Goal: Task Accomplishment & Management: Complete application form

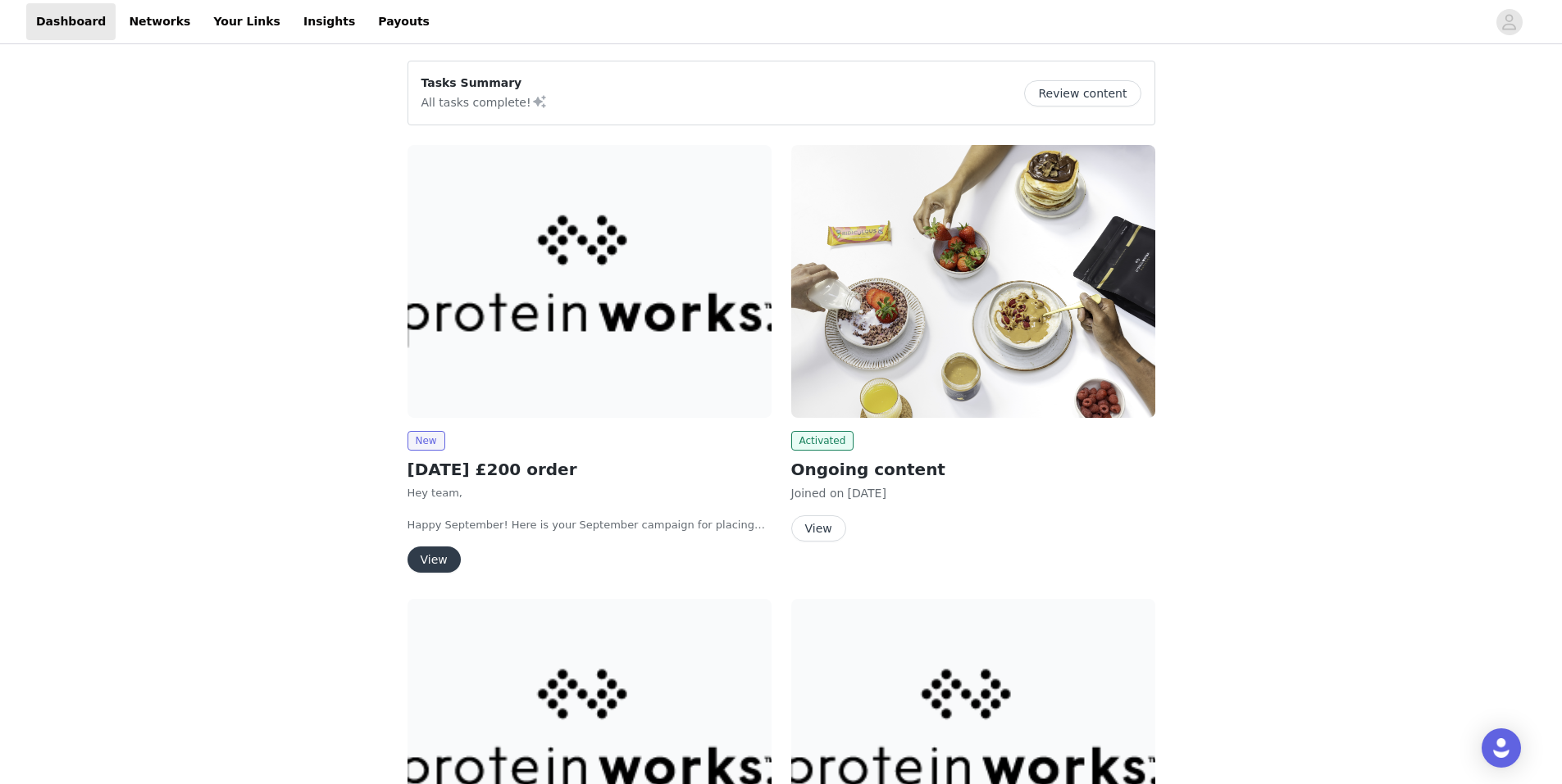
click at [594, 311] on img at bounding box center [589, 280] width 364 height 273
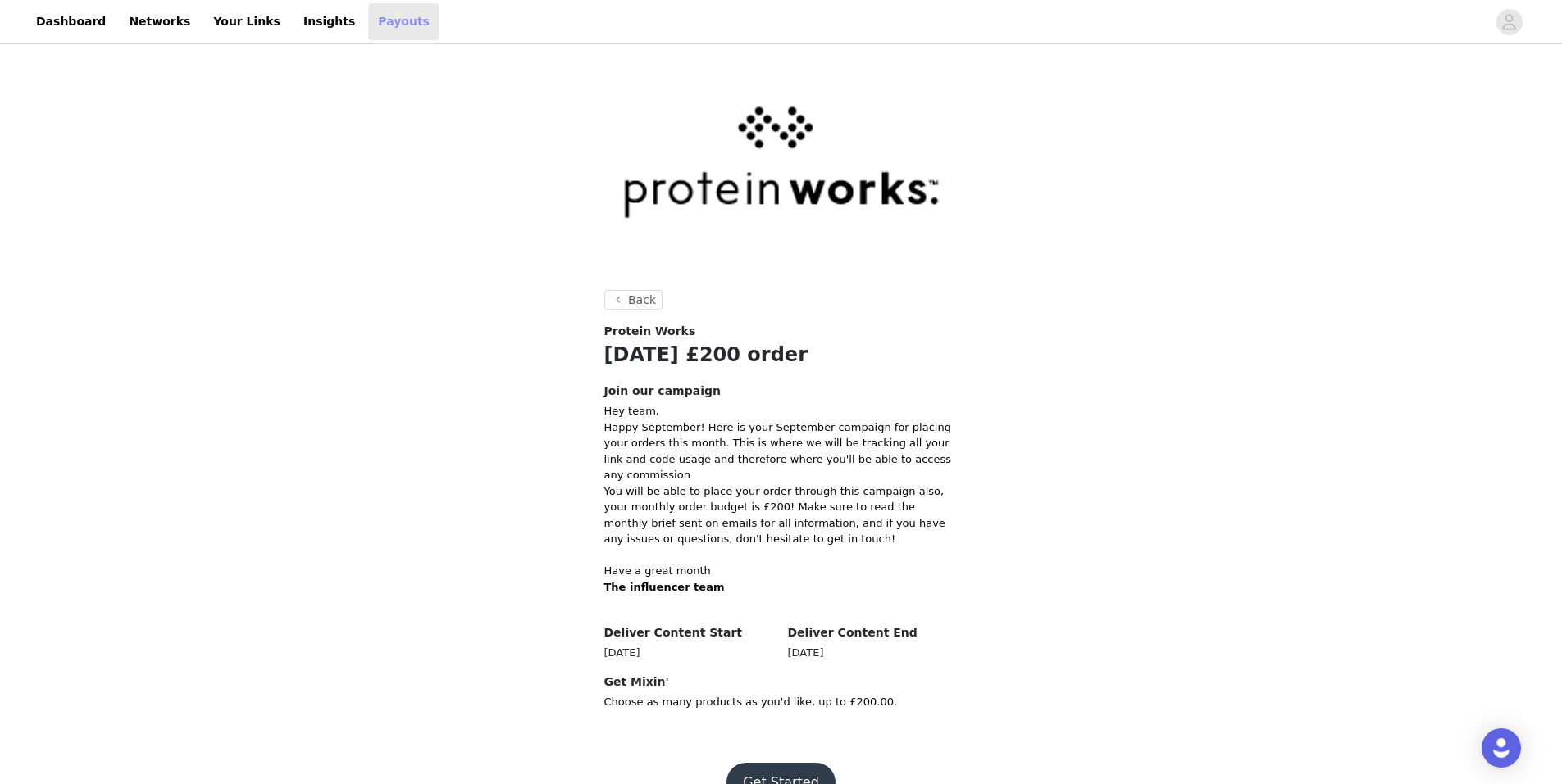
click at [368, 26] on link "Payouts" at bounding box center [404, 21] width 71 height 37
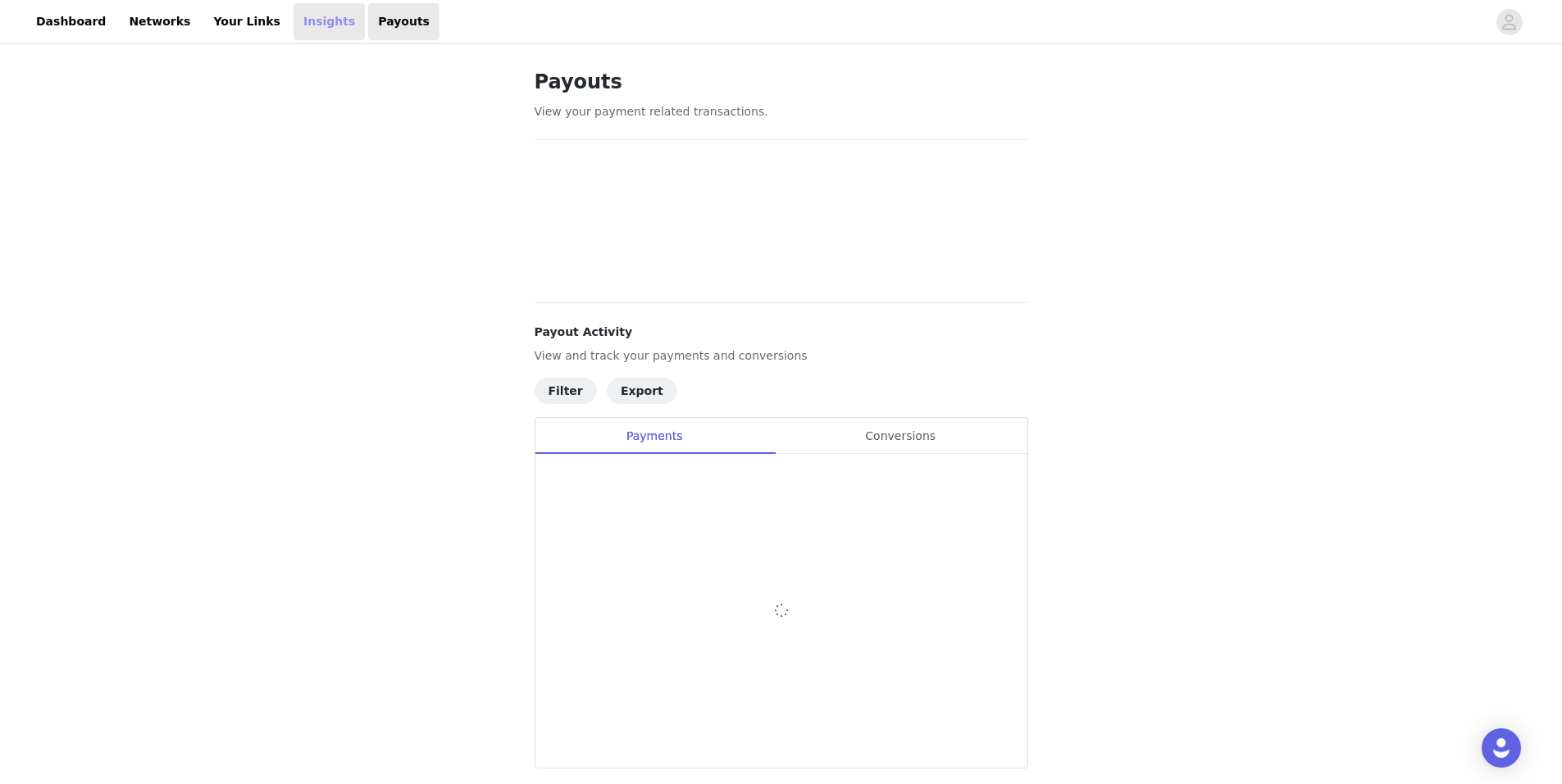
click at [294, 35] on link "Insights" at bounding box center [329, 21] width 71 height 37
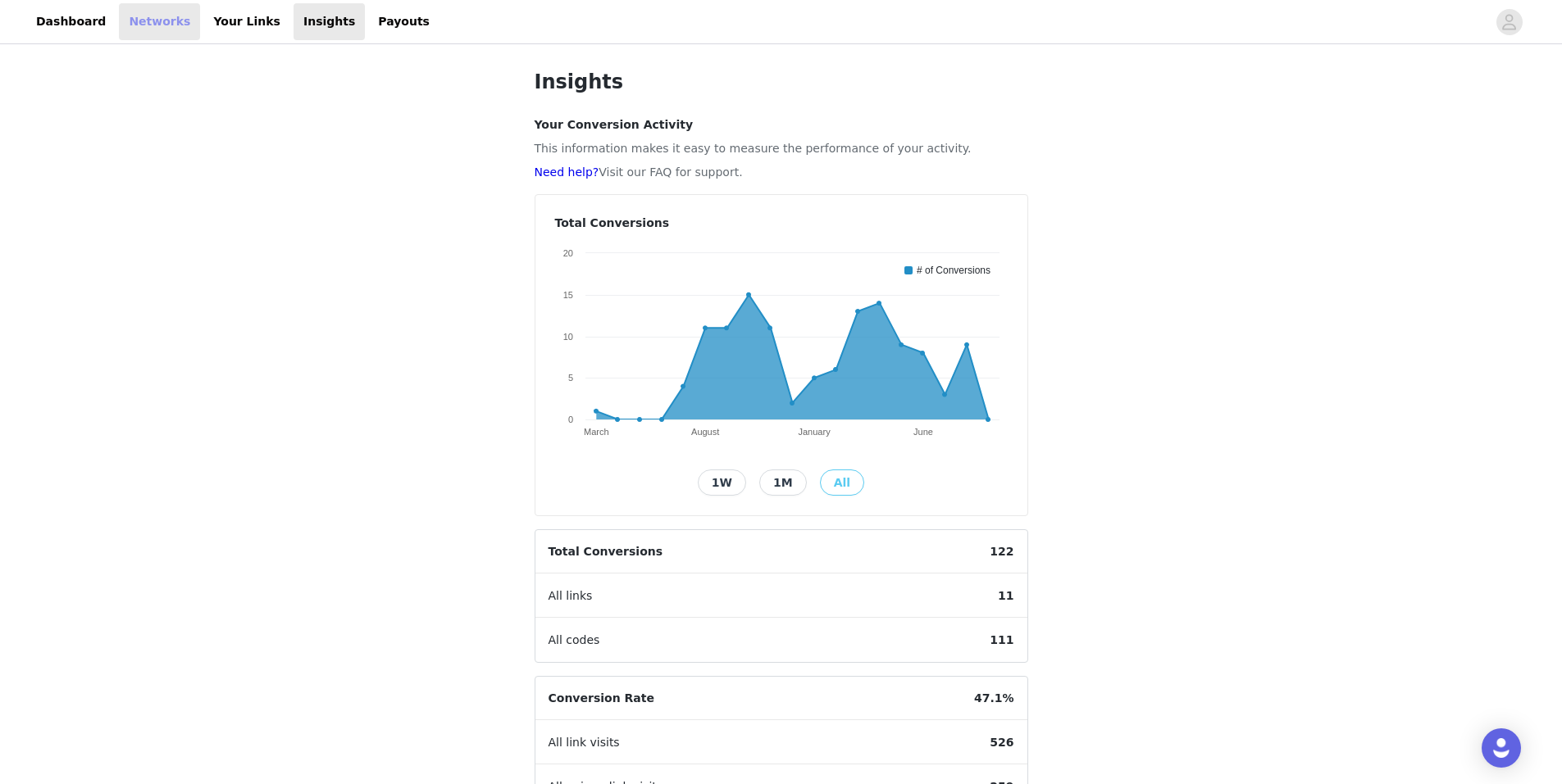
click at [145, 26] on link "Networks" at bounding box center [160, 21] width 81 height 37
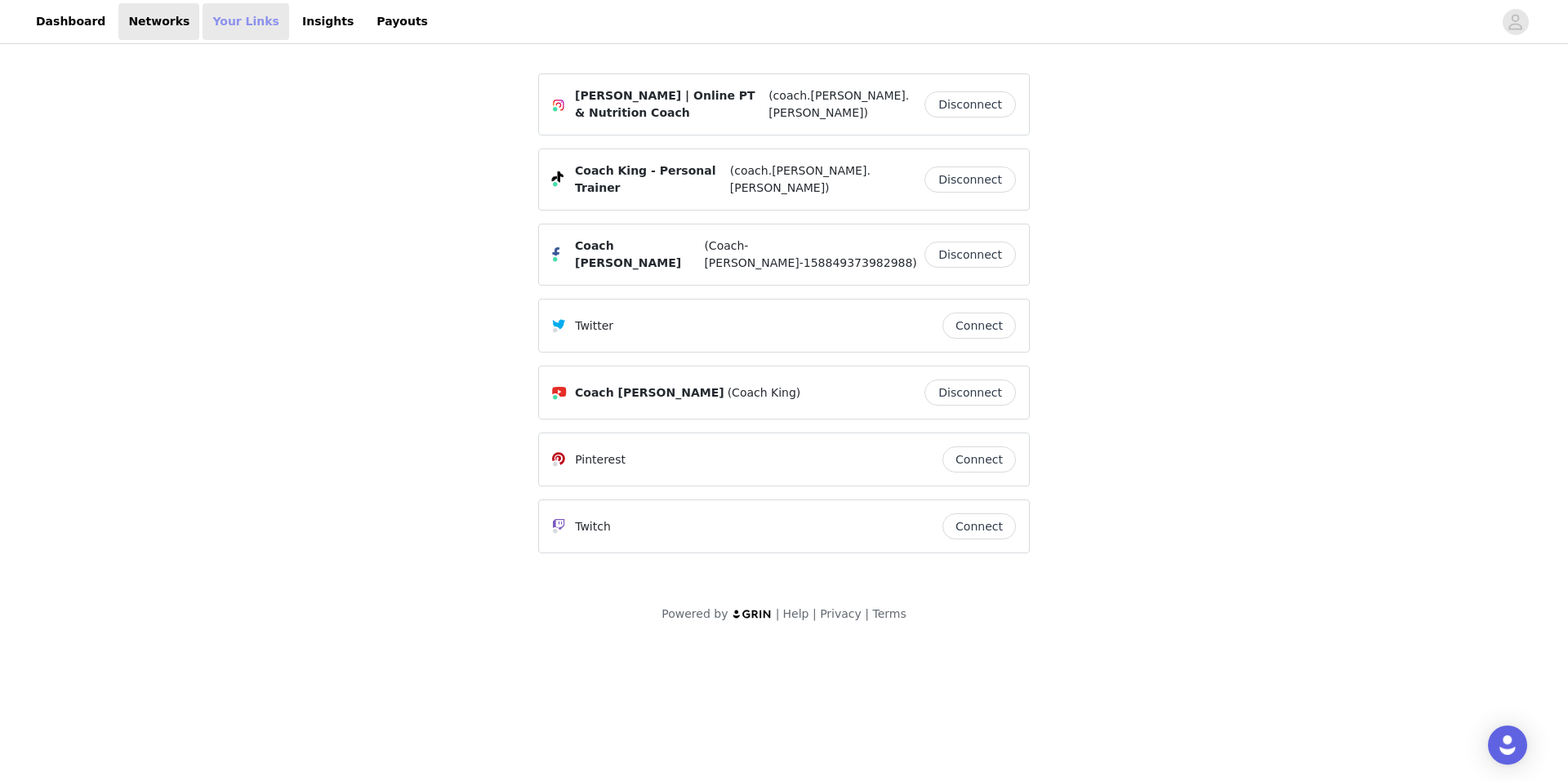
click at [213, 23] on link "Your Links" at bounding box center [246, 21] width 87 height 37
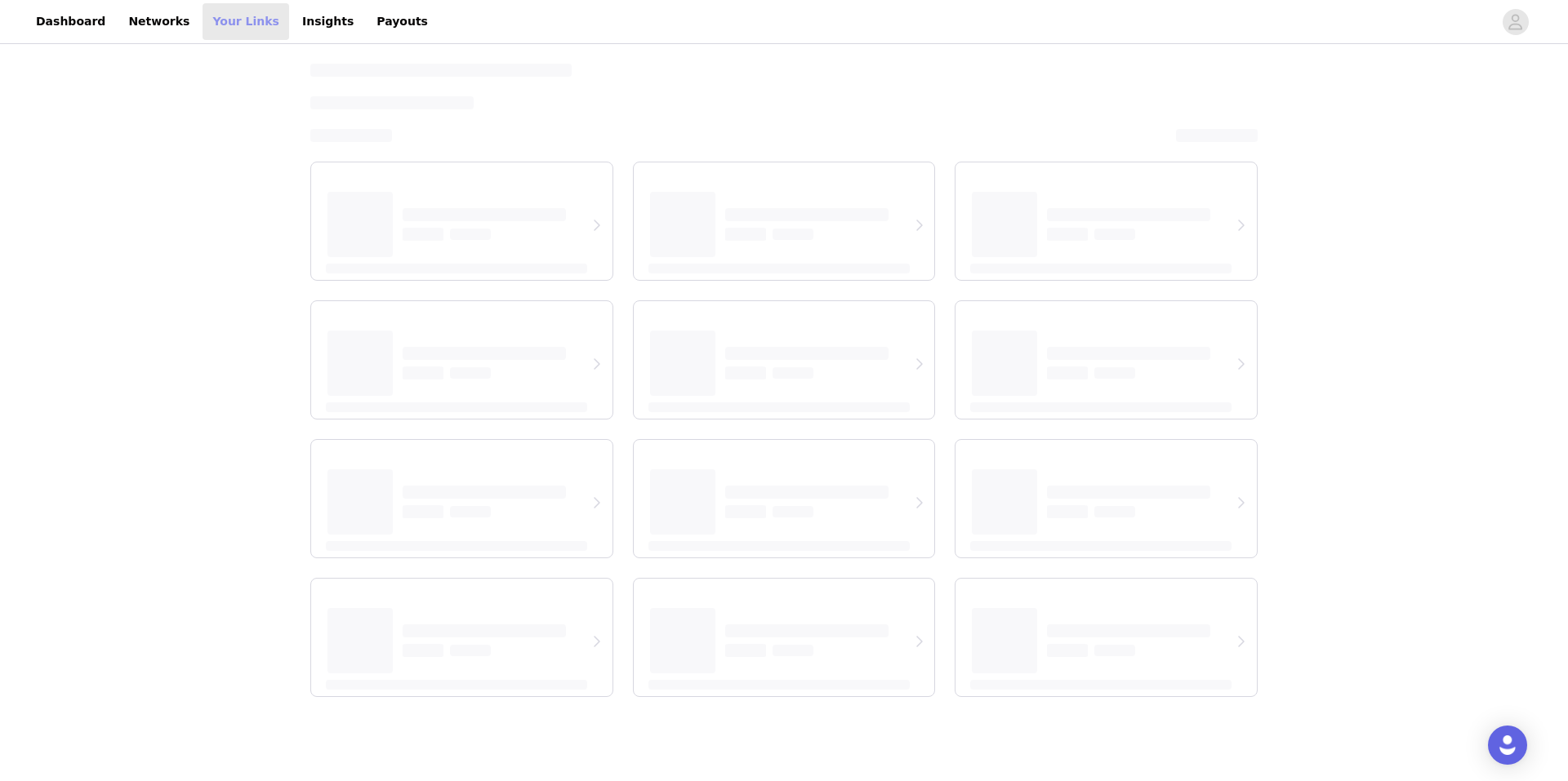
select select "12"
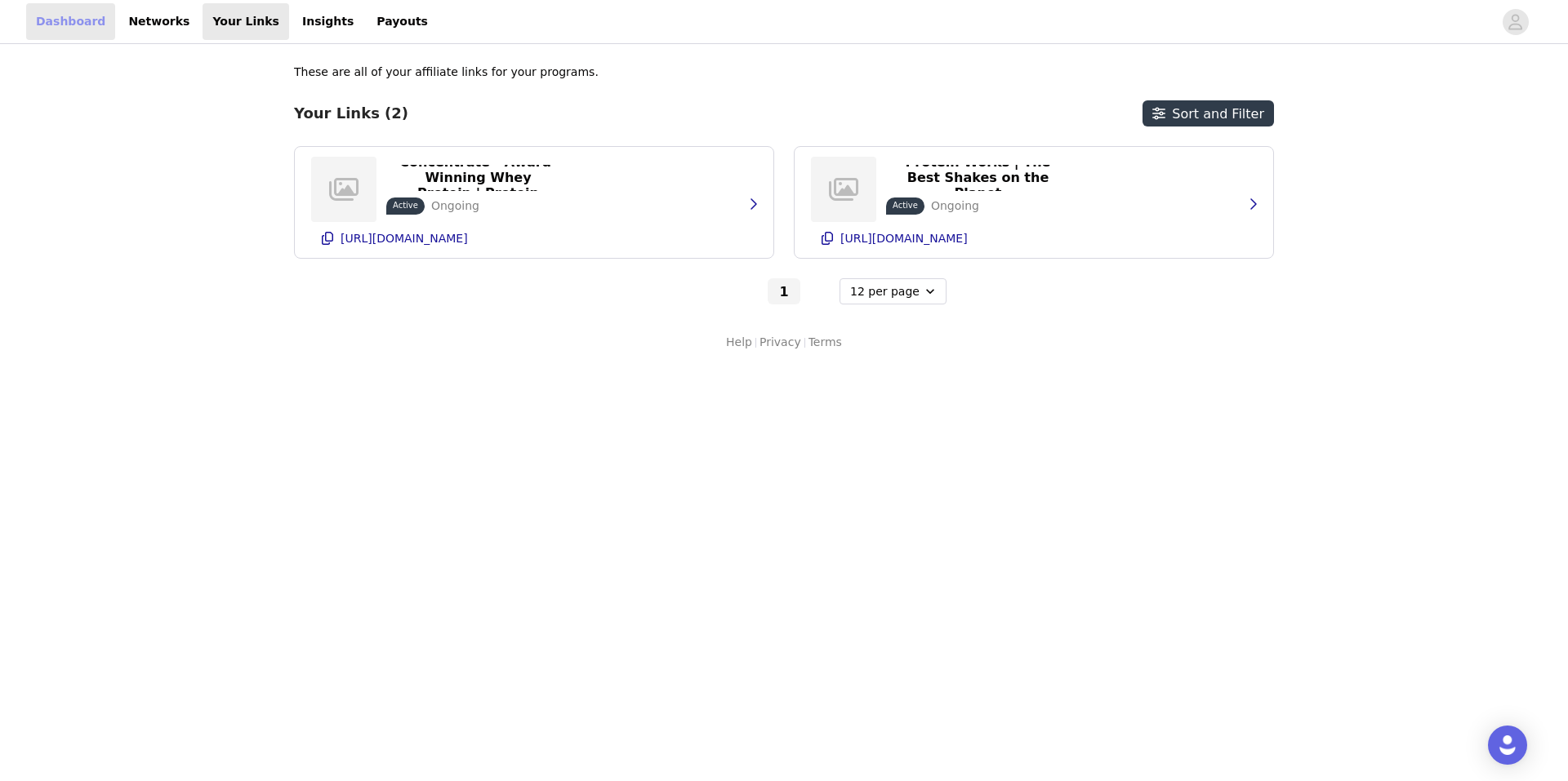
click at [84, 33] on link "Dashboard" at bounding box center [70, 21] width 89 height 37
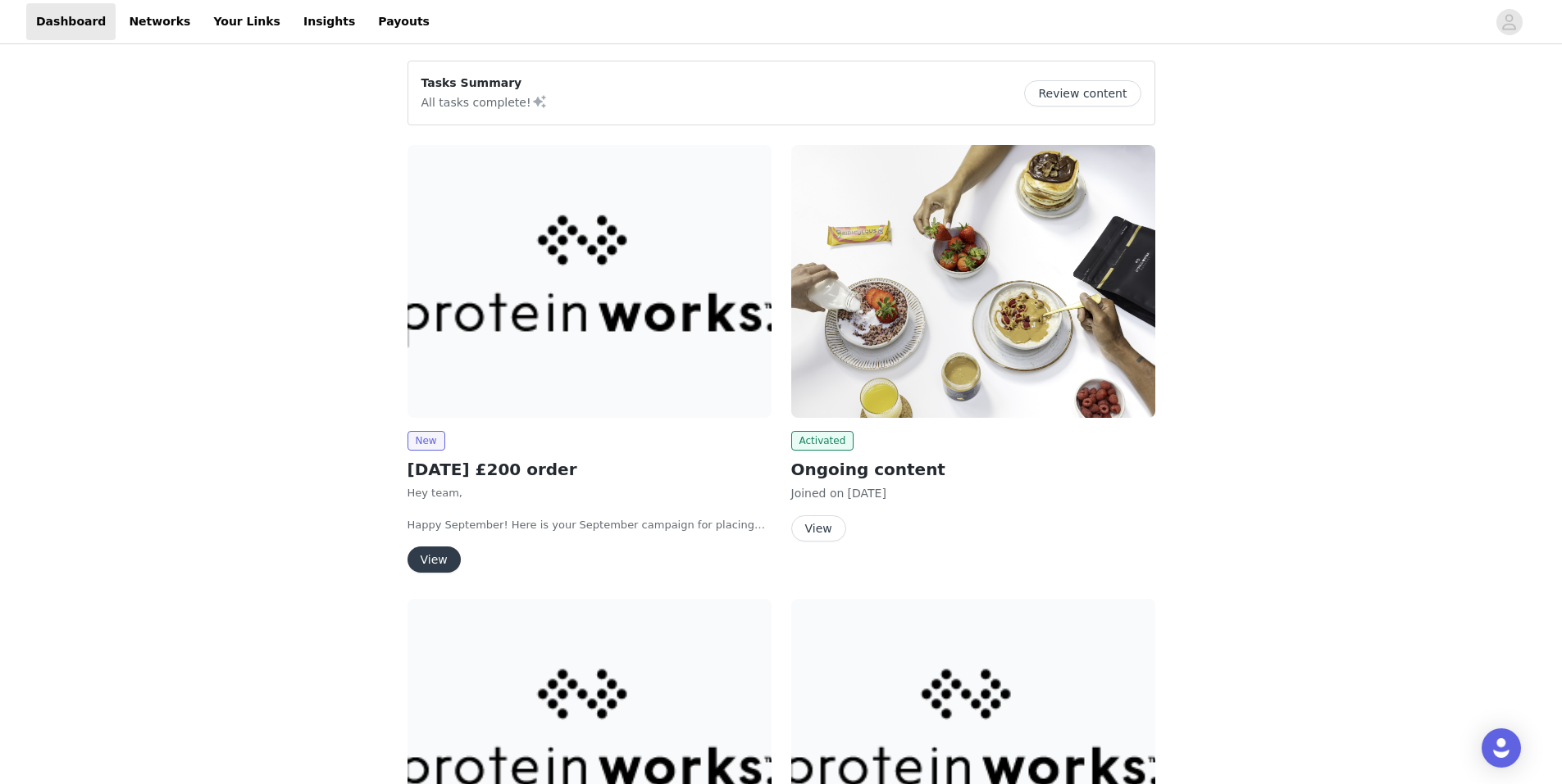
click at [443, 562] on button "View" at bounding box center [434, 560] width 54 height 26
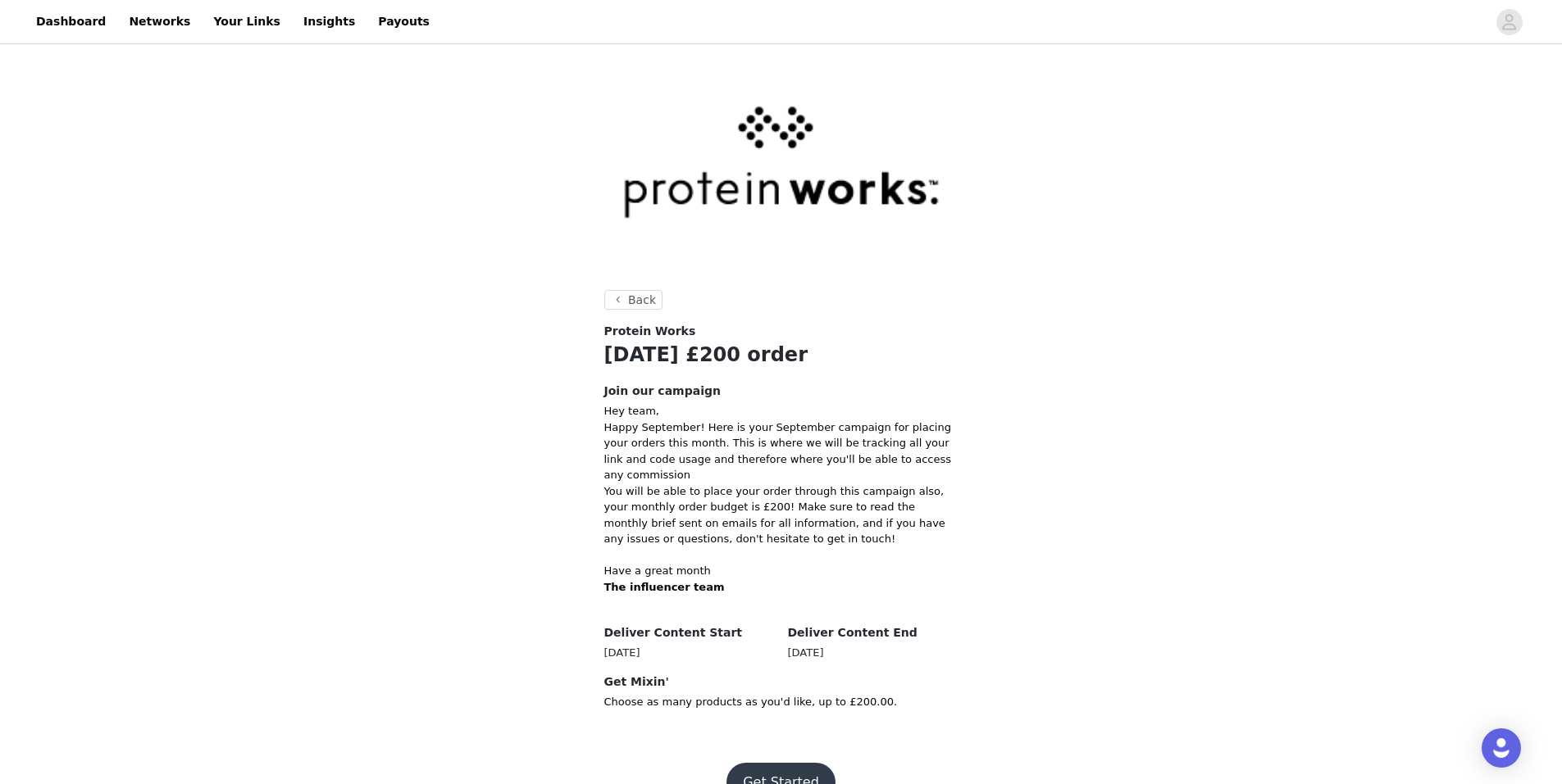
scroll to position [21, 0]
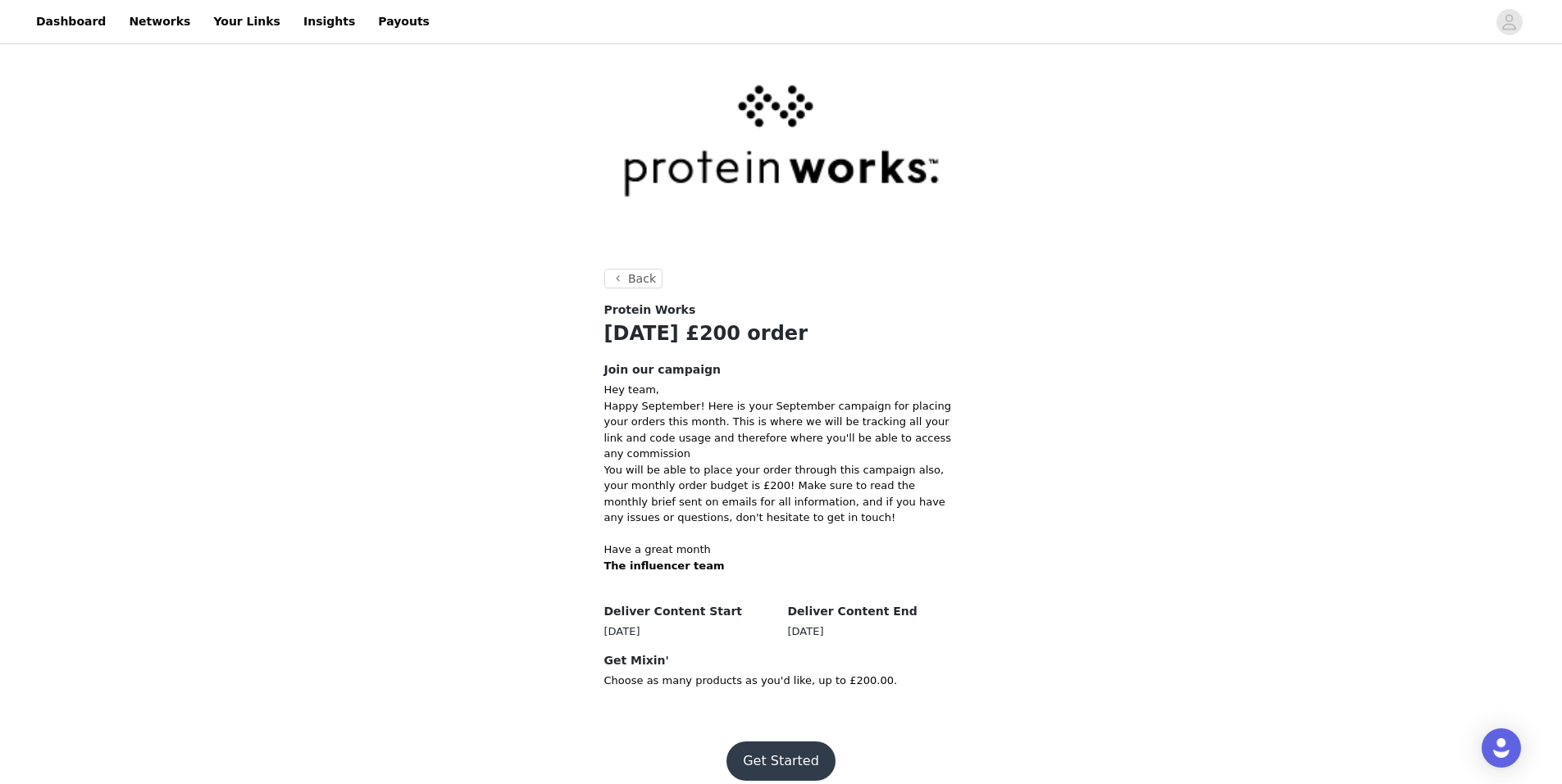
click at [780, 741] on button "Get Started" at bounding box center [781, 761] width 109 height 40
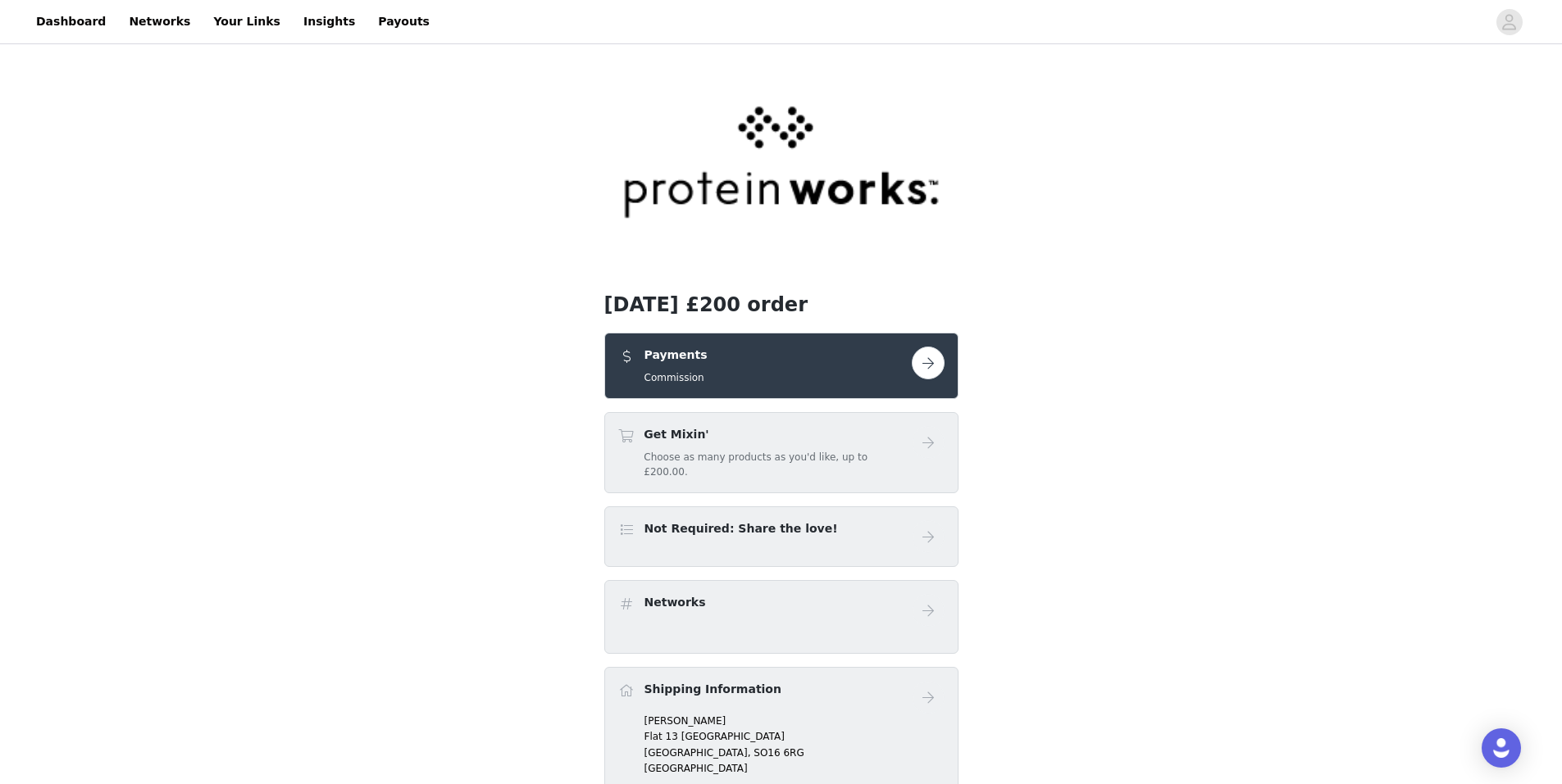
click at [926, 360] on button "button" at bounding box center [927, 363] width 33 height 33
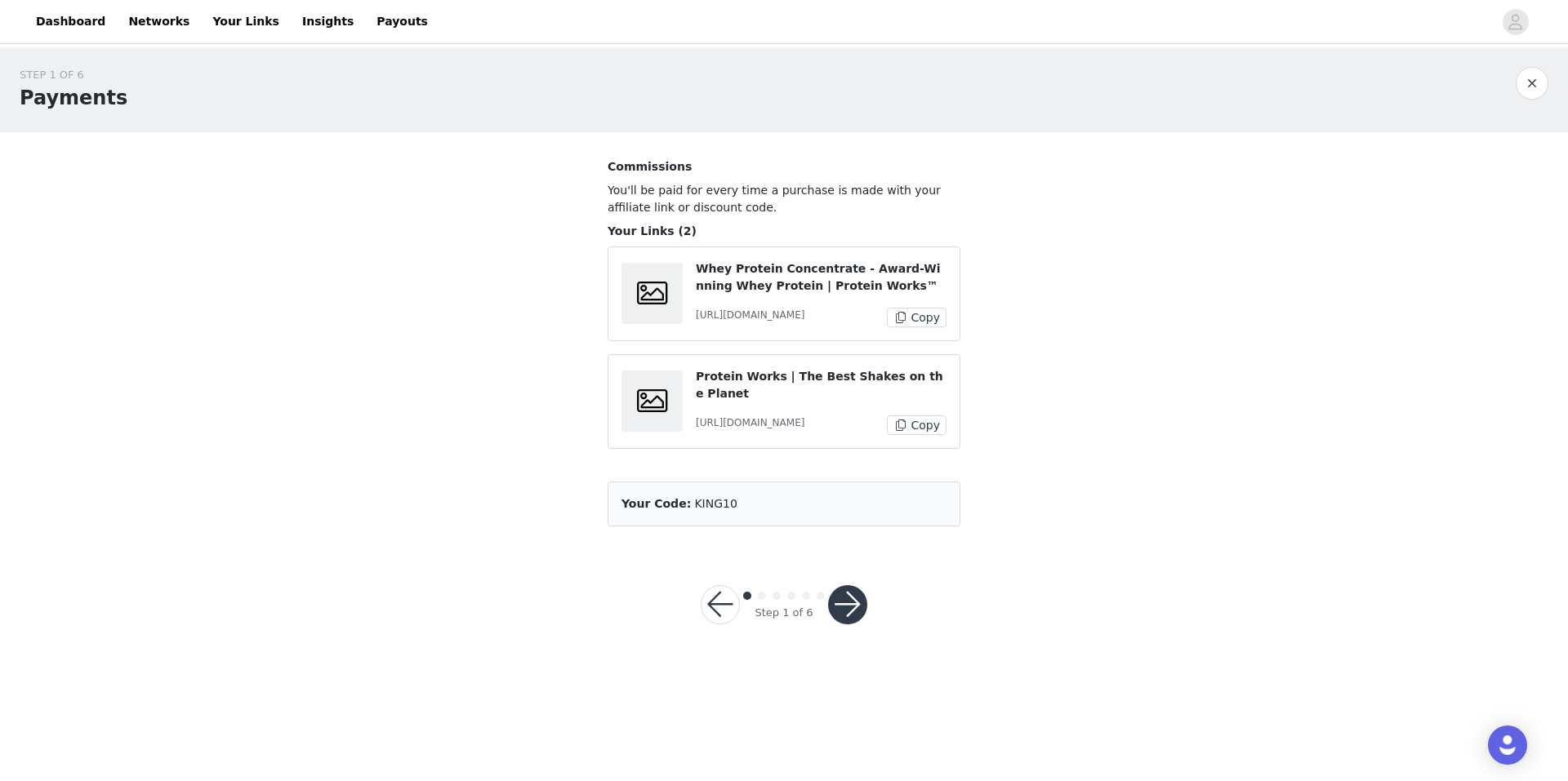
click at [839, 602] on button "button" at bounding box center [847, 605] width 39 height 39
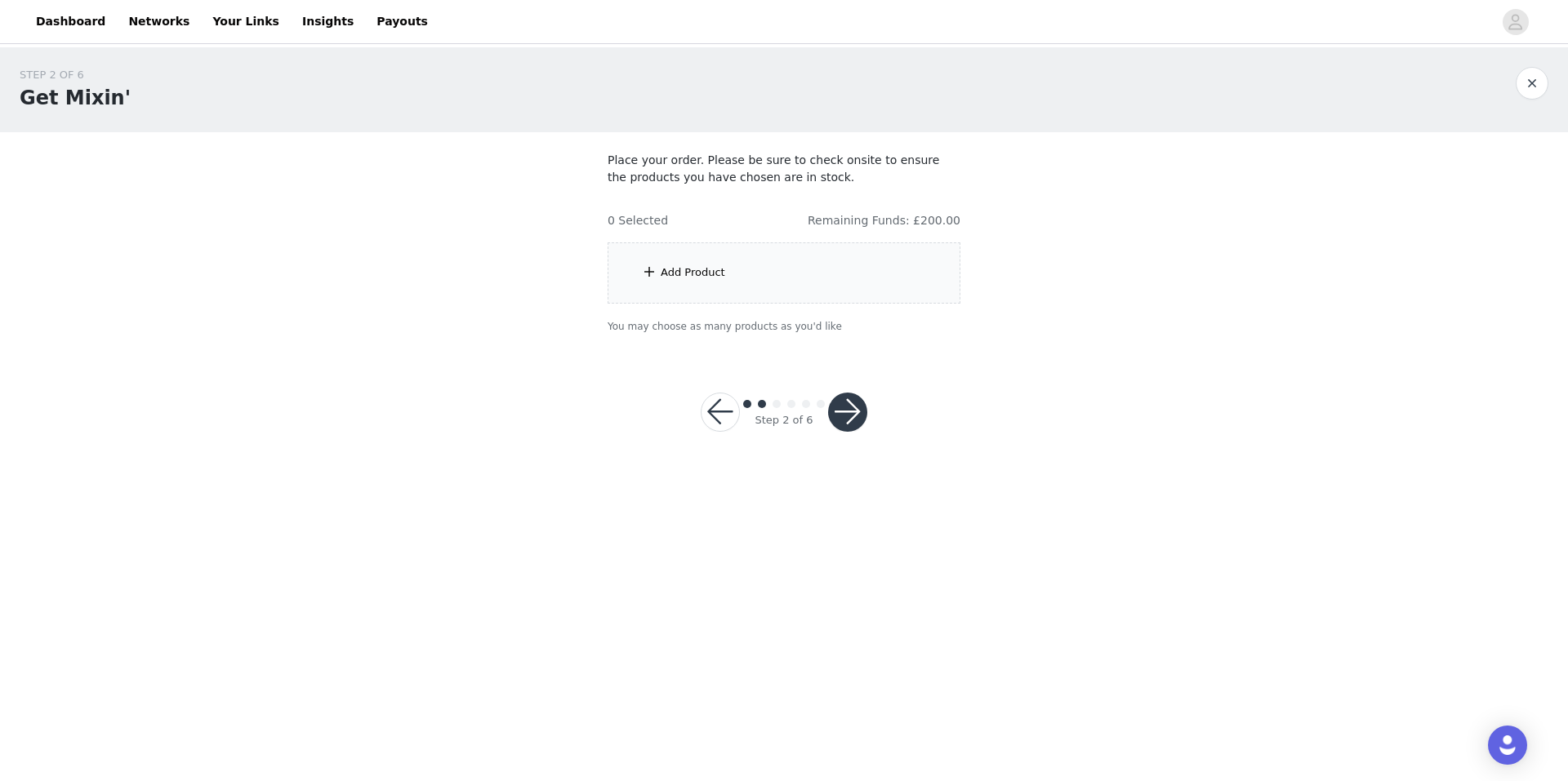
click at [746, 288] on div "Add Product" at bounding box center [783, 273] width 353 height 61
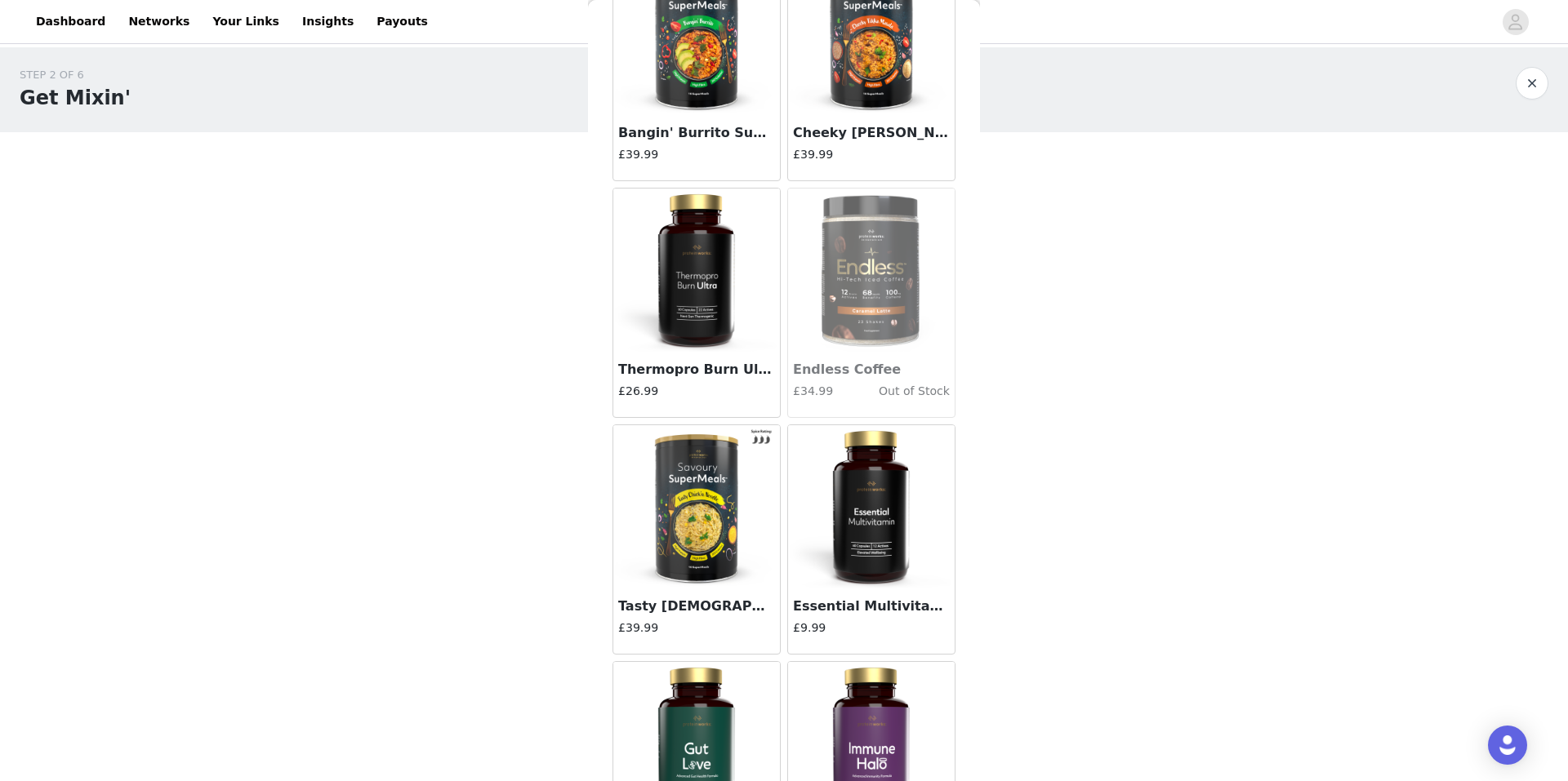
scroll to position [1717, 0]
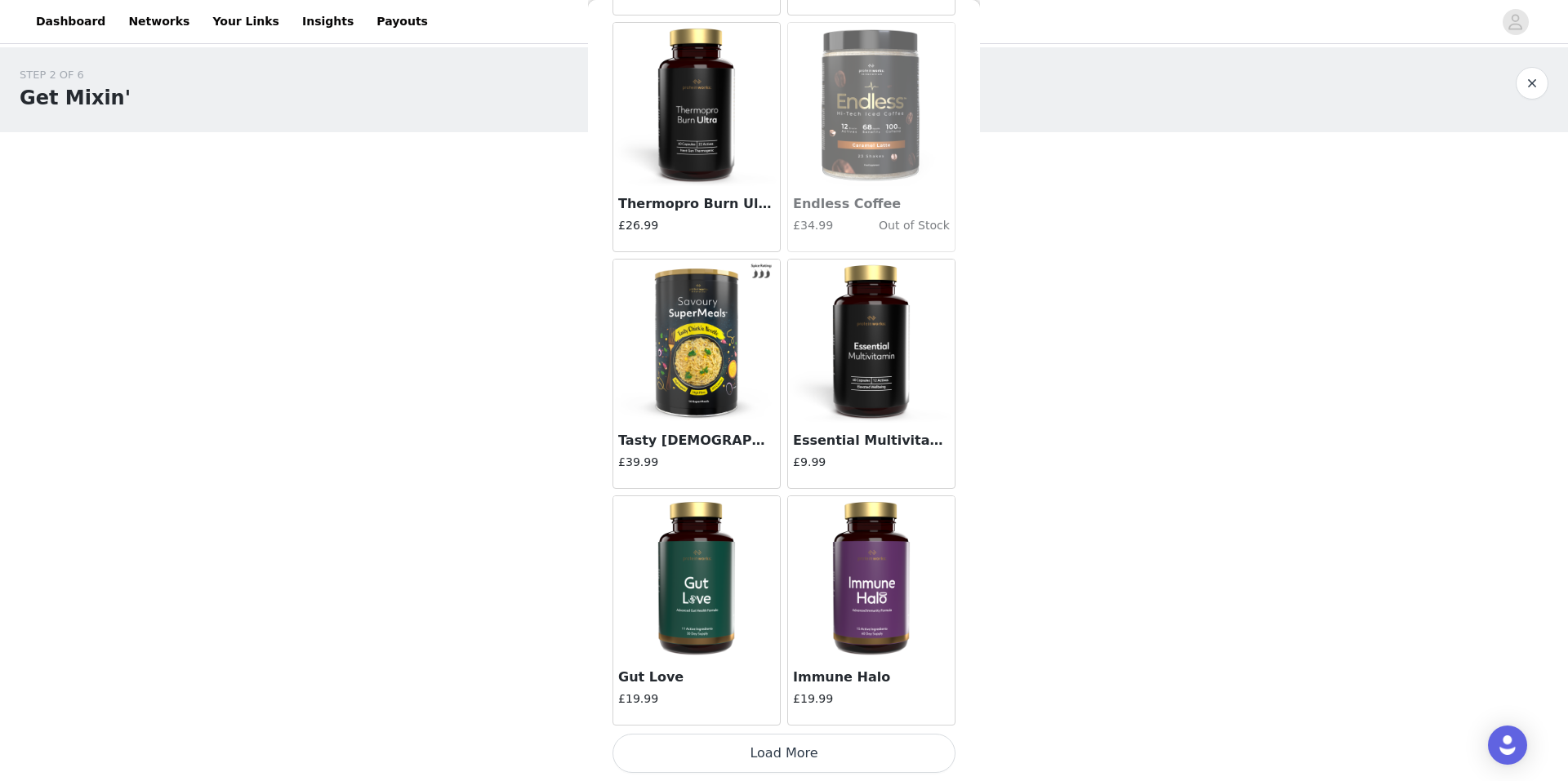
click at [782, 744] on button "Load More" at bounding box center [783, 753] width 343 height 39
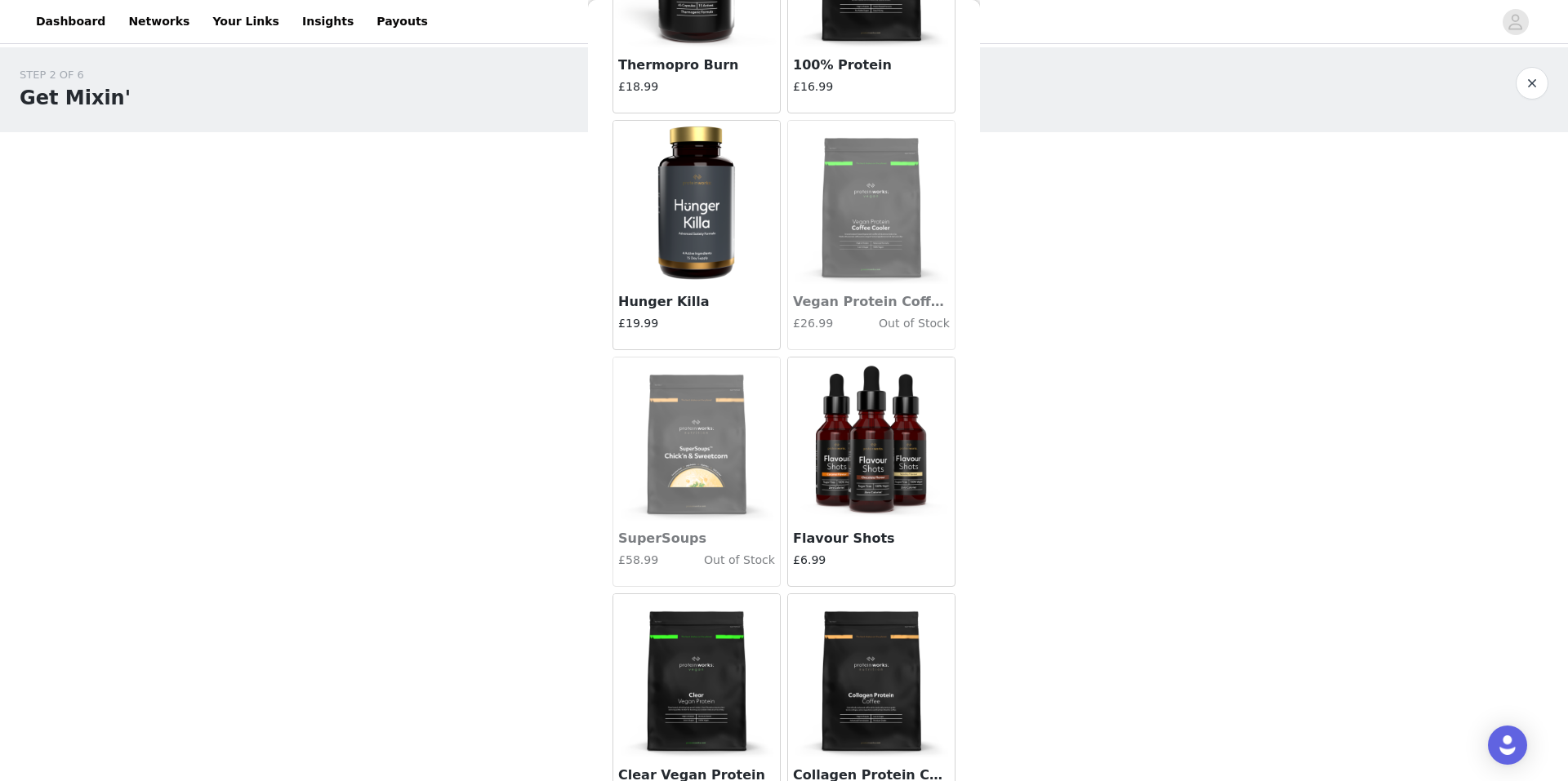
scroll to position [3676, 0]
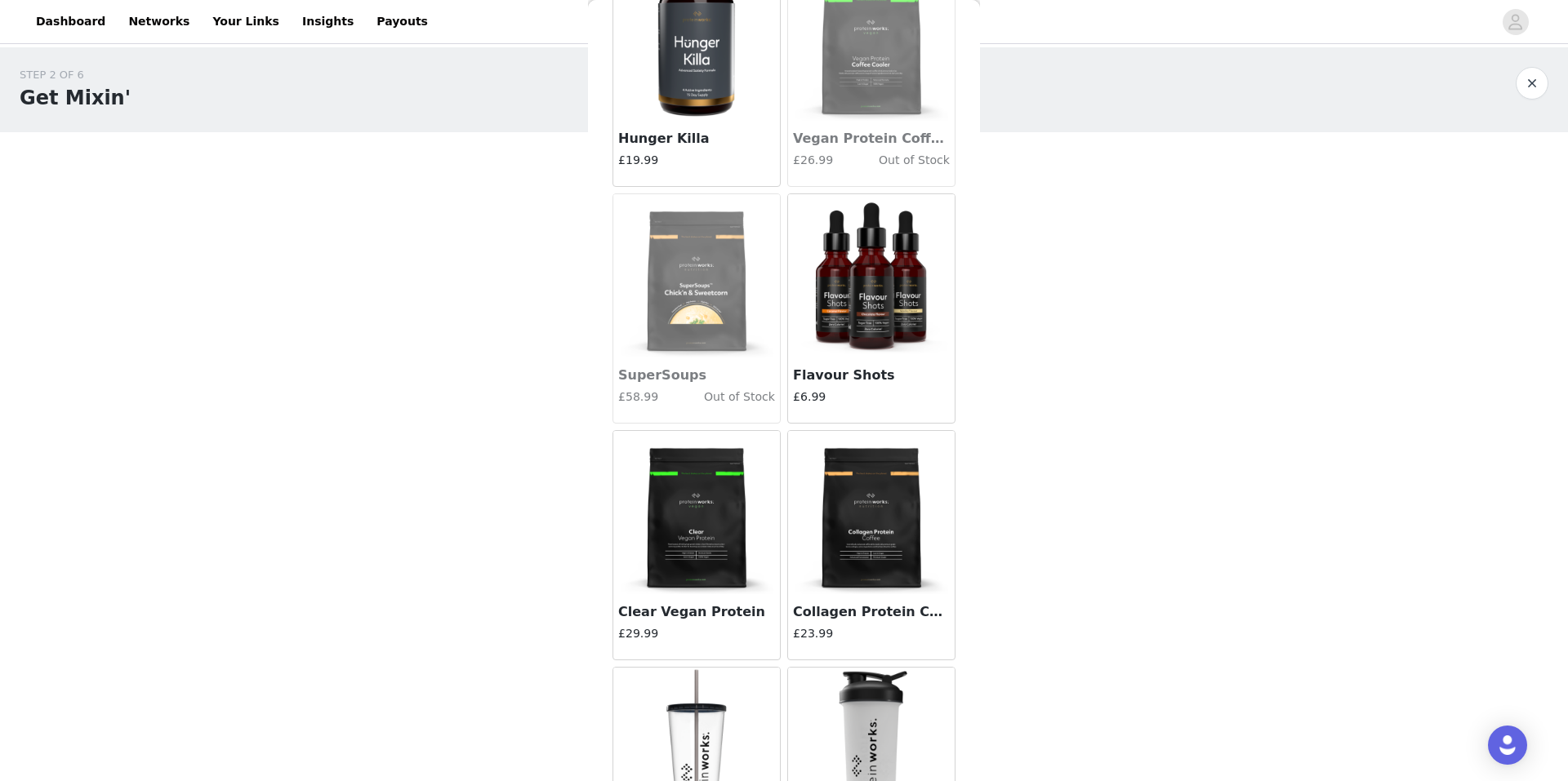
click at [840, 347] on img at bounding box center [871, 275] width 163 height 163
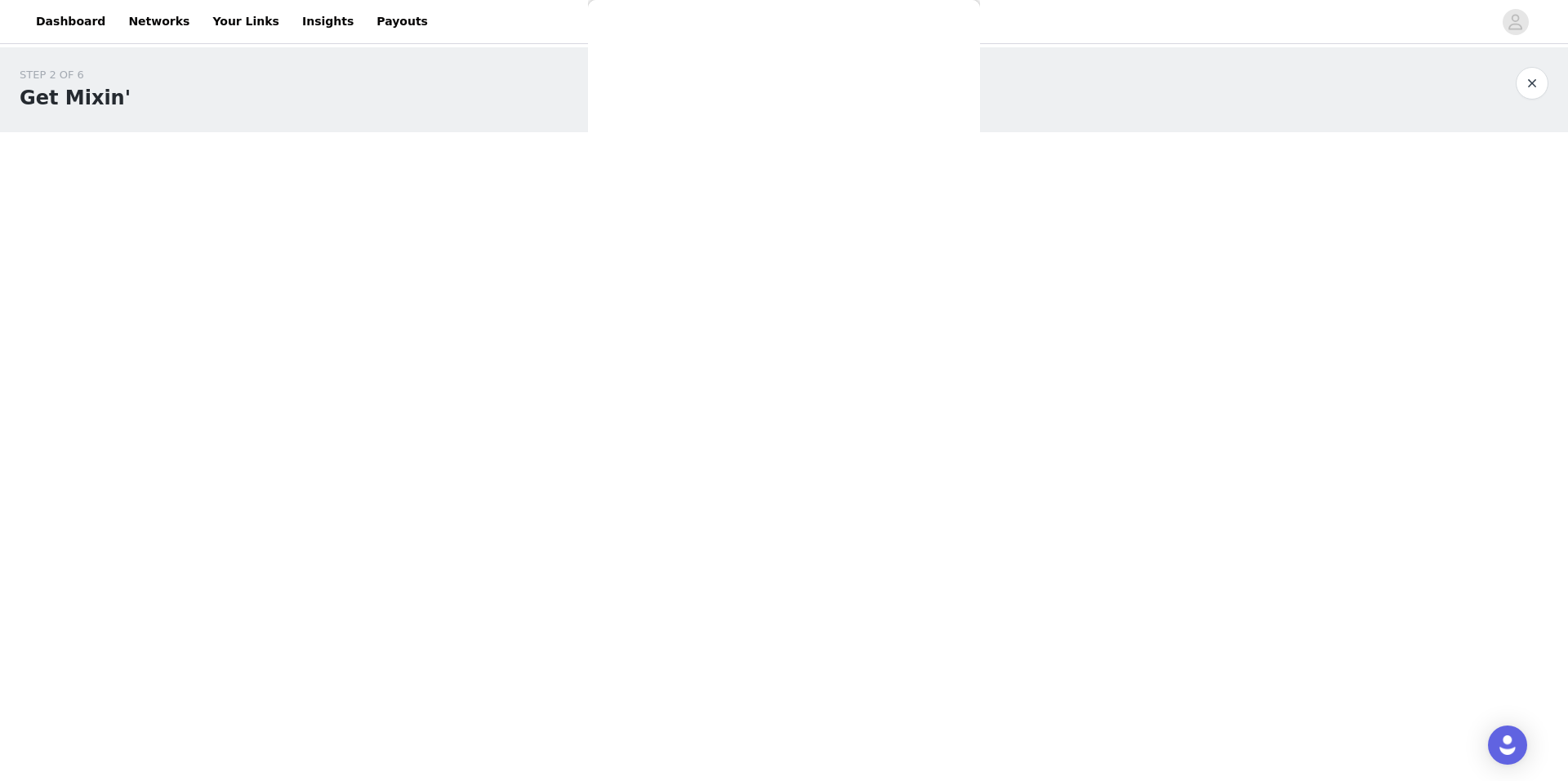
scroll to position [0, 0]
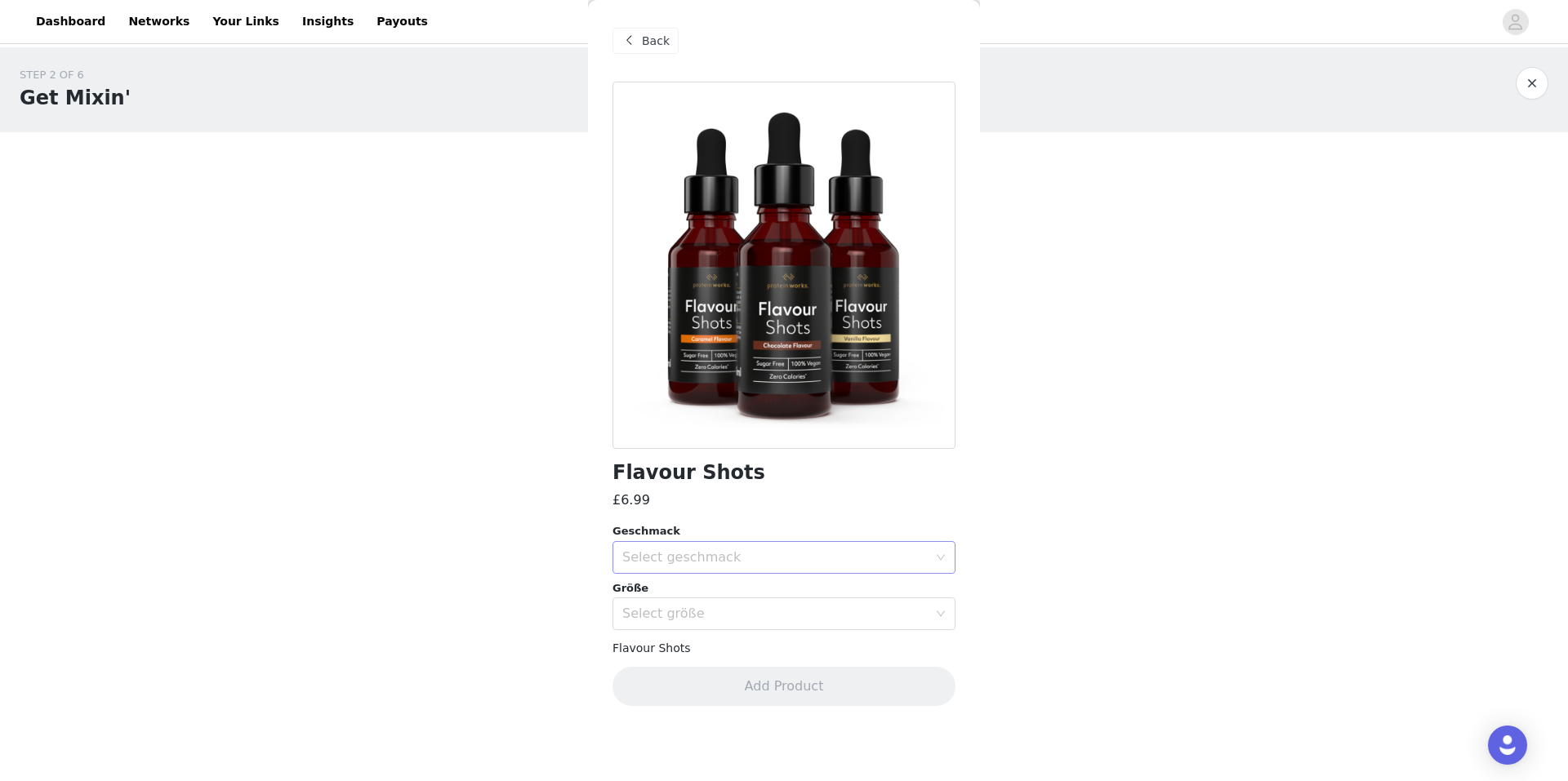
click at [700, 548] on div "Select geschmack" at bounding box center [778, 557] width 313 height 31
click at [666, 649] on li "Vanilla" at bounding box center [783, 646] width 343 height 26
click at [725, 566] on div "Select geschmack Vanilla" at bounding box center [778, 557] width 313 height 31
click at [681, 639] on li "Vanilla" at bounding box center [783, 646] width 343 height 26
click at [724, 613] on div "Select größe" at bounding box center [774, 614] width 305 height 17
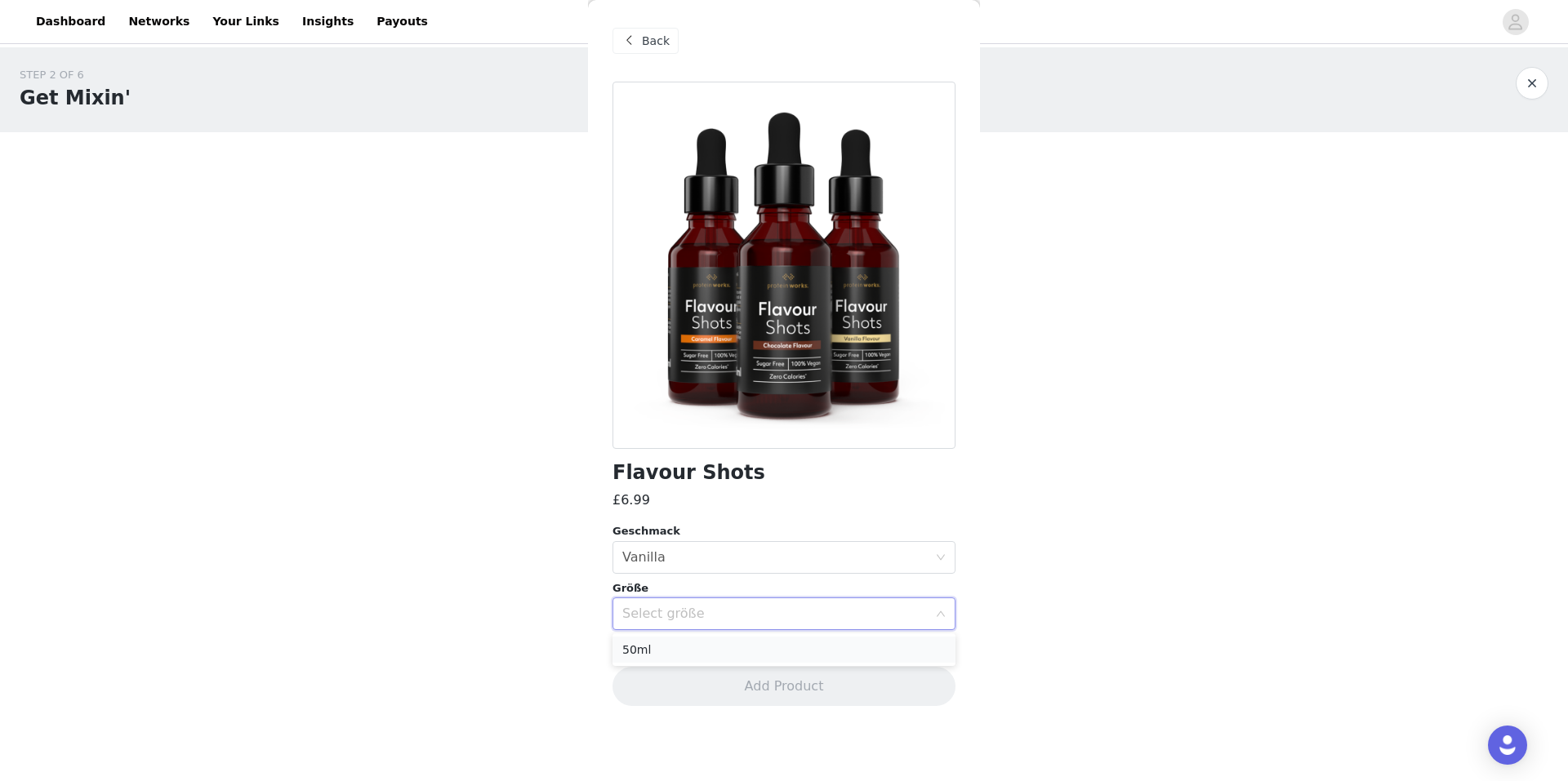
click at [689, 654] on li "50ml" at bounding box center [783, 650] width 343 height 26
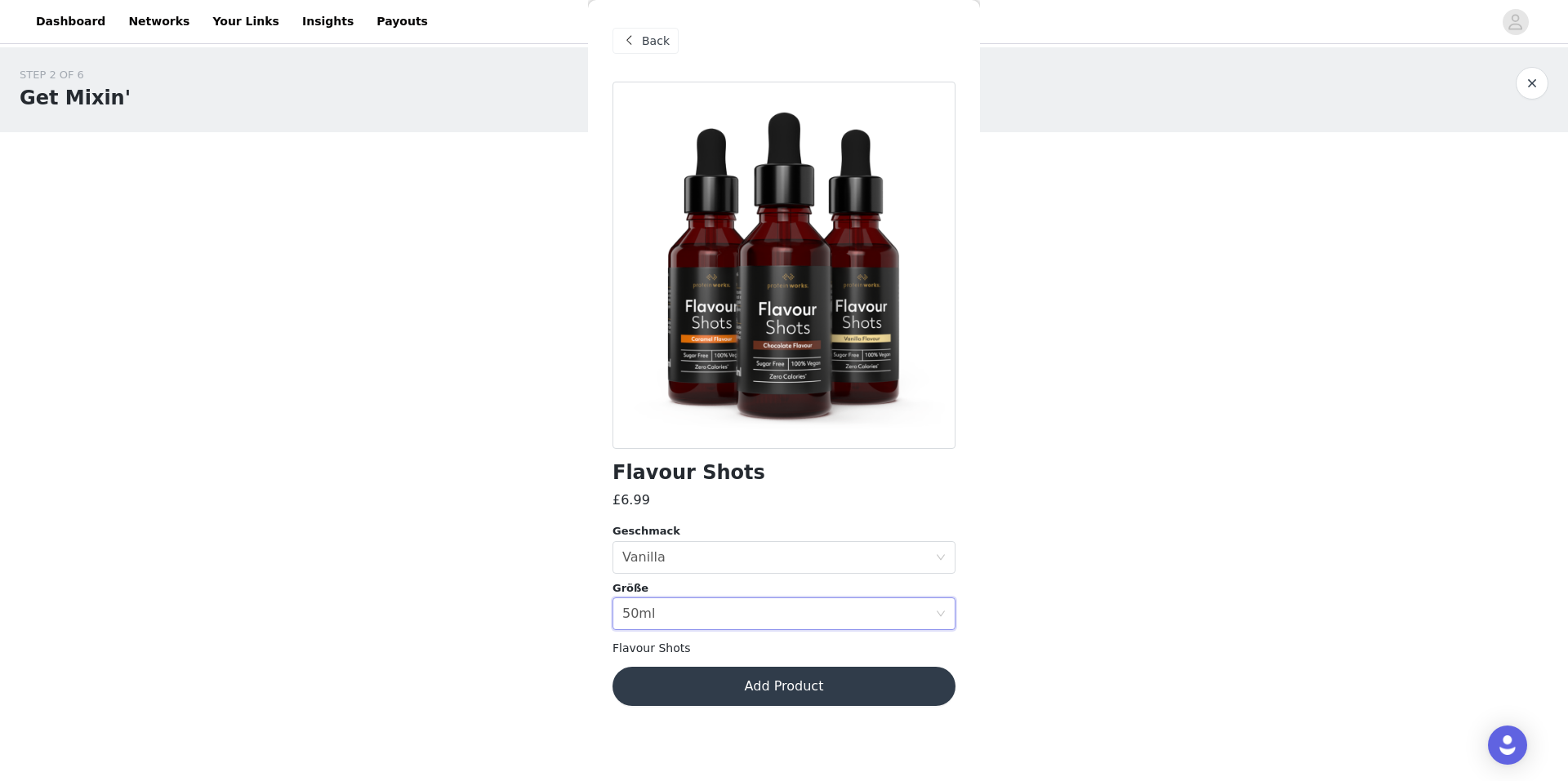
click at [755, 676] on button "Add Product" at bounding box center [783, 687] width 343 height 39
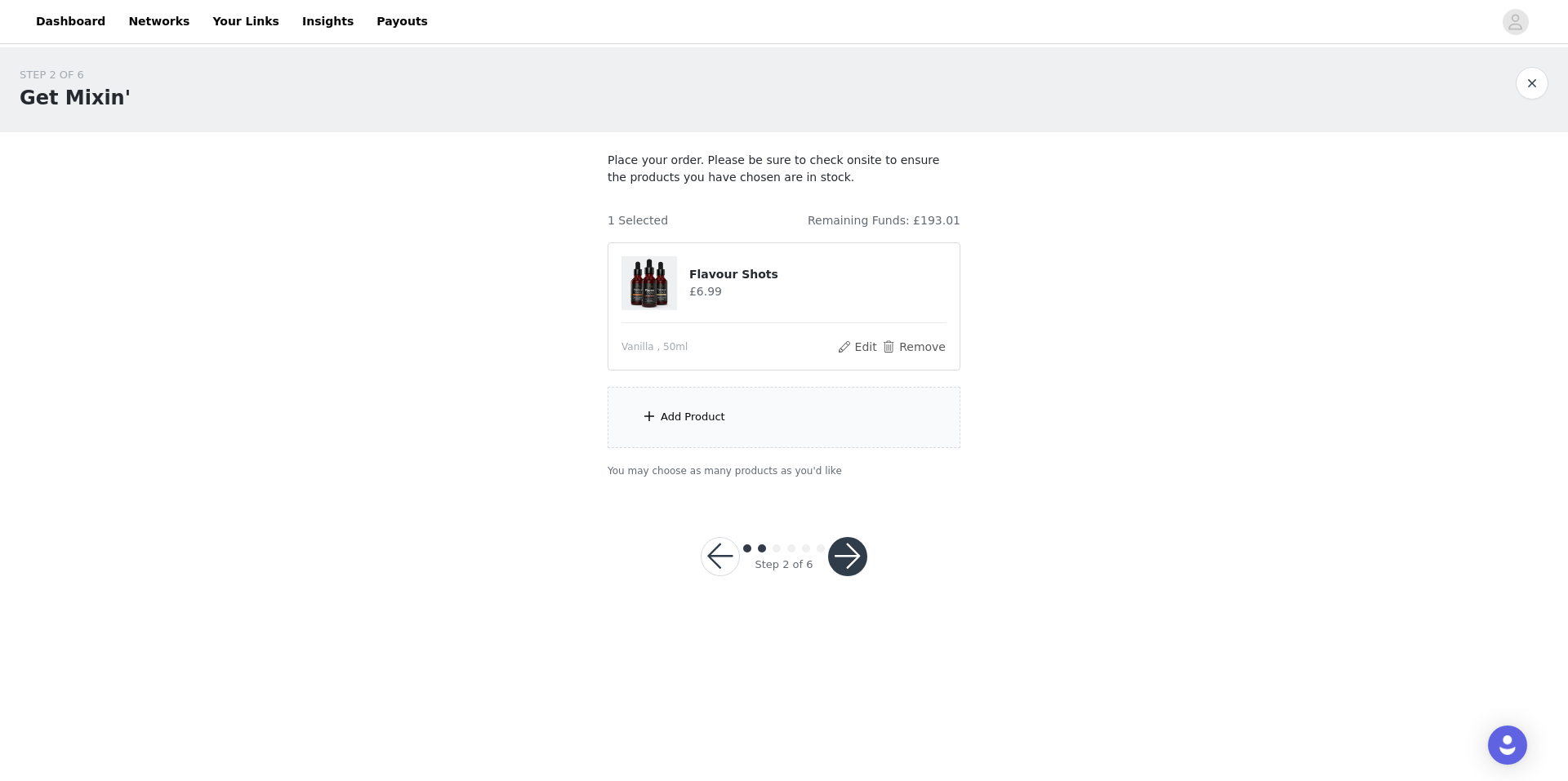
click at [761, 436] on div "Add Product" at bounding box center [783, 418] width 353 height 61
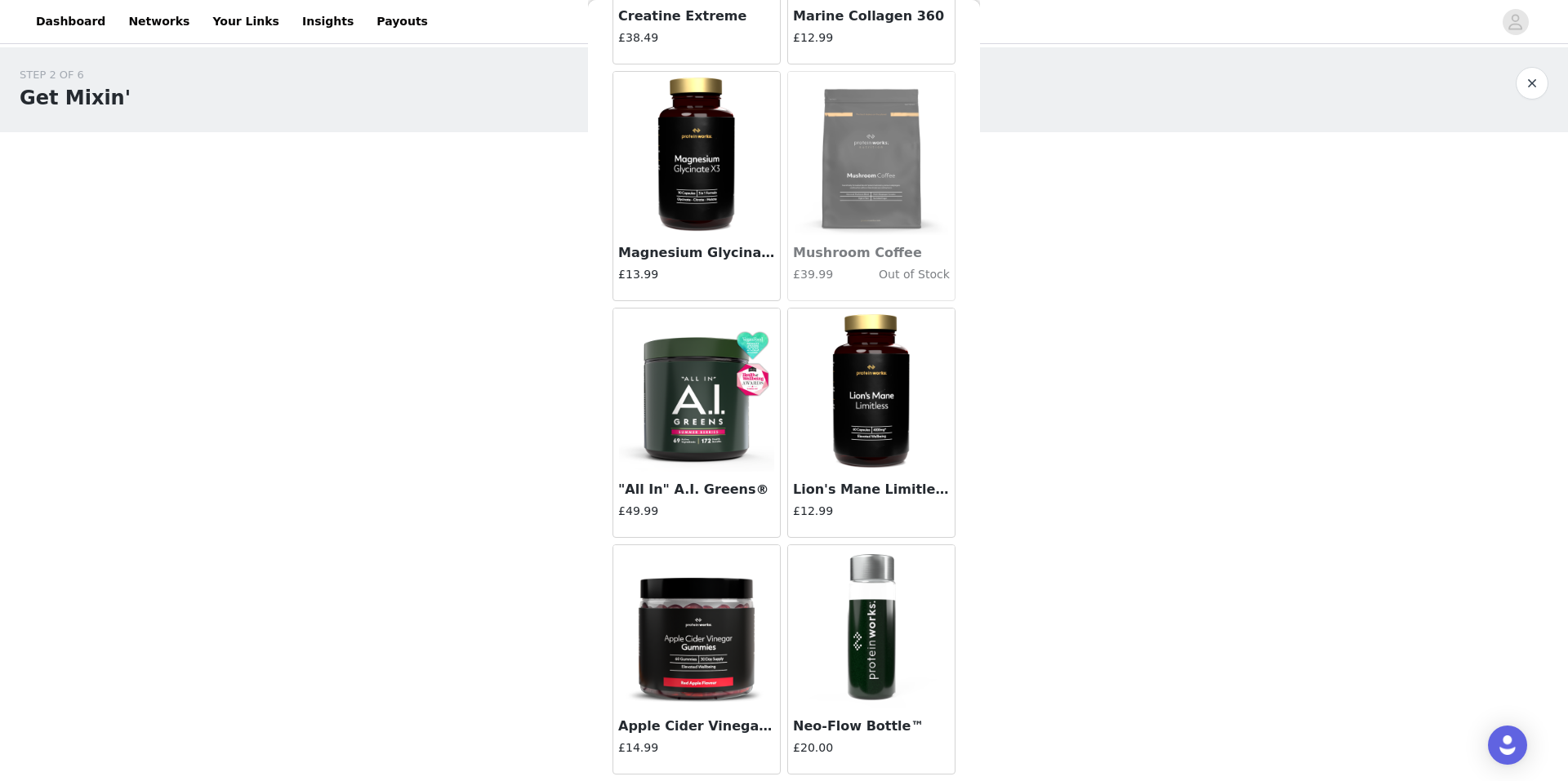
scroll to position [4901, 0]
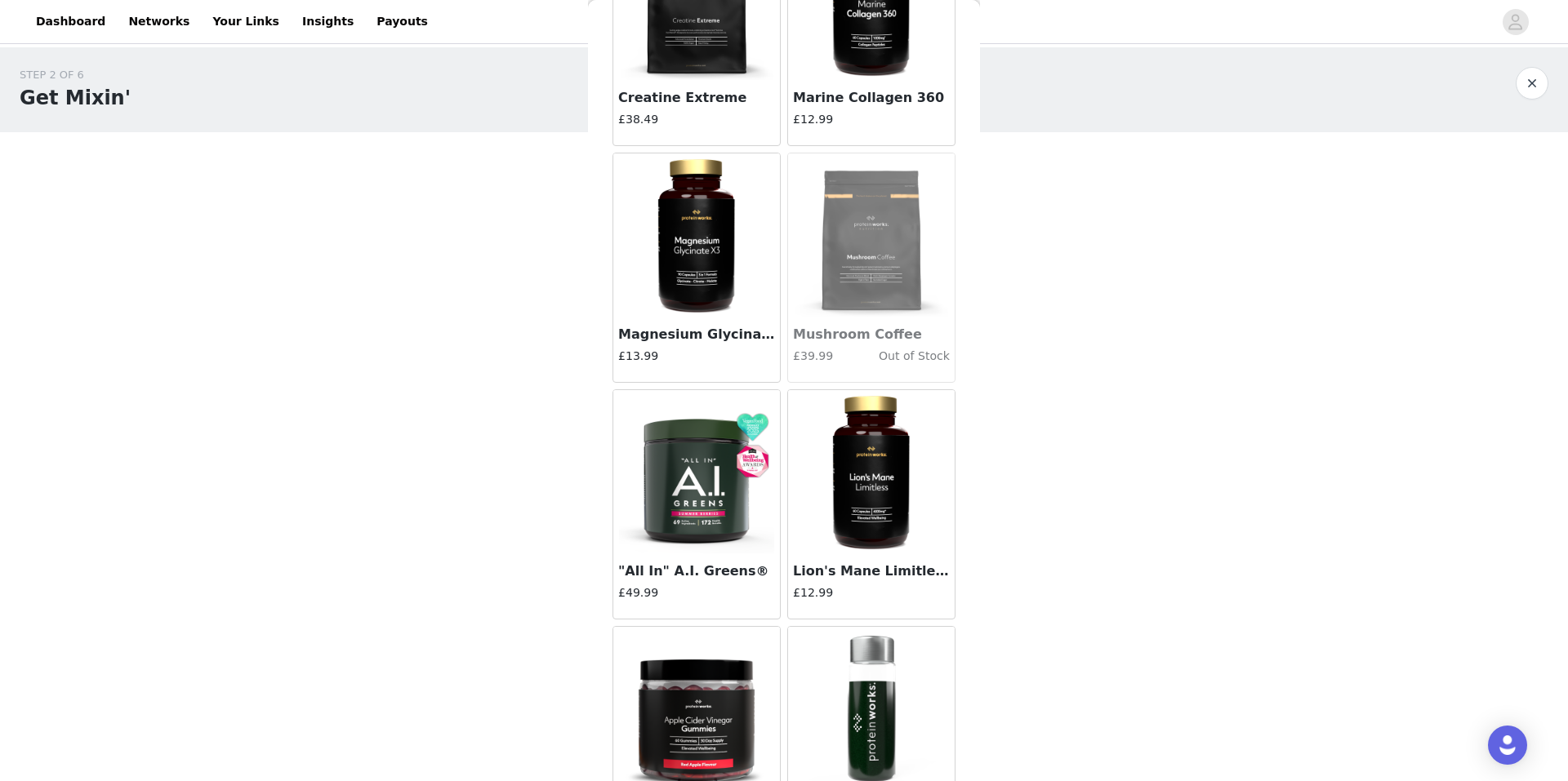
click at [684, 242] on img at bounding box center [696, 234] width 163 height 163
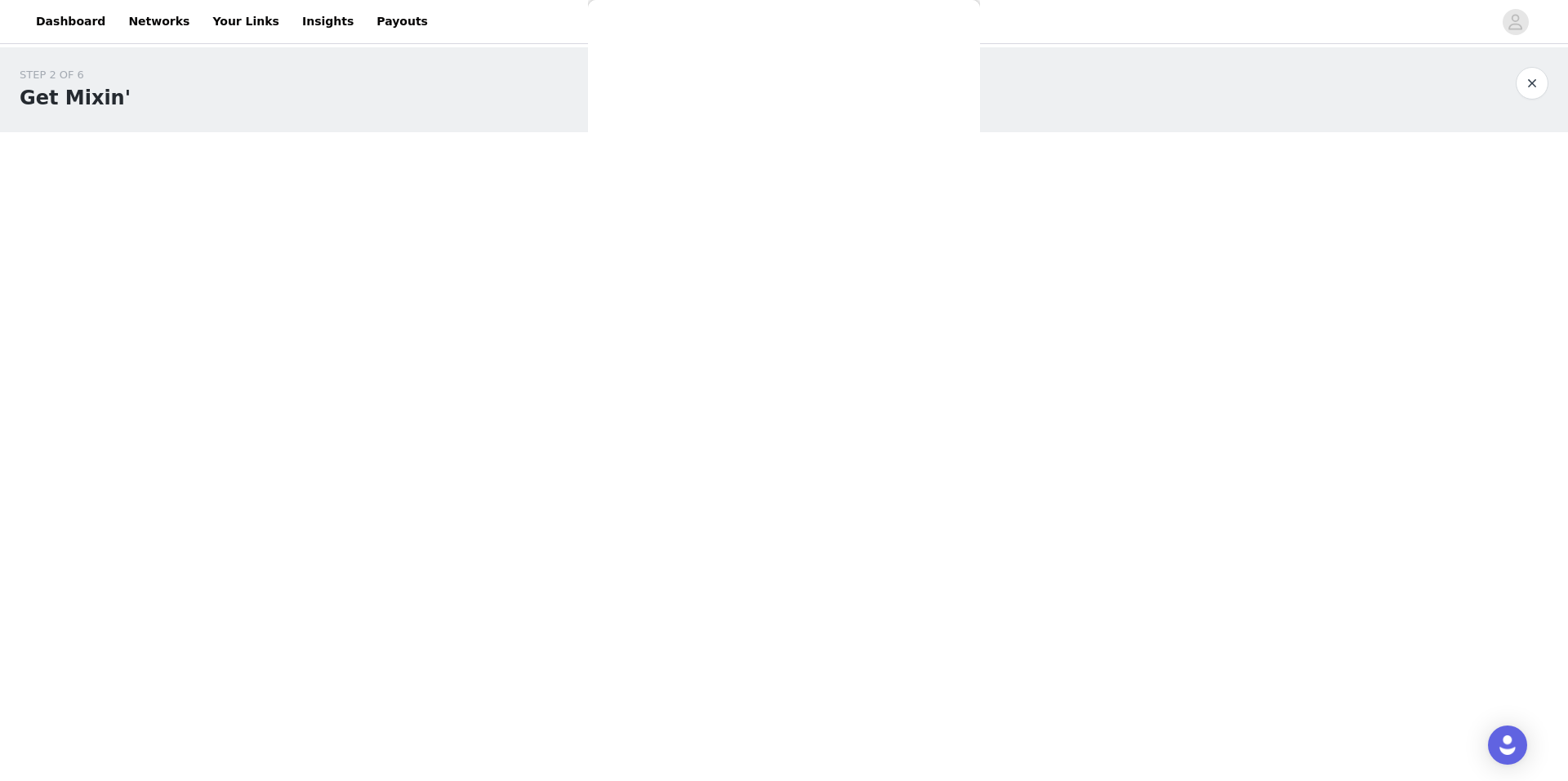
scroll to position [0, 0]
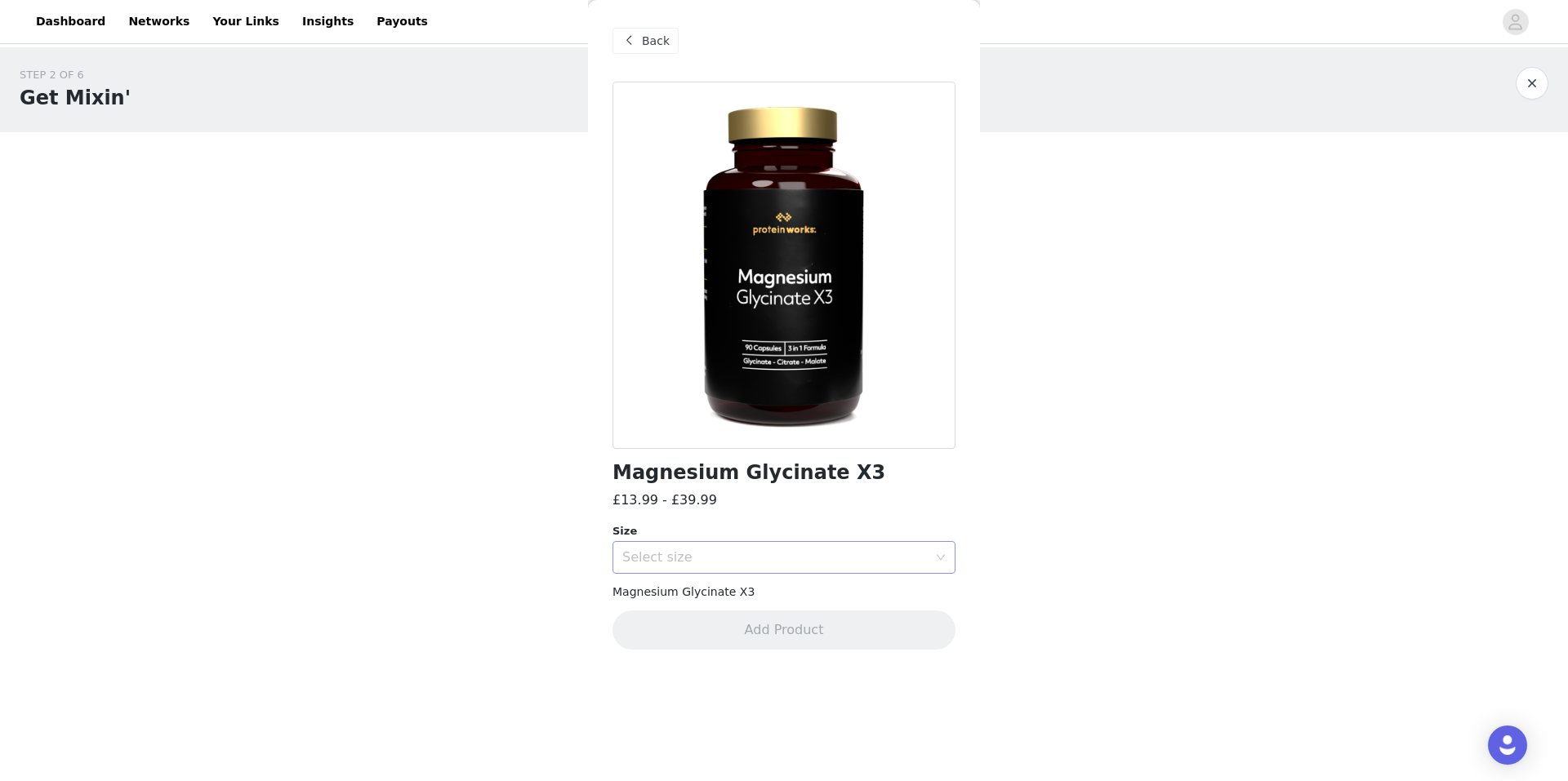
click at [743, 558] on div "Select size" at bounding box center [774, 557] width 305 height 17
click at [728, 584] on li "90" at bounding box center [783, 593] width 343 height 26
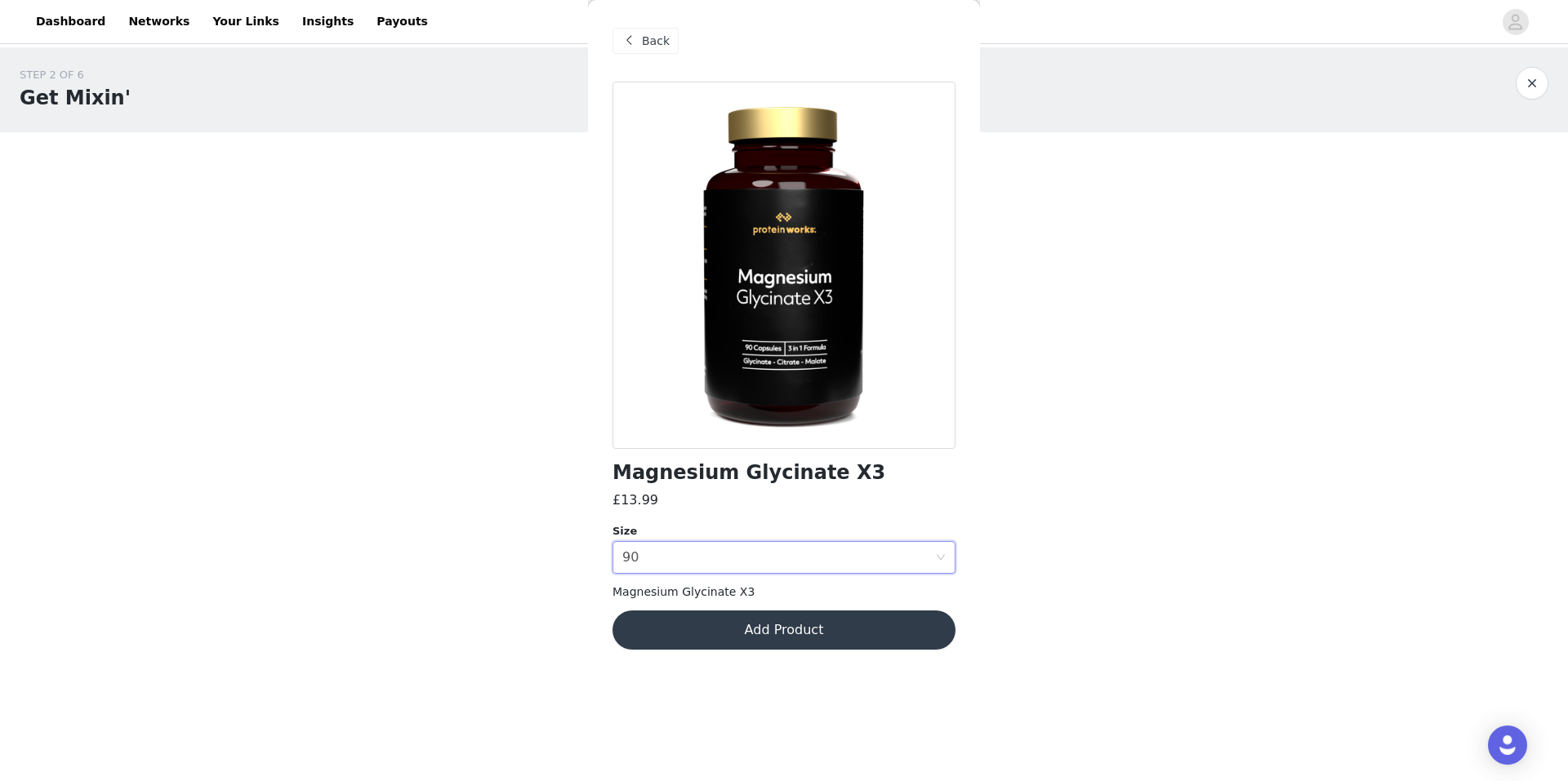
click at [777, 637] on button "Add Product" at bounding box center [783, 631] width 343 height 39
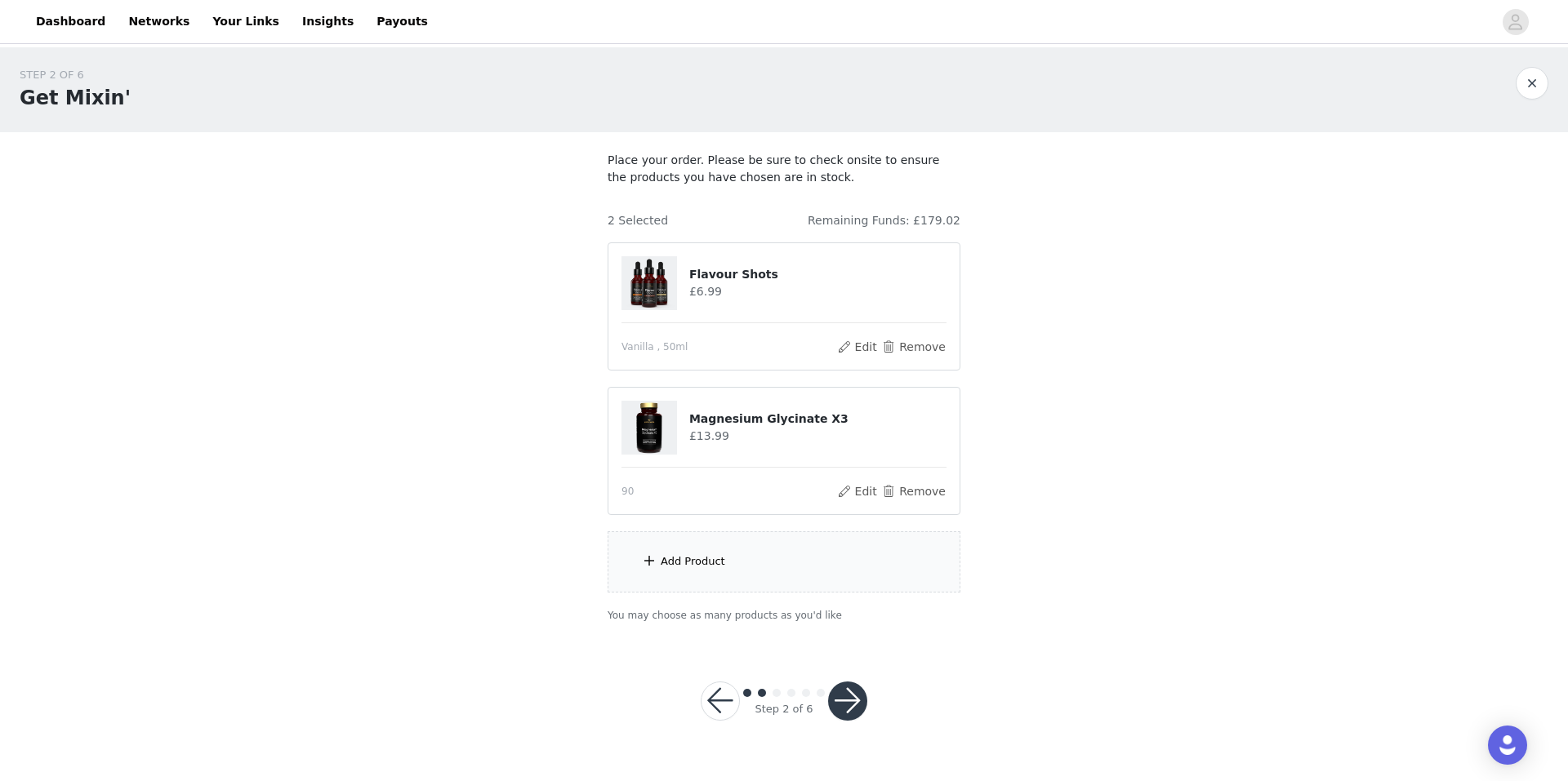
click at [694, 549] on div "Add Product" at bounding box center [783, 562] width 353 height 61
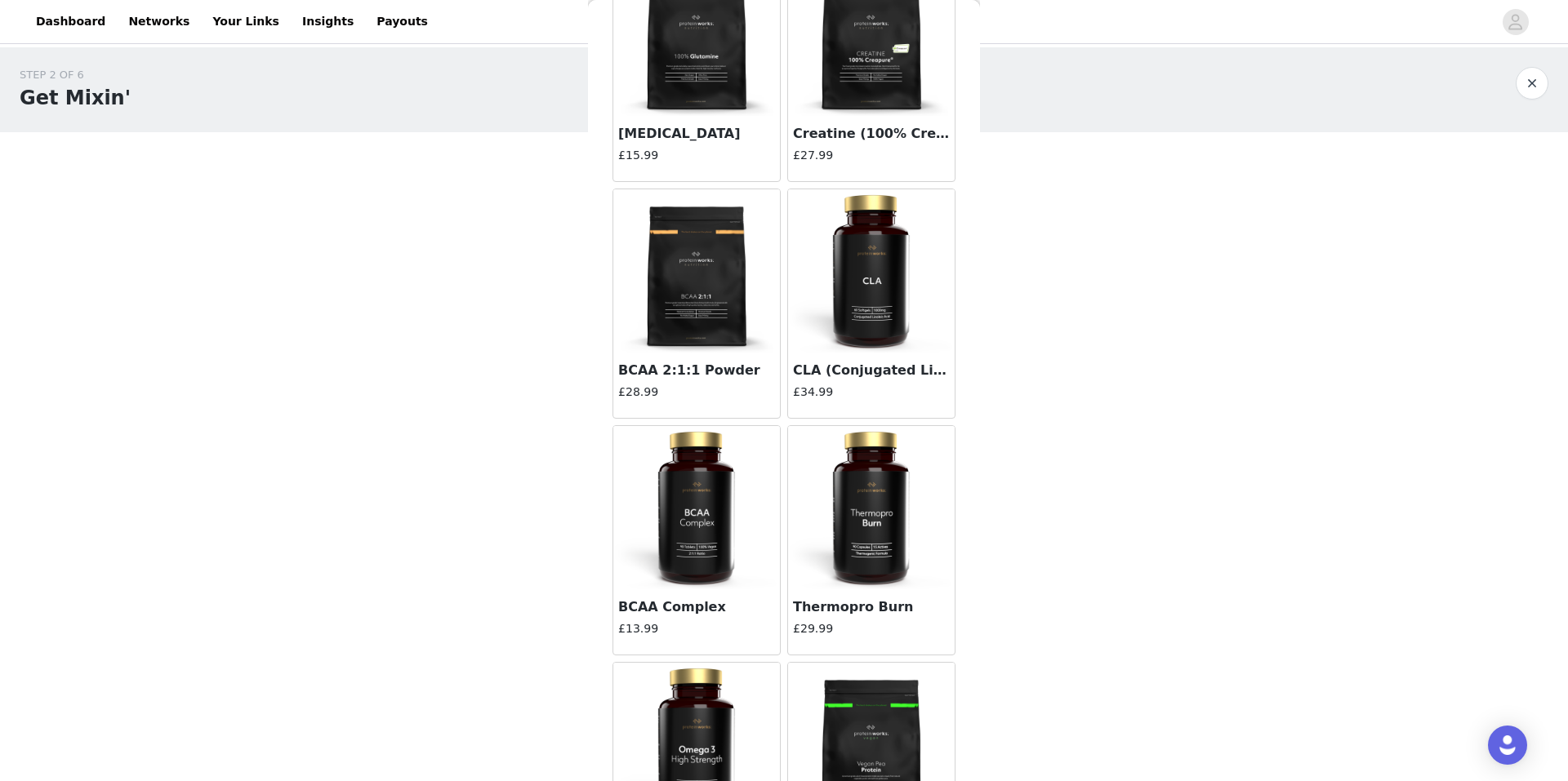
scroll to position [8820, 0]
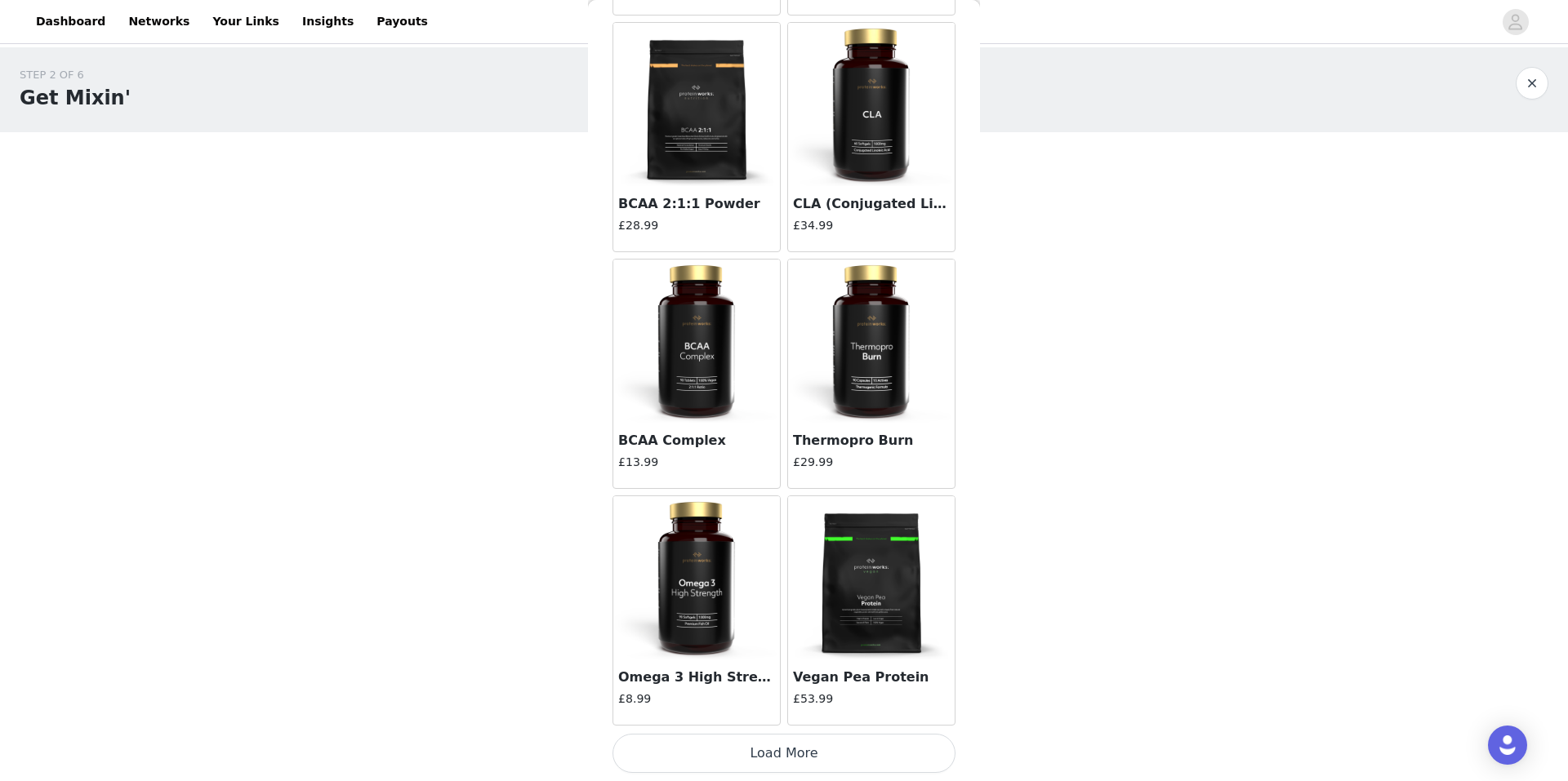
click at [795, 749] on button "Load More" at bounding box center [783, 753] width 343 height 39
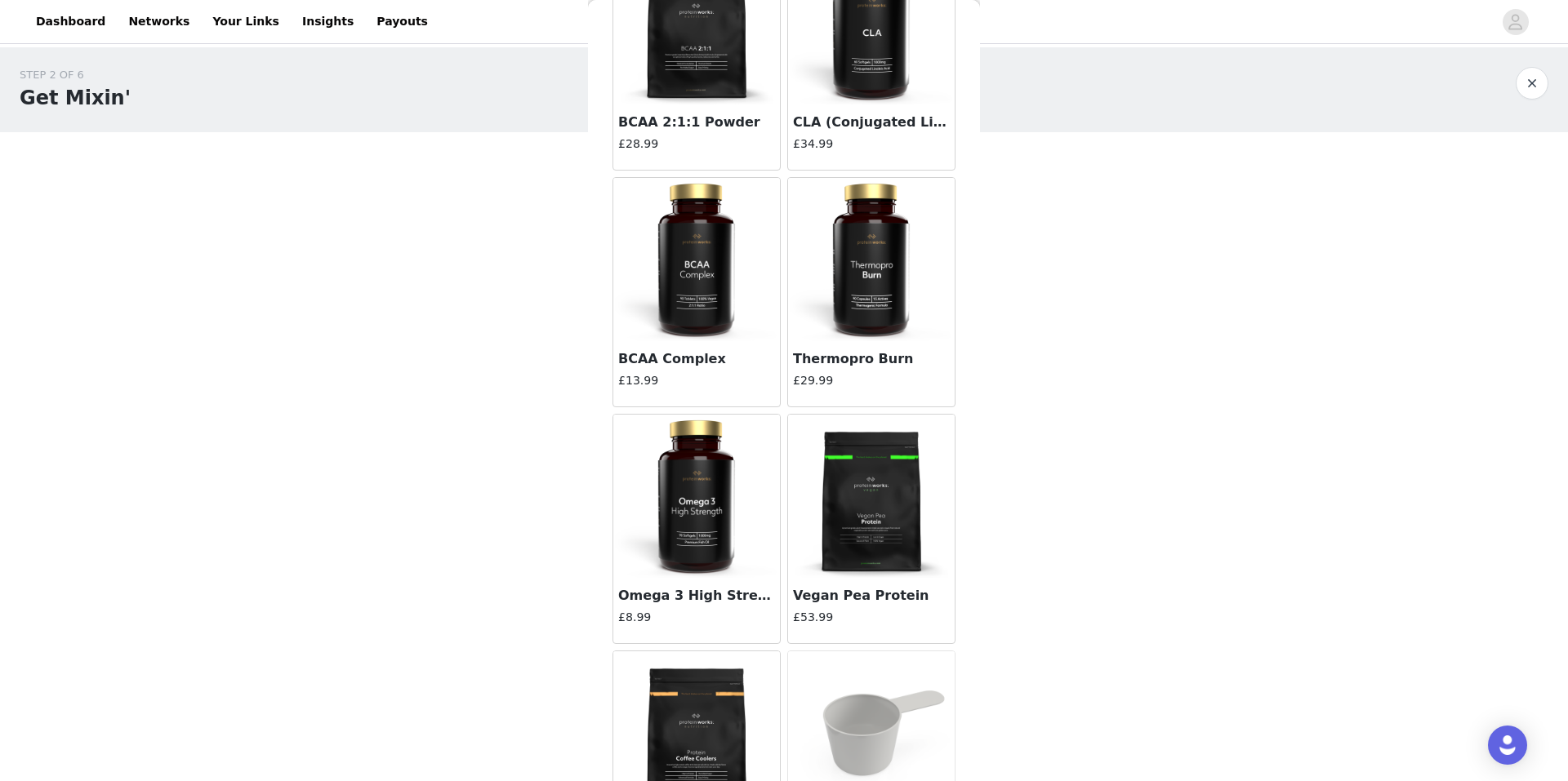
scroll to position [8983, 0]
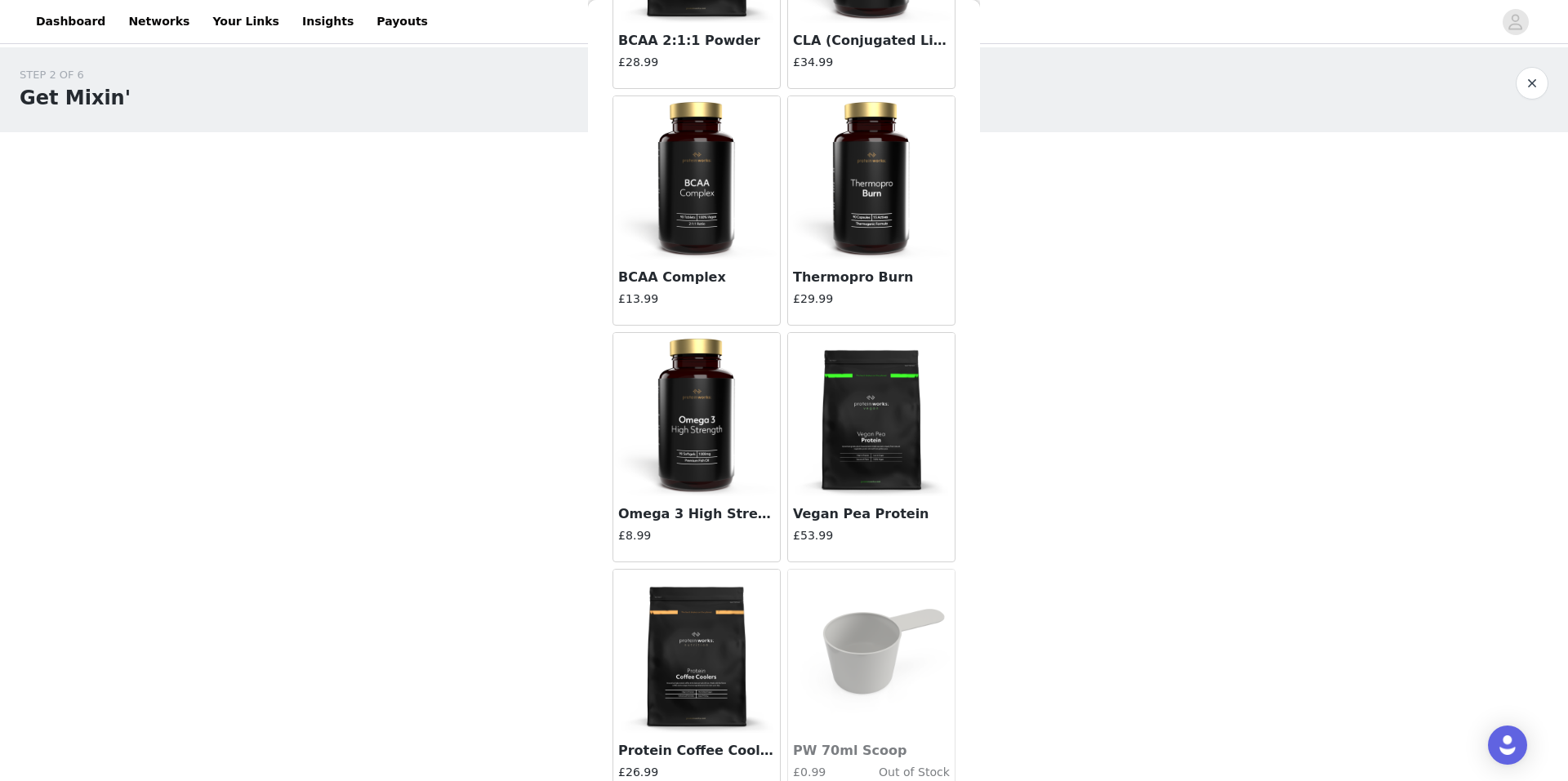
click at [688, 434] on img at bounding box center [696, 414] width 163 height 163
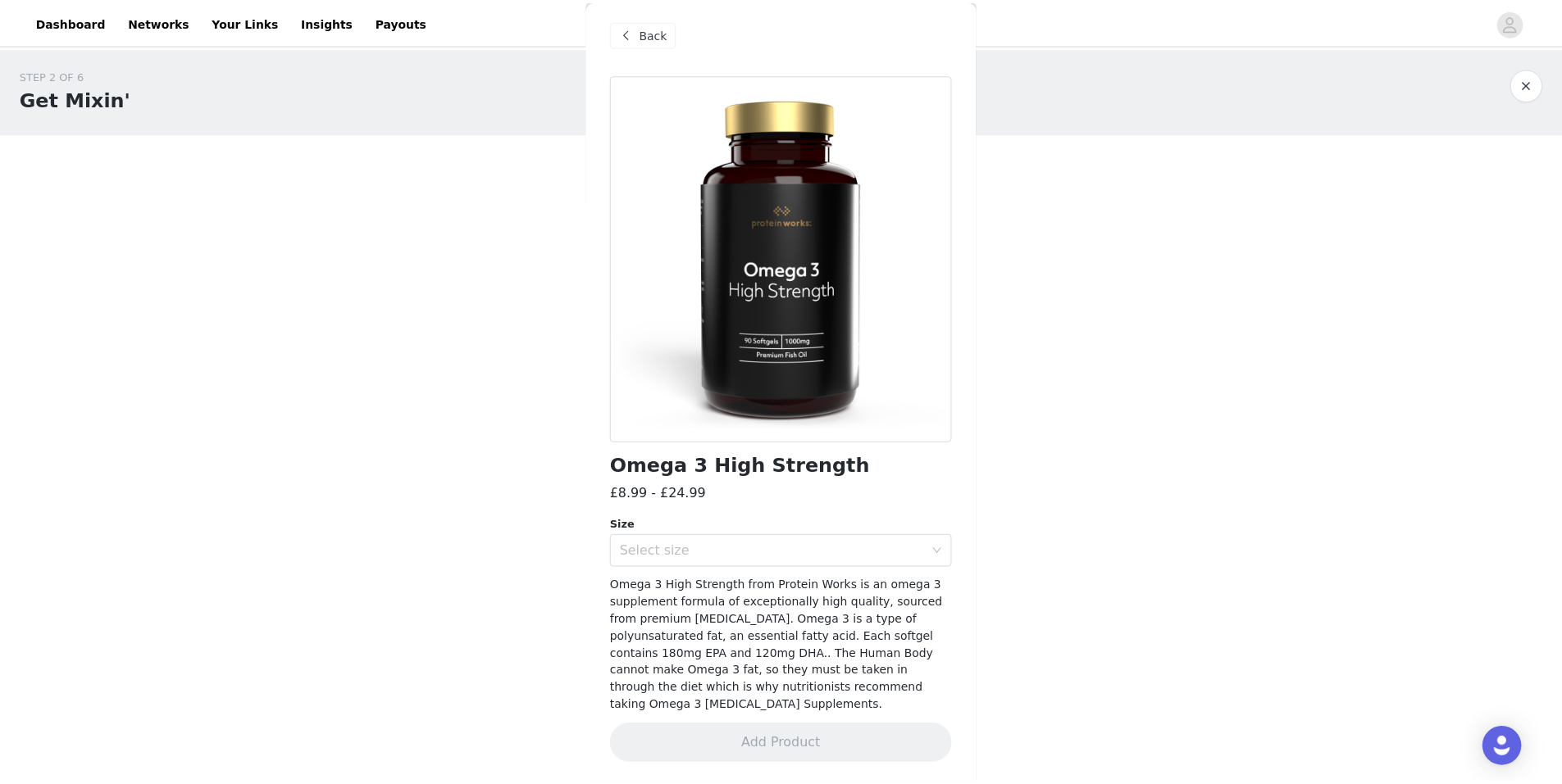
scroll to position [0, 0]
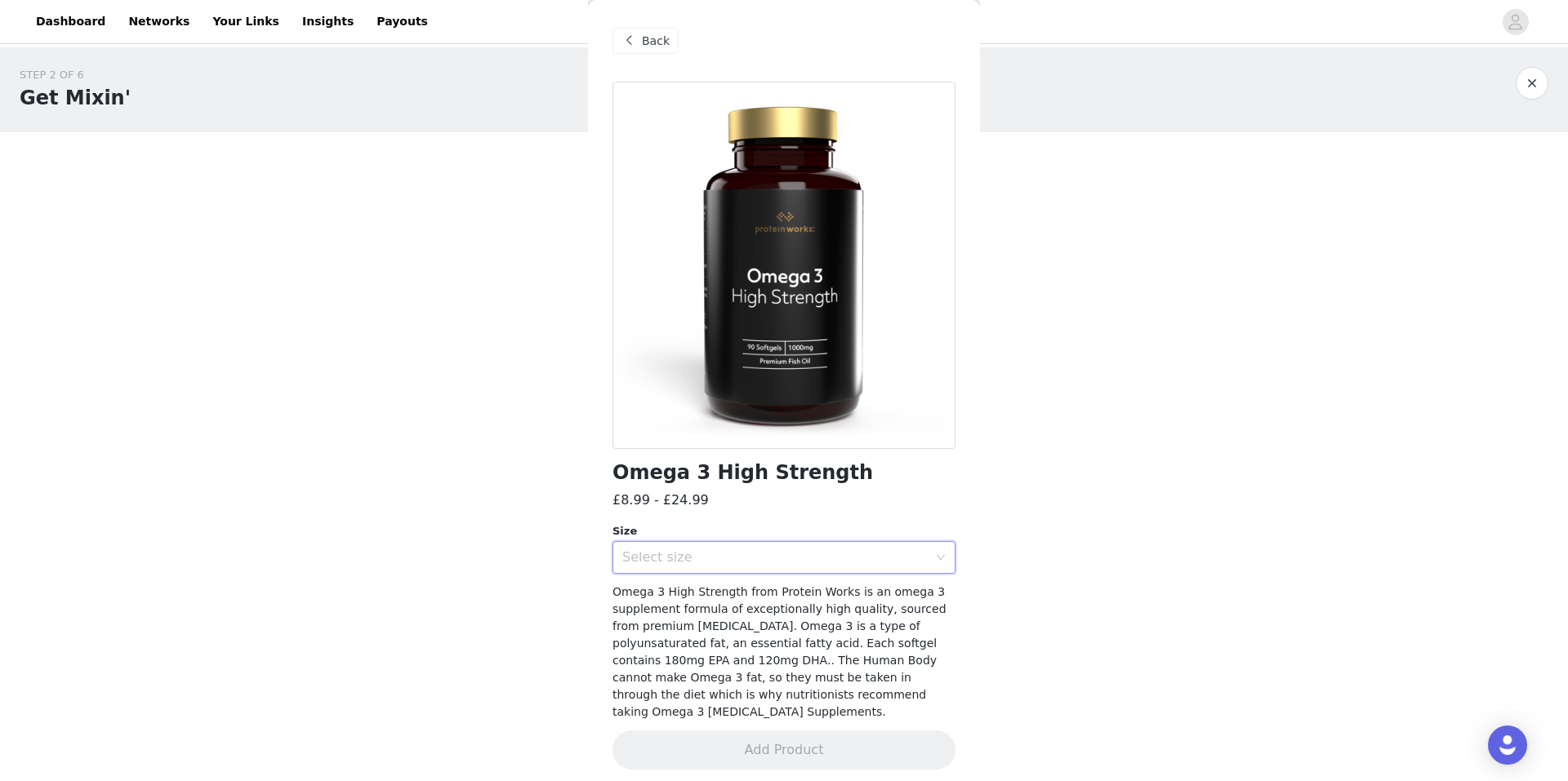
click at [721, 569] on div "Select size" at bounding box center [778, 557] width 313 height 31
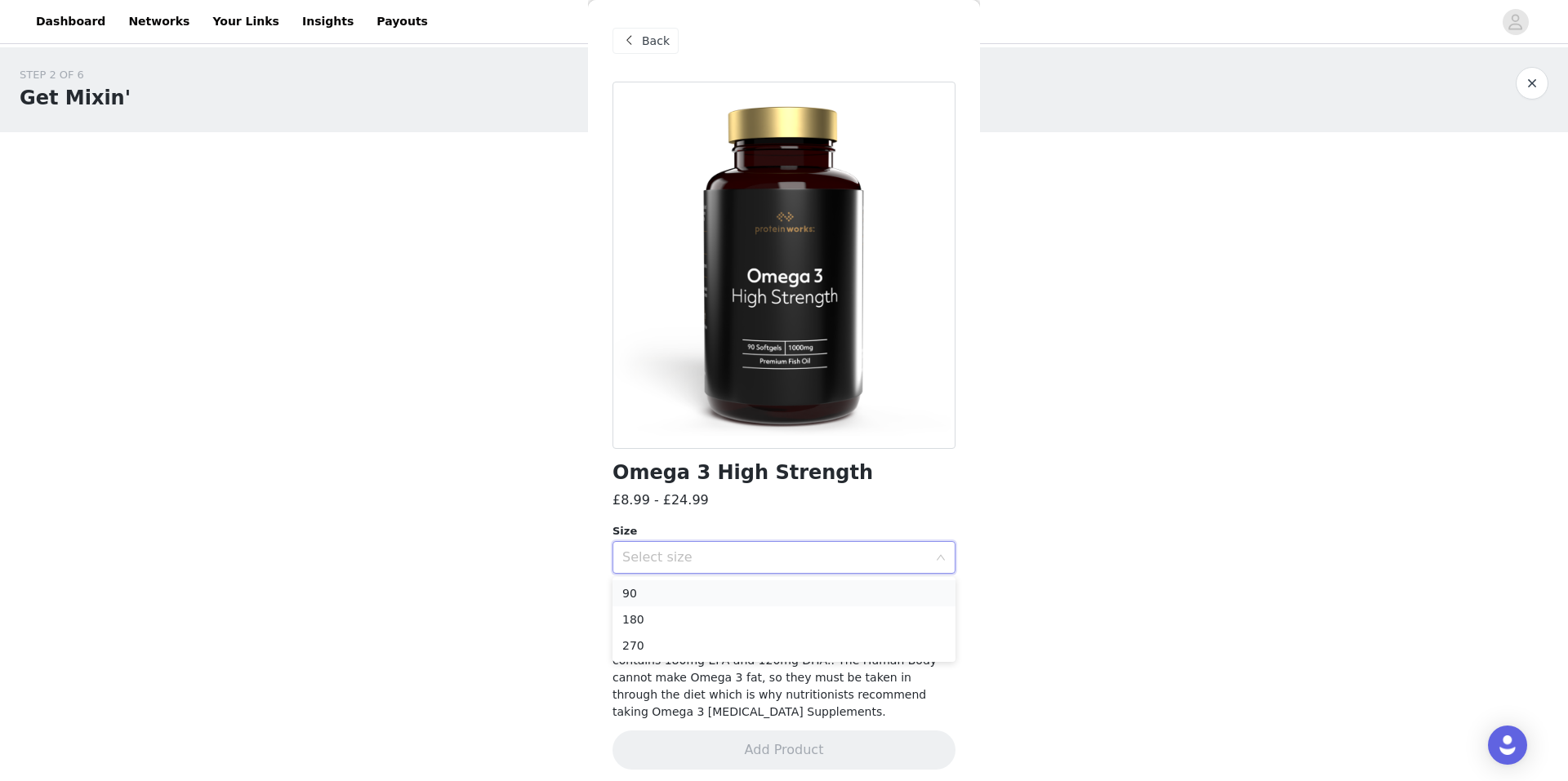
click at [680, 591] on li "90" at bounding box center [783, 593] width 343 height 26
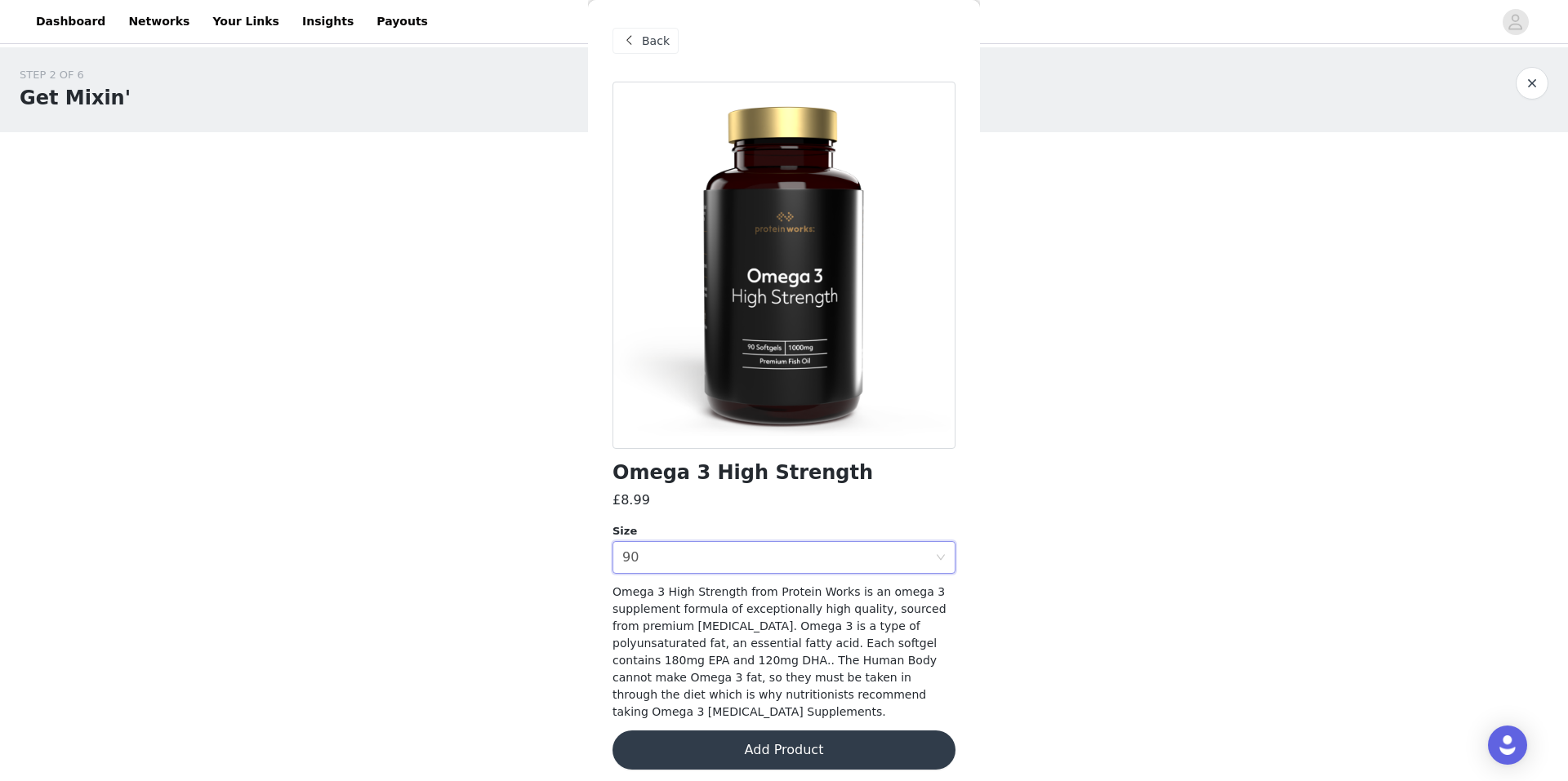
click at [757, 739] on button "Add Product" at bounding box center [783, 750] width 343 height 39
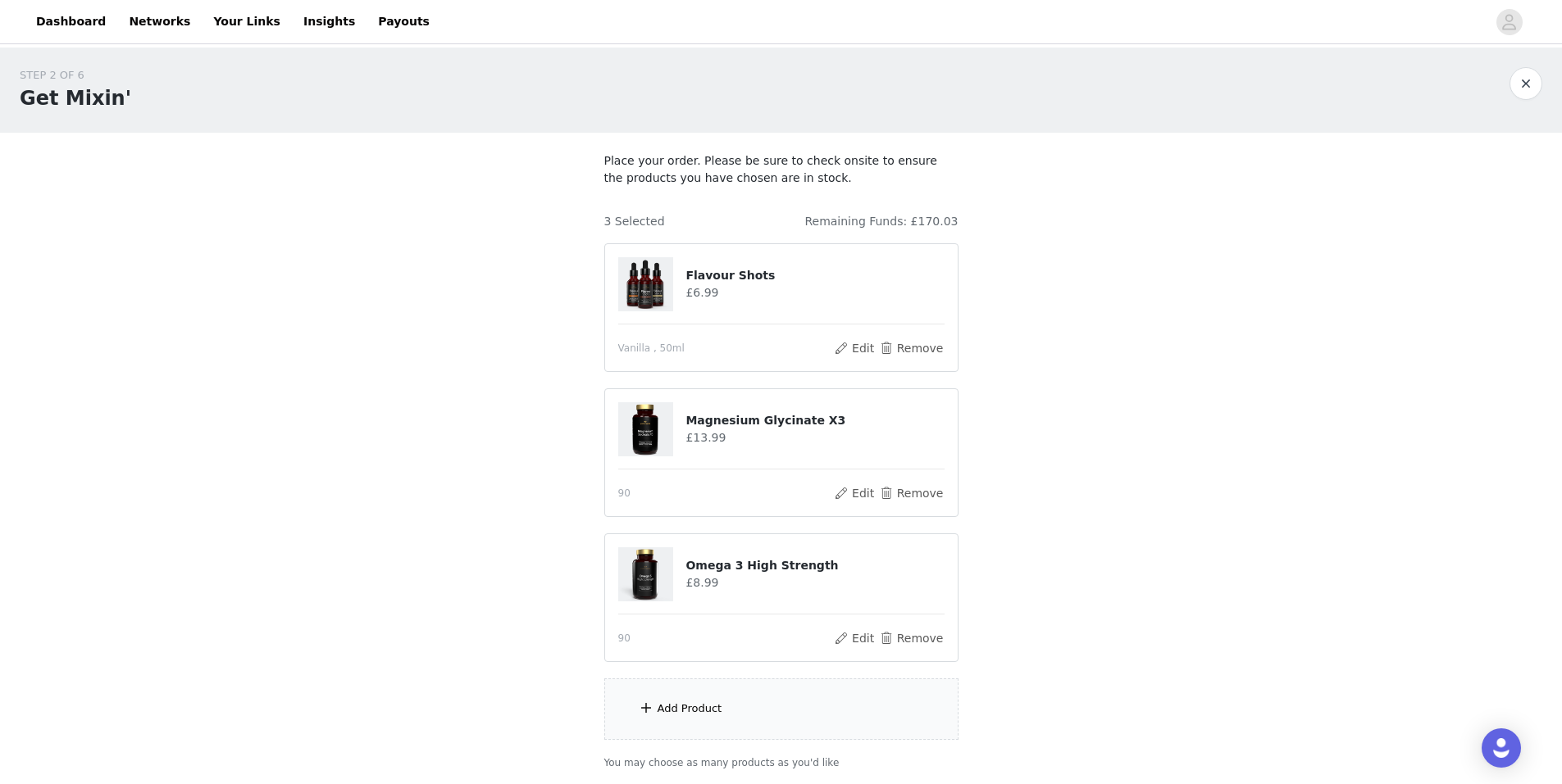
click at [701, 721] on div "Add Product" at bounding box center [781, 710] width 354 height 61
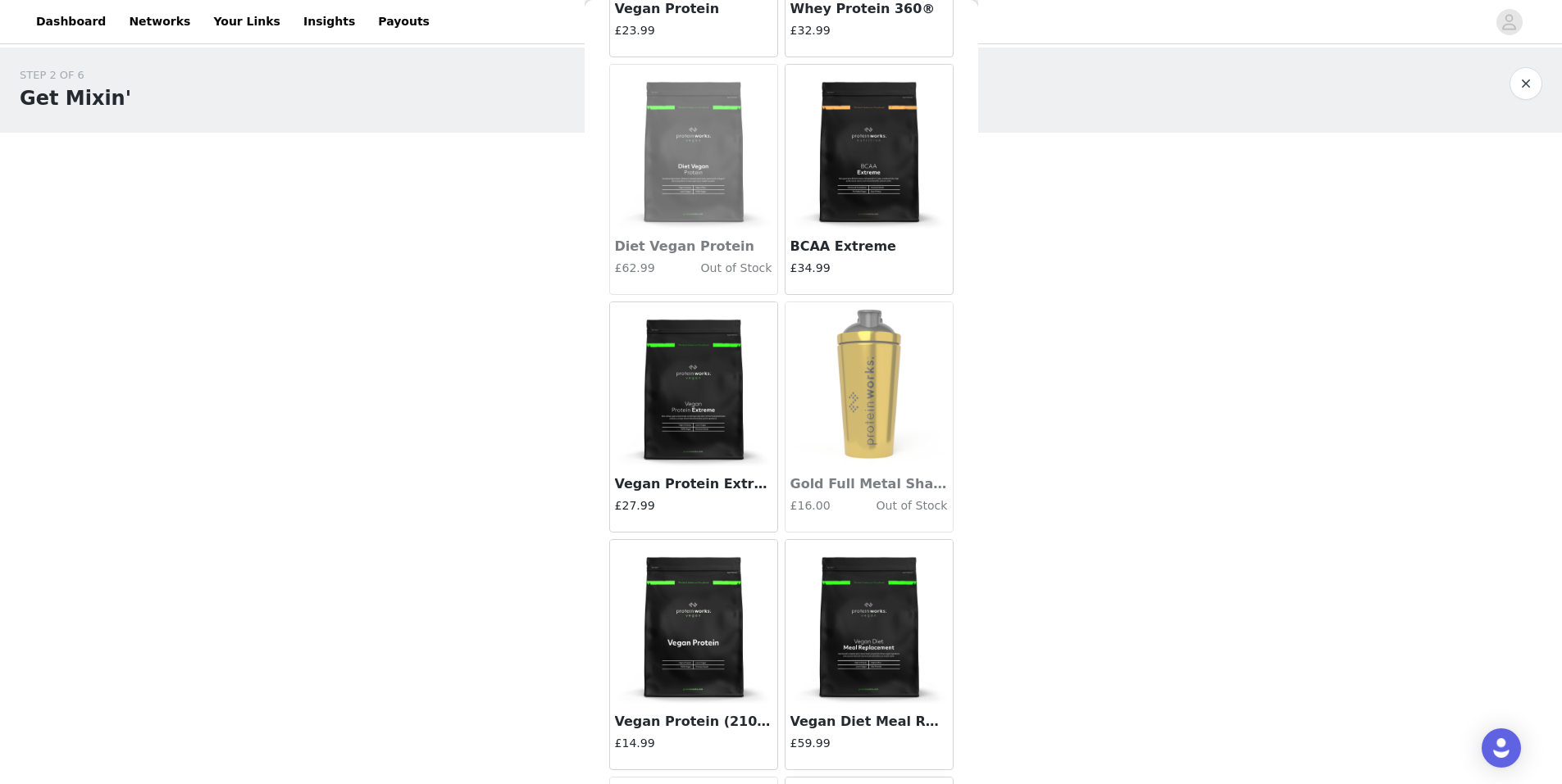
scroll to position [13608, 0]
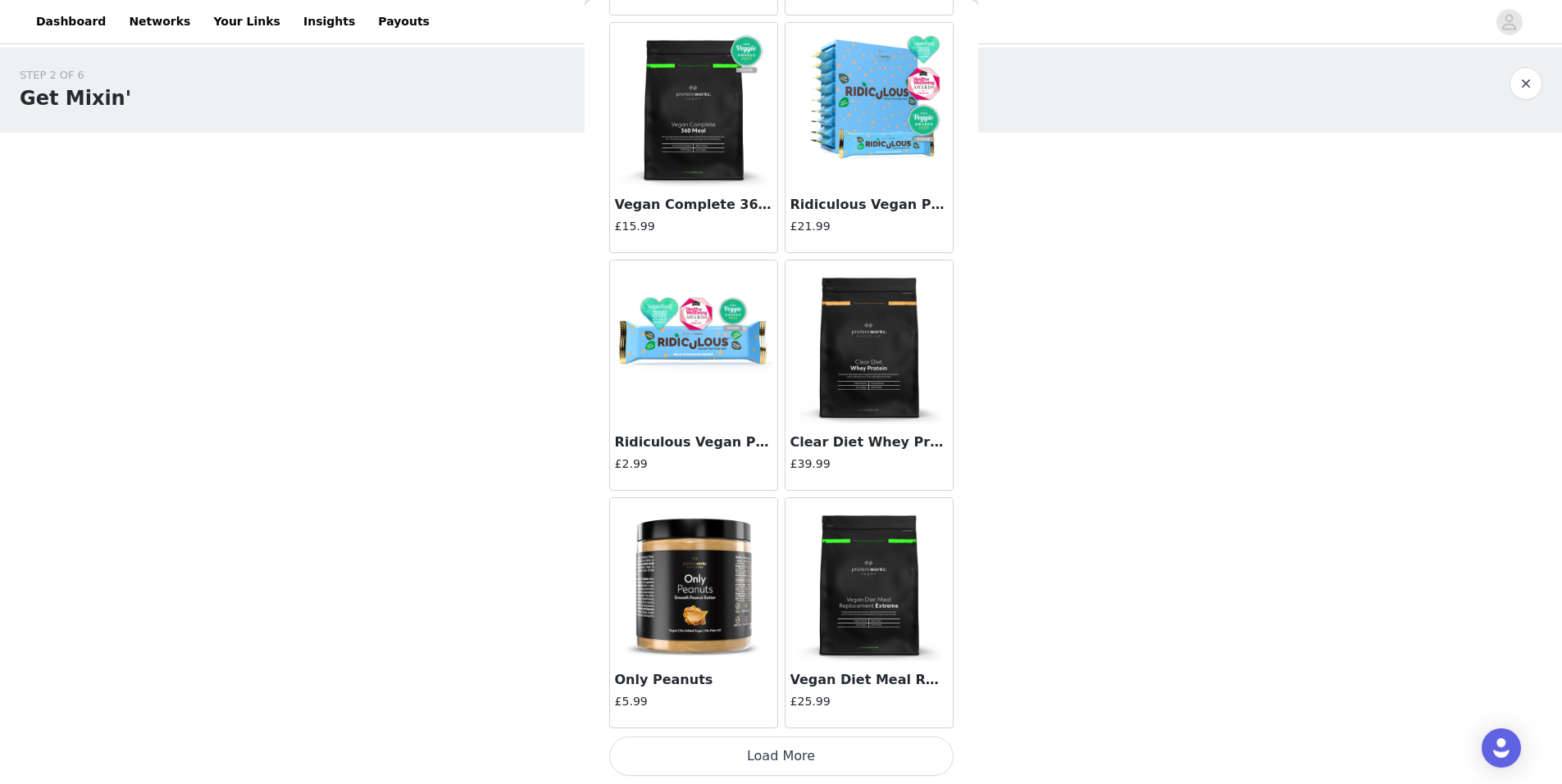
click at [849, 389] on img at bounding box center [869, 342] width 164 height 164
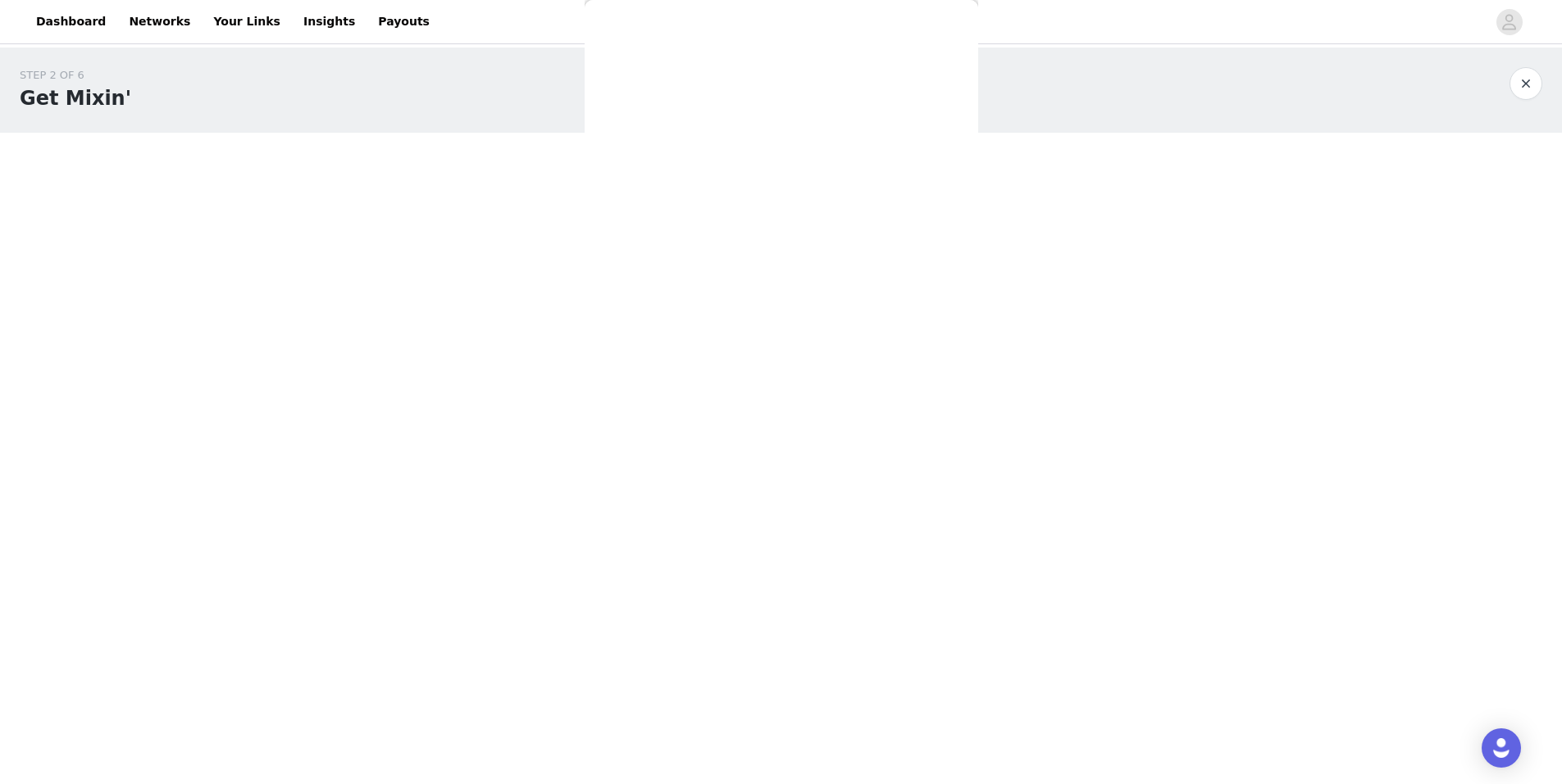
scroll to position [0, 0]
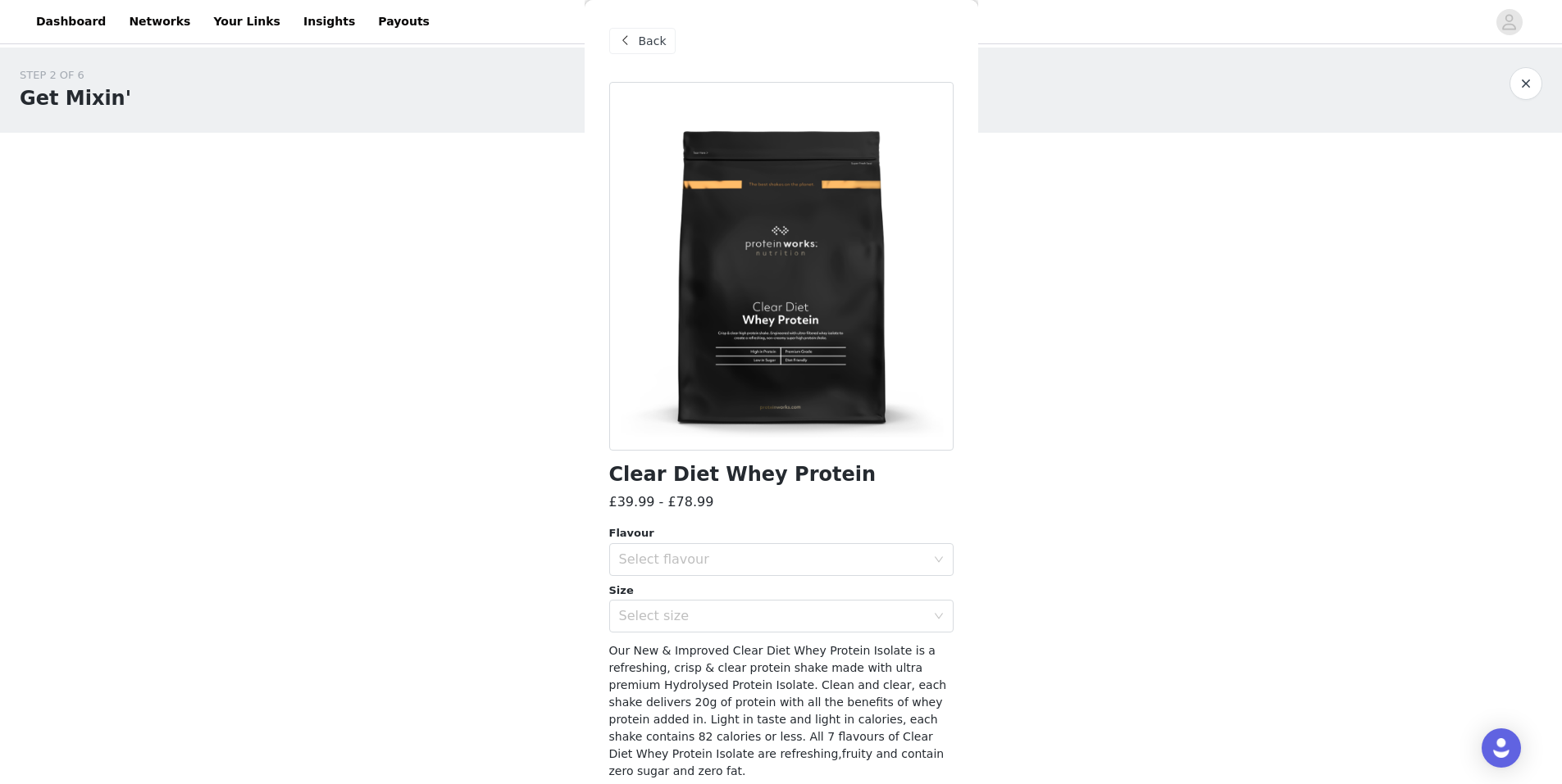
click at [666, 580] on div "Flavour Select flavour Size Select size" at bounding box center [781, 579] width 344 height 107
click at [684, 553] on div "Select flavour" at bounding box center [772, 559] width 306 height 17
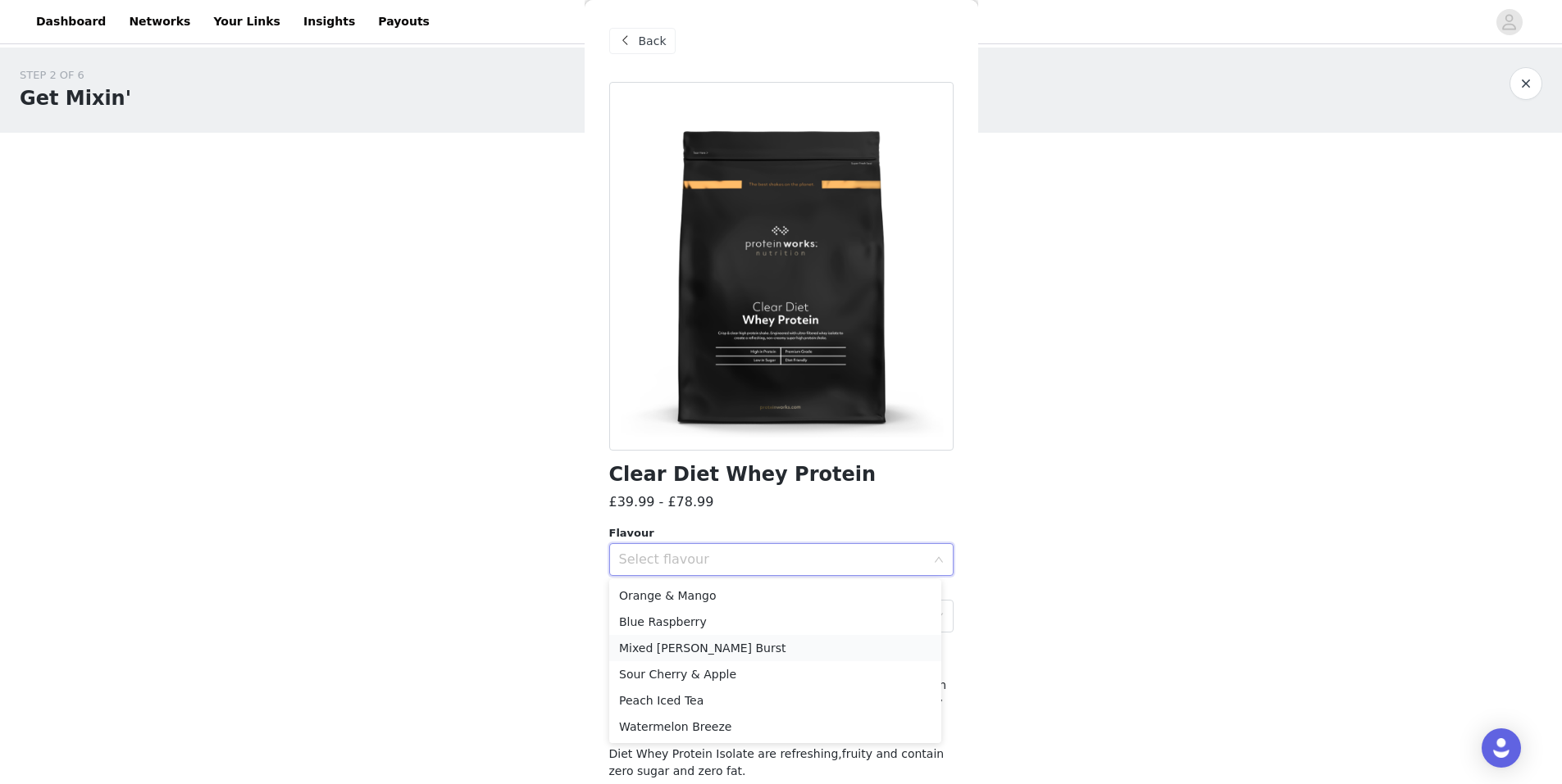
click at [732, 658] on li "Mixed [PERSON_NAME] Burst" at bounding box center [775, 648] width 332 height 26
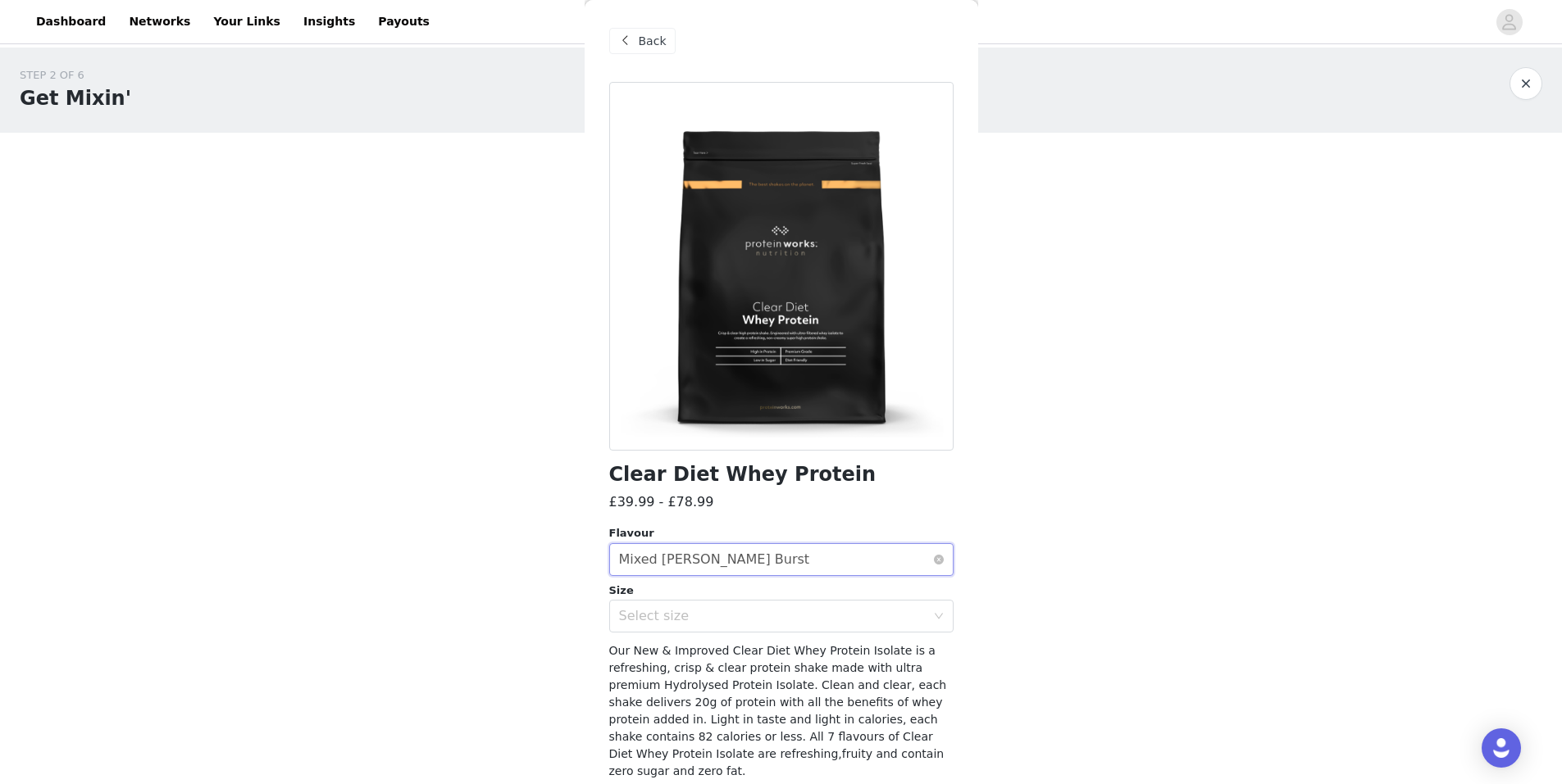
click at [716, 560] on div "Mixed [PERSON_NAME] Burst" at bounding box center [714, 559] width 191 height 31
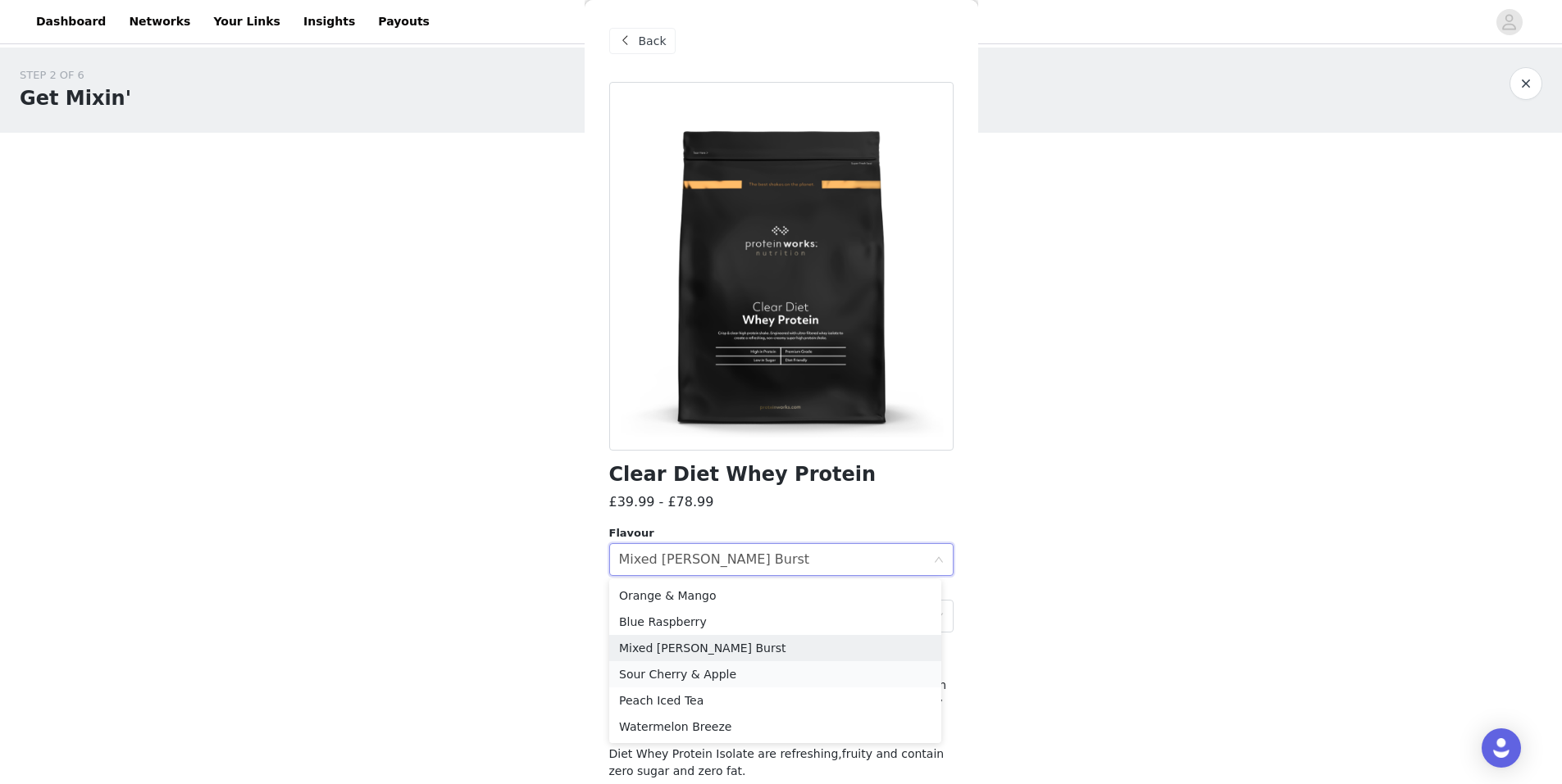
click at [689, 666] on li "Sour Cherry & Apple" at bounding box center [775, 674] width 332 height 26
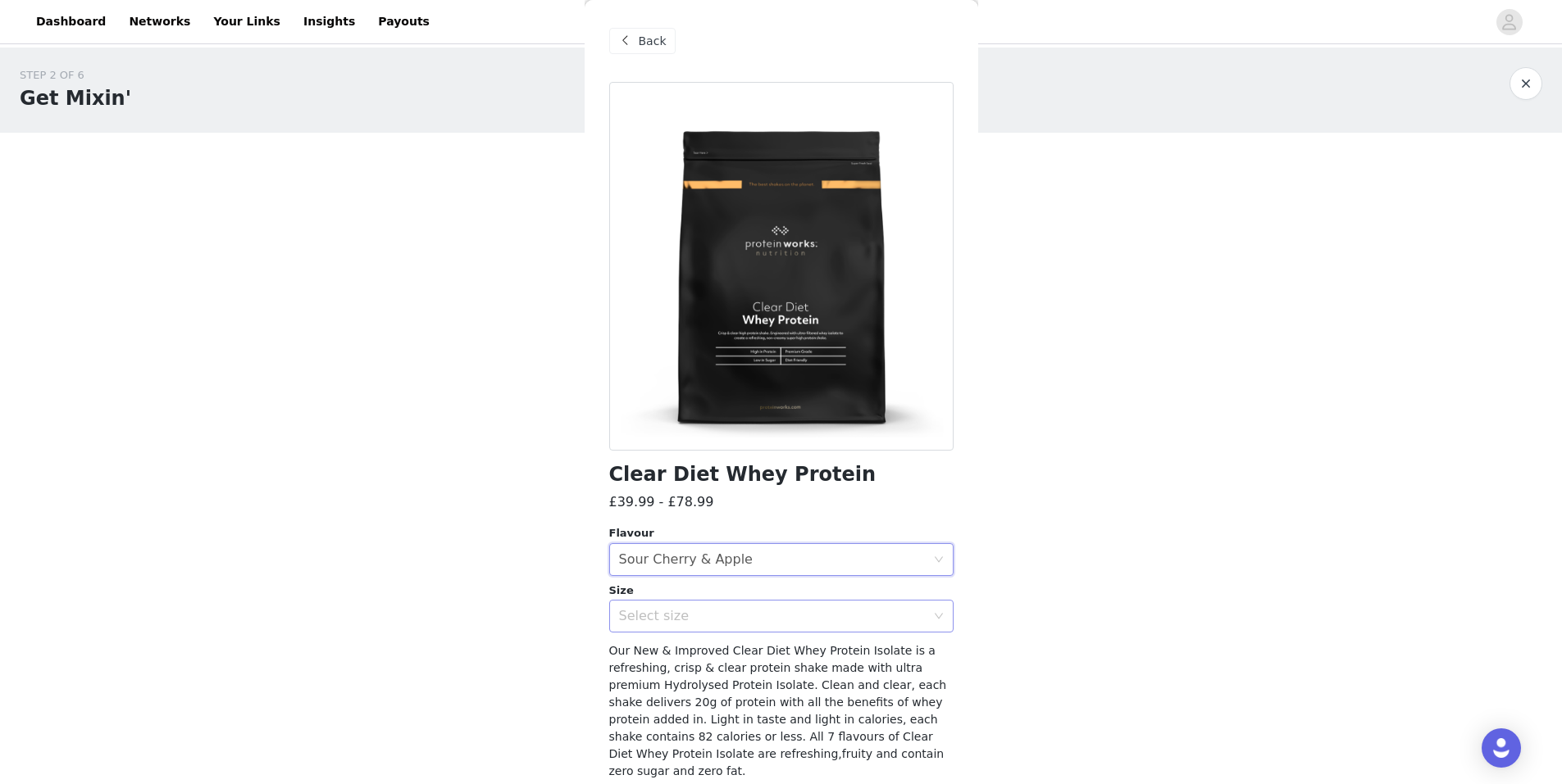
click at [723, 607] on div "Select size" at bounding box center [776, 616] width 314 height 31
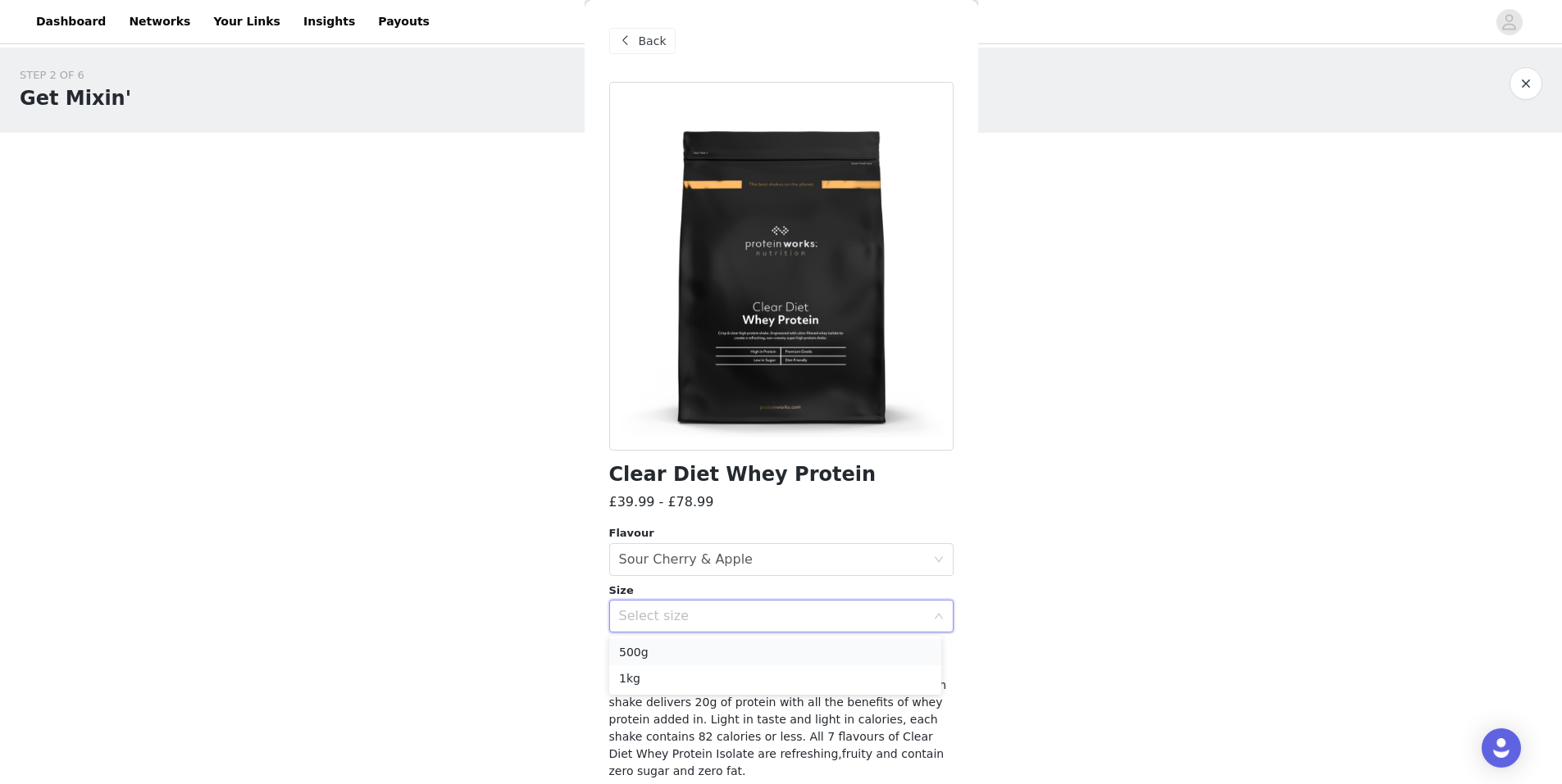
click at [701, 656] on li "500g" at bounding box center [775, 652] width 332 height 26
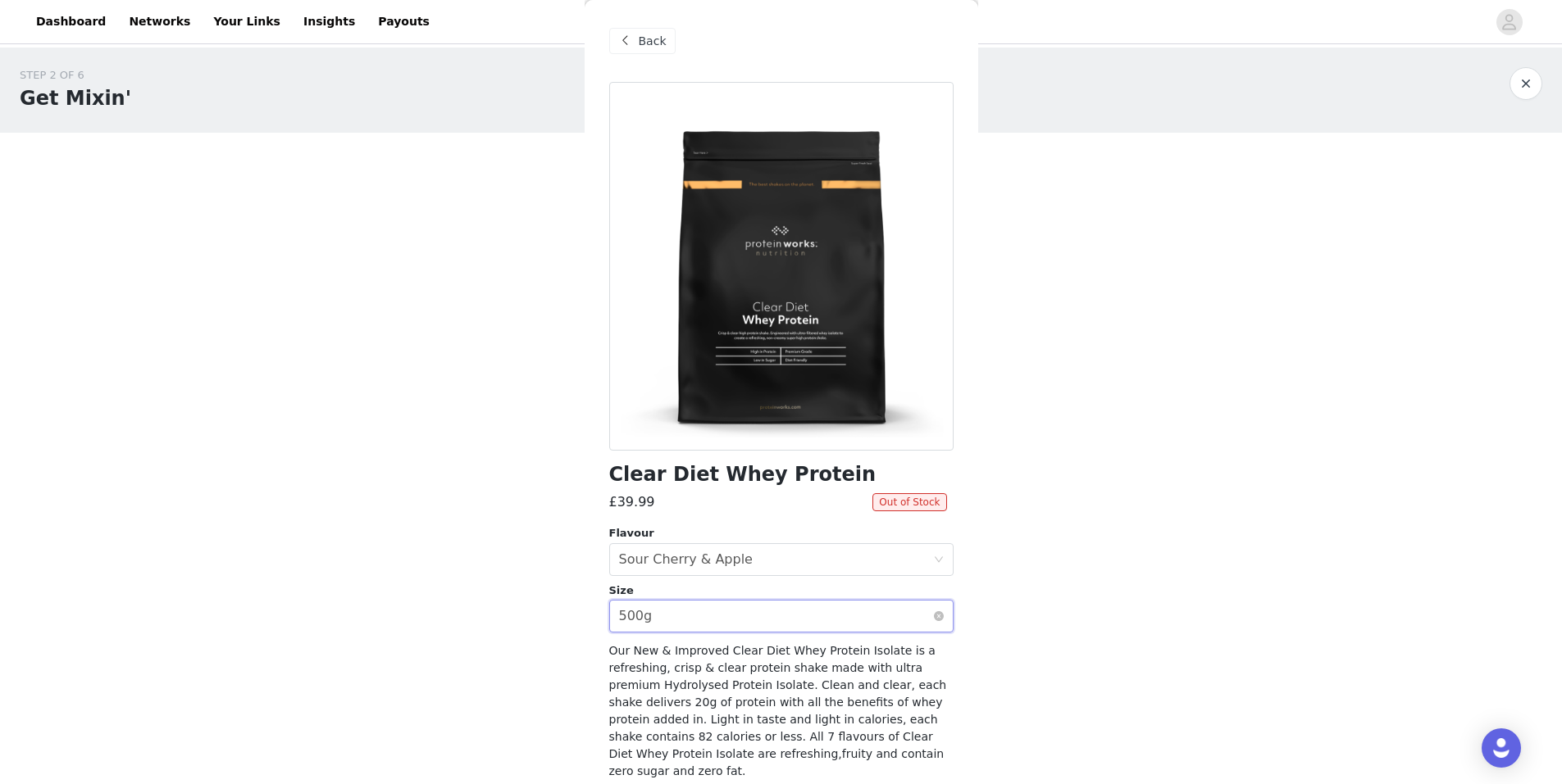
click at [808, 627] on div "Select size 500g" at bounding box center [776, 616] width 314 height 31
click at [755, 681] on li "1kg" at bounding box center [775, 678] width 332 height 26
click at [765, 561] on div "Select flavour Sour Cherry & Apple" at bounding box center [776, 559] width 314 height 31
click at [516, 604] on div "STEP 2 OF 6 Get Mixin' Place your order. Please be sure to check onsite to ensu…" at bounding box center [781, 418] width 1562 height 742
click at [621, 45] on span at bounding box center [626, 41] width 20 height 20
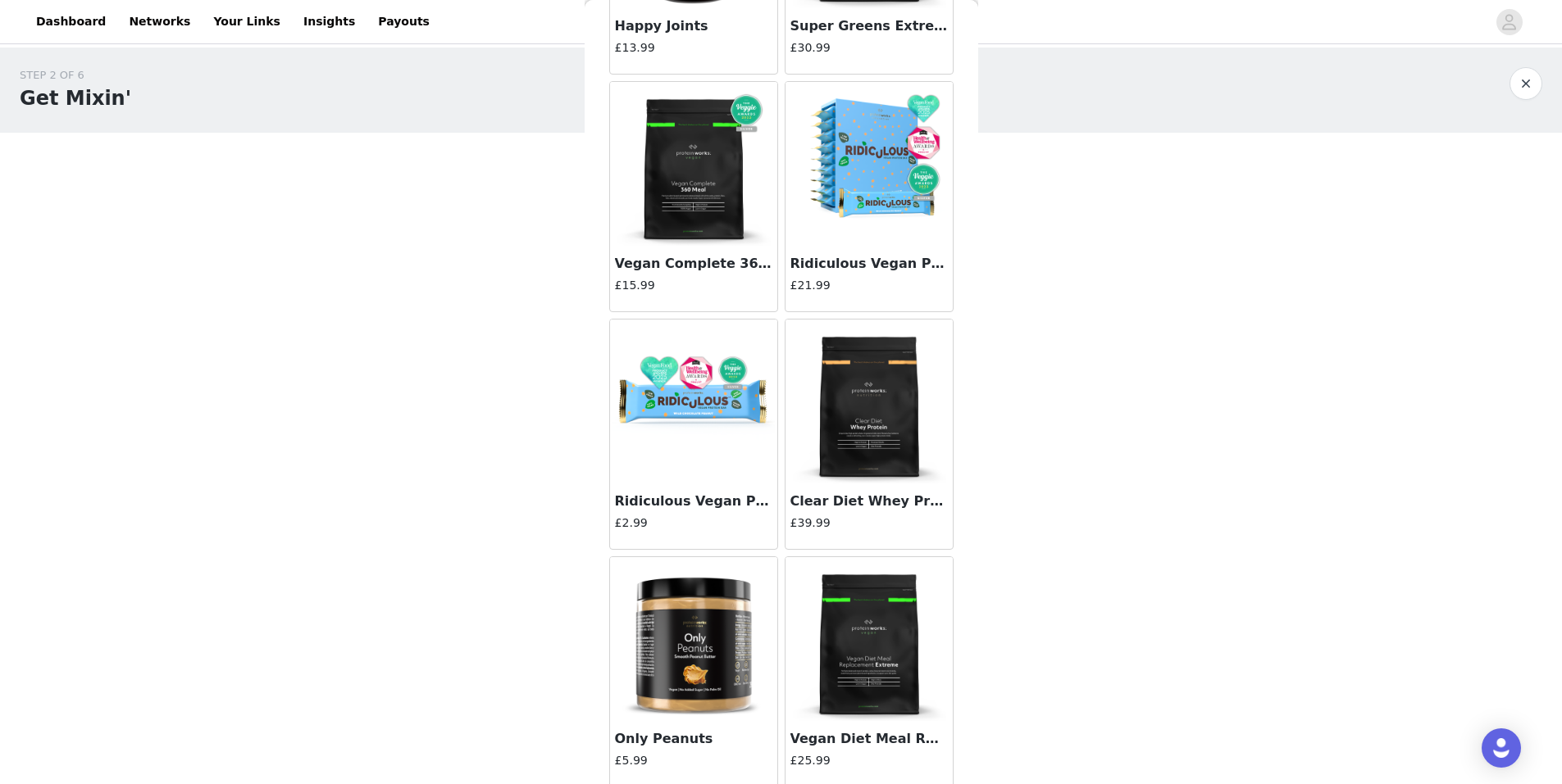
scroll to position [13608, 0]
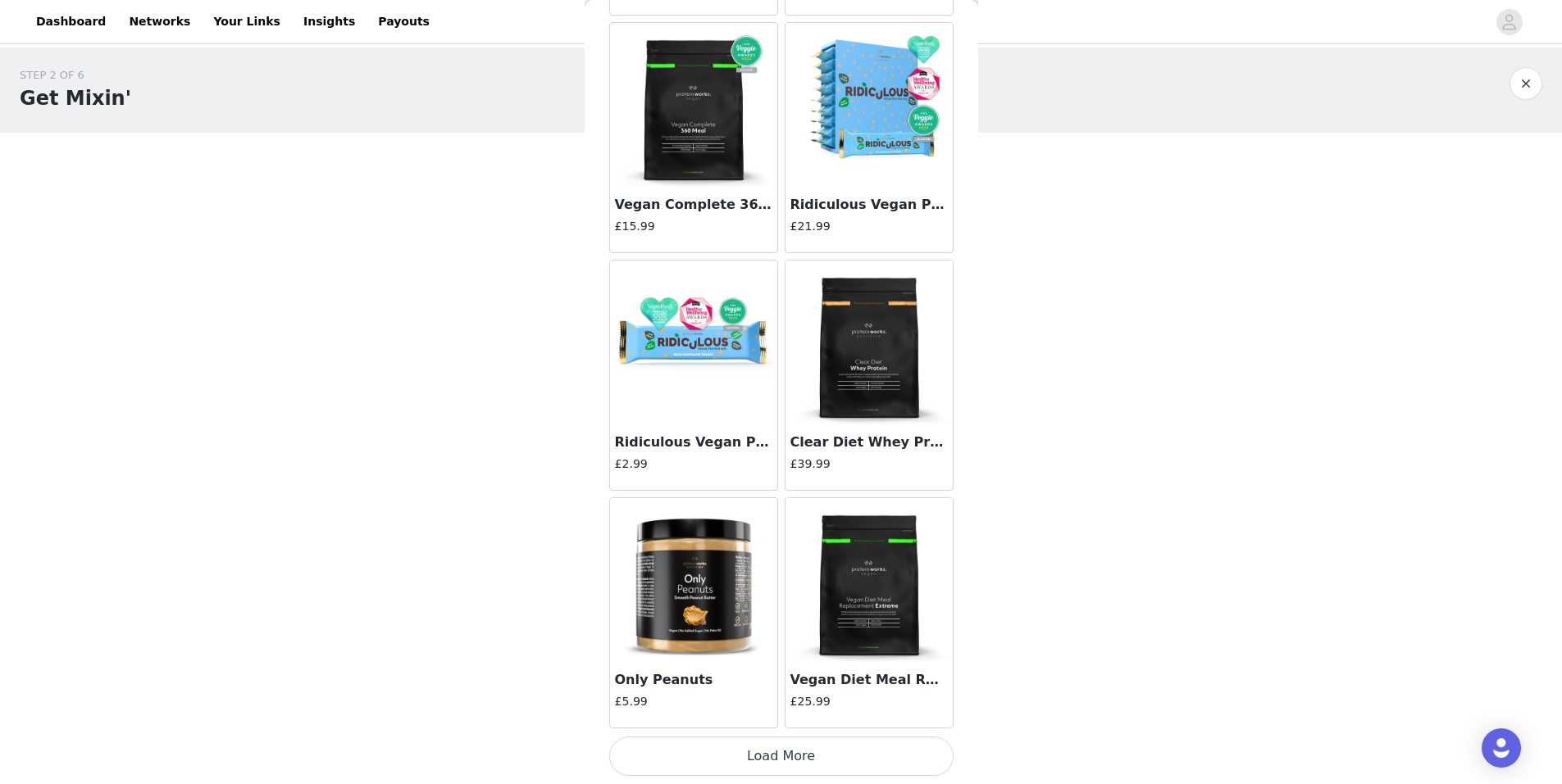
click at [795, 755] on button "Load More" at bounding box center [781, 756] width 344 height 40
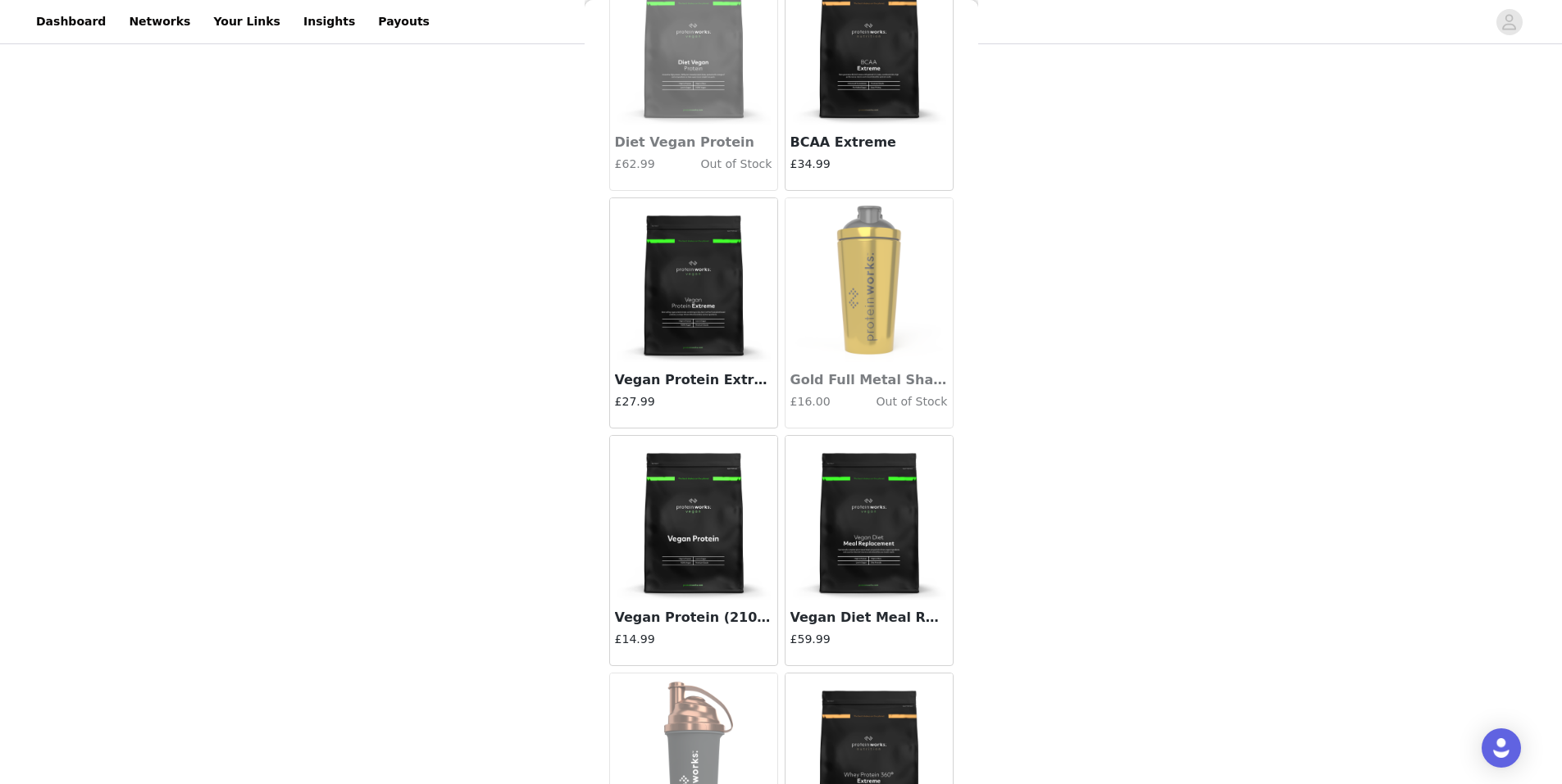
scroll to position [10973, 0]
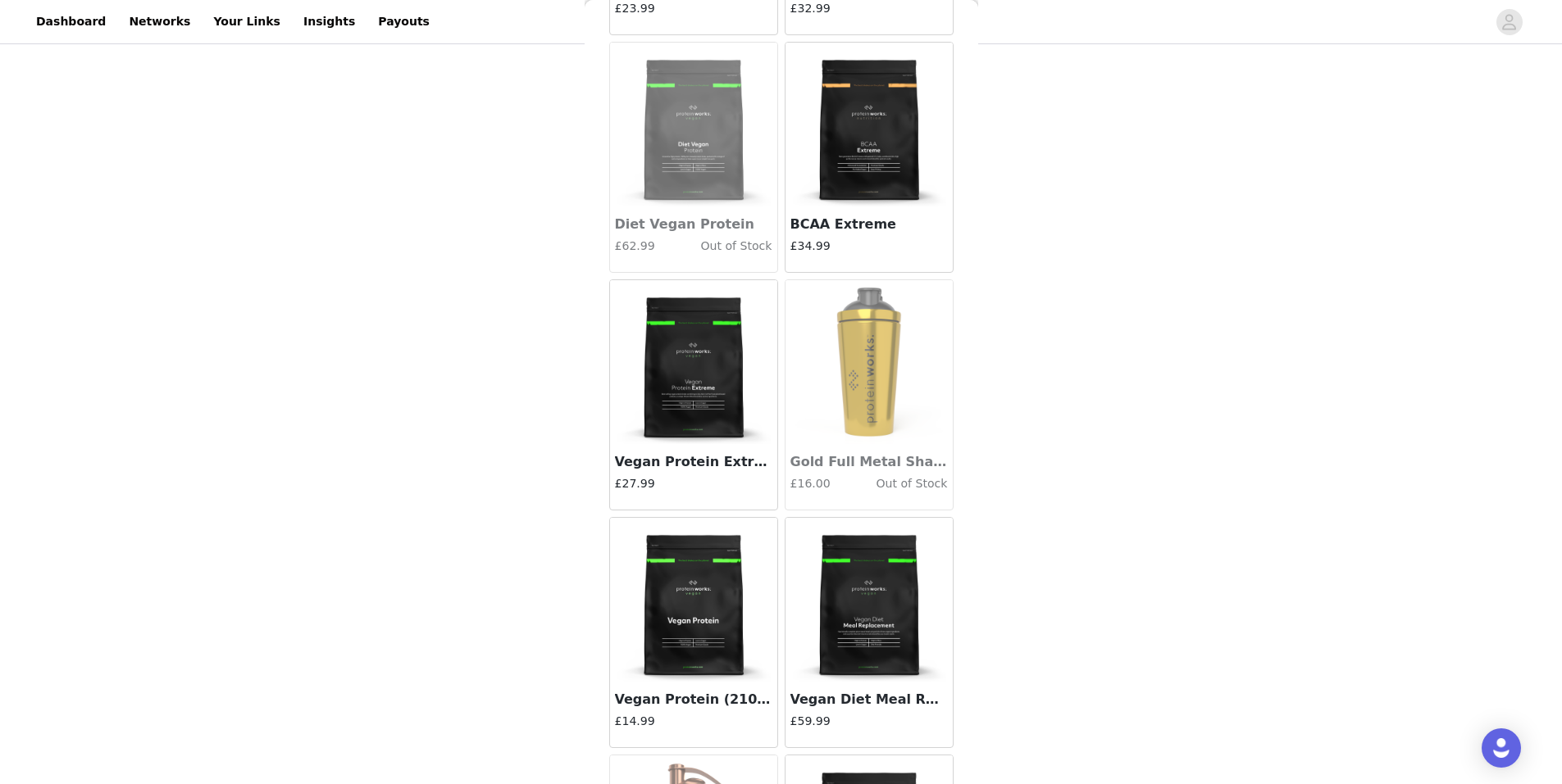
click at [699, 374] on img at bounding box center [693, 362] width 164 height 164
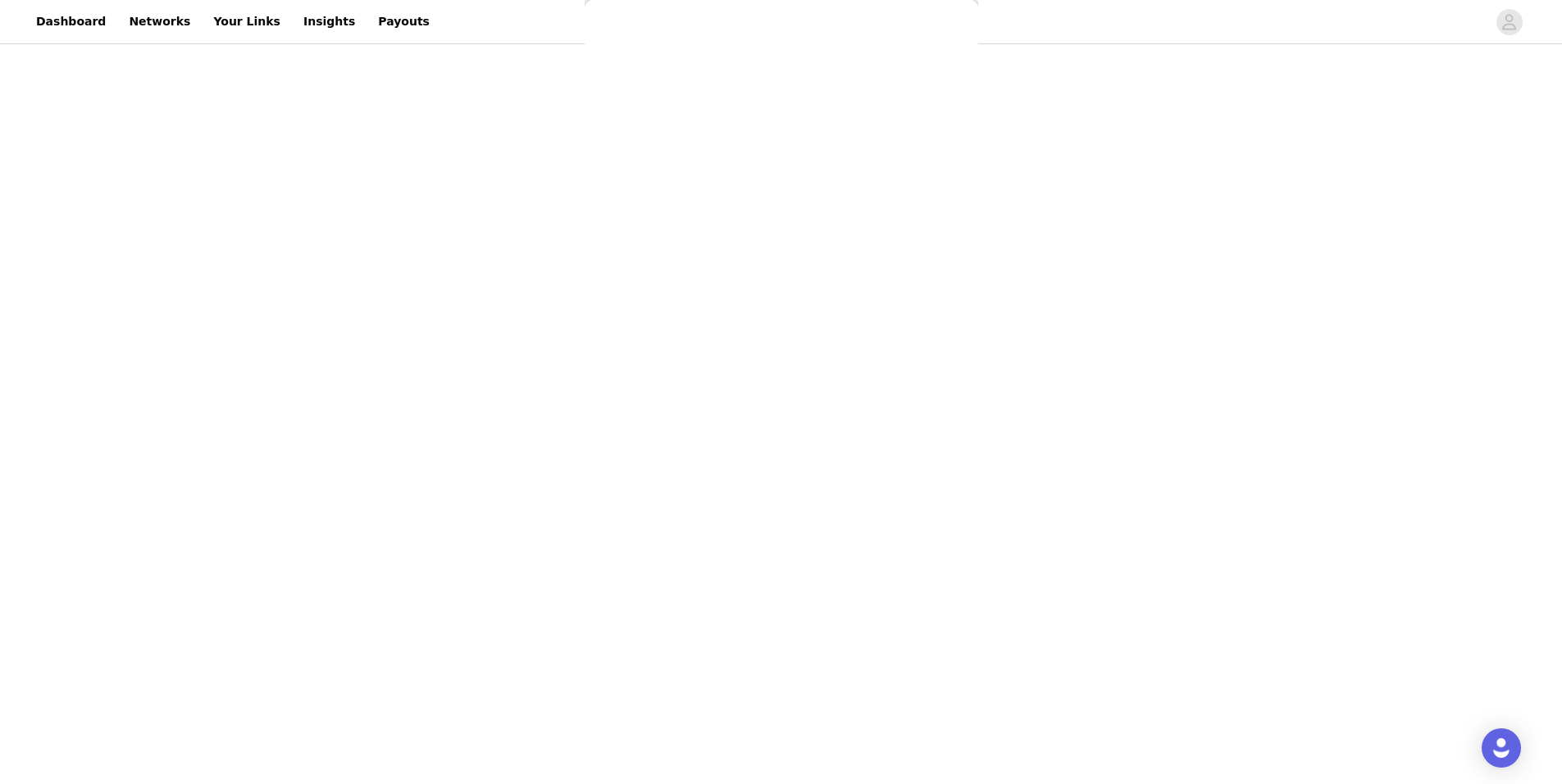
scroll to position [0, 0]
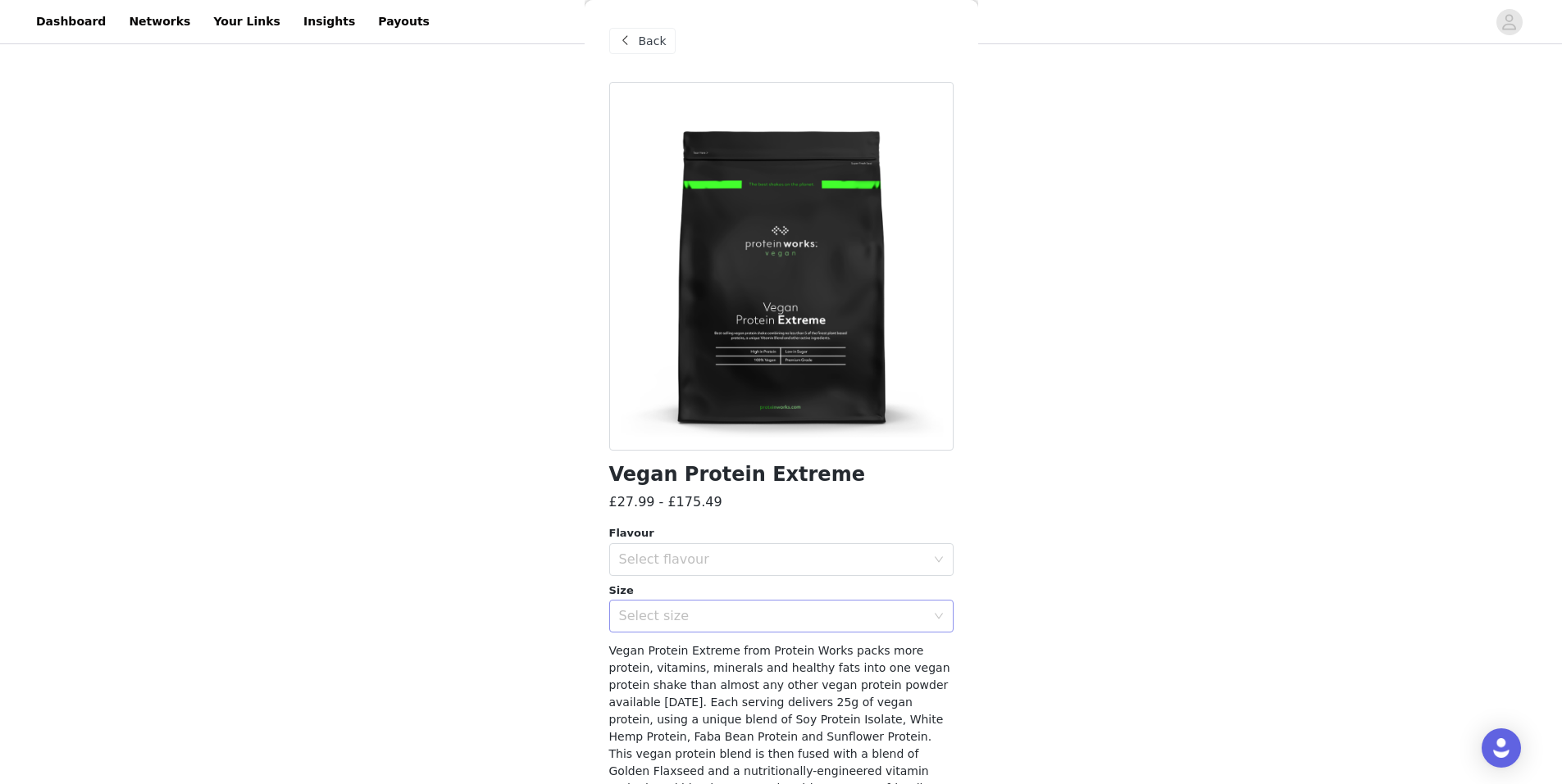
click at [730, 609] on div "Select size" at bounding box center [772, 616] width 306 height 17
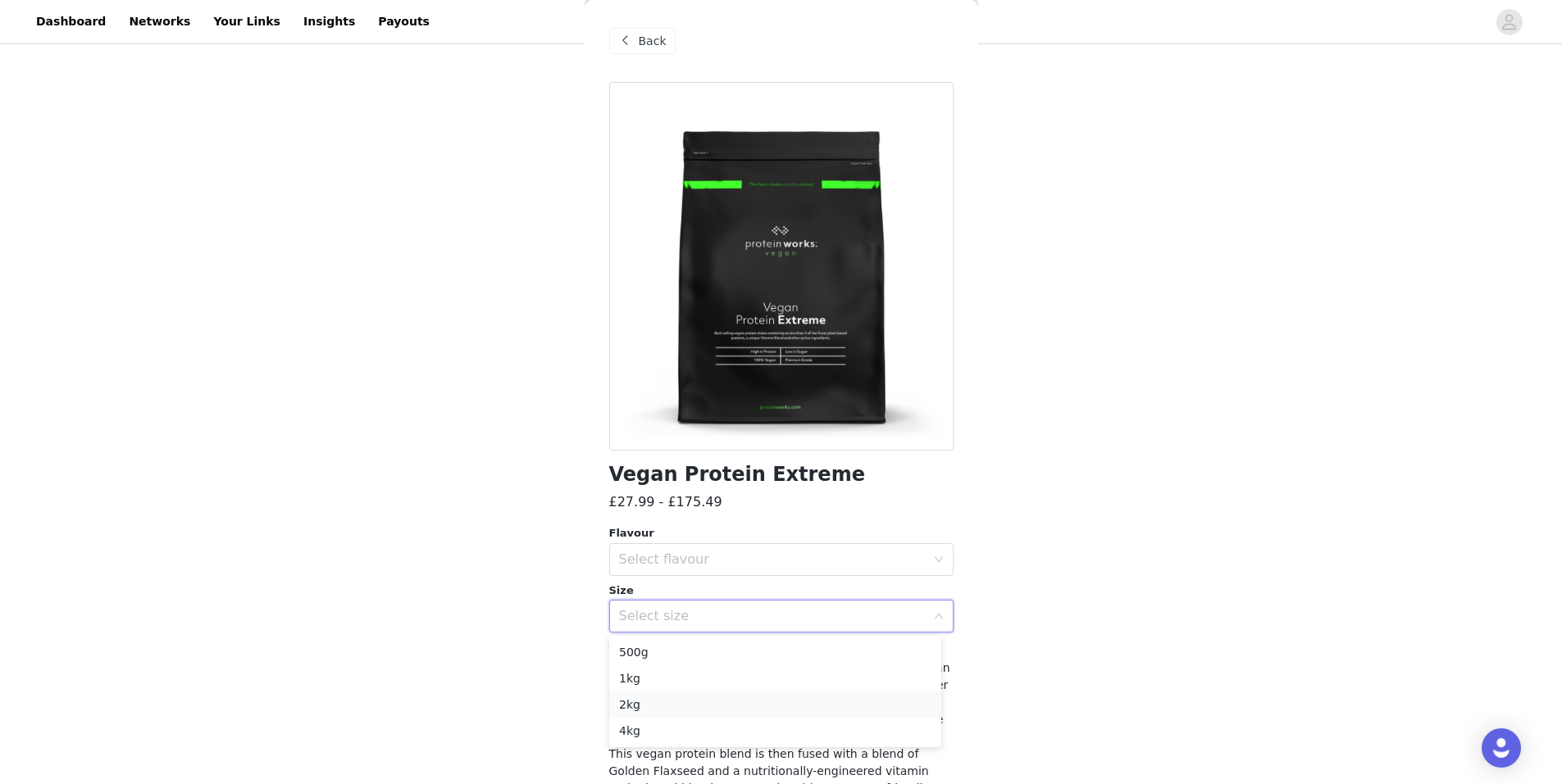
click at [663, 699] on li "2kg" at bounding box center [775, 705] width 332 height 26
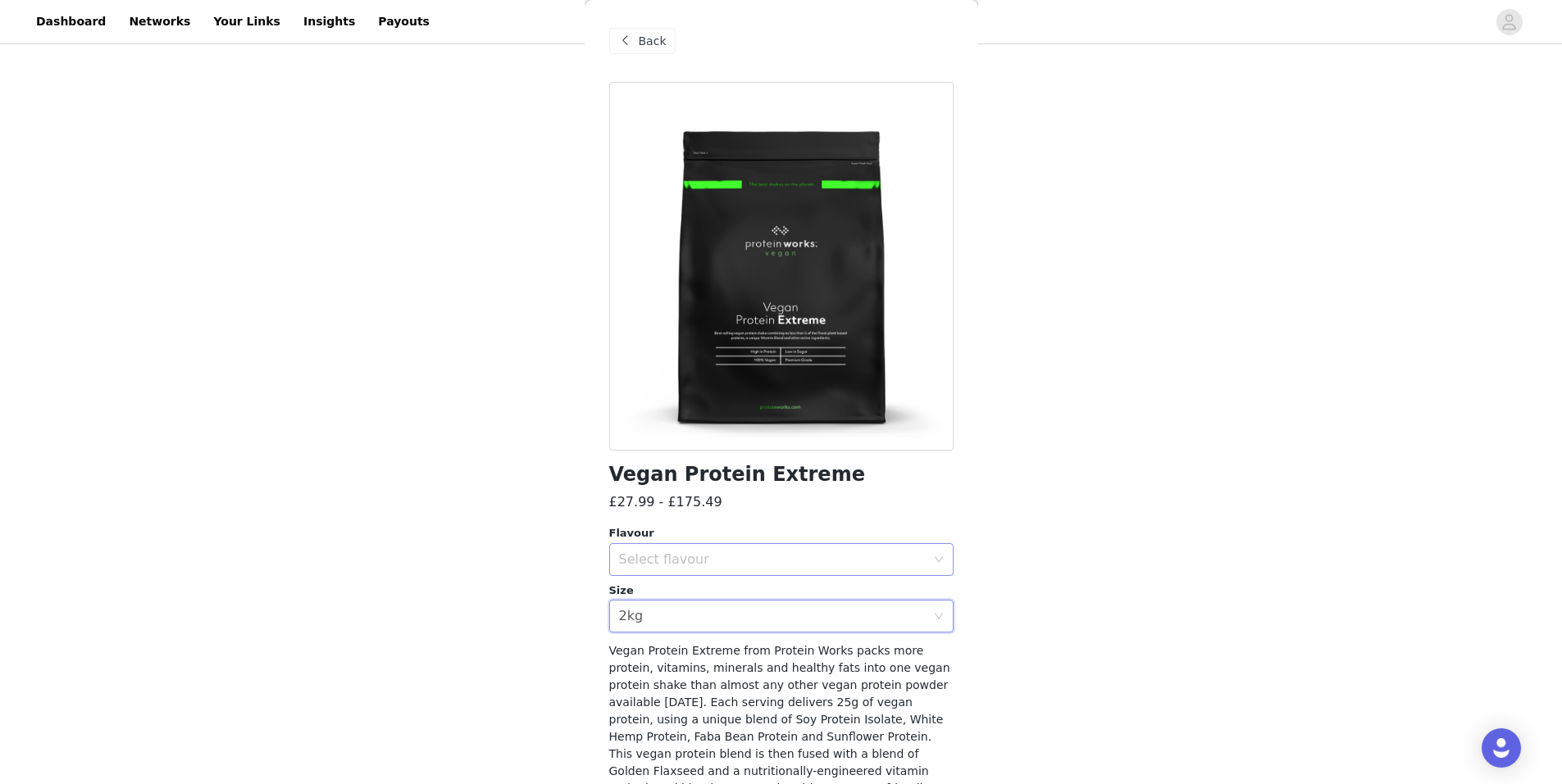
click at [731, 559] on div "Select flavour" at bounding box center [772, 559] width 306 height 17
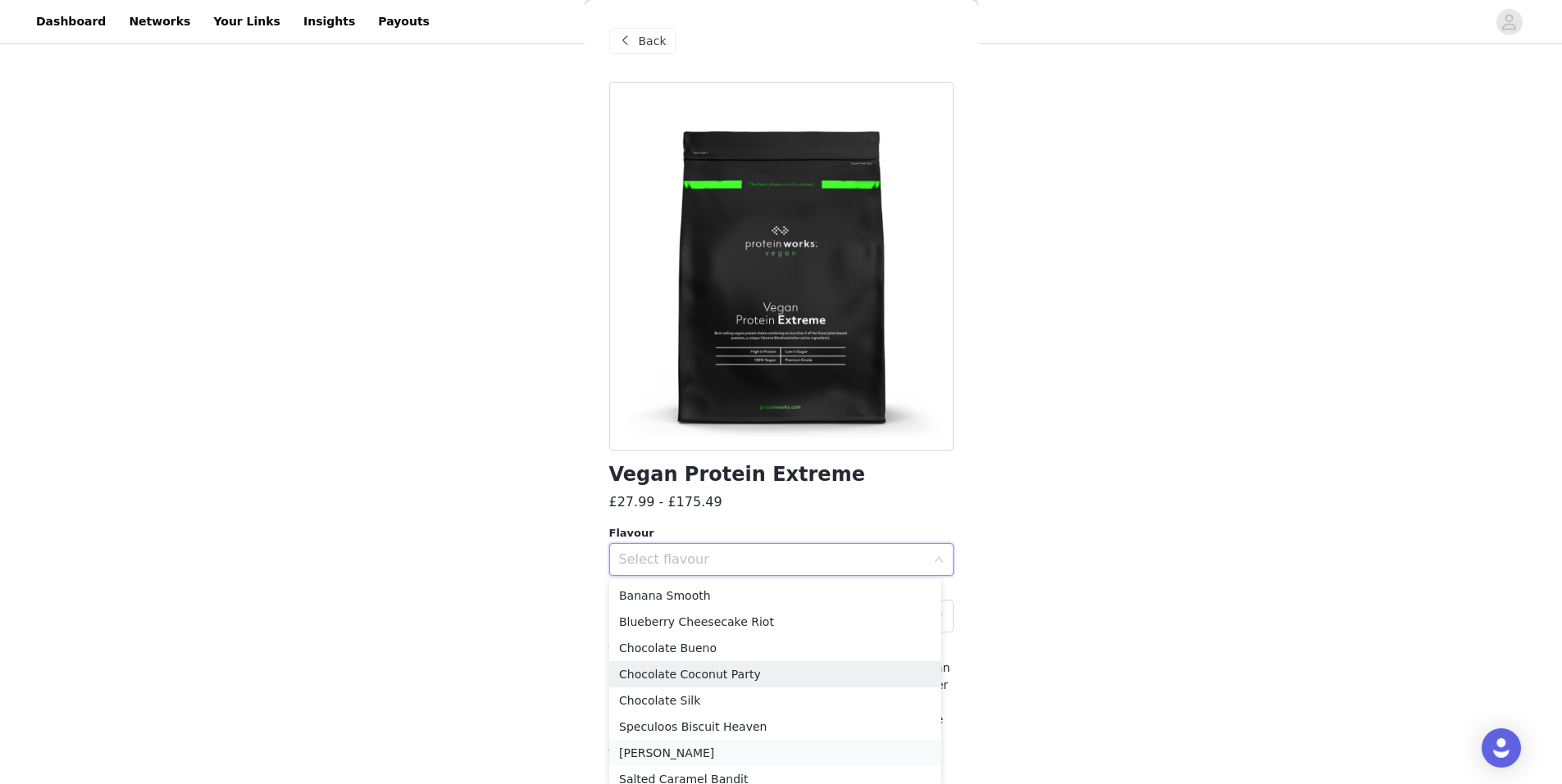
scroll to position [82, 0]
click at [755, 690] on li "Salted Caramel Bandit" at bounding box center [775, 697] width 332 height 26
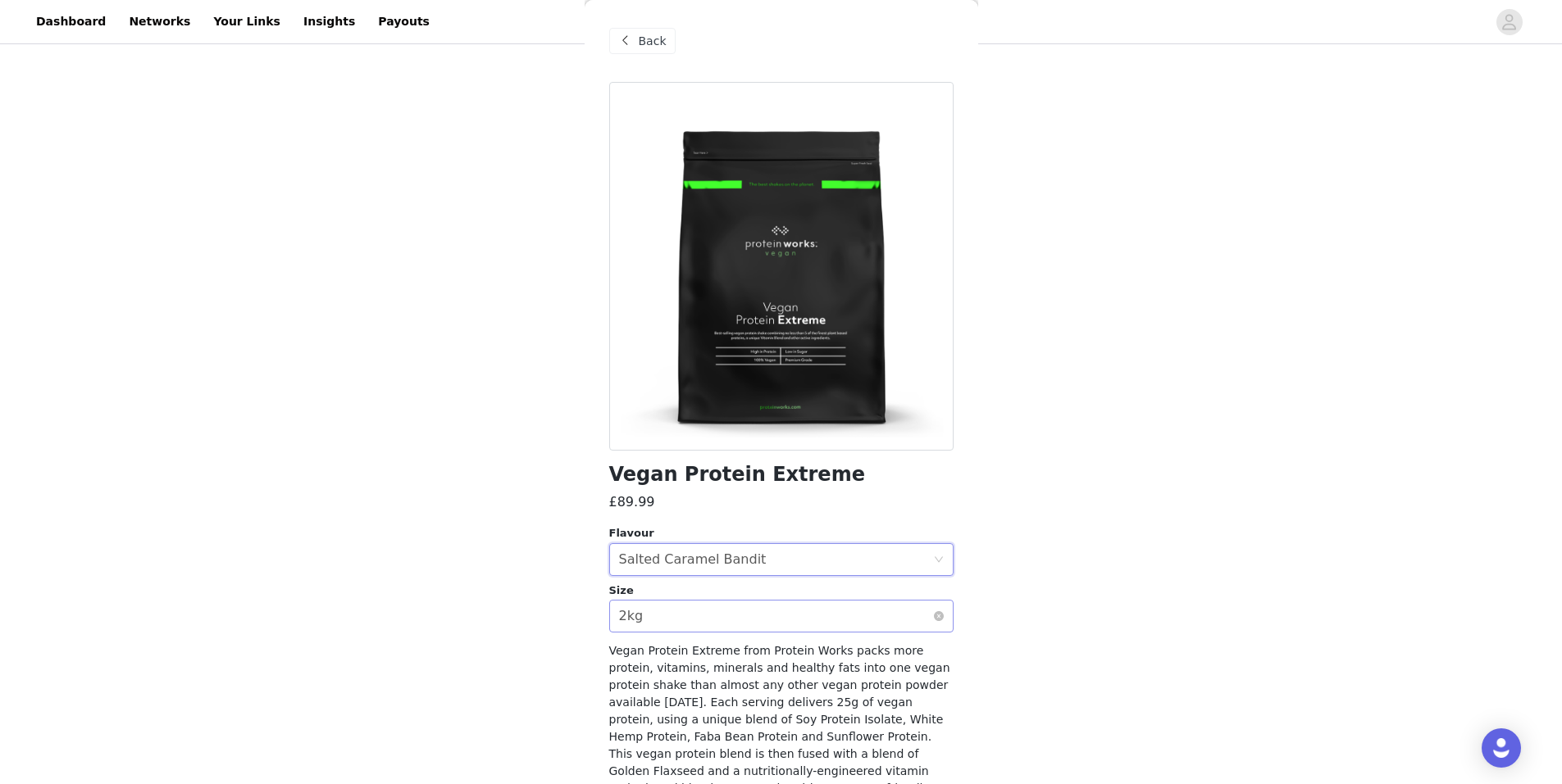
click at [718, 603] on div "Select size 2kg" at bounding box center [776, 616] width 314 height 31
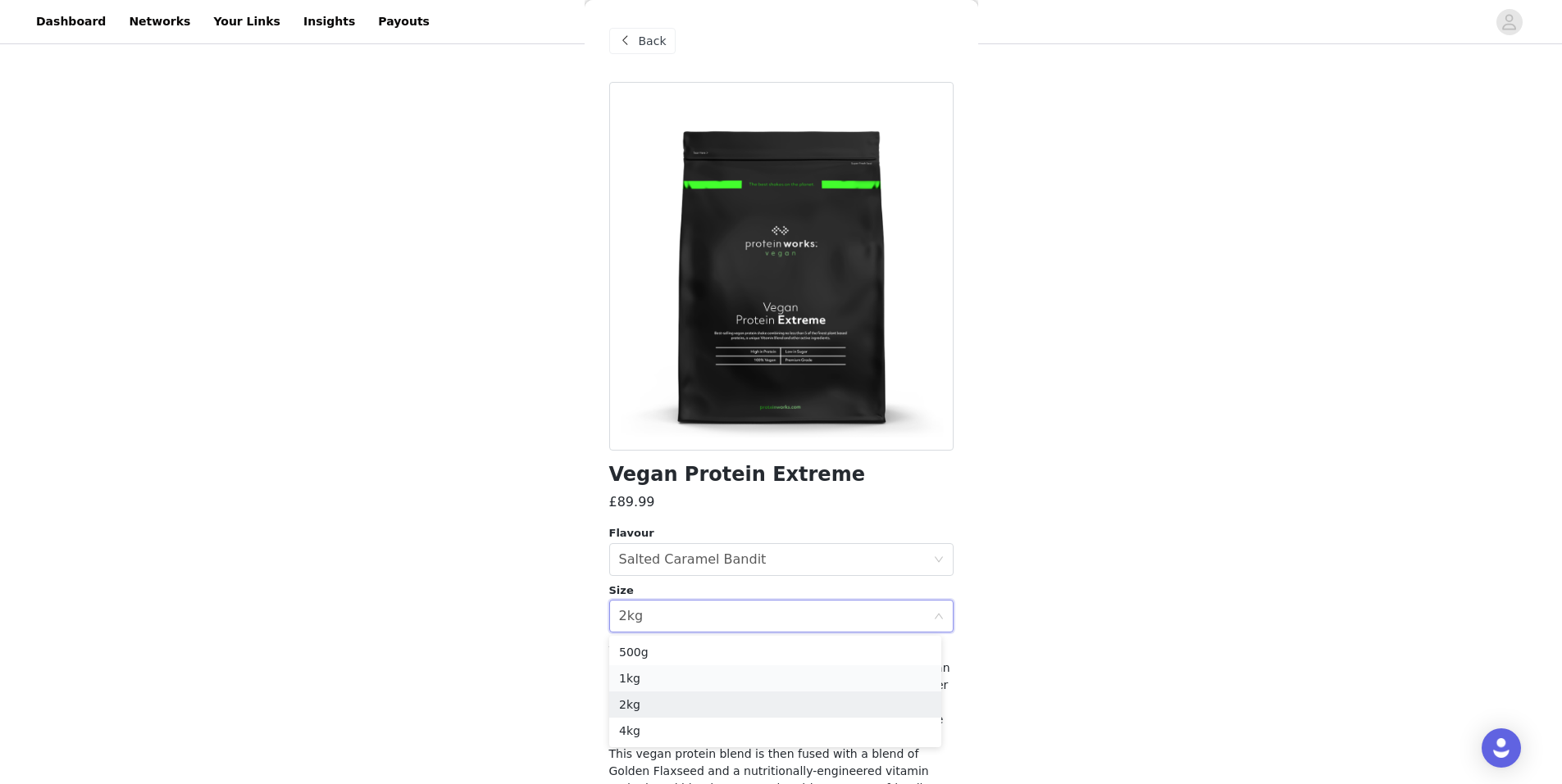
click at [668, 675] on li "1kg" at bounding box center [775, 678] width 332 height 26
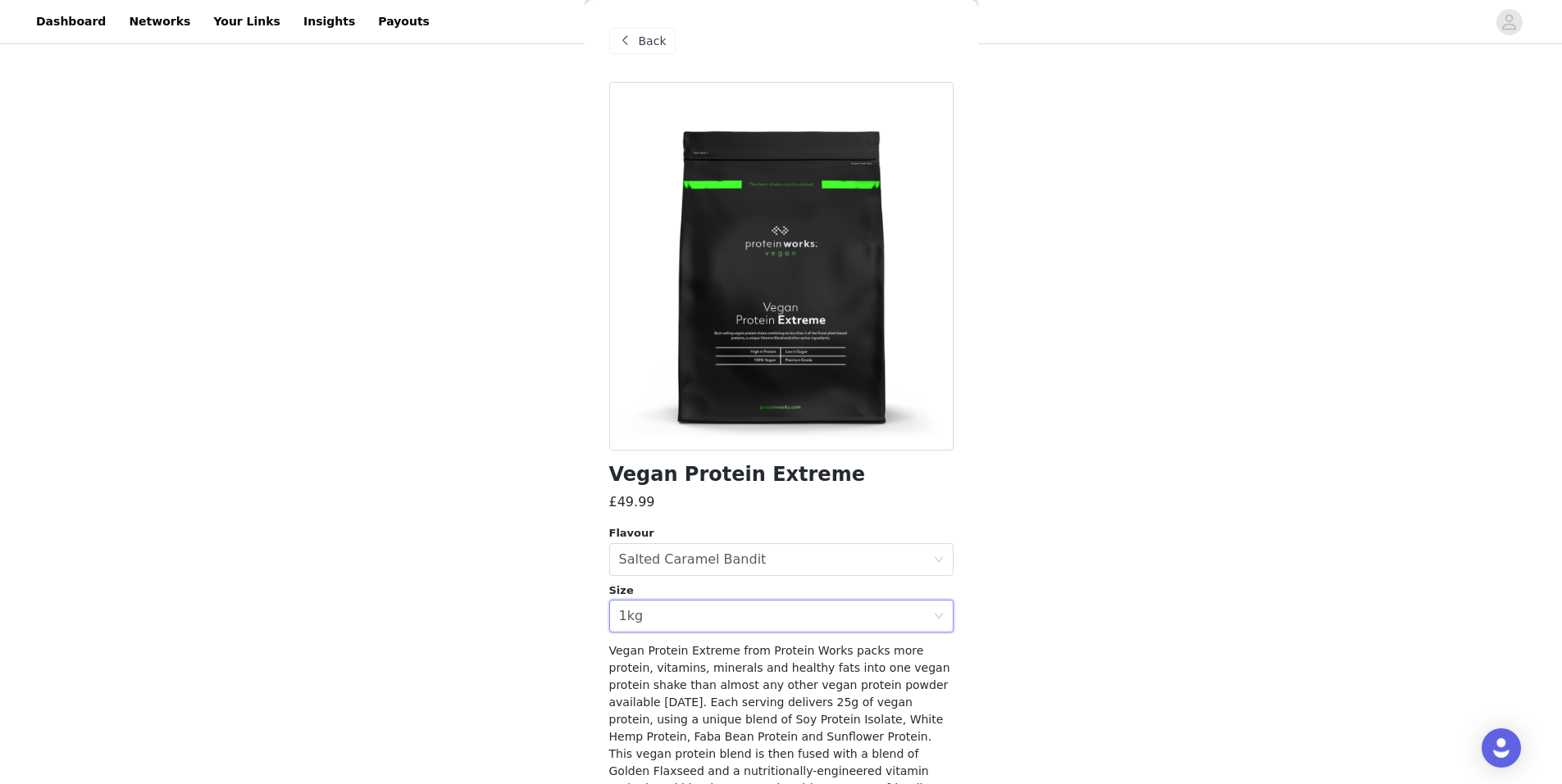
click at [891, 497] on div "£49.99" at bounding box center [781, 503] width 344 height 20
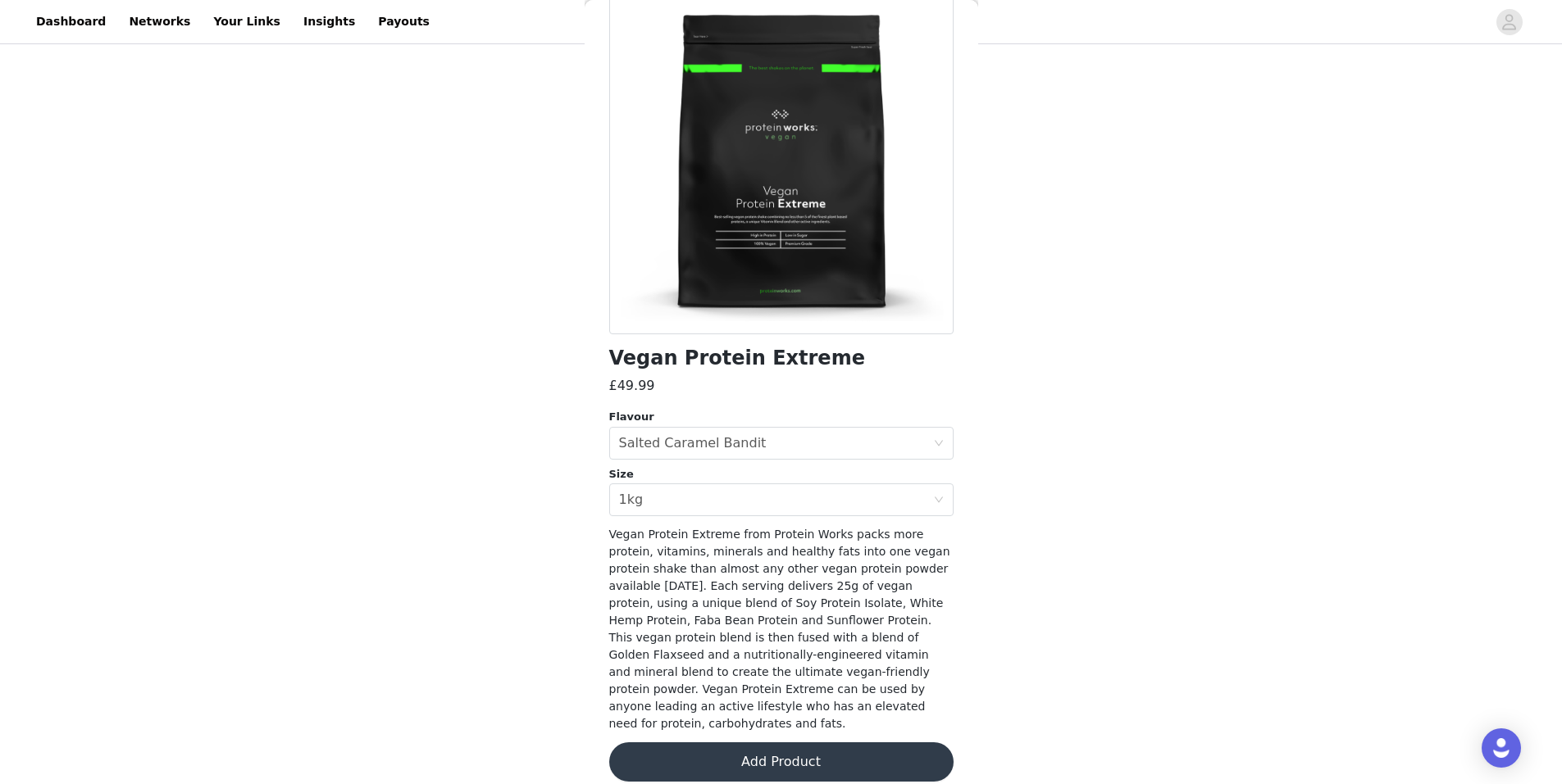
click at [756, 742] on button "Add Product" at bounding box center [781, 762] width 344 height 40
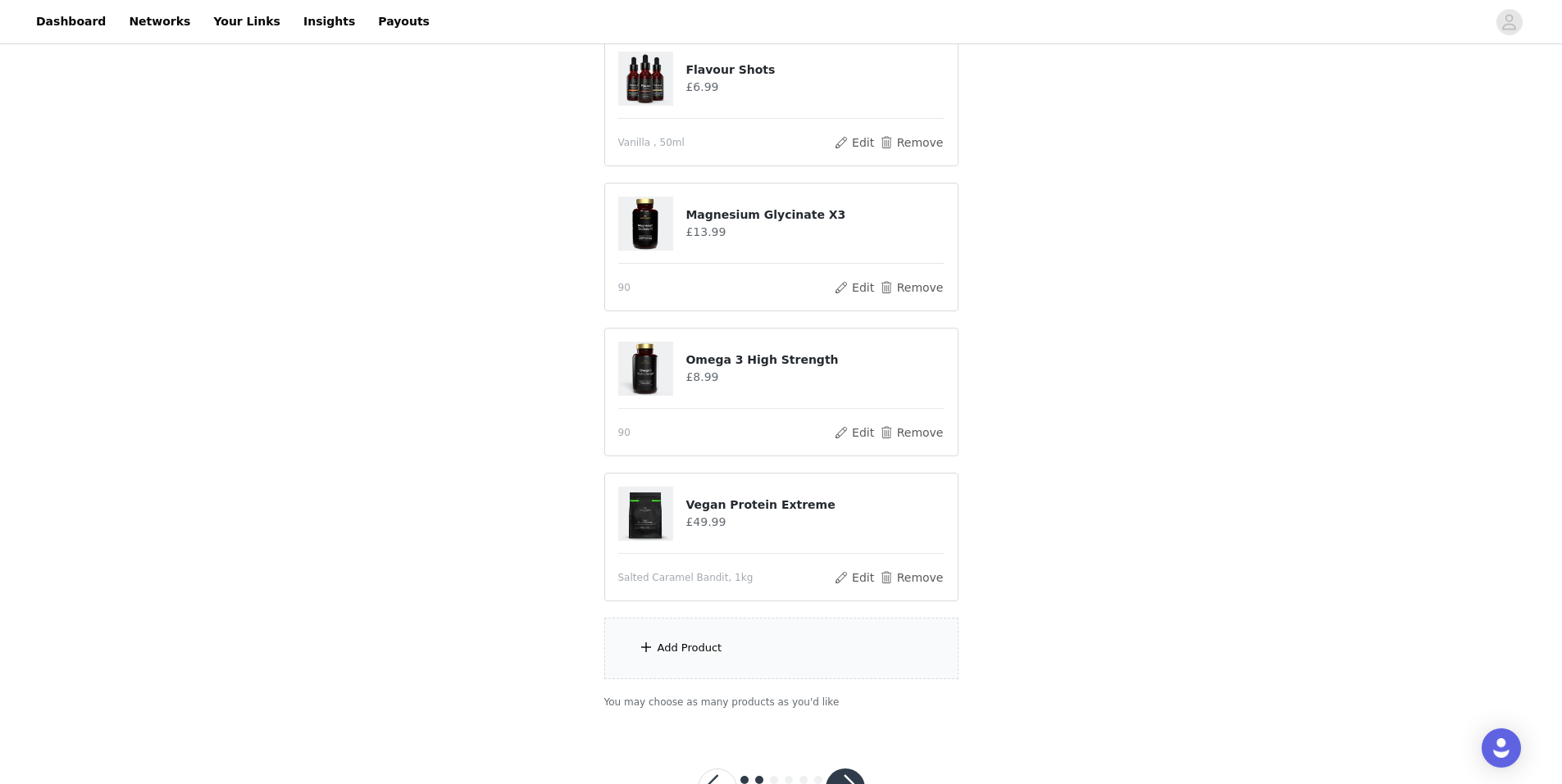
scroll to position [269, 0]
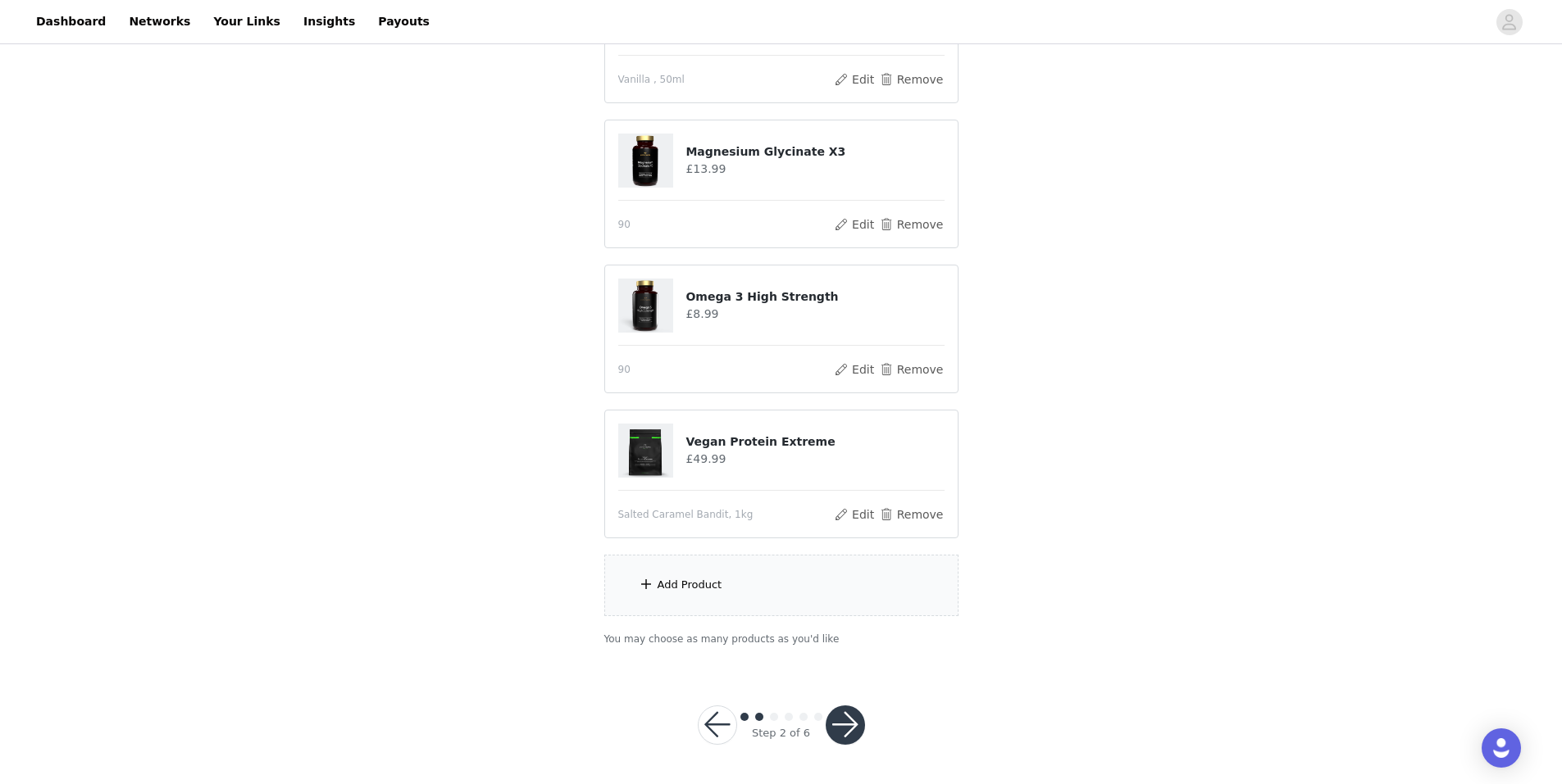
click at [698, 603] on div "Add Product" at bounding box center [781, 586] width 354 height 61
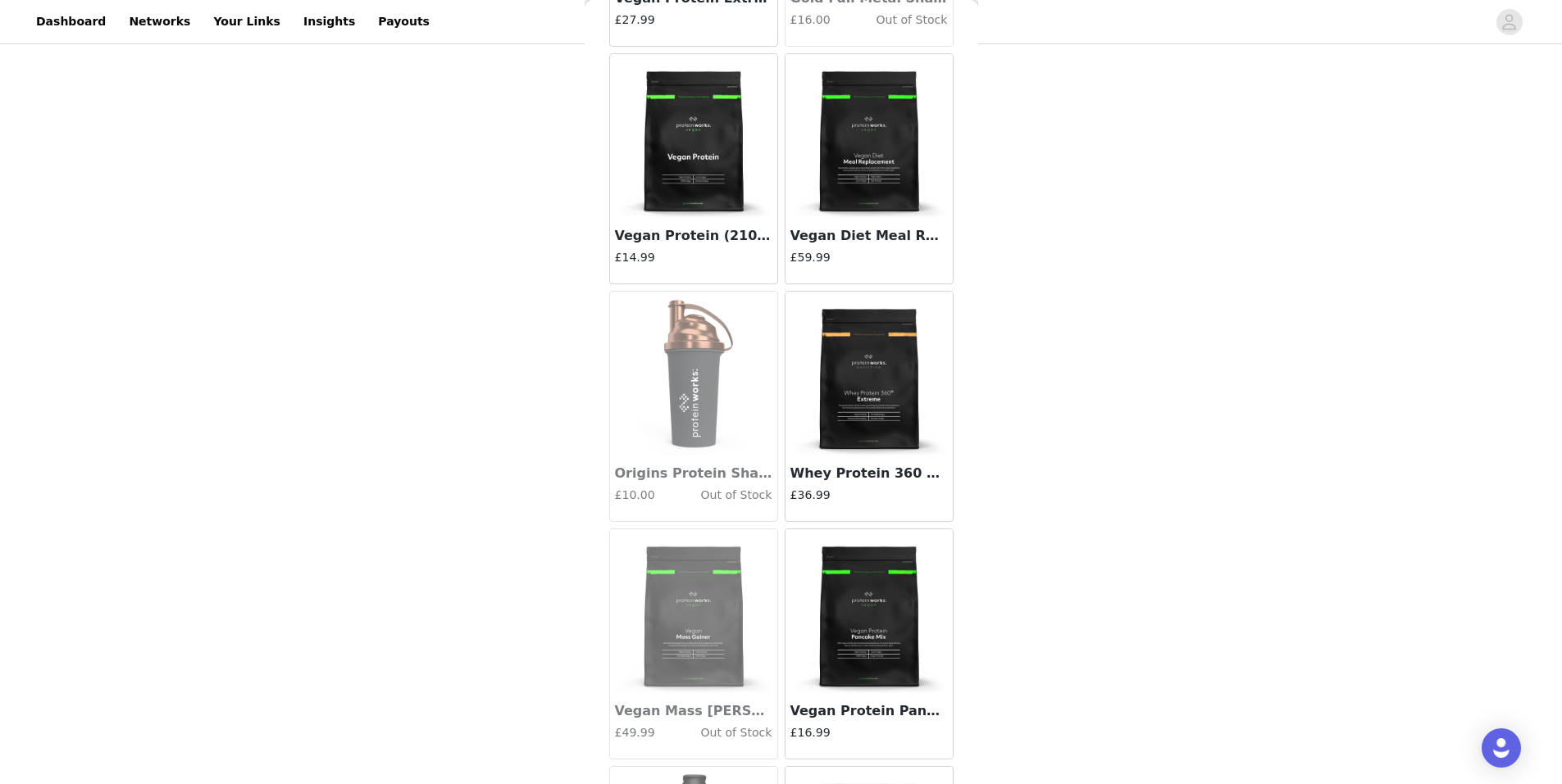
scroll to position [11487, 0]
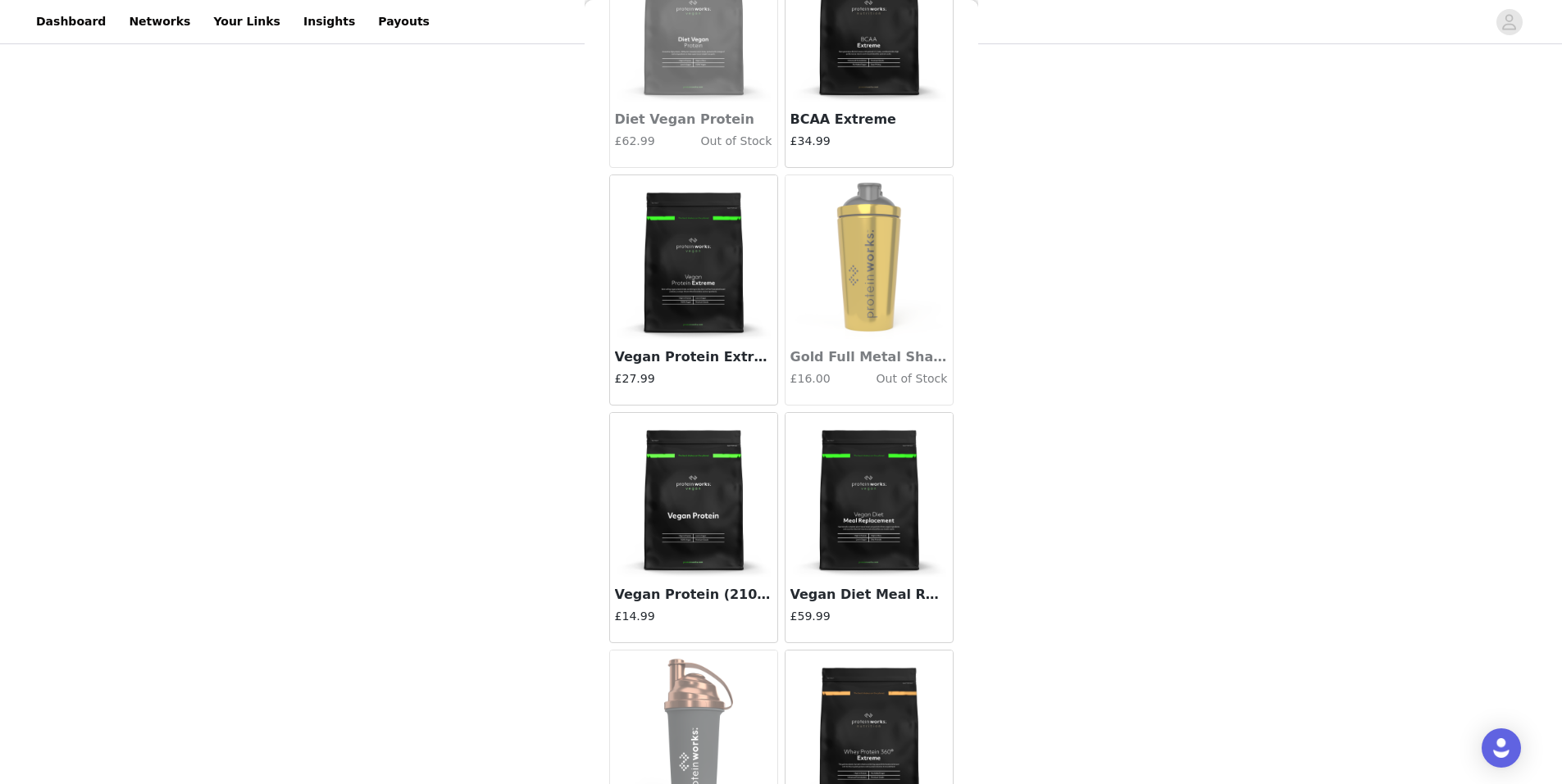
click at [691, 230] on img at bounding box center [693, 257] width 164 height 164
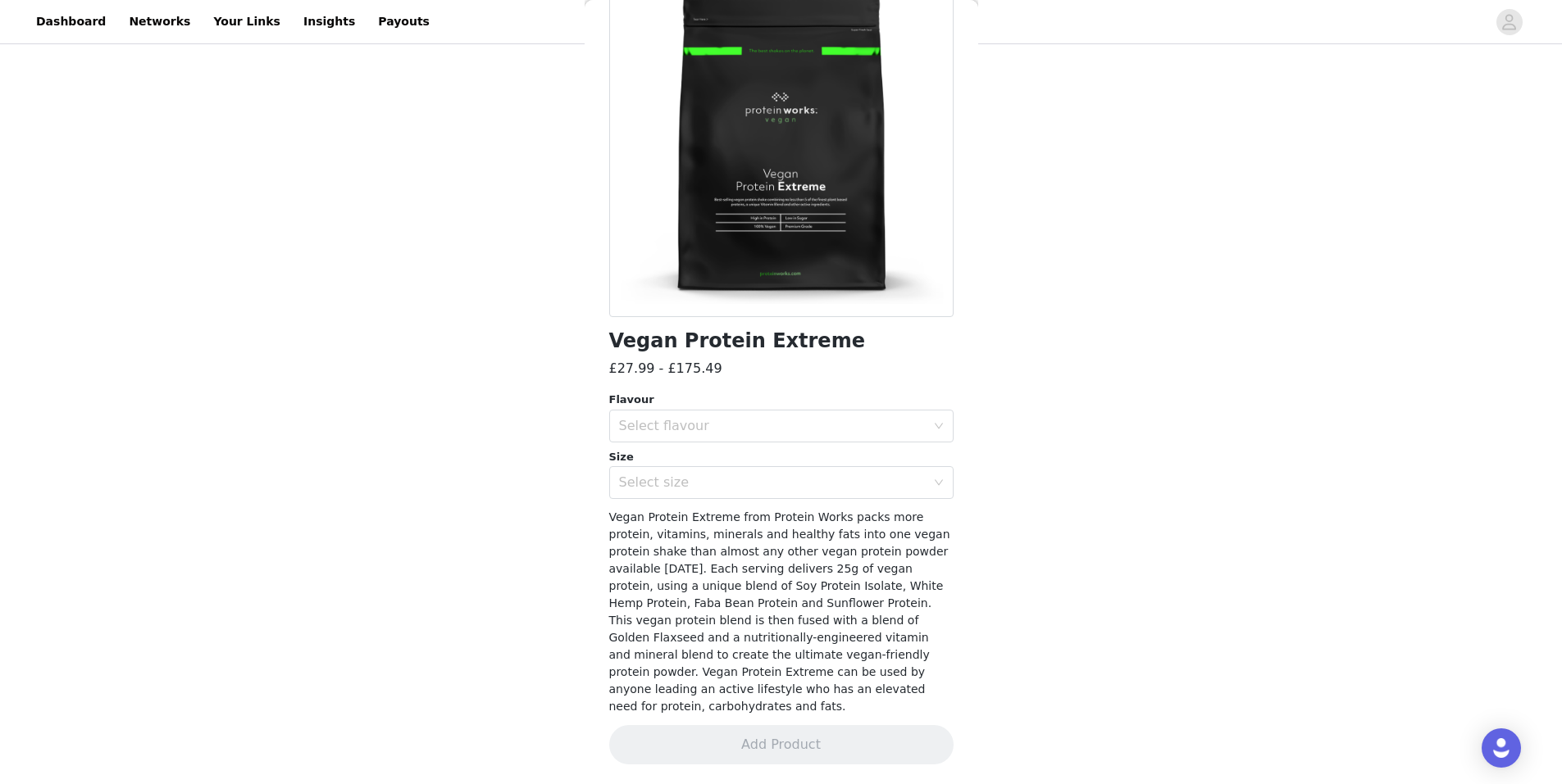
scroll to position [116, 0]
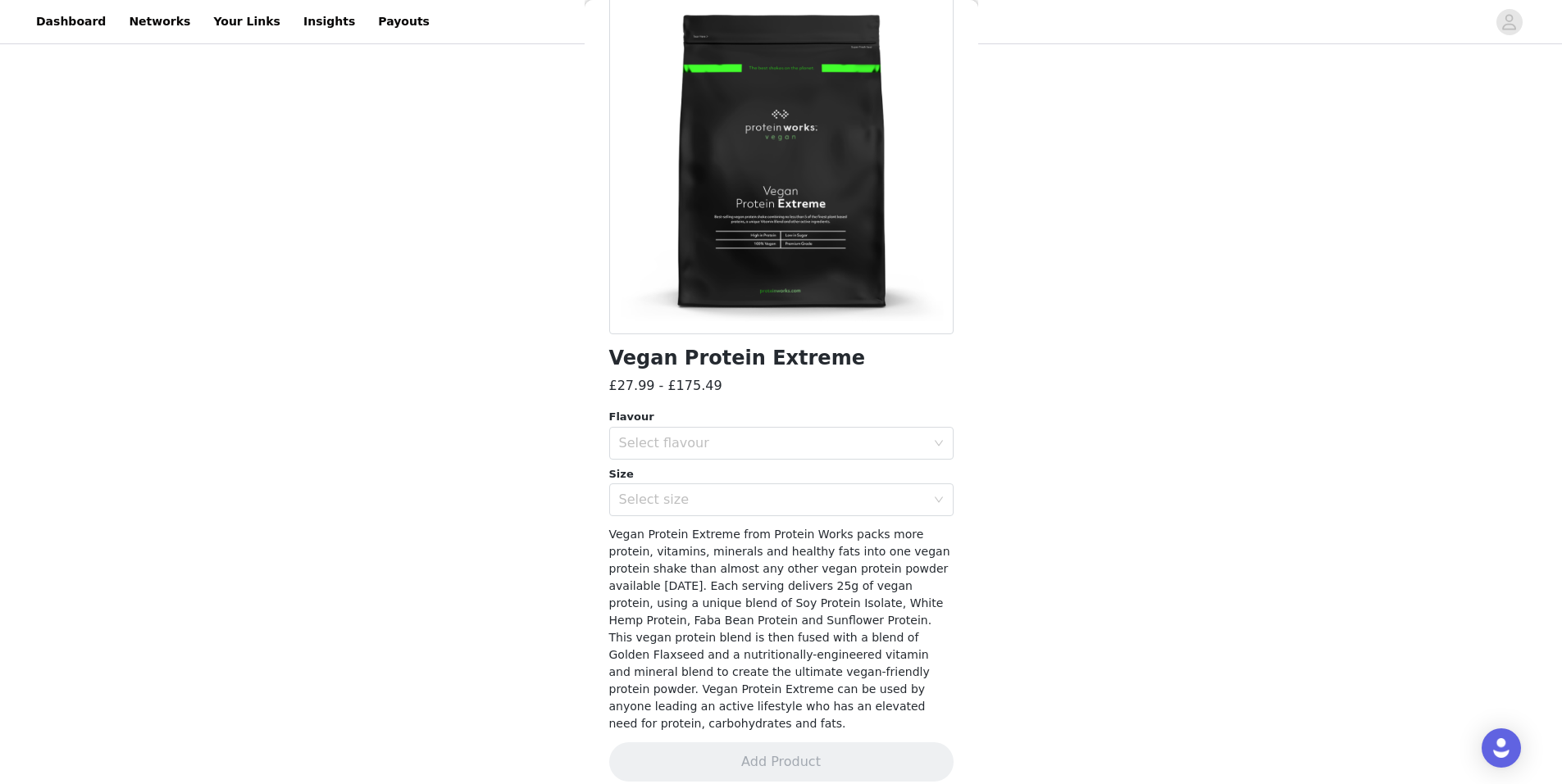
click at [736, 466] on div "Size" at bounding box center [781, 474] width 344 height 17
click at [737, 459] on div "Select flavour" at bounding box center [781, 443] width 344 height 33
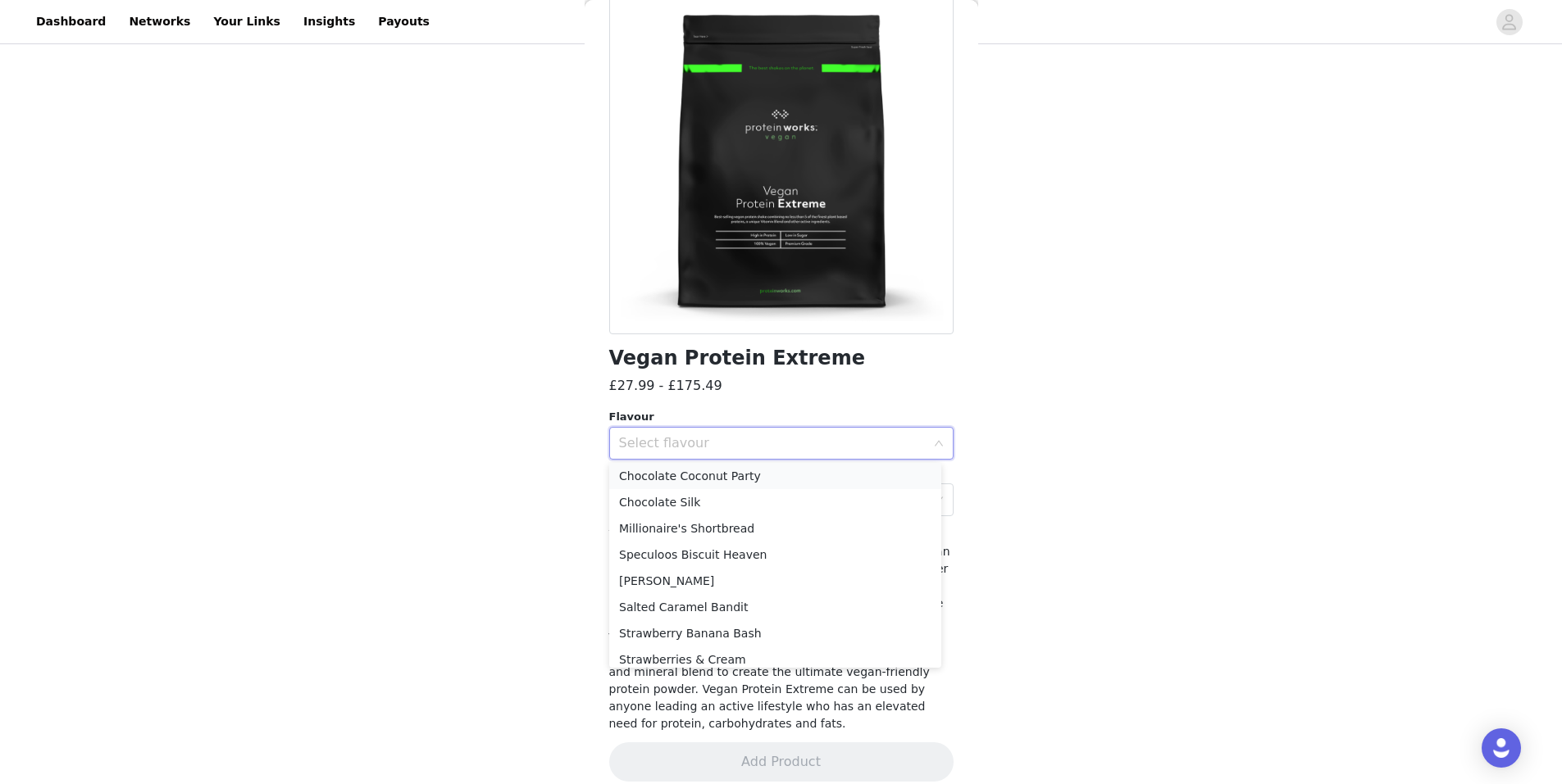
scroll to position [168, 0]
click at [670, 628] on li "Vanilla Crème" at bounding box center [775, 625] width 332 height 26
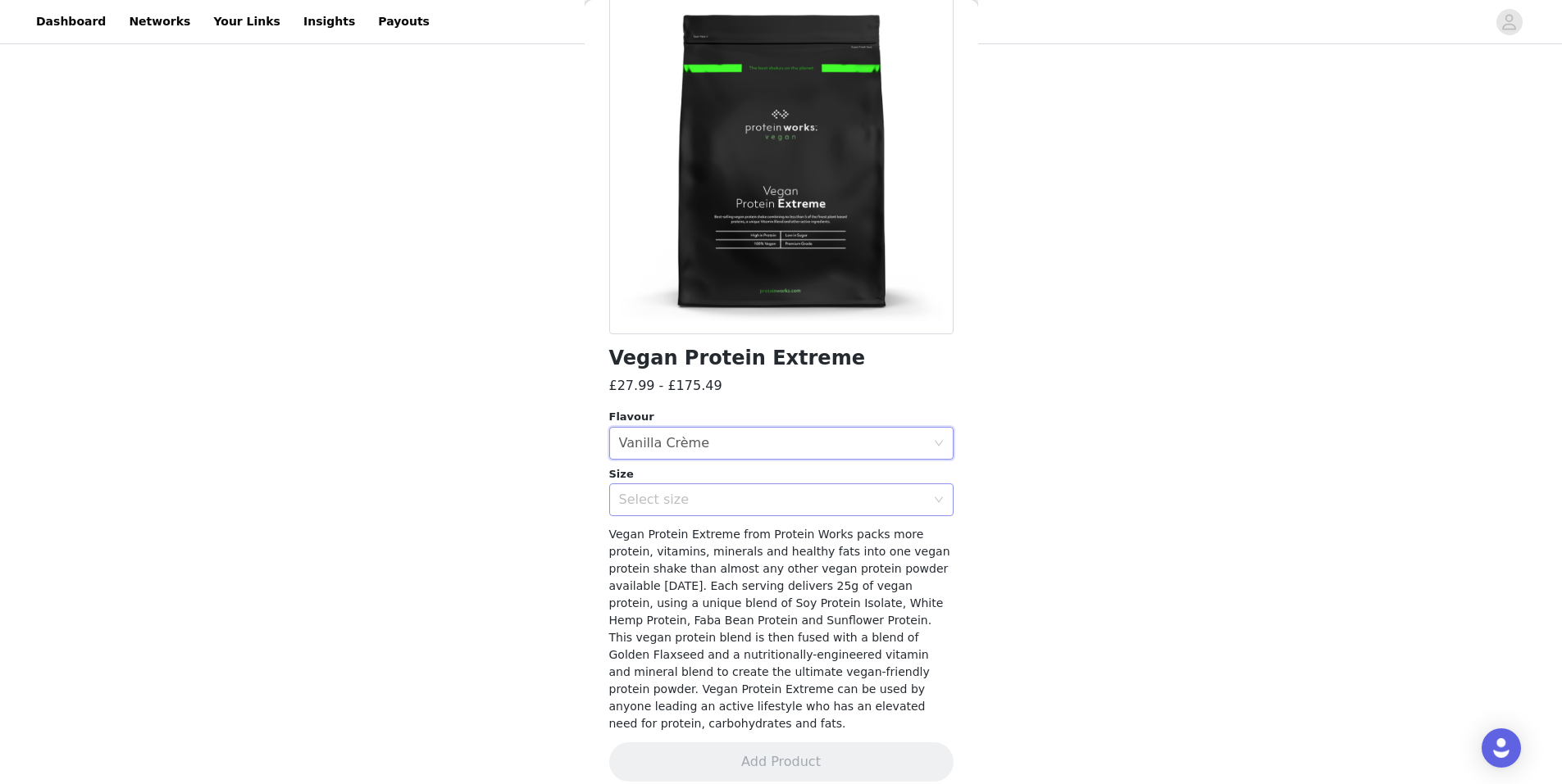
click at [699, 509] on div "Select size" at bounding box center [776, 500] width 314 height 31
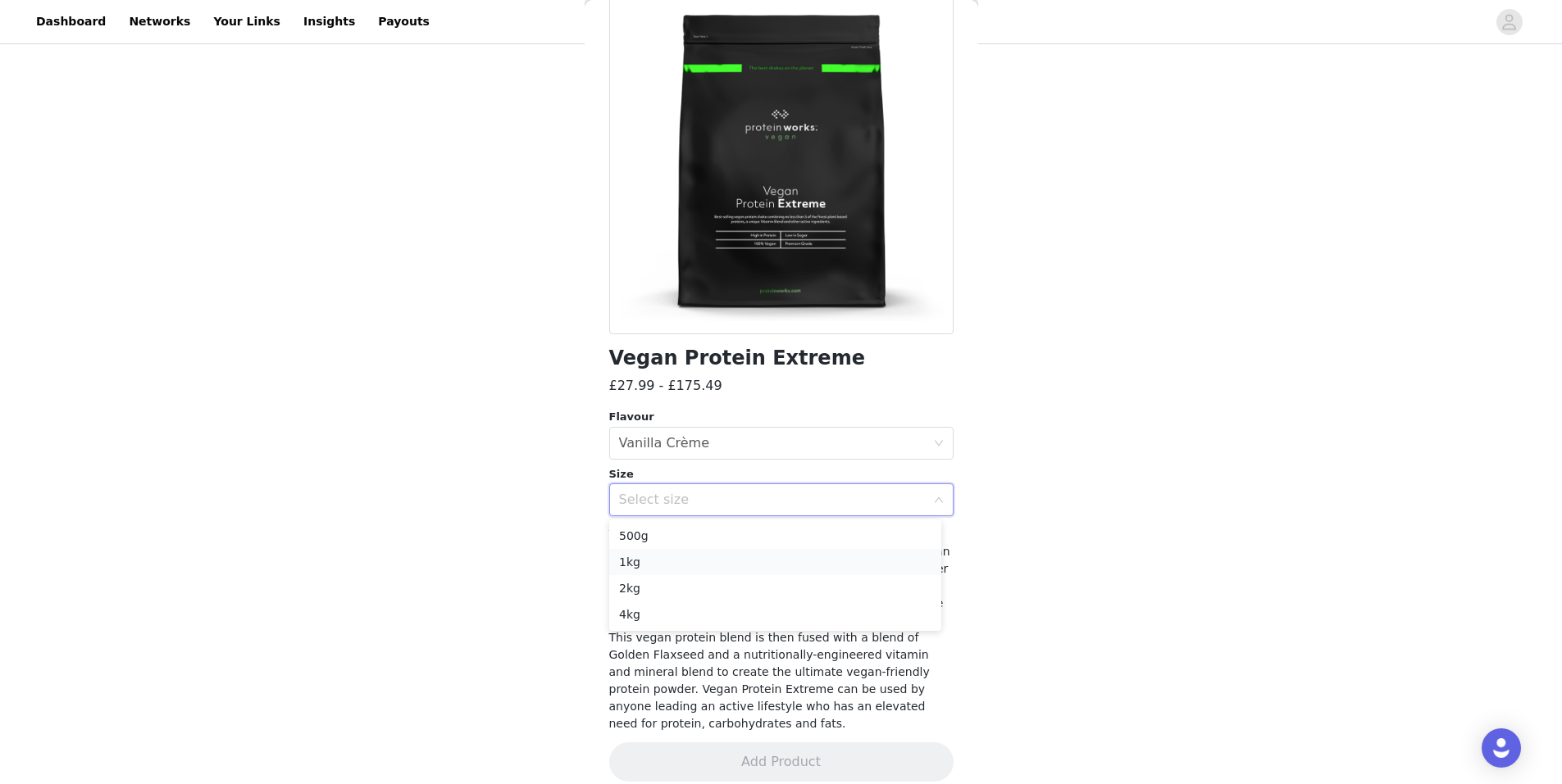
click at [659, 564] on li "1kg" at bounding box center [775, 562] width 332 height 26
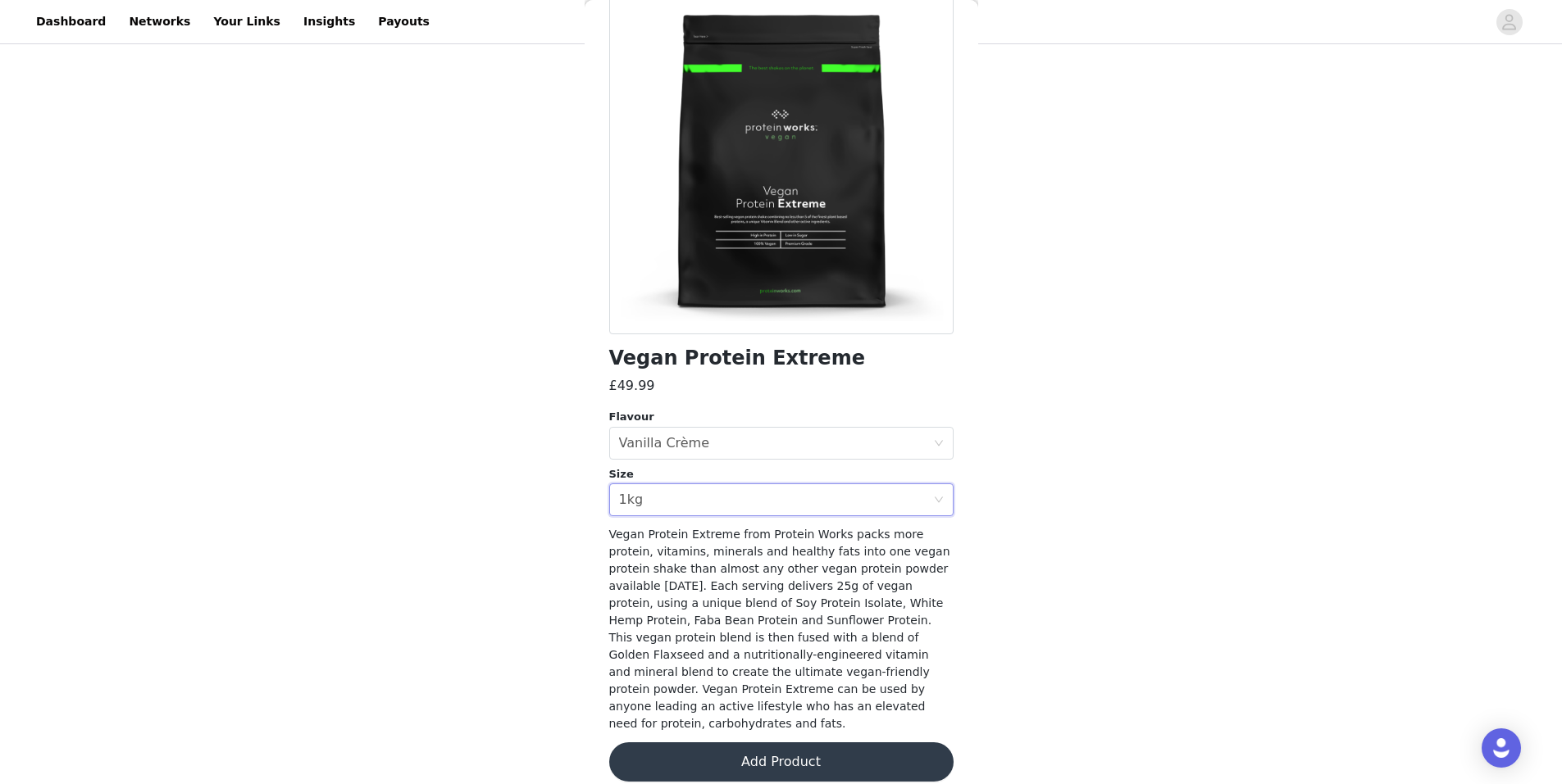
click at [678, 742] on button "Add Product" at bounding box center [781, 762] width 344 height 40
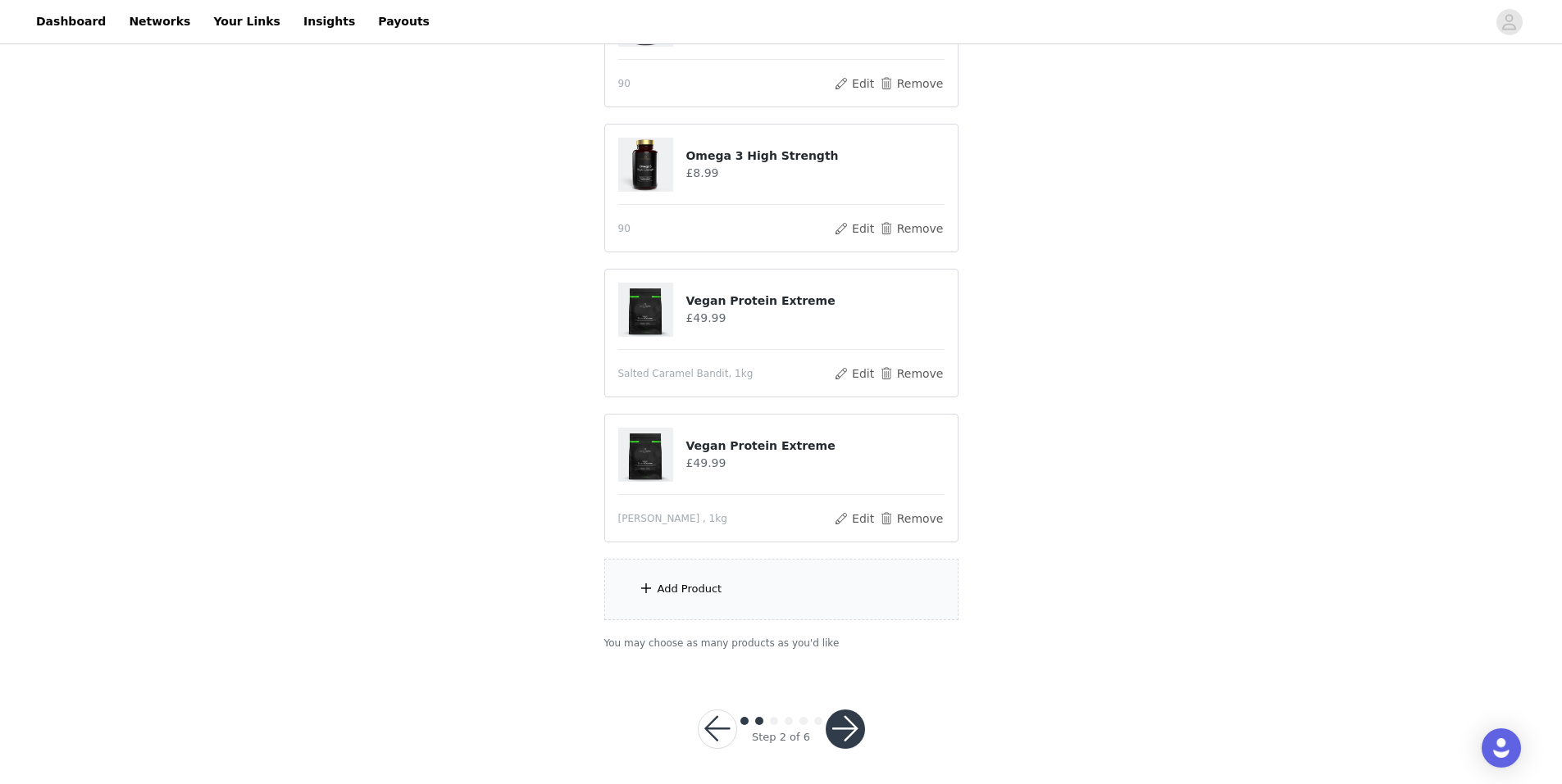
scroll to position [414, 0]
click at [694, 580] on div "Add Product" at bounding box center [689, 585] width 64 height 17
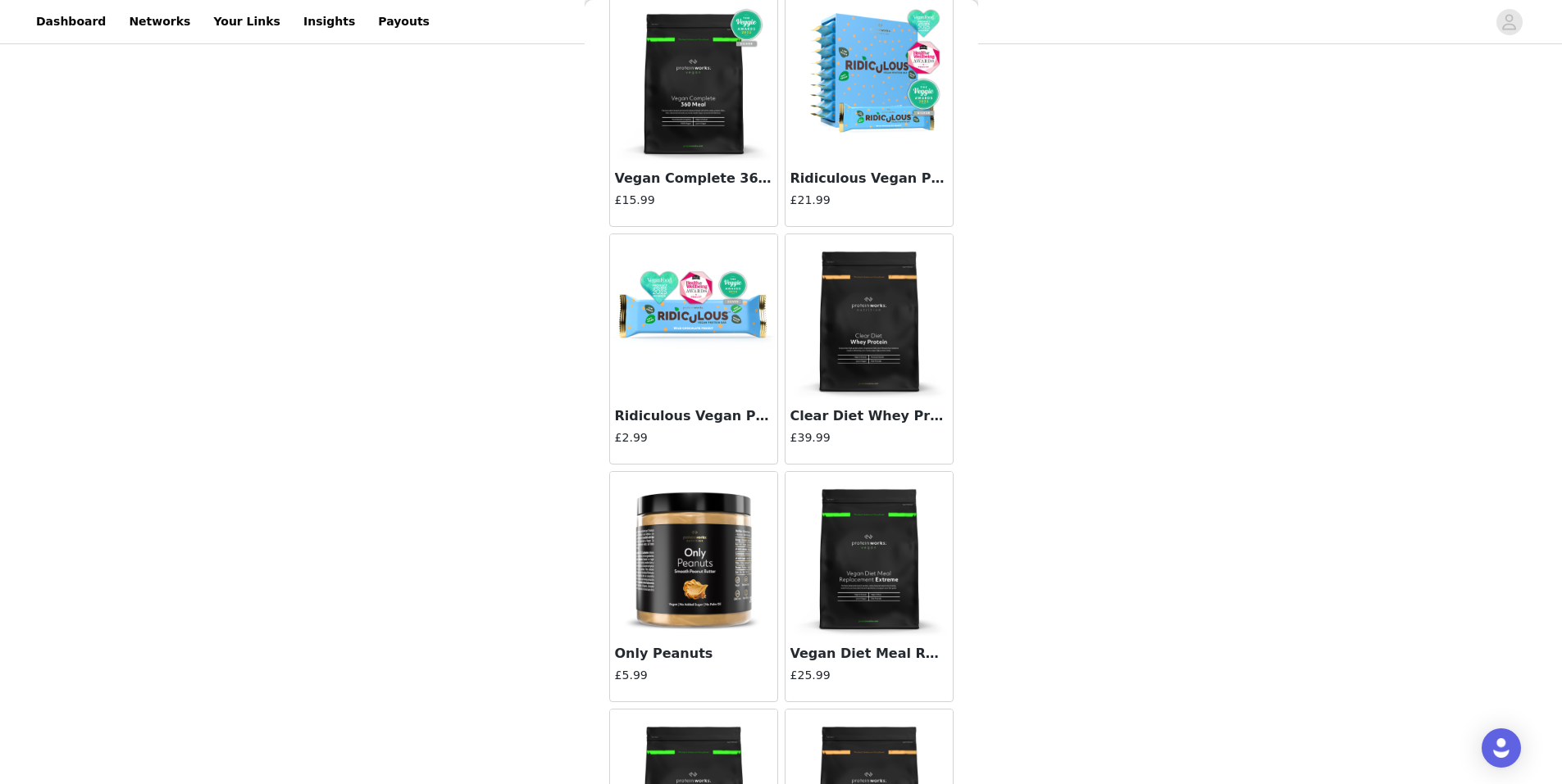
scroll to position [13667, 0]
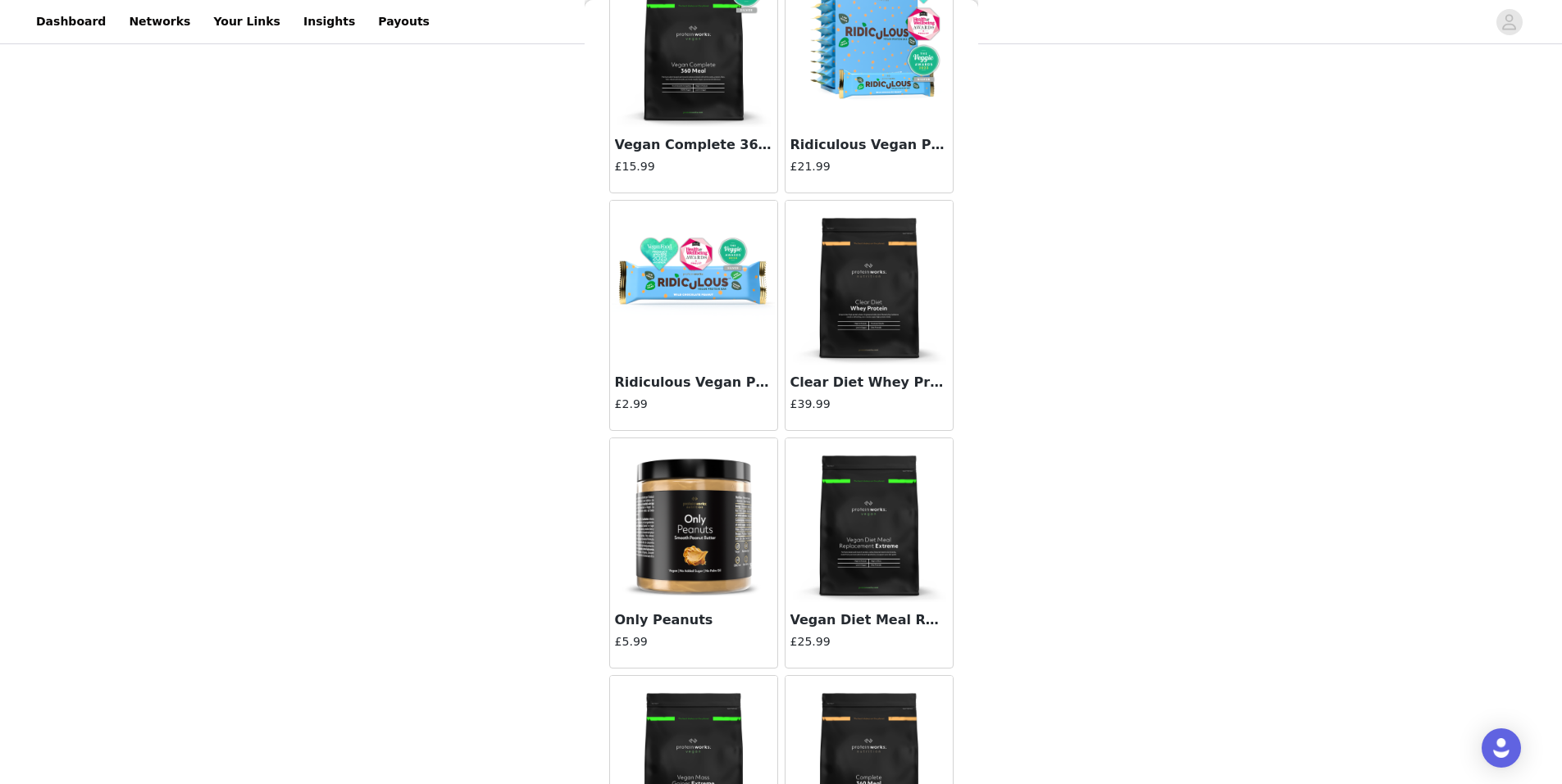
click at [875, 364] on div at bounding box center [869, 282] width 168 height 164
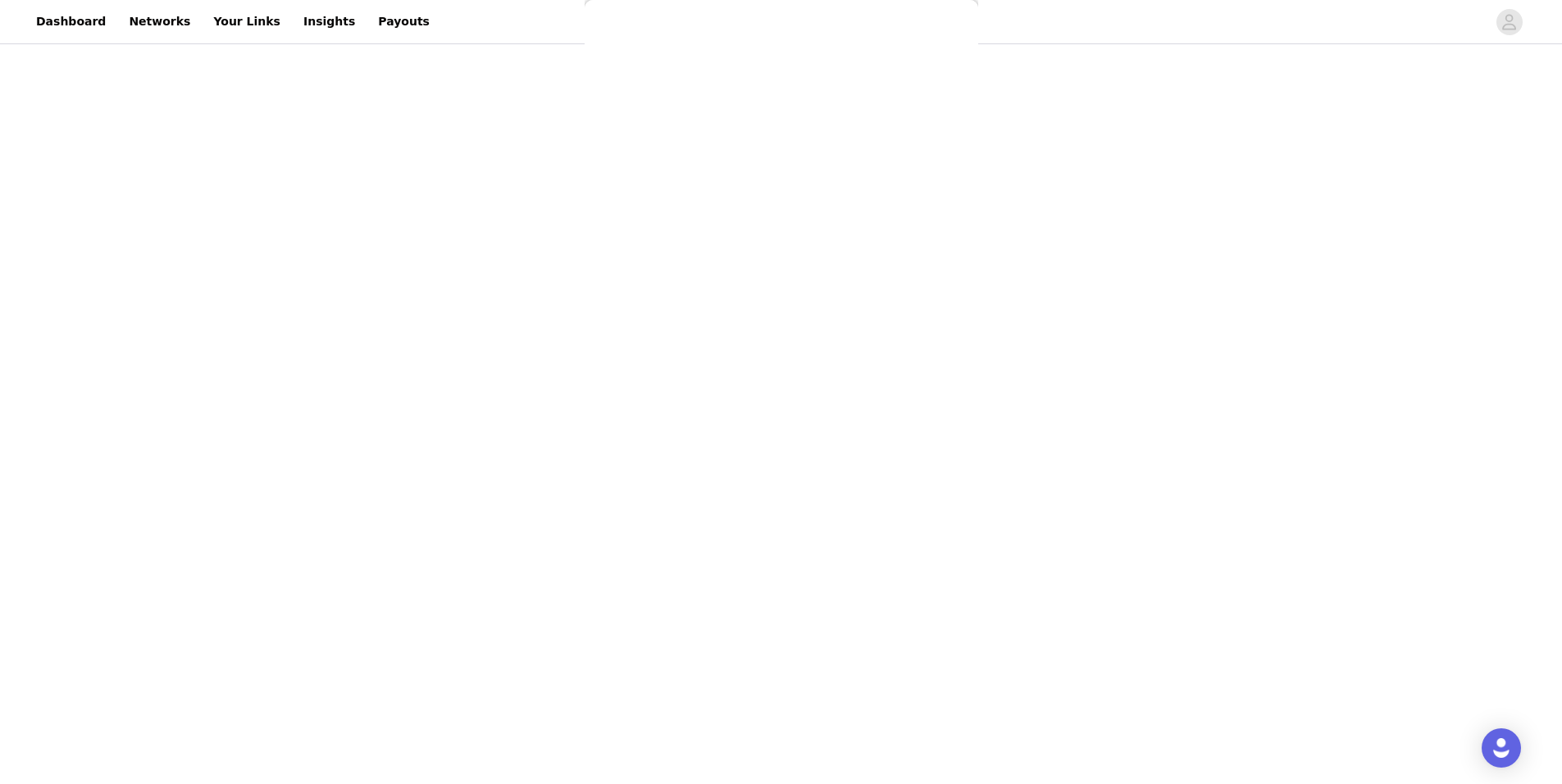
scroll to position [48, 0]
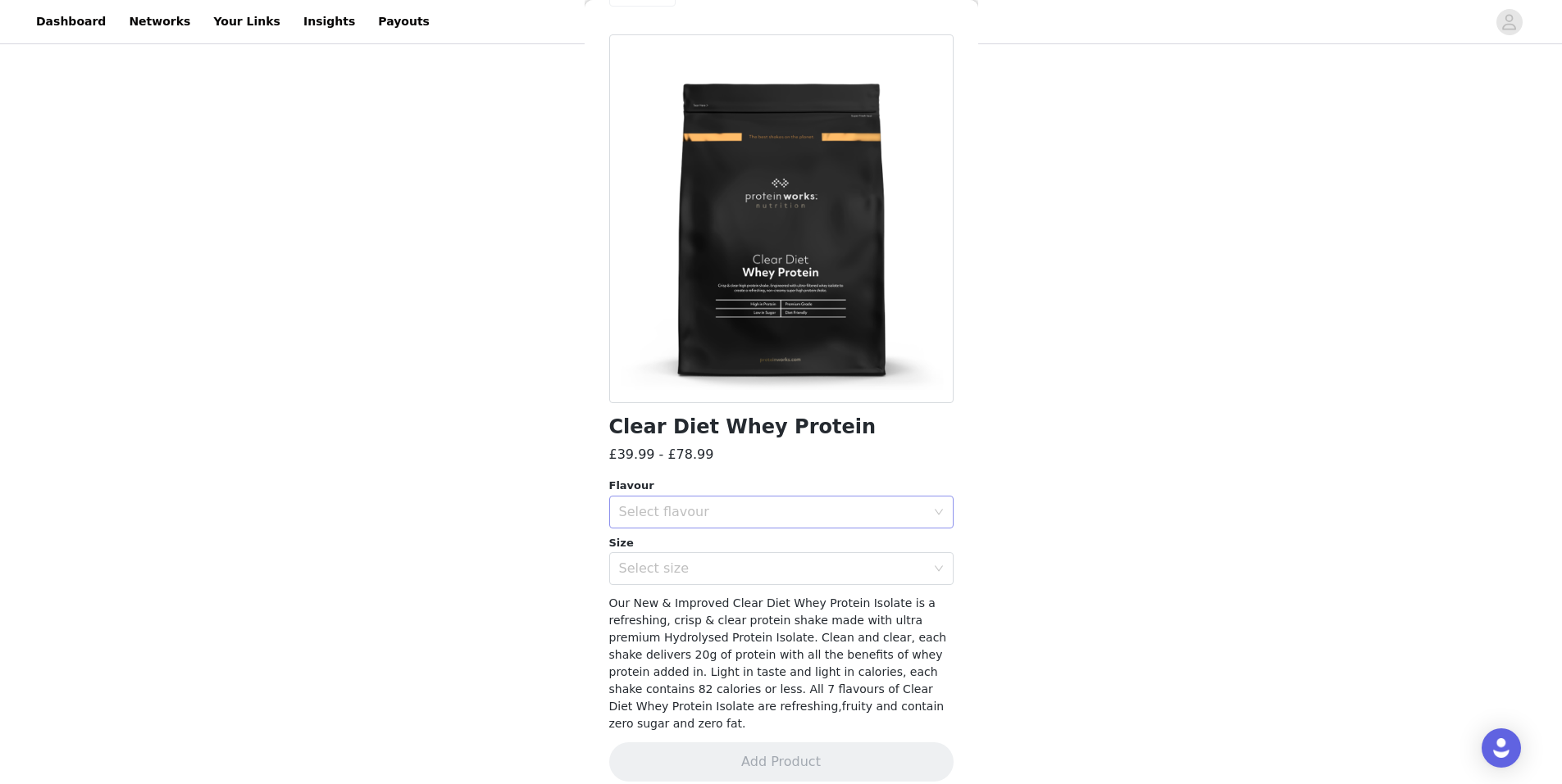
click at [699, 526] on div "Select flavour" at bounding box center [776, 511] width 314 height 31
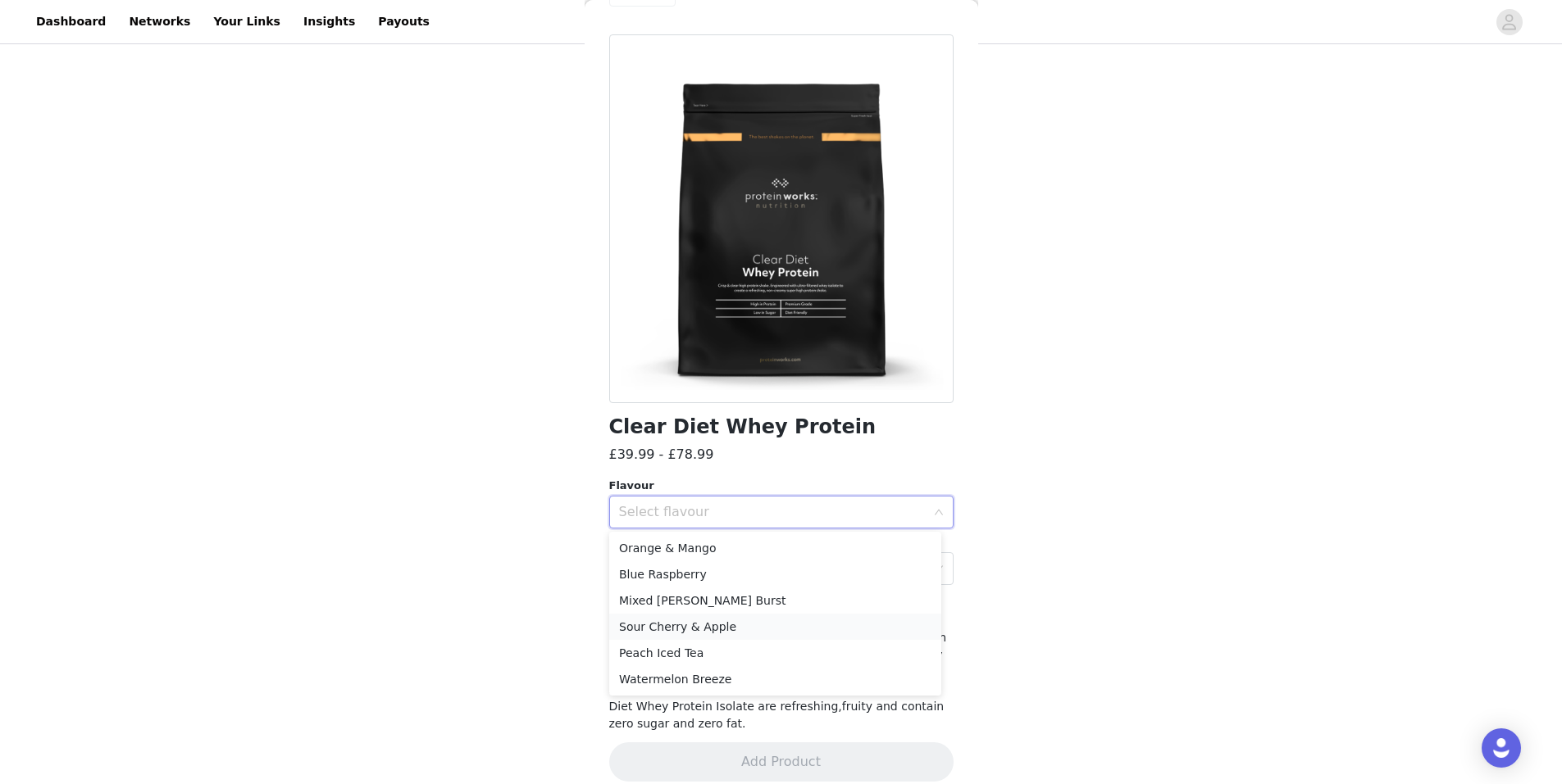
click at [703, 632] on li "Sour Cherry & Apple" at bounding box center [775, 626] width 332 height 26
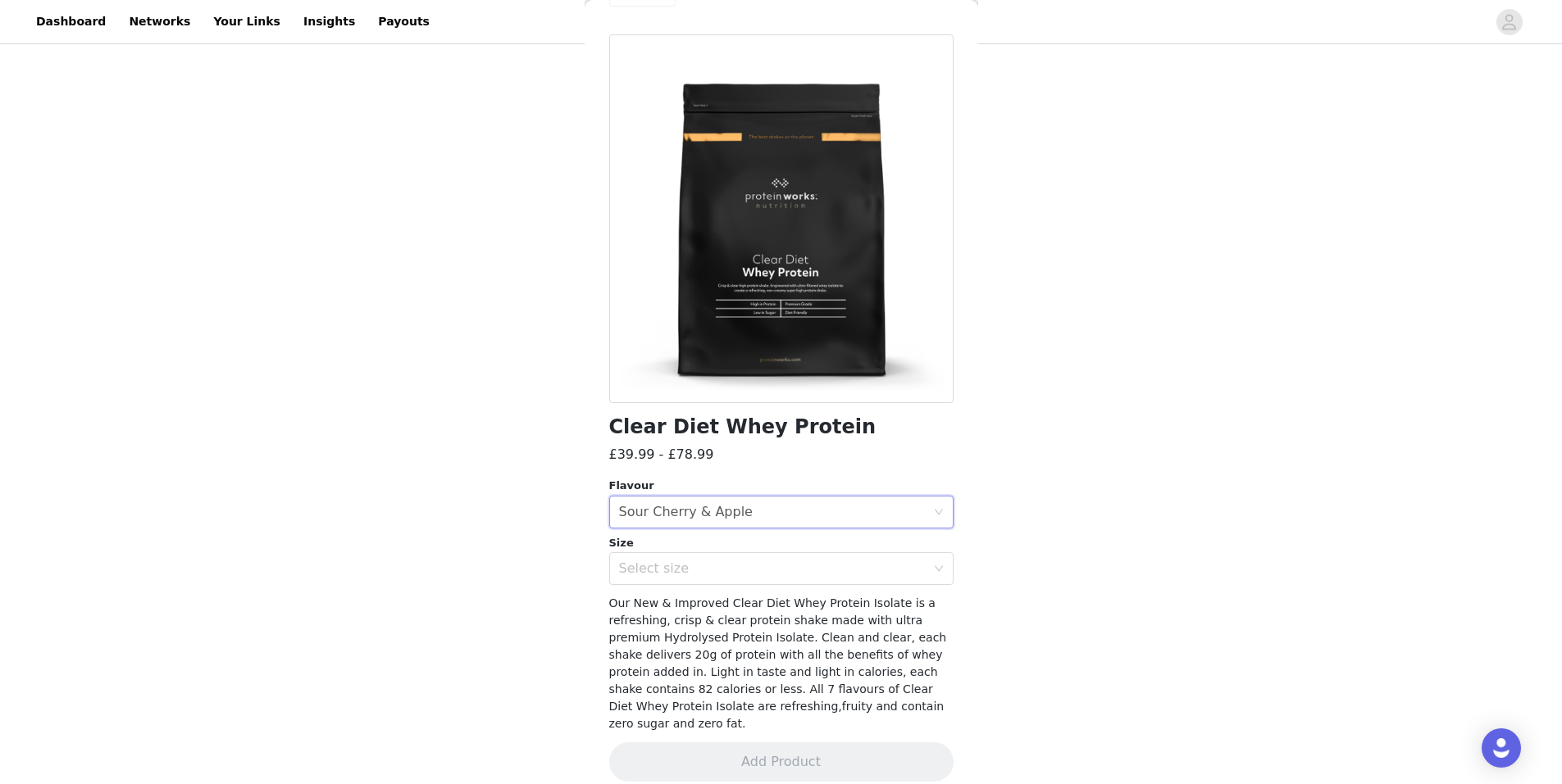
click at [735, 546] on div "Size" at bounding box center [781, 543] width 344 height 17
click at [701, 590] on div "Clear Diet Whey Protein £39.99 - £78.99 Flavour Select flavour Sour Cherry & Ap…" at bounding box center [781, 418] width 344 height 767
click at [702, 573] on div "Select size" at bounding box center [772, 569] width 306 height 17
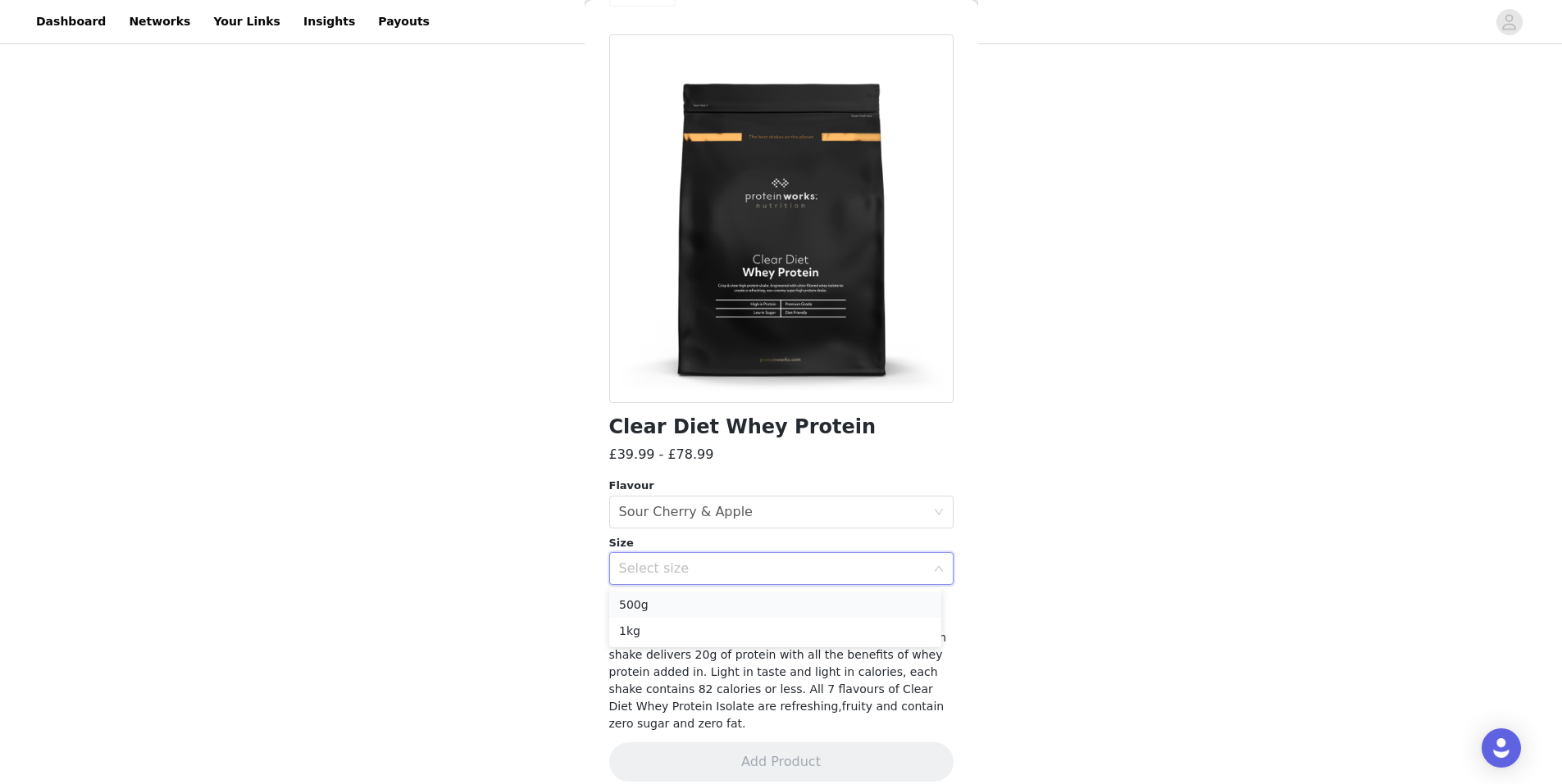
click at [676, 601] on li "500g" at bounding box center [775, 605] width 332 height 26
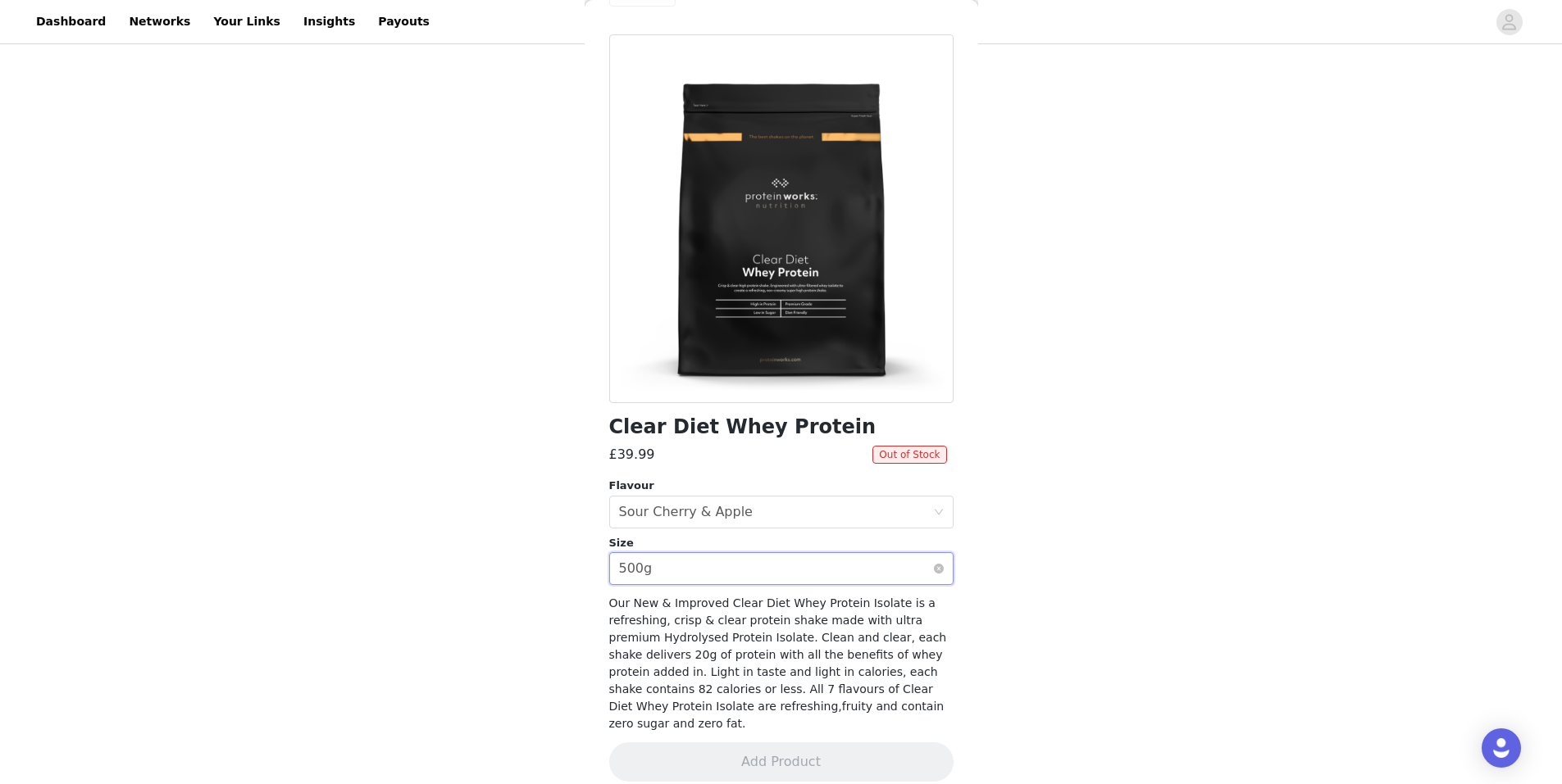
click at [665, 581] on div "Select size 500g" at bounding box center [776, 568] width 314 height 31
click at [676, 629] on li "1kg" at bounding box center [775, 630] width 332 height 26
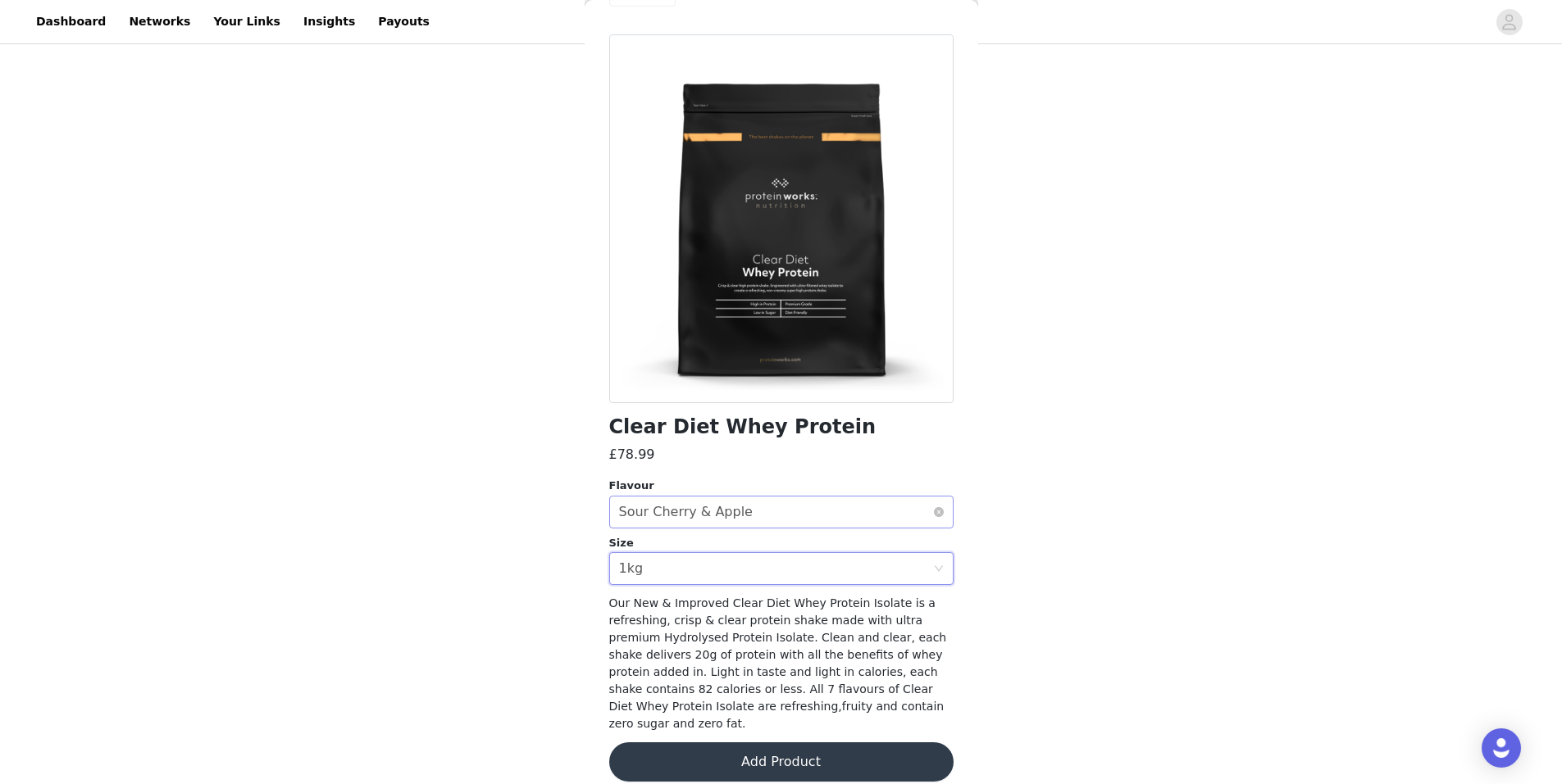
click at [708, 505] on div "Sour Cherry & Apple" at bounding box center [685, 511] width 134 height 31
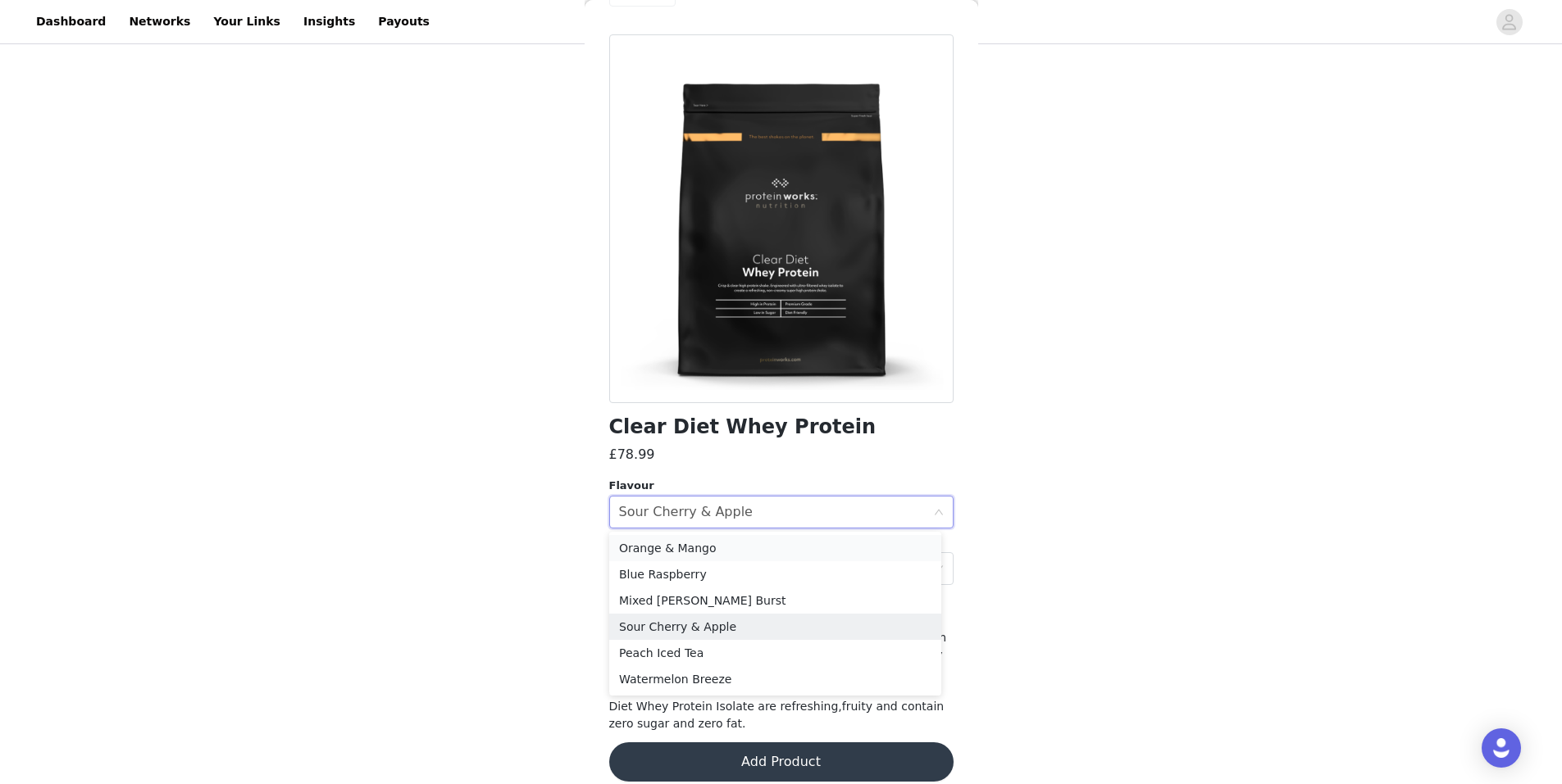
click at [685, 543] on li "Orange & Mango" at bounding box center [775, 548] width 332 height 26
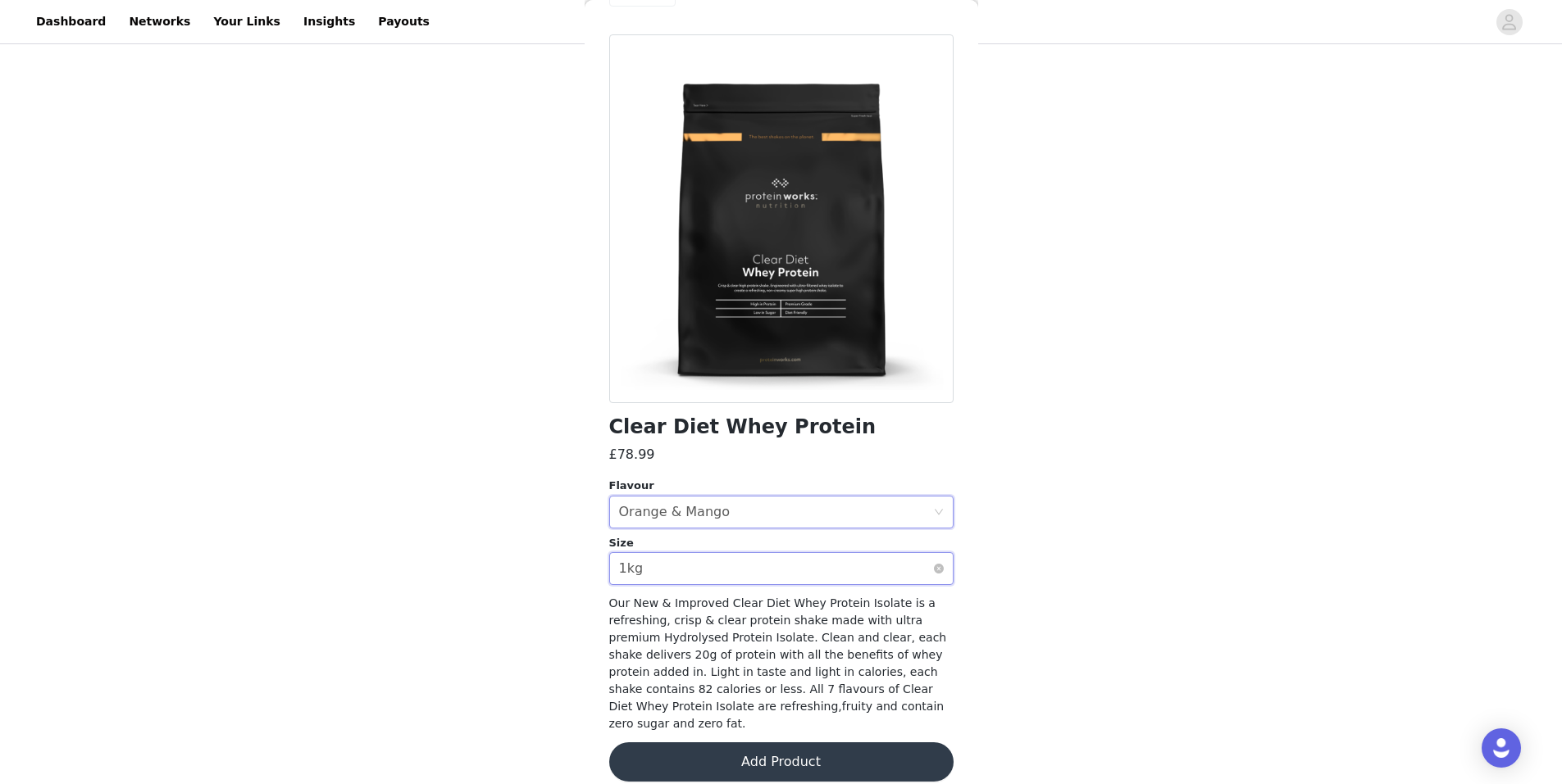
click at [711, 552] on div "Select size 1kg" at bounding box center [781, 568] width 344 height 33
click at [683, 601] on li "500g" at bounding box center [775, 605] width 332 height 26
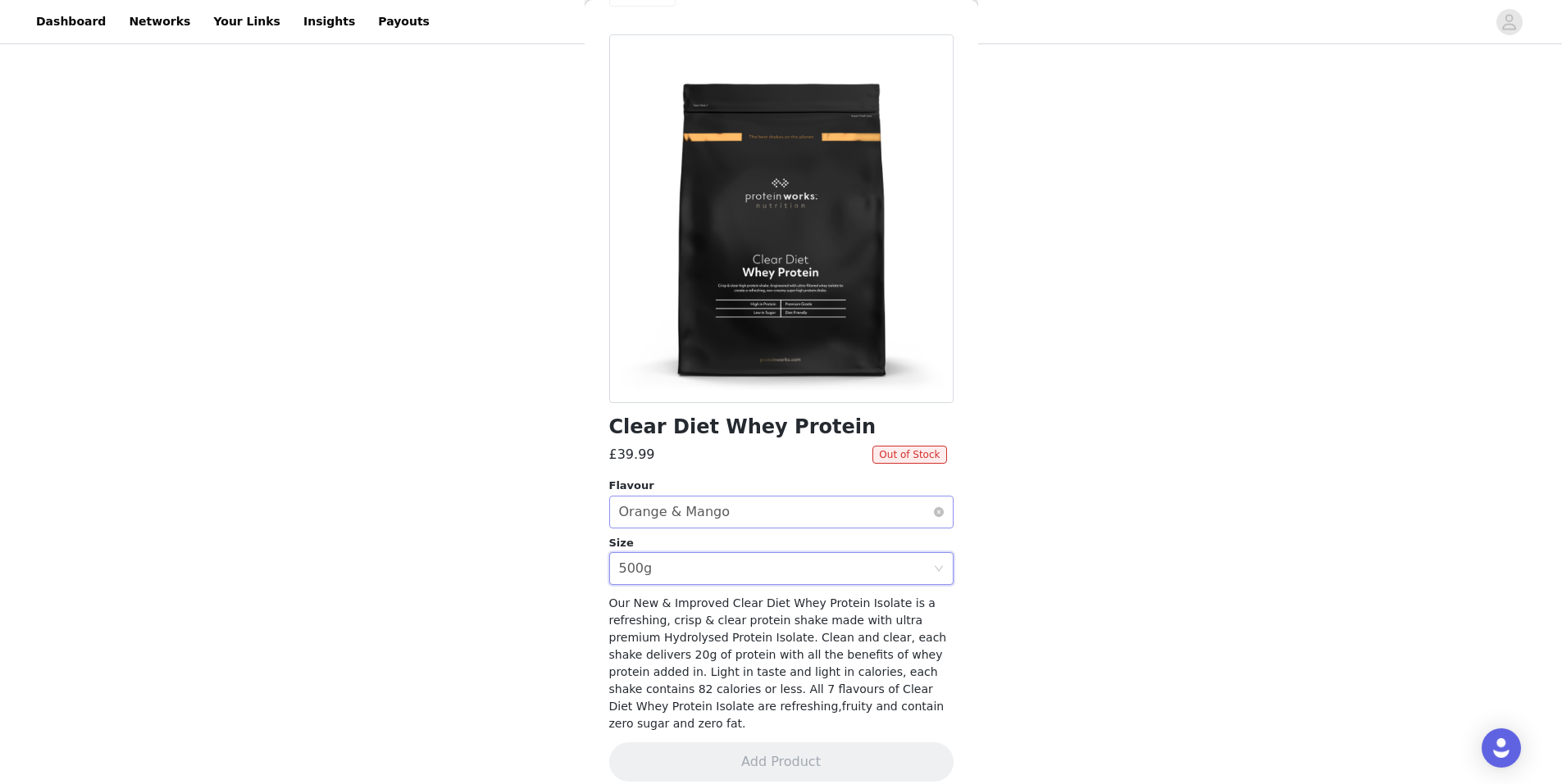
click at [746, 515] on div "Select flavour Orange & Mango" at bounding box center [776, 511] width 314 height 31
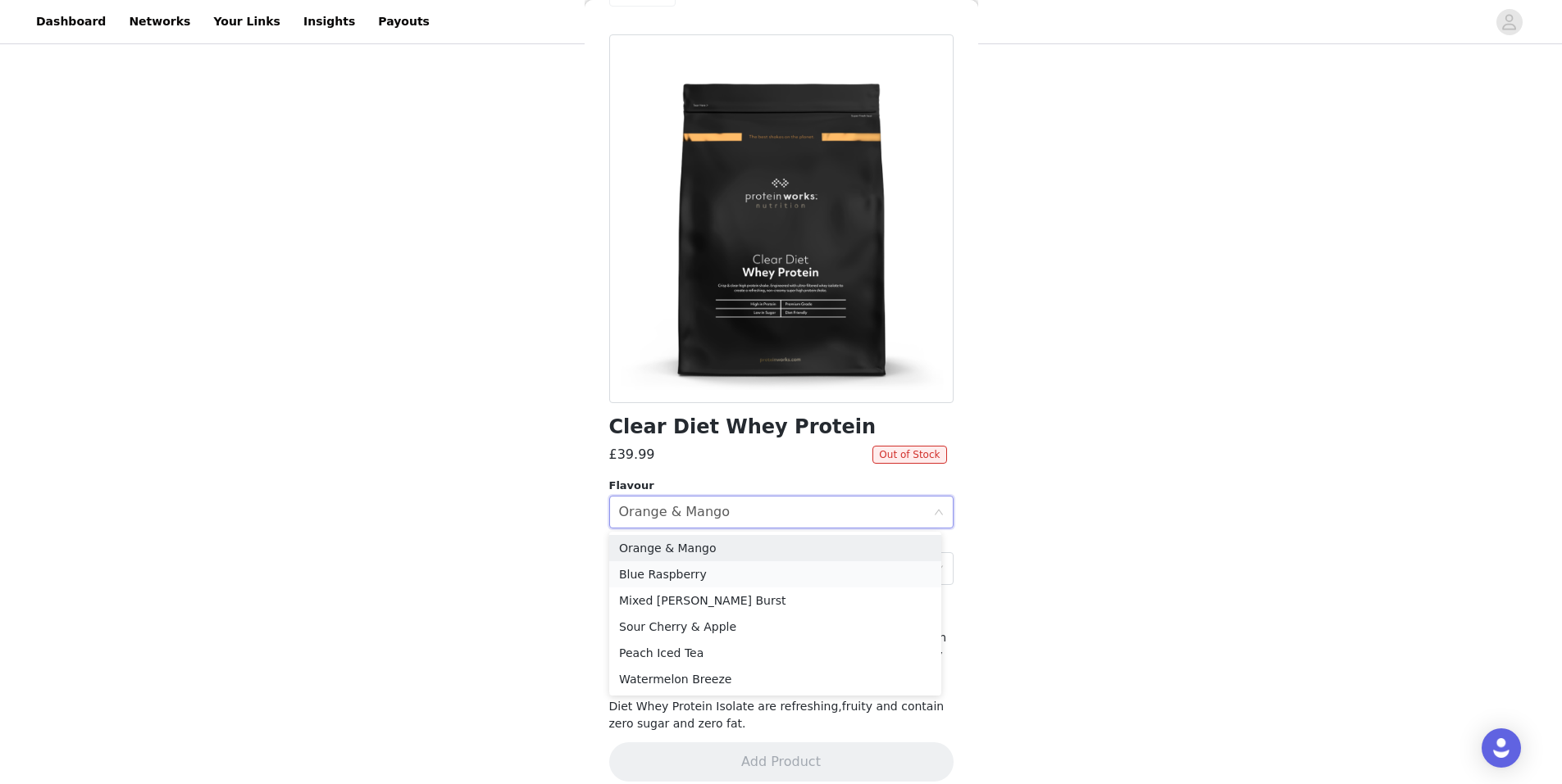
click at [718, 574] on li "Blue Raspberry" at bounding box center [775, 574] width 332 height 26
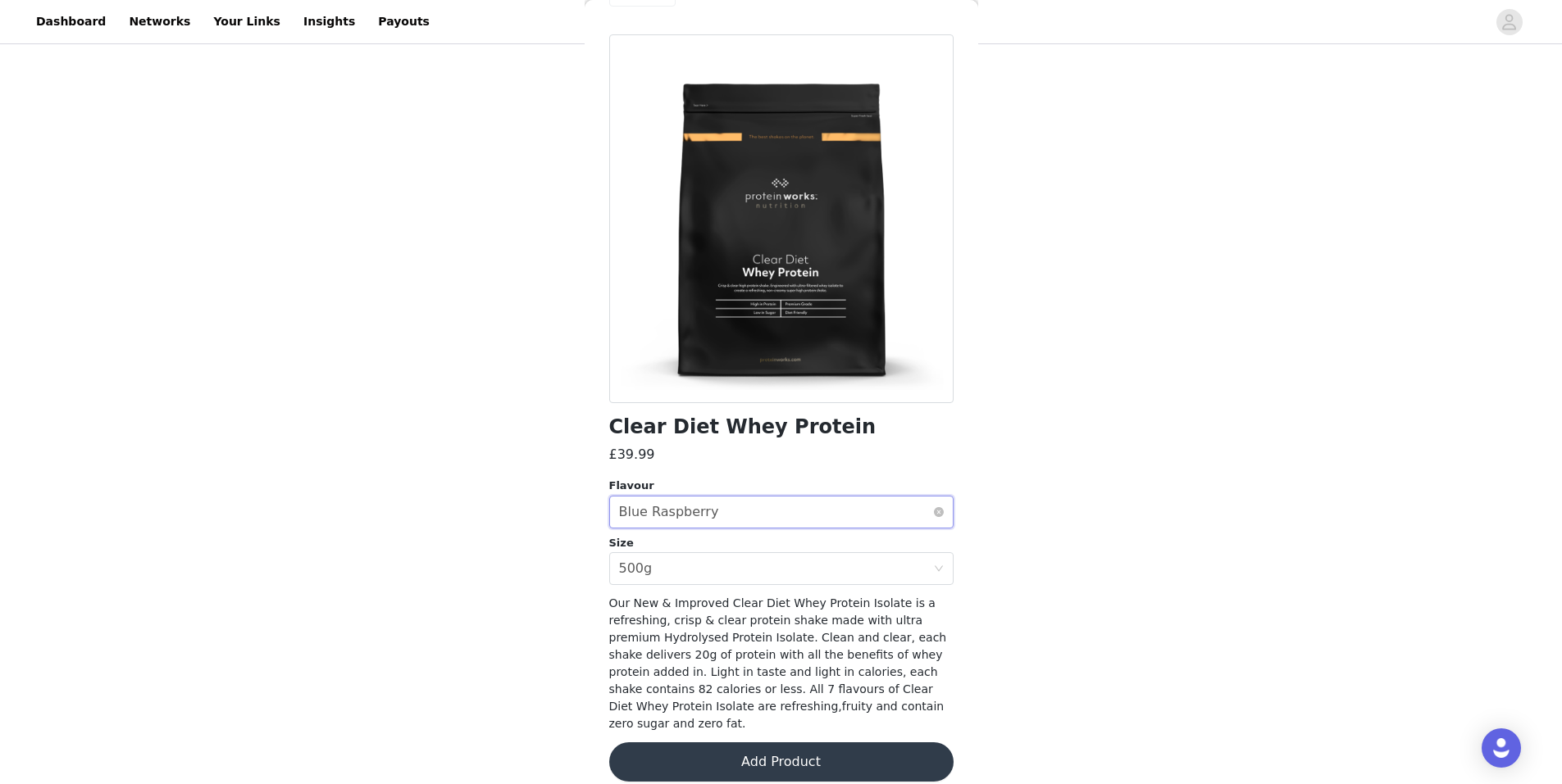
click at [767, 513] on div "Select flavour Blue Raspberry" at bounding box center [776, 511] width 314 height 31
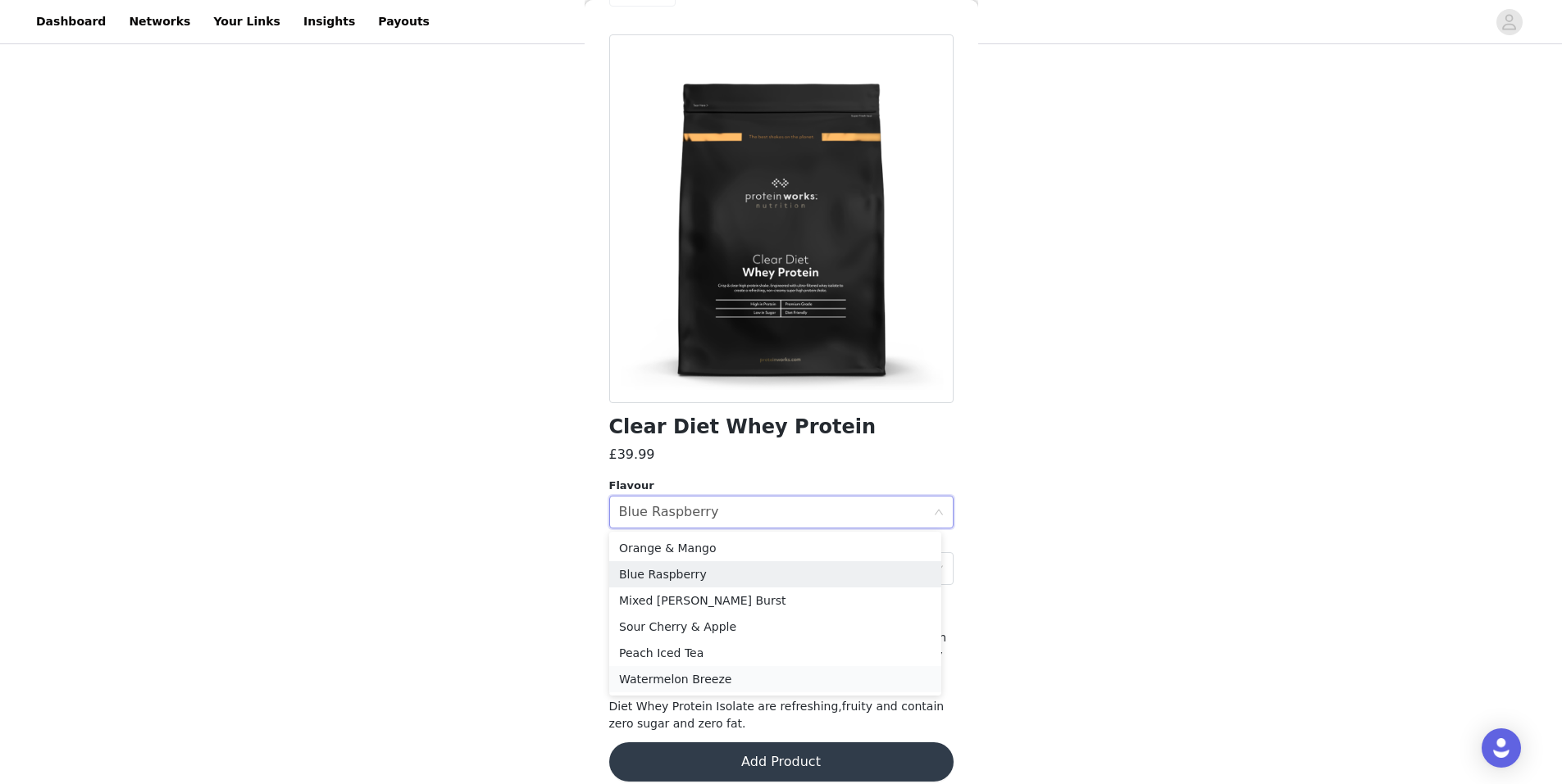
click at [696, 673] on li "Watermelon Breeze" at bounding box center [775, 679] width 332 height 26
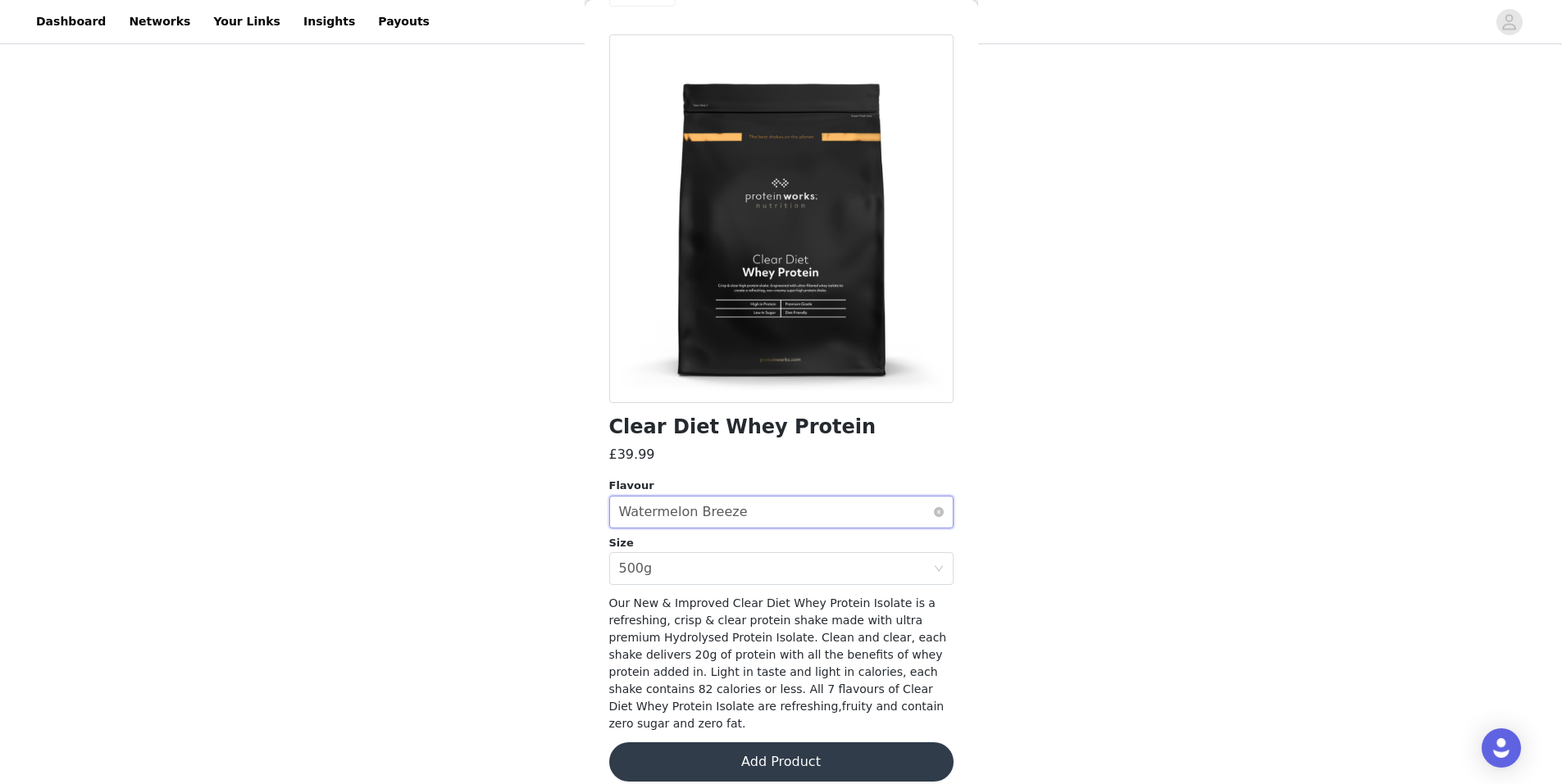
click at [743, 511] on div "Select flavour Watermelon Breeze" at bounding box center [776, 511] width 314 height 31
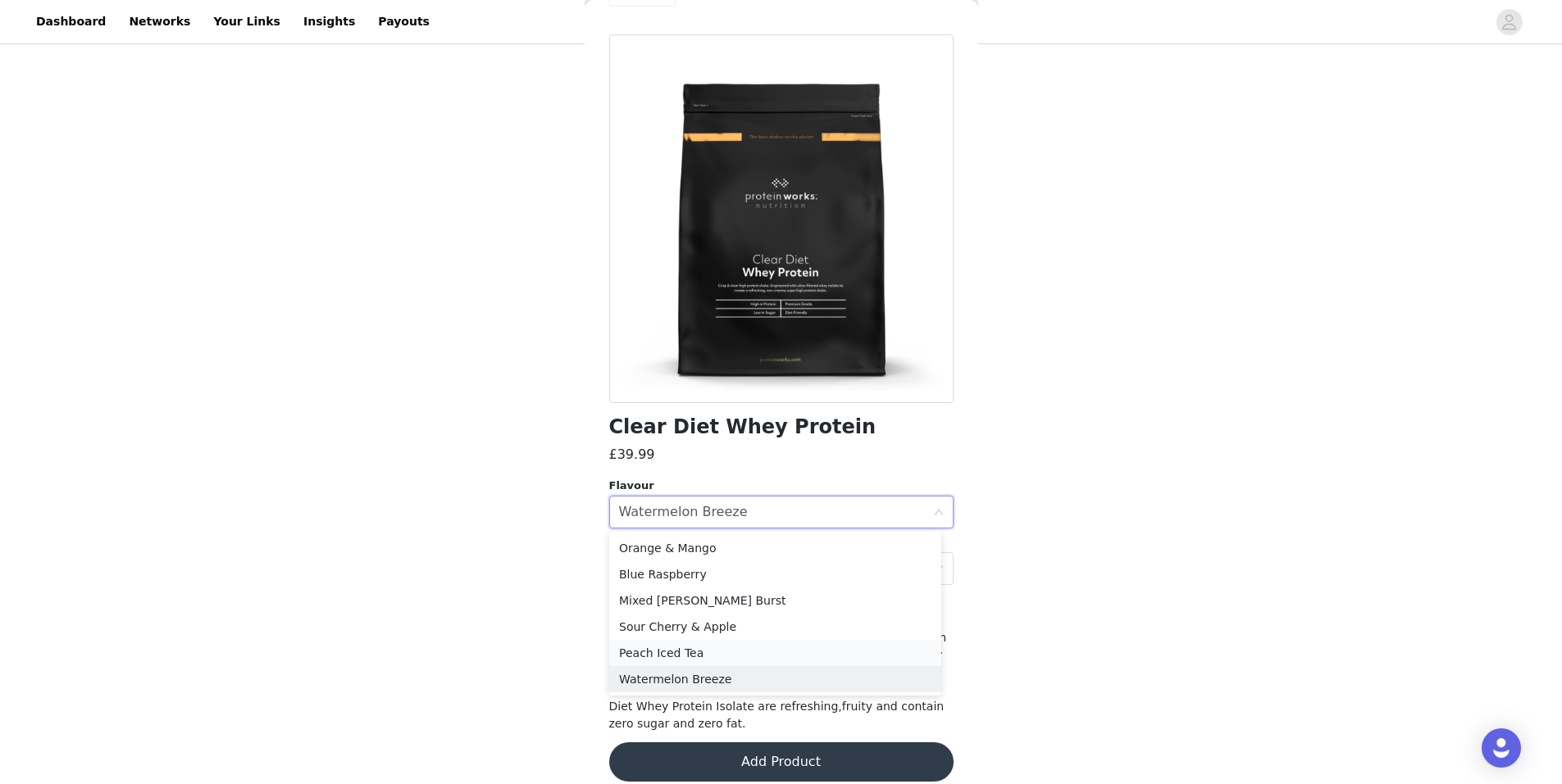
click at [692, 643] on li "Peach Iced Tea" at bounding box center [775, 653] width 332 height 26
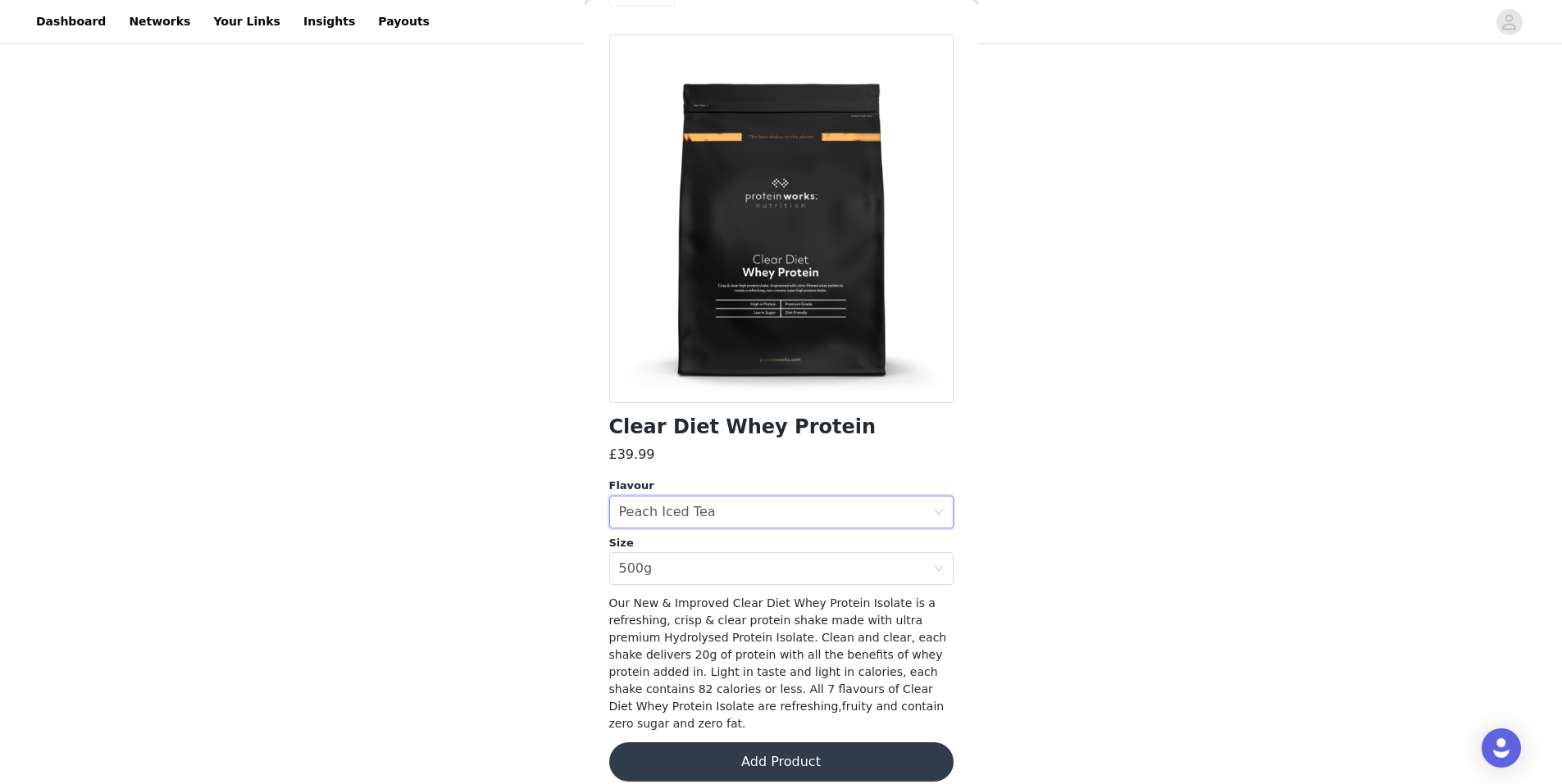
click at [530, 576] on div "STEP 2 OF 6 Get Mixin' Place your order. Please be sure to check onsite to ensu…" at bounding box center [781, 150] width 1562 height 1033
click at [764, 742] on button "Add Product" at bounding box center [781, 762] width 344 height 40
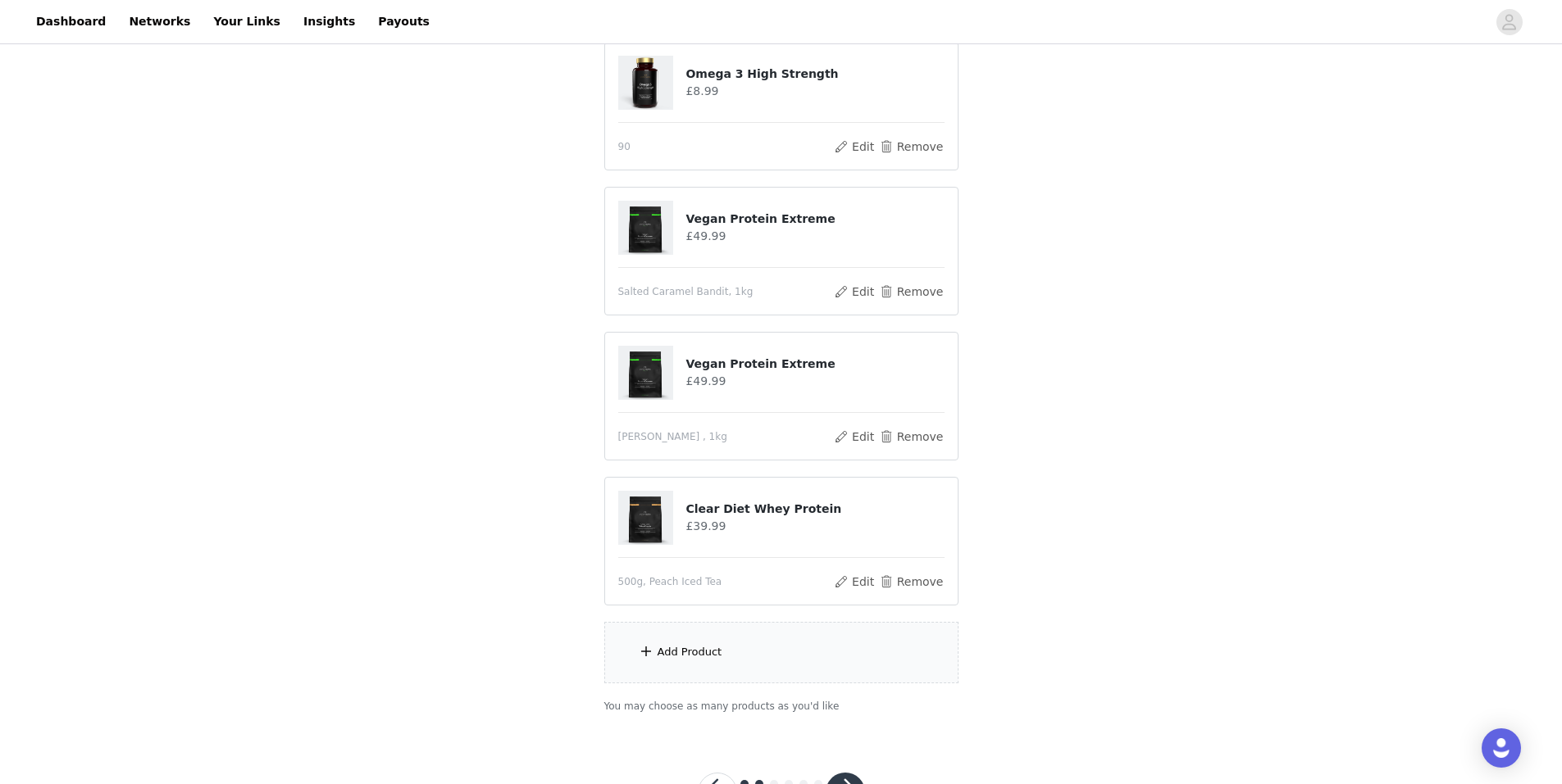
scroll to position [559, 0]
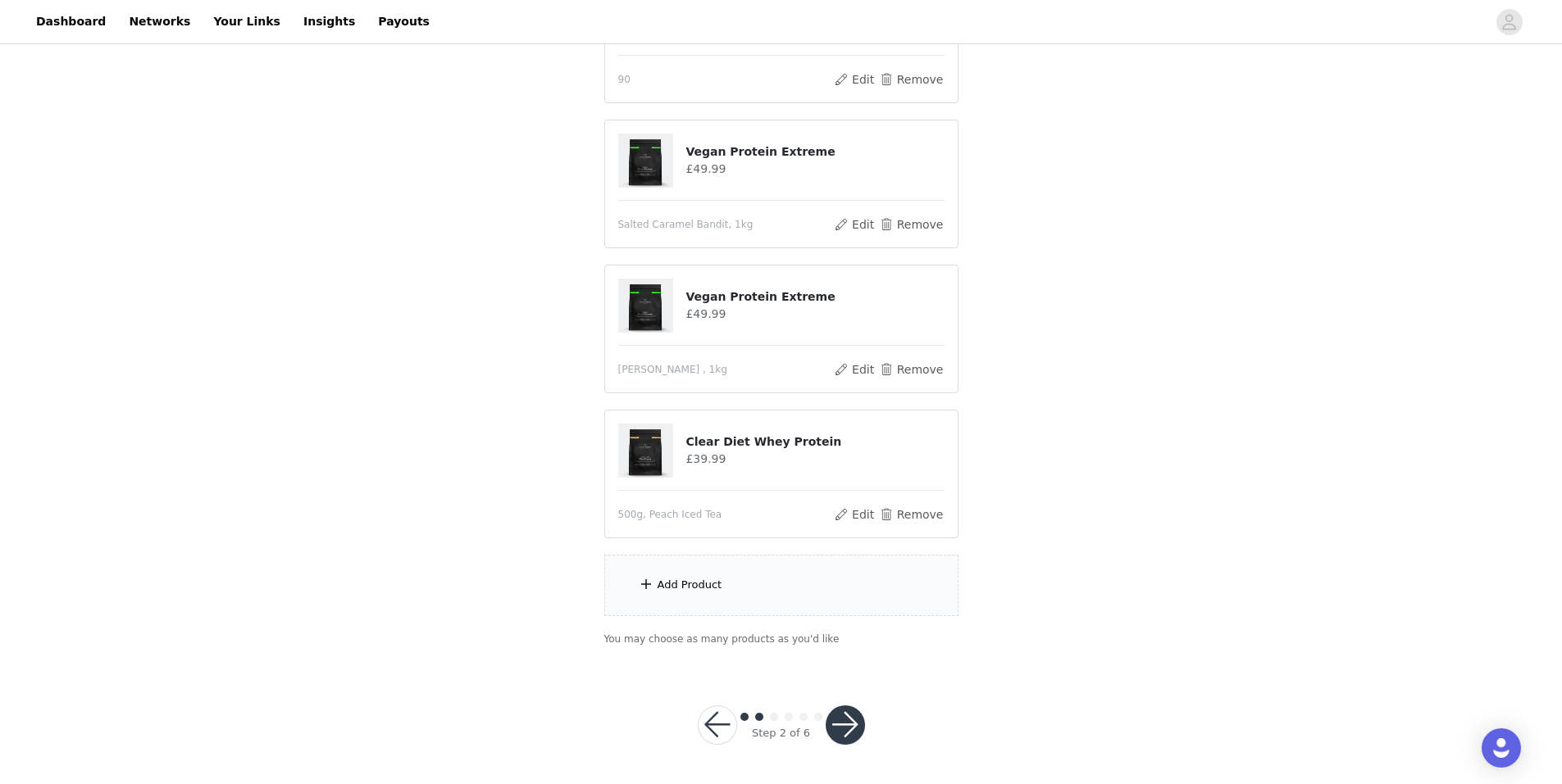
click at [690, 585] on div "Add Product" at bounding box center [689, 585] width 64 height 17
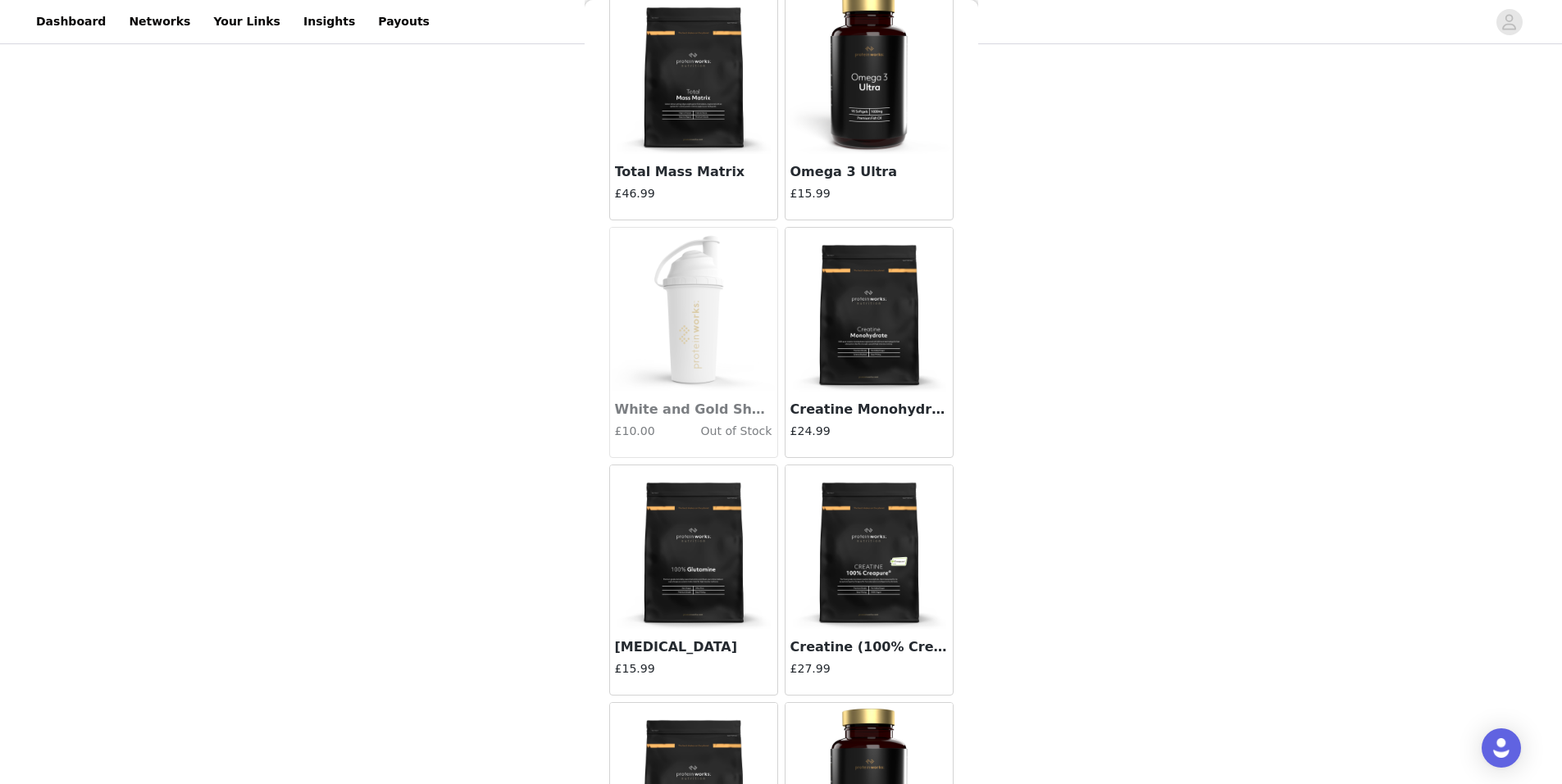
scroll to position [8207, 0]
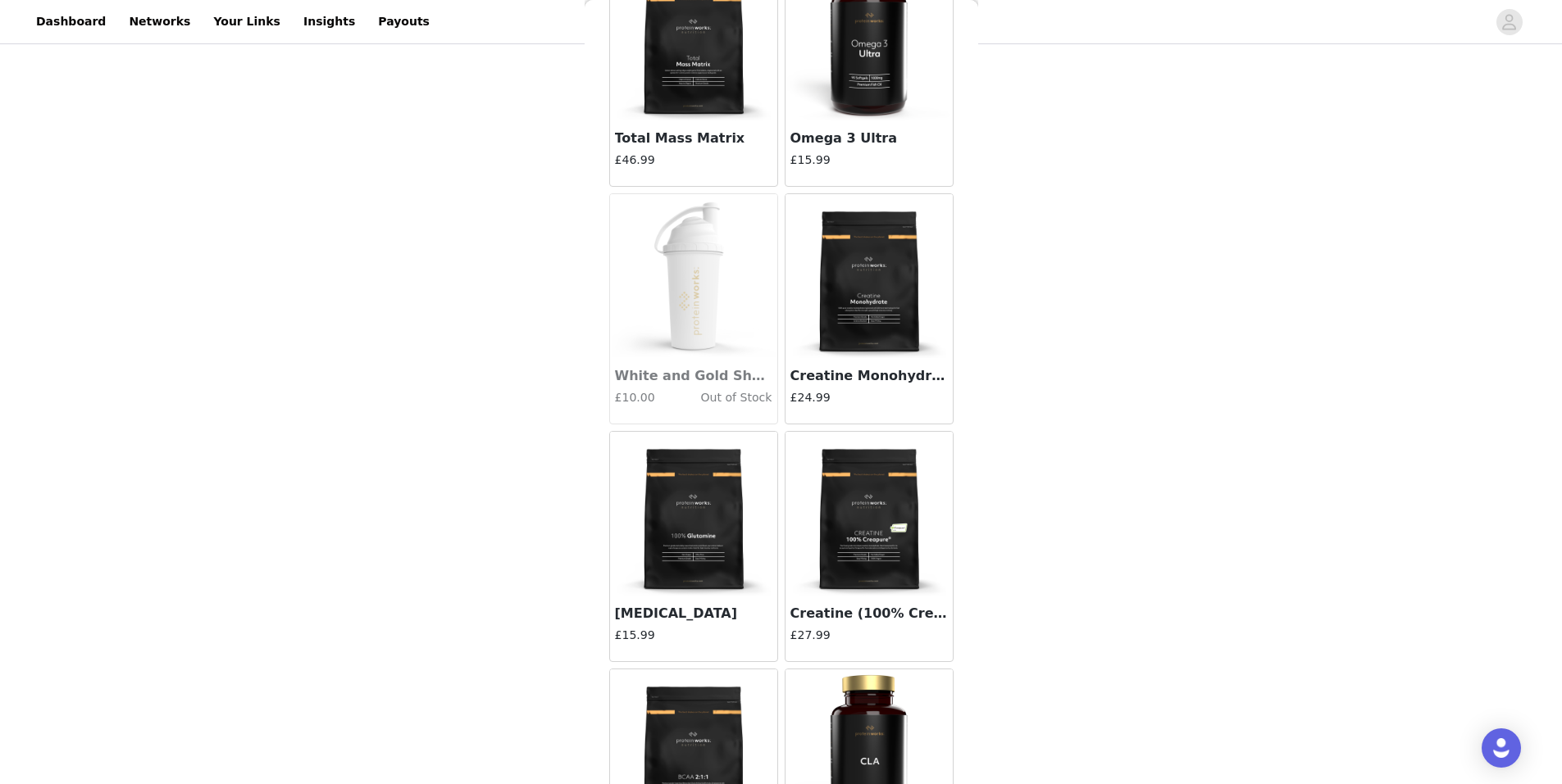
click at [890, 339] on img at bounding box center [869, 276] width 164 height 164
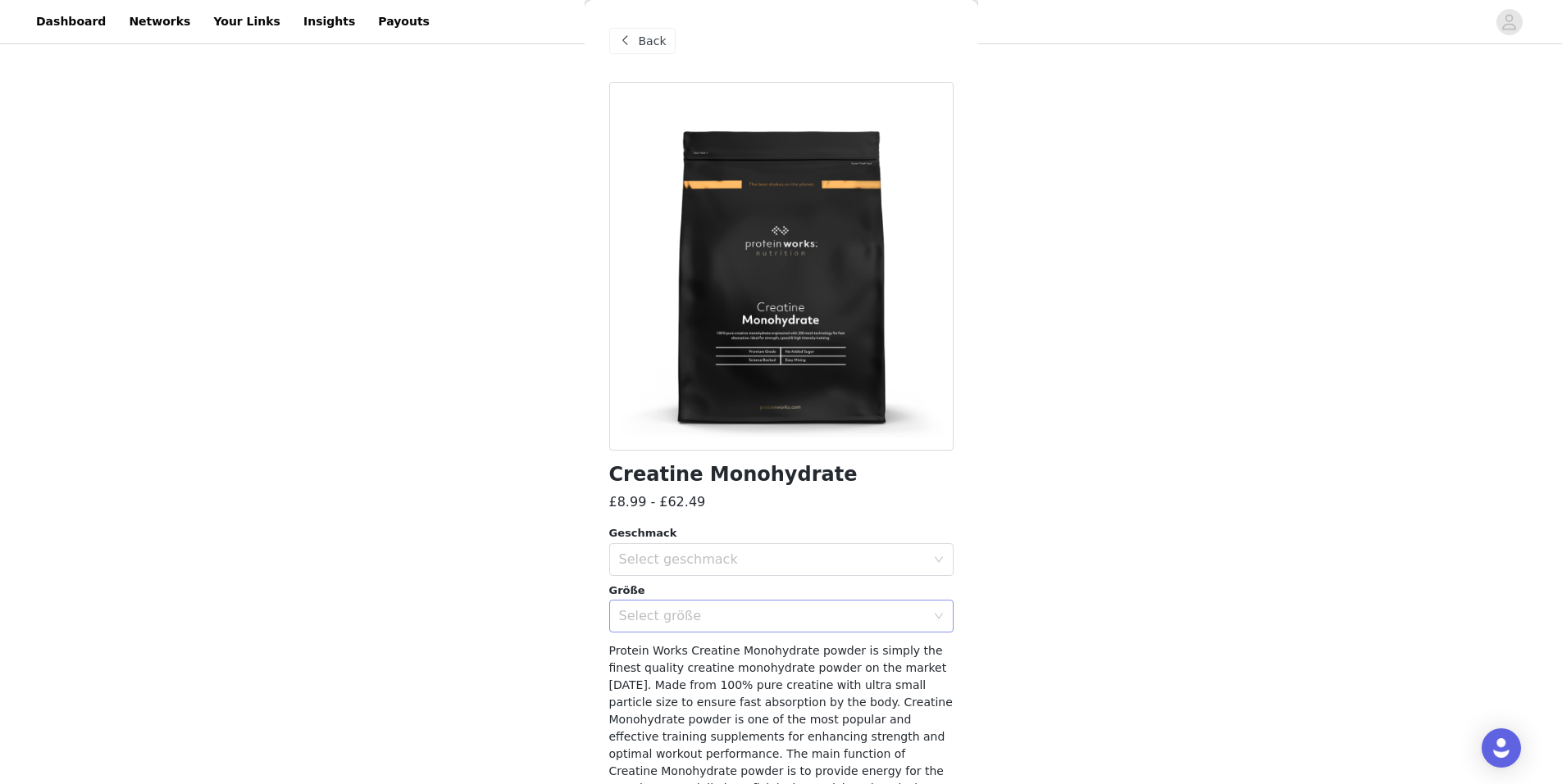
scroll to position [134, 0]
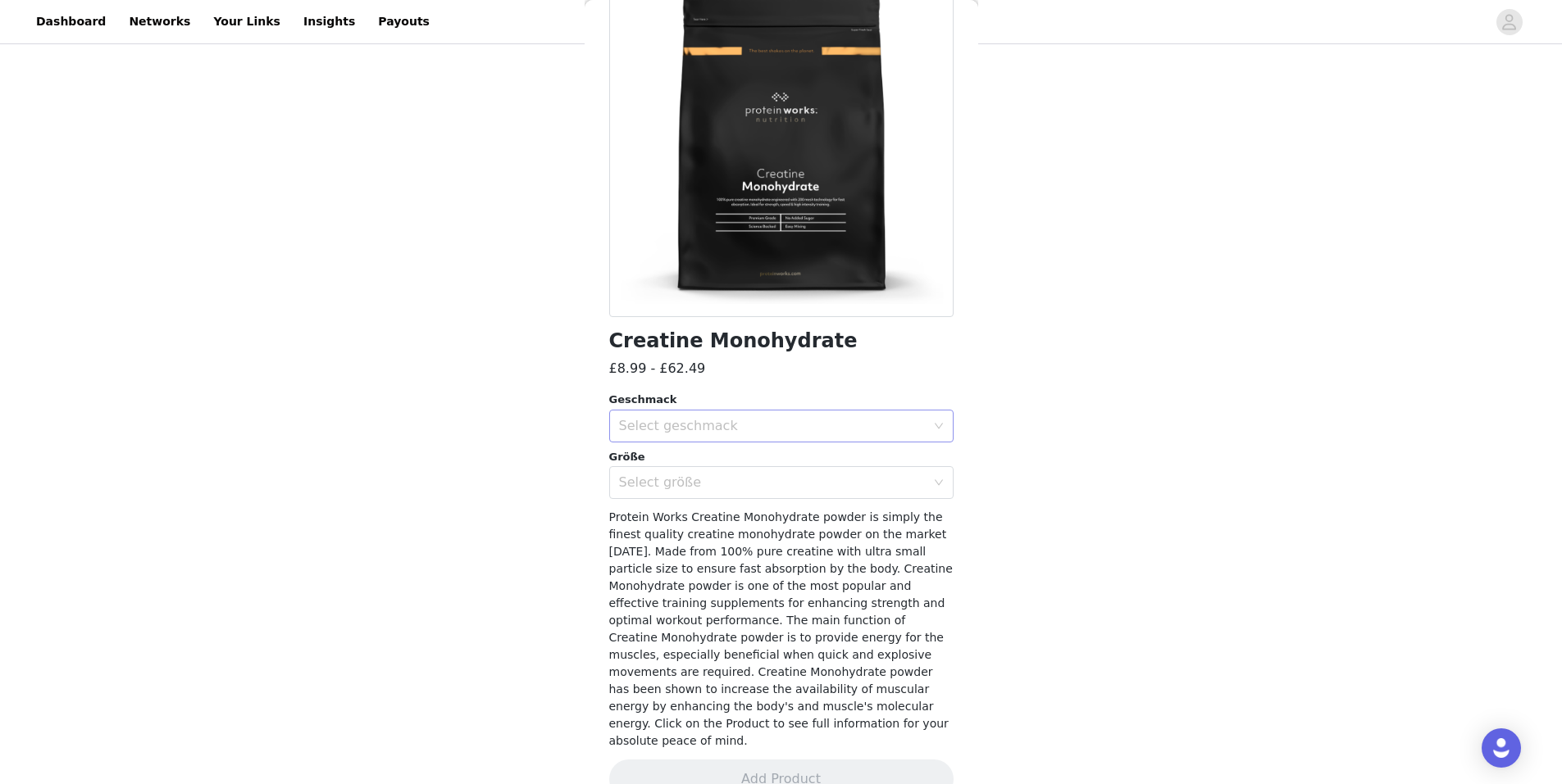
click at [723, 441] on div "Select geschmack" at bounding box center [776, 425] width 314 height 31
click at [694, 482] on li "Orange Burst" at bounding box center [775, 489] width 332 height 26
click at [726, 468] on div "Select größe" at bounding box center [776, 482] width 314 height 31
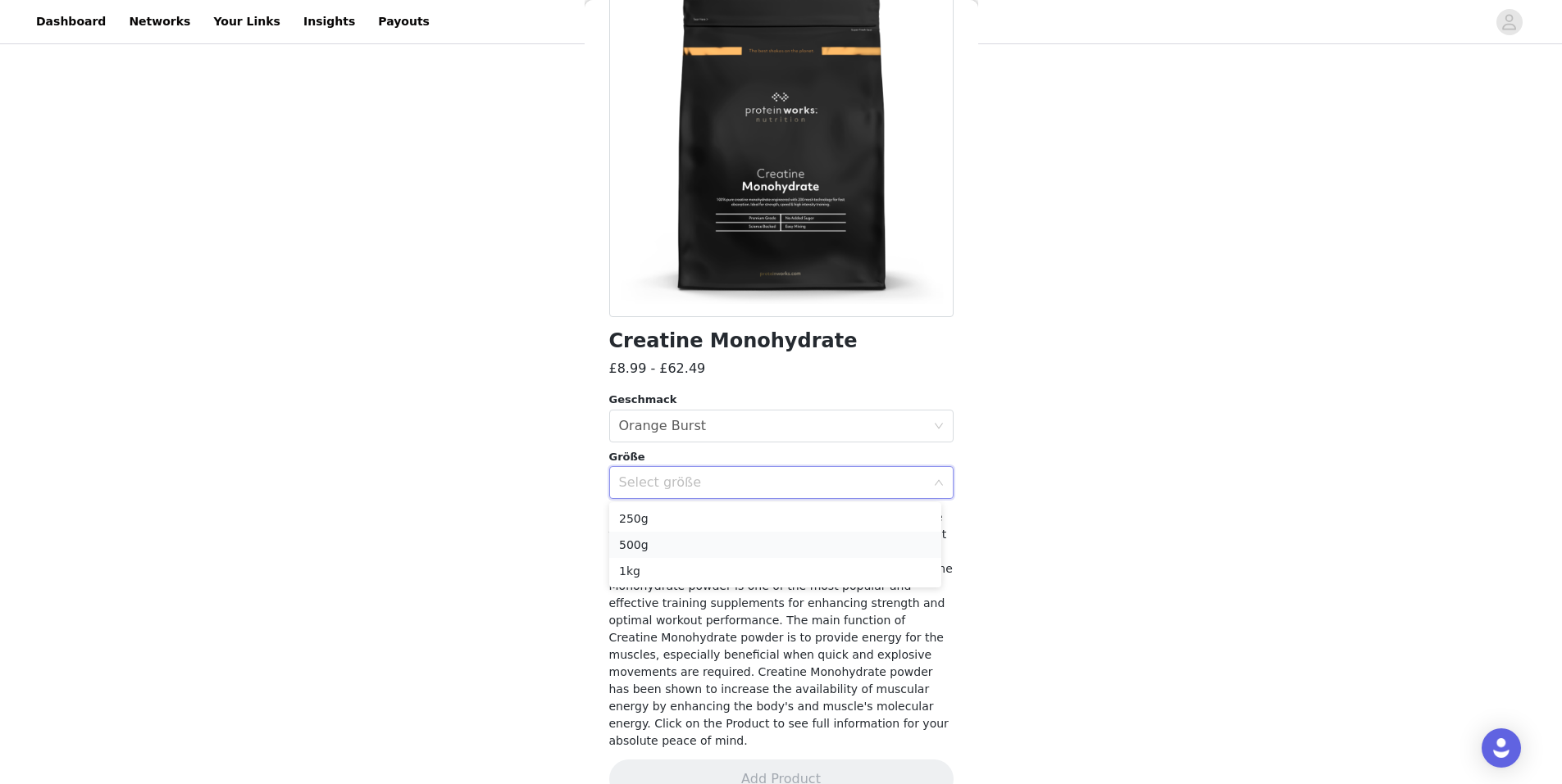
click at [669, 547] on li "500g" at bounding box center [775, 545] width 332 height 26
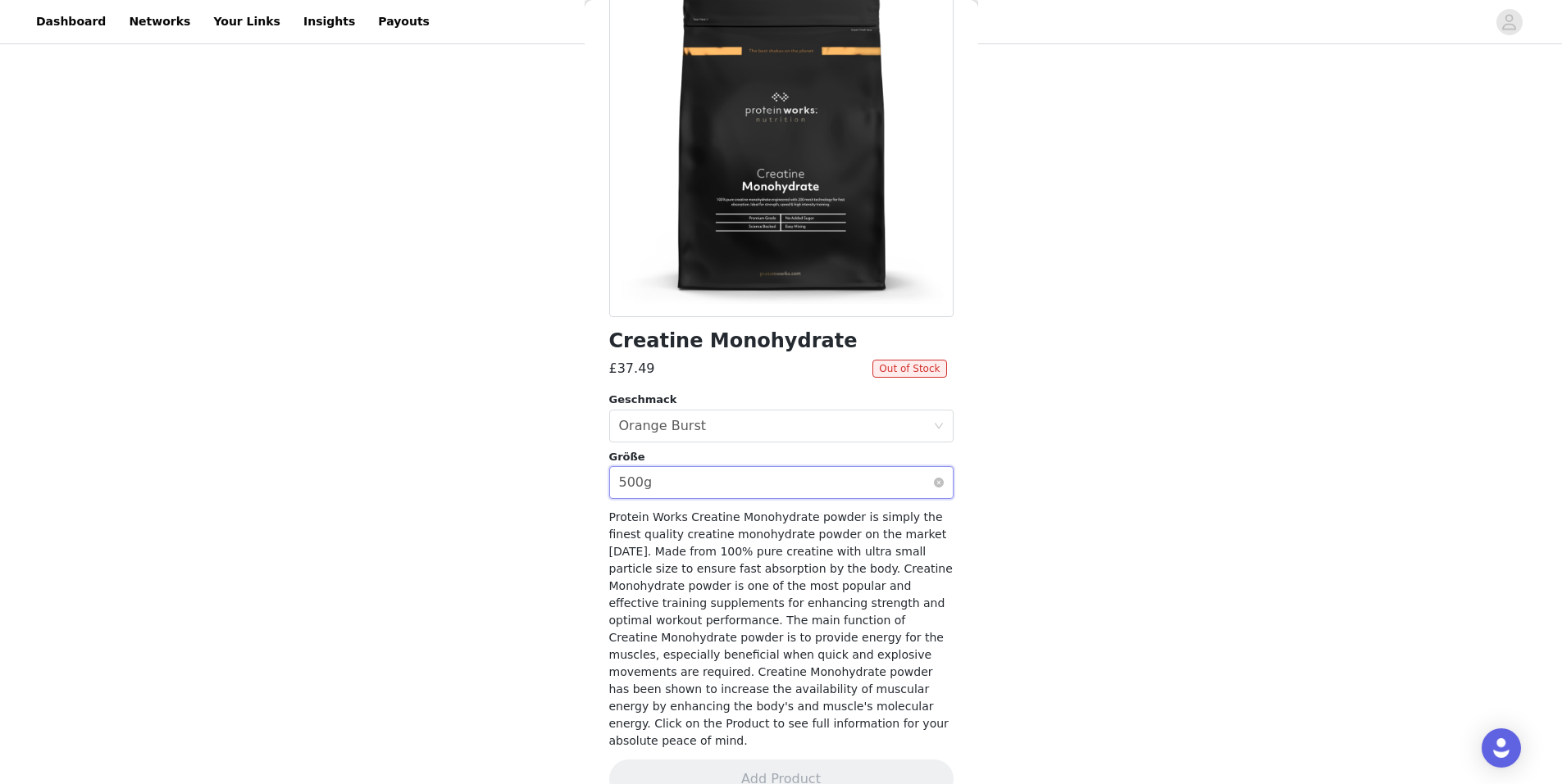
click at [718, 472] on div "Select größe 500g" at bounding box center [776, 482] width 314 height 31
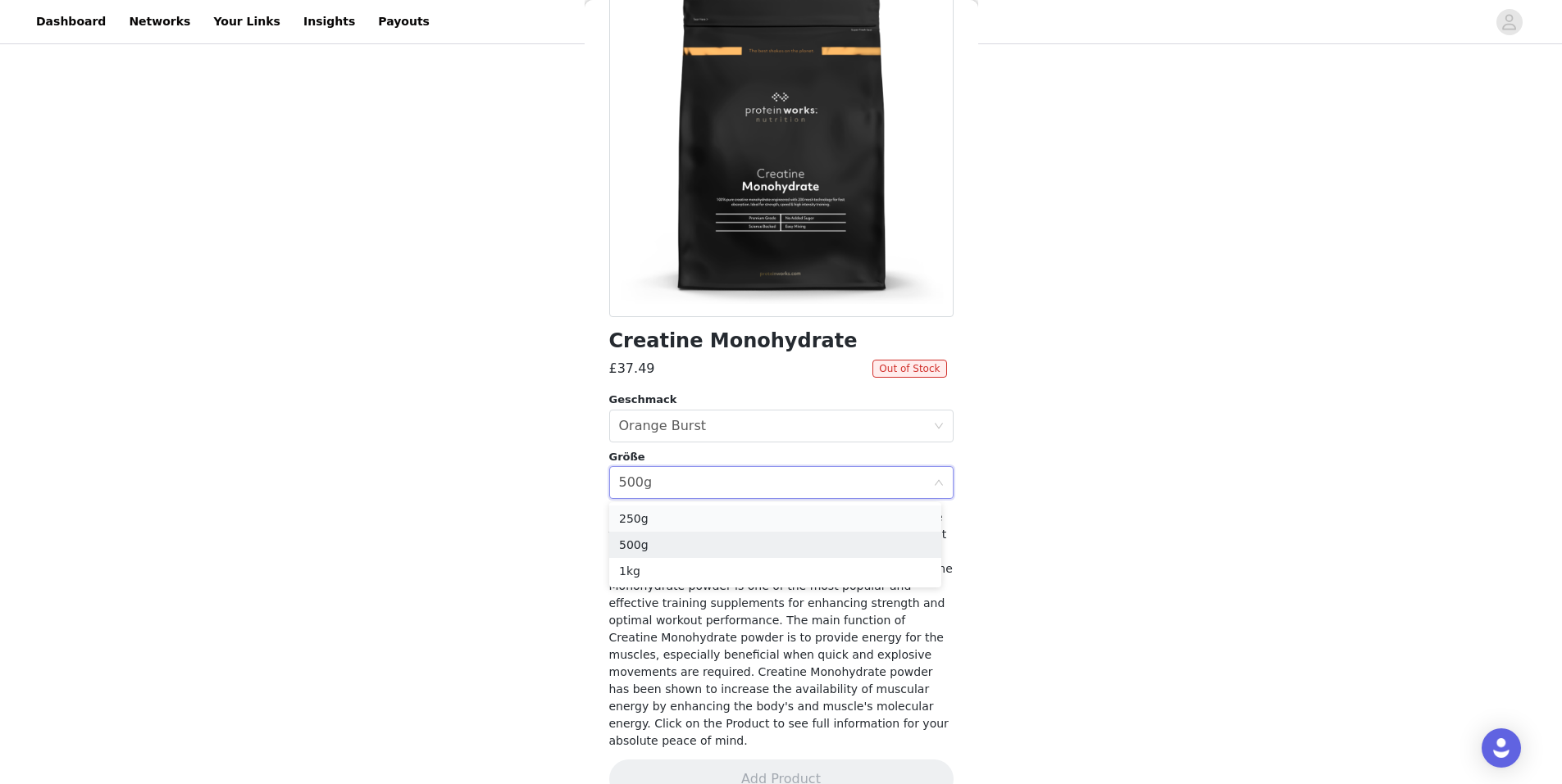
click at [684, 514] on li "250g" at bounding box center [775, 518] width 332 height 26
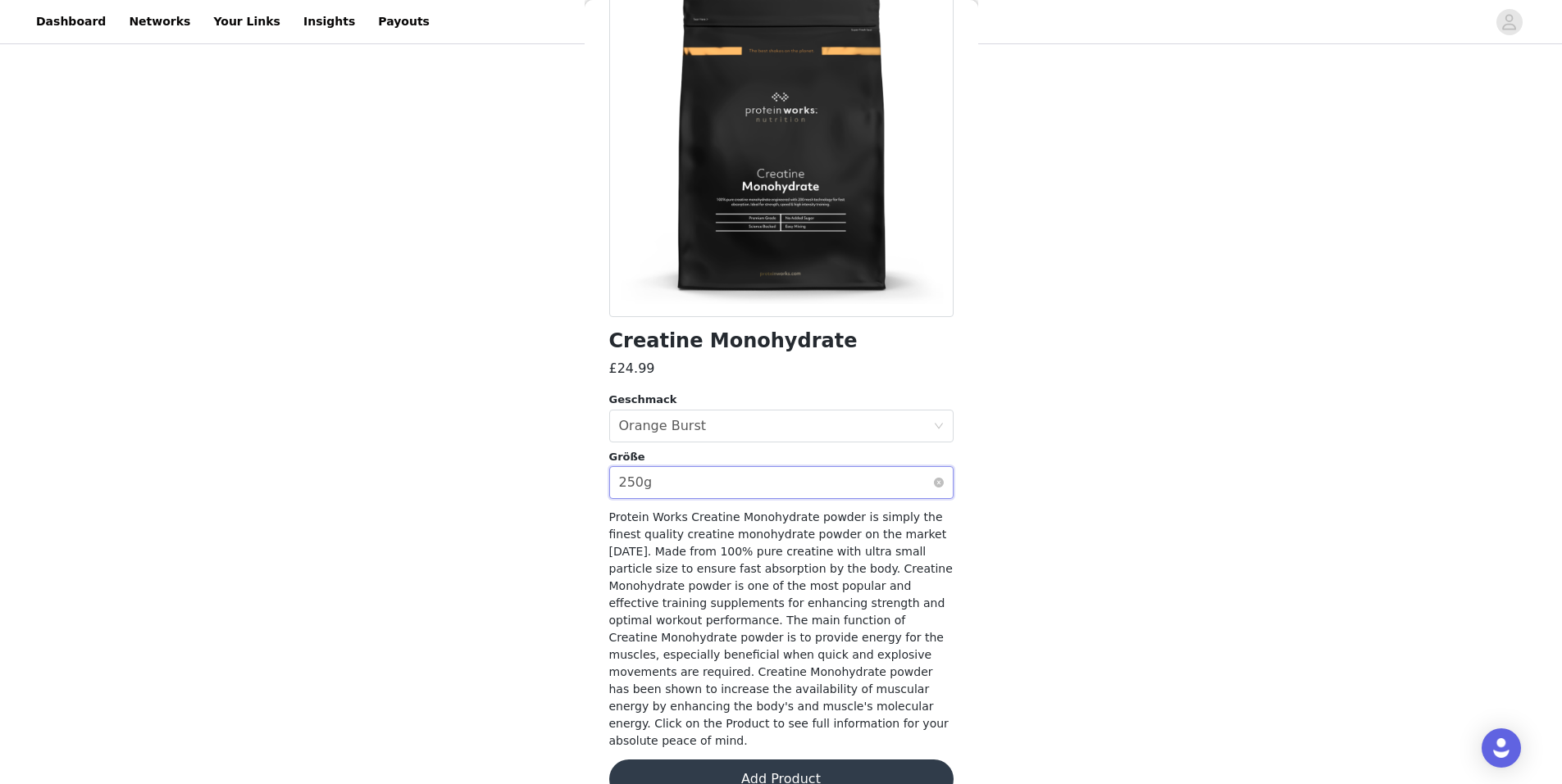
click at [749, 482] on div "Select größe 250g" at bounding box center [776, 482] width 314 height 31
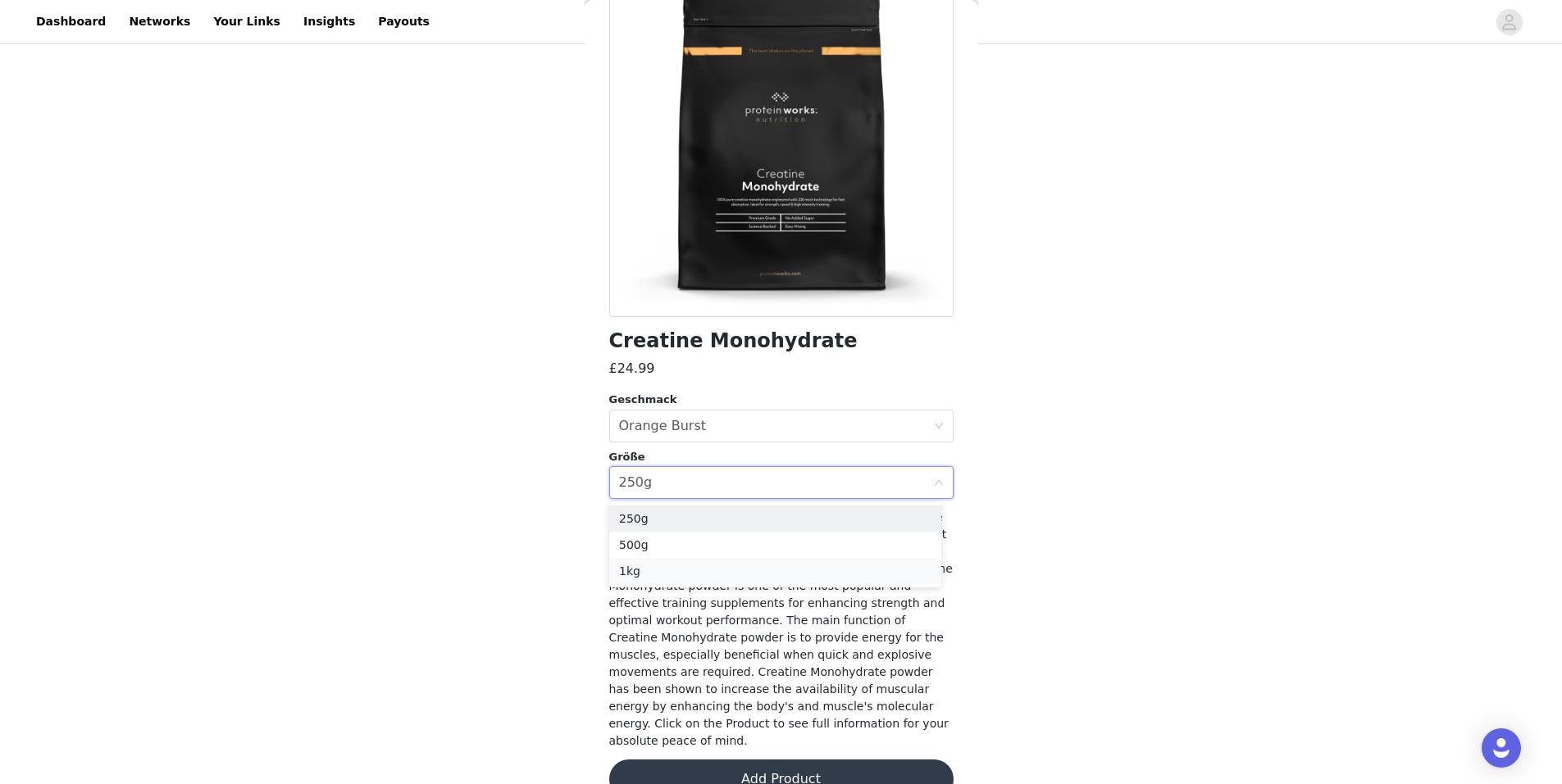
click at [678, 566] on li "1kg" at bounding box center [775, 571] width 332 height 26
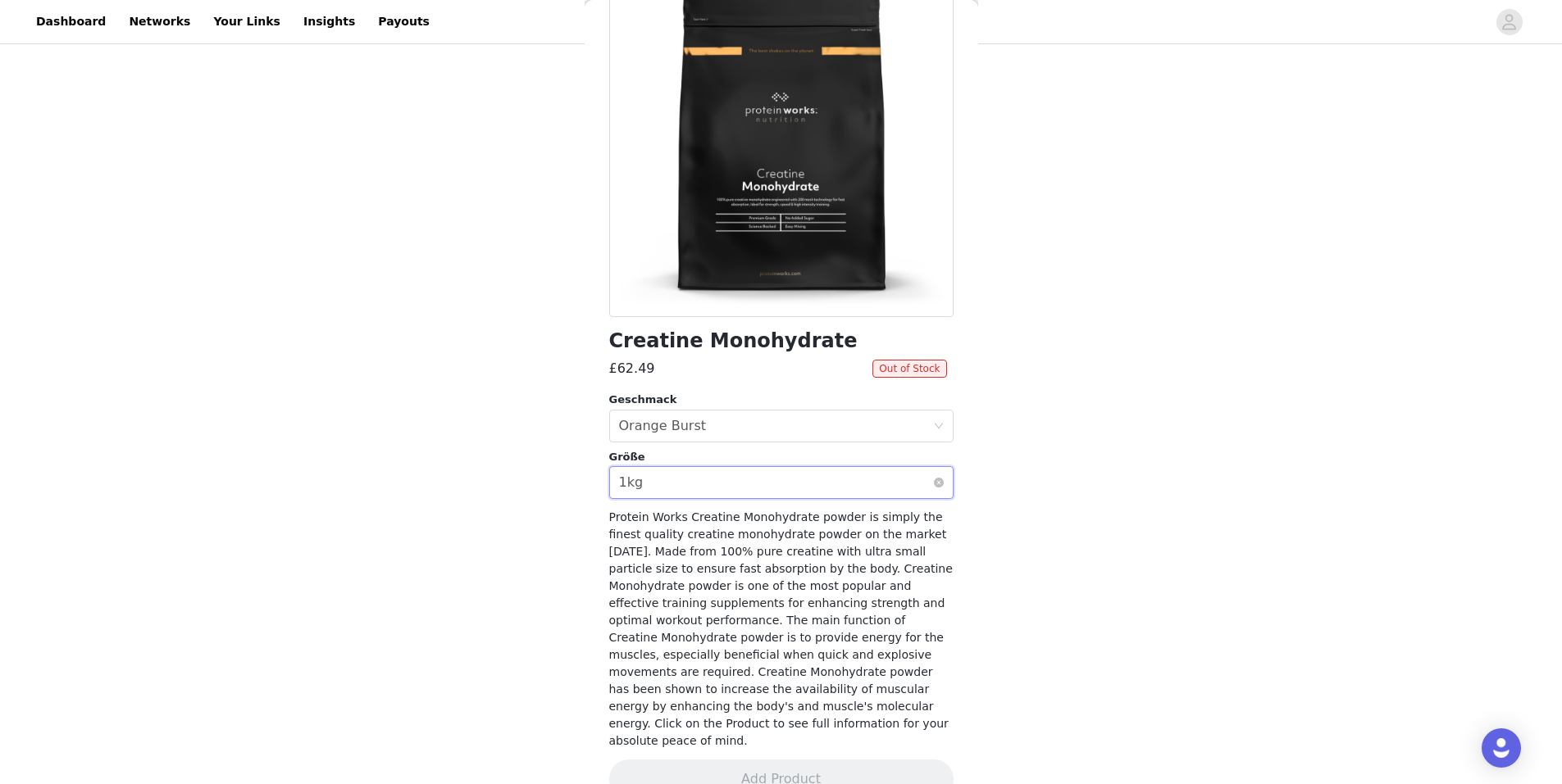
click at [718, 486] on div "Select größe 1kg" at bounding box center [776, 482] width 314 height 31
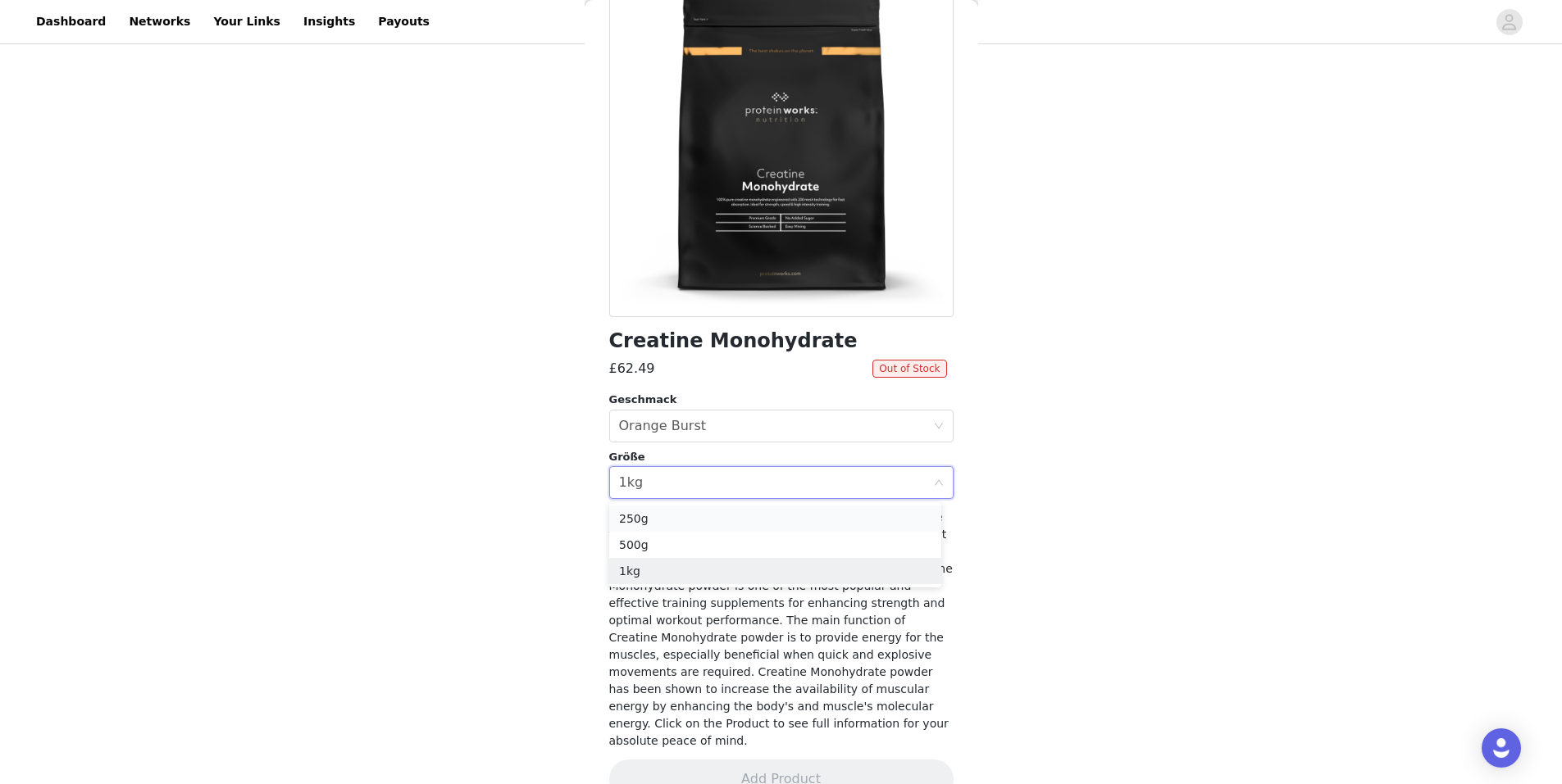
click at [697, 511] on li "250g" at bounding box center [775, 518] width 332 height 26
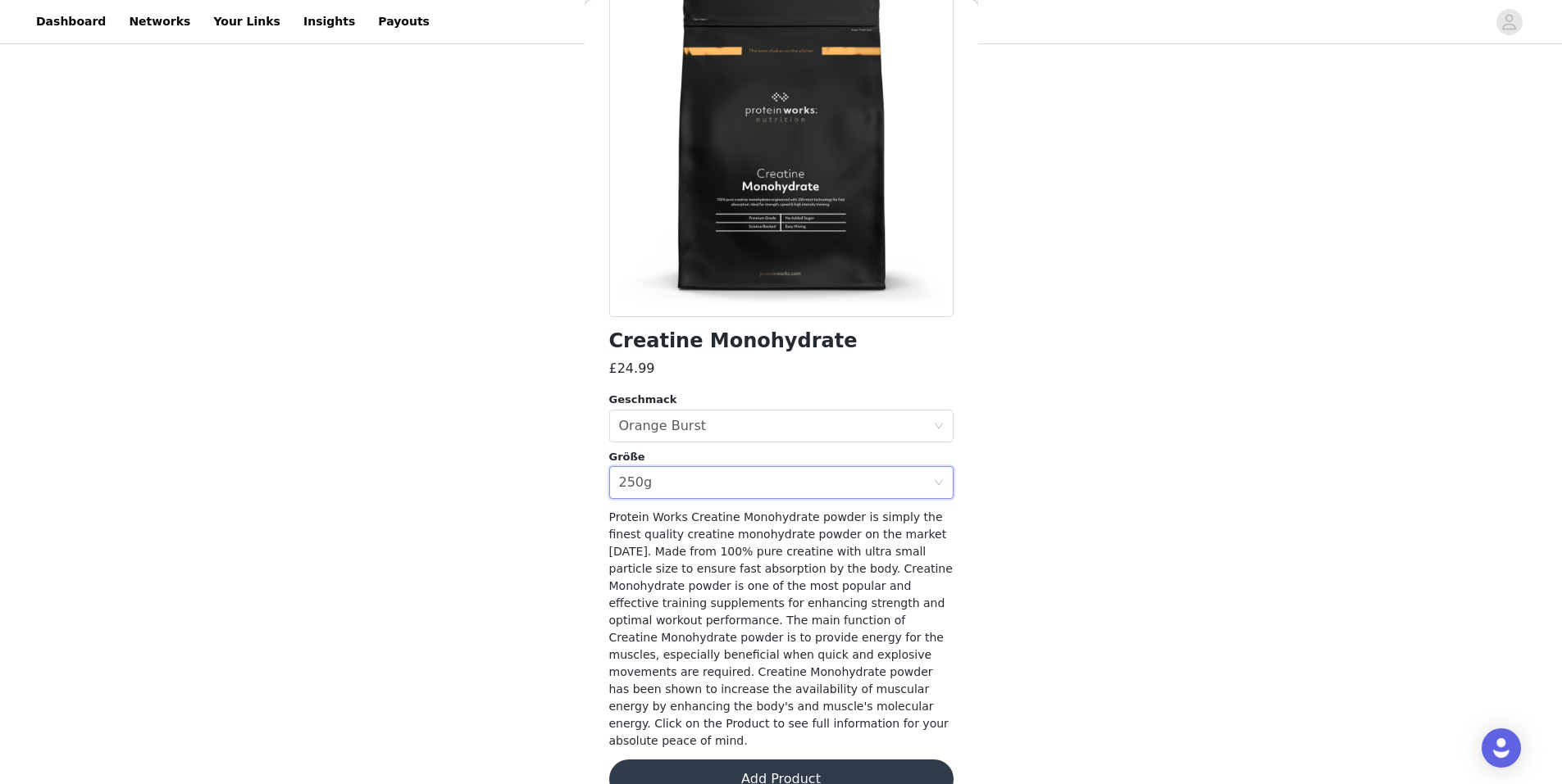
click at [742, 760] on button "Add Product" at bounding box center [781, 780] width 344 height 40
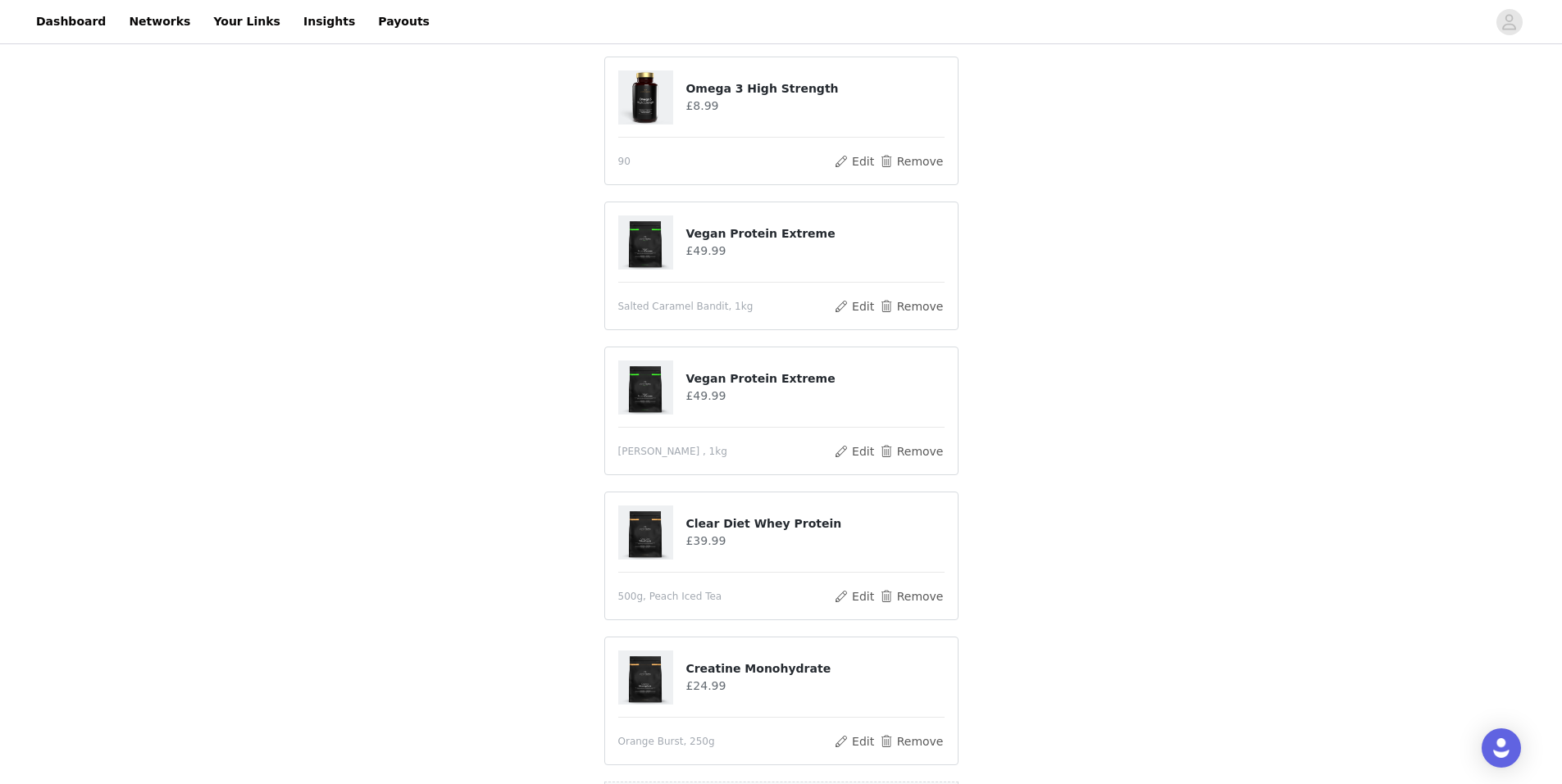
scroll to position [704, 0]
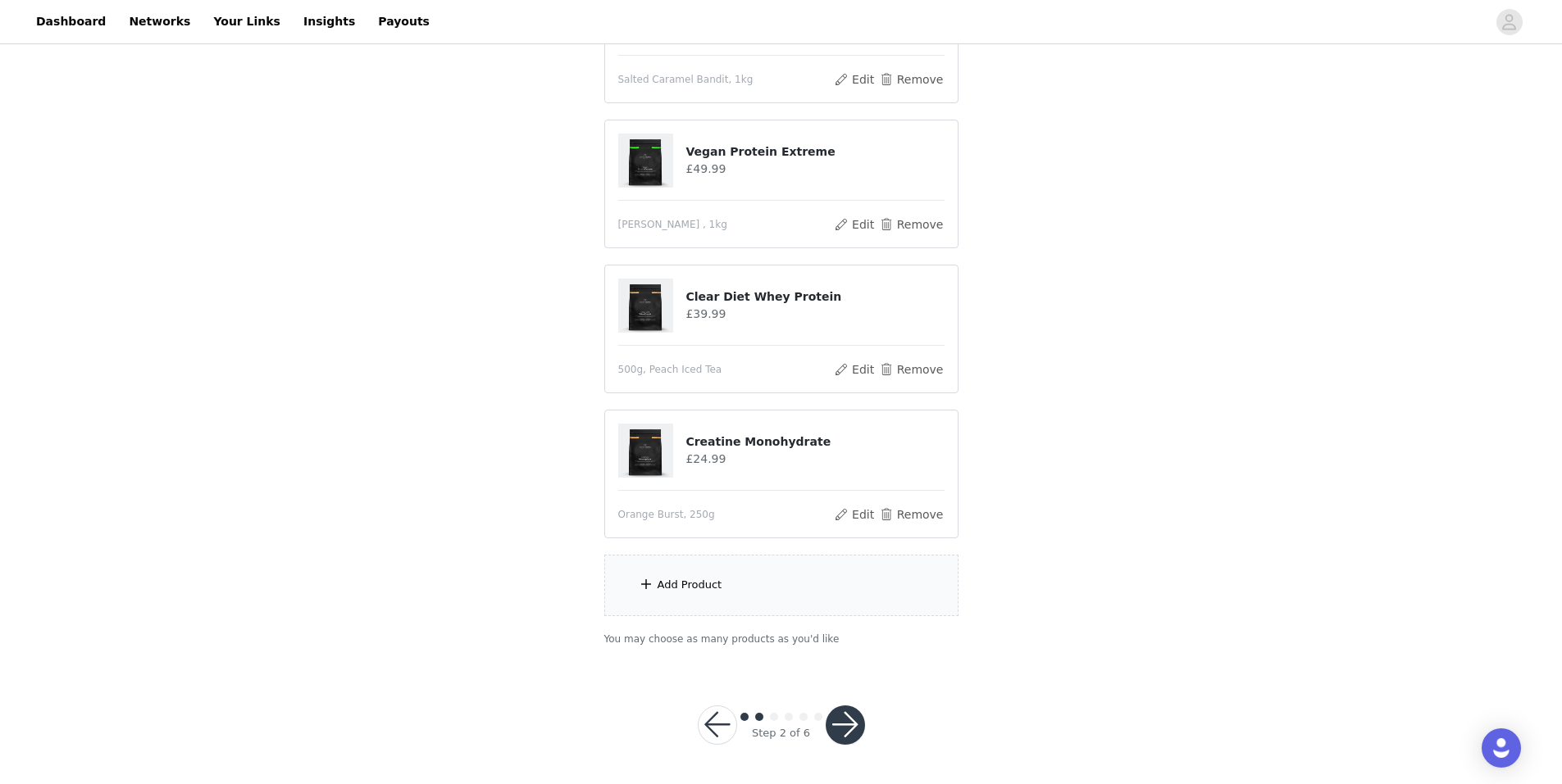
click at [682, 583] on div "Add Product" at bounding box center [689, 585] width 64 height 17
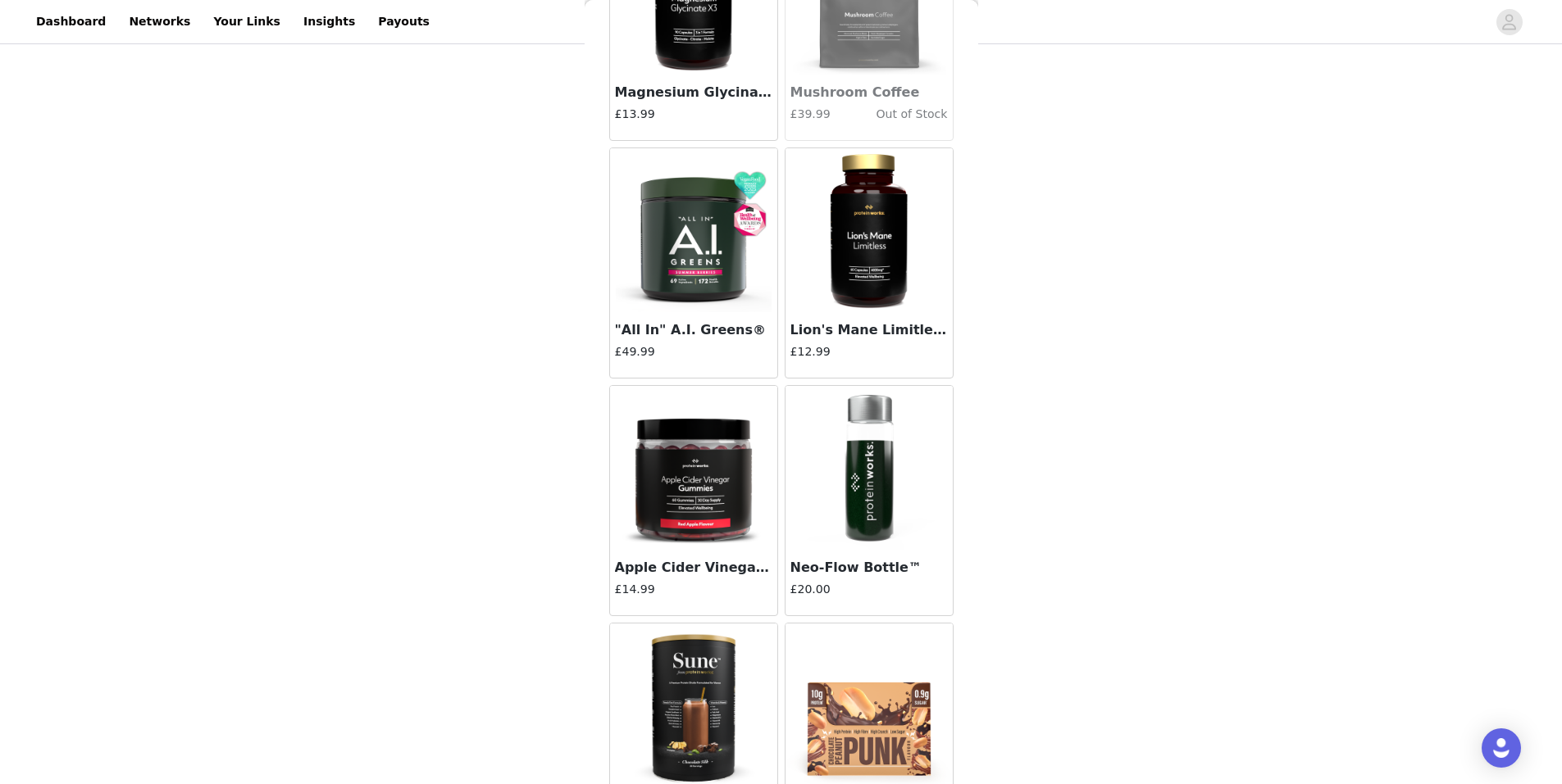
scroll to position [5737, 0]
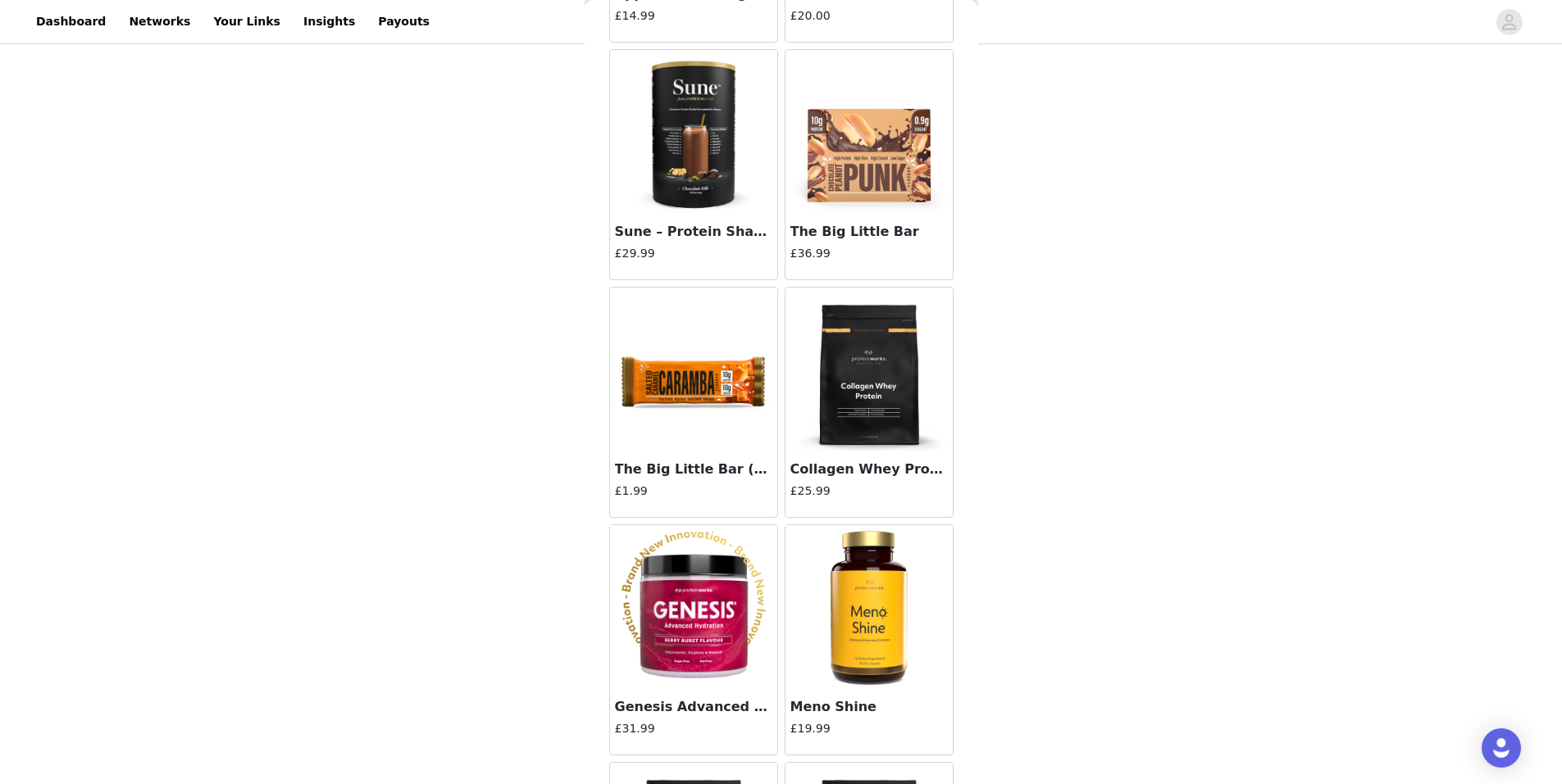
click at [686, 386] on img at bounding box center [693, 369] width 164 height 164
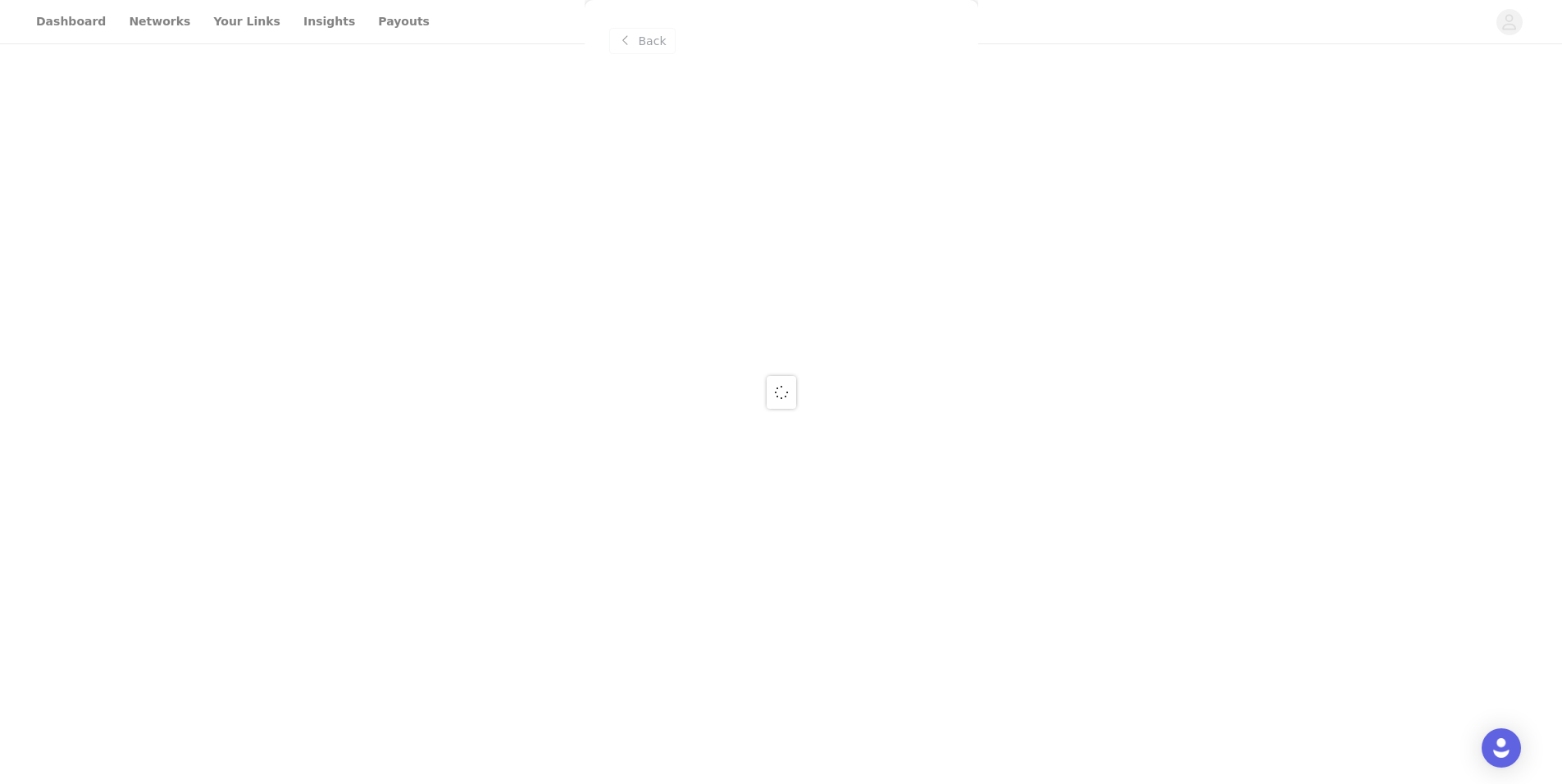
scroll to position [0, 0]
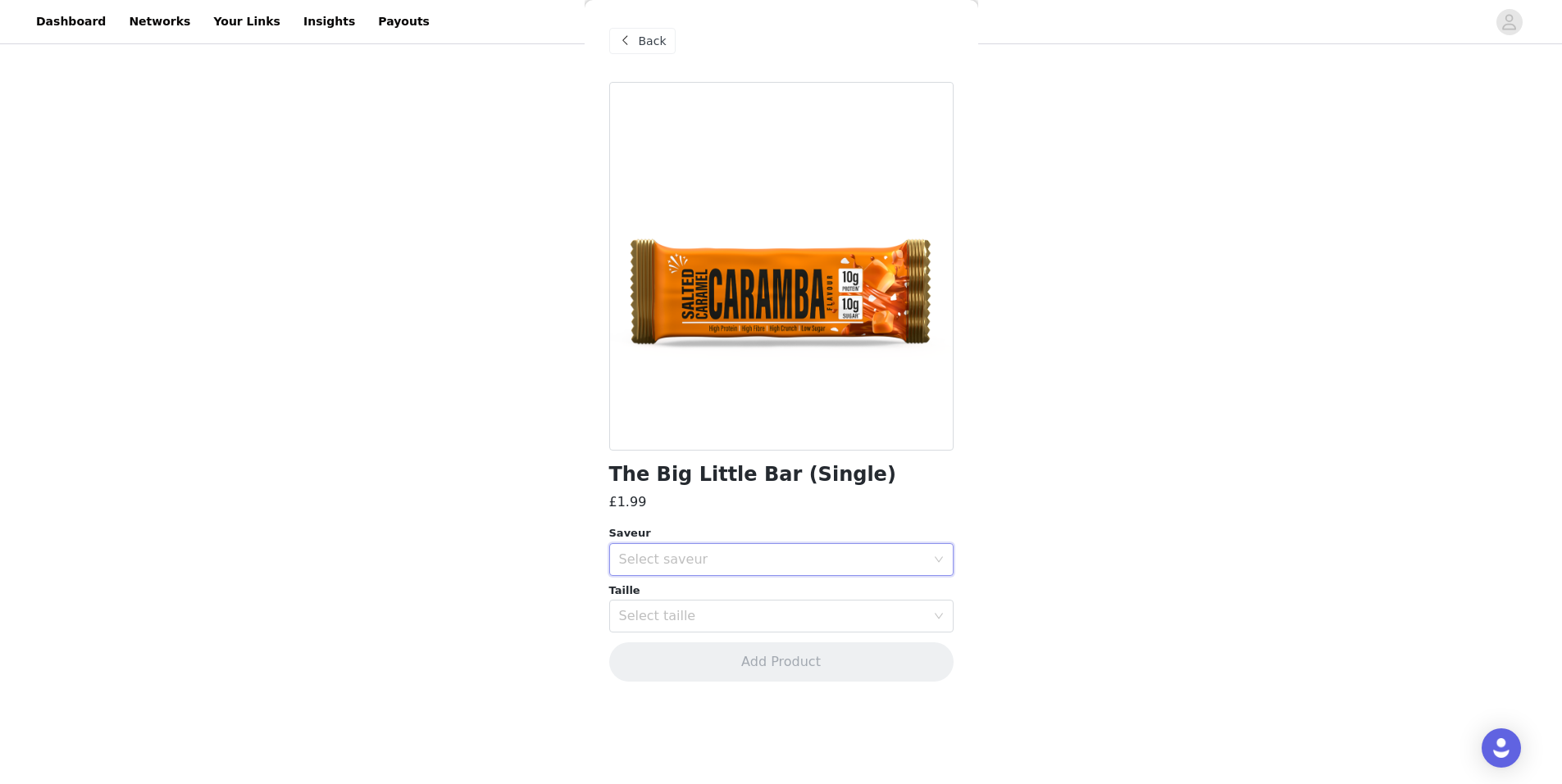
click at [708, 570] on div "Select saveur" at bounding box center [776, 559] width 314 height 31
click at [720, 627] on li "Salted Caramel Caramba" at bounding box center [781, 621] width 344 height 26
click at [723, 618] on div "Select taille" at bounding box center [772, 616] width 306 height 17
click at [684, 651] on li "33g" at bounding box center [781, 652] width 344 height 26
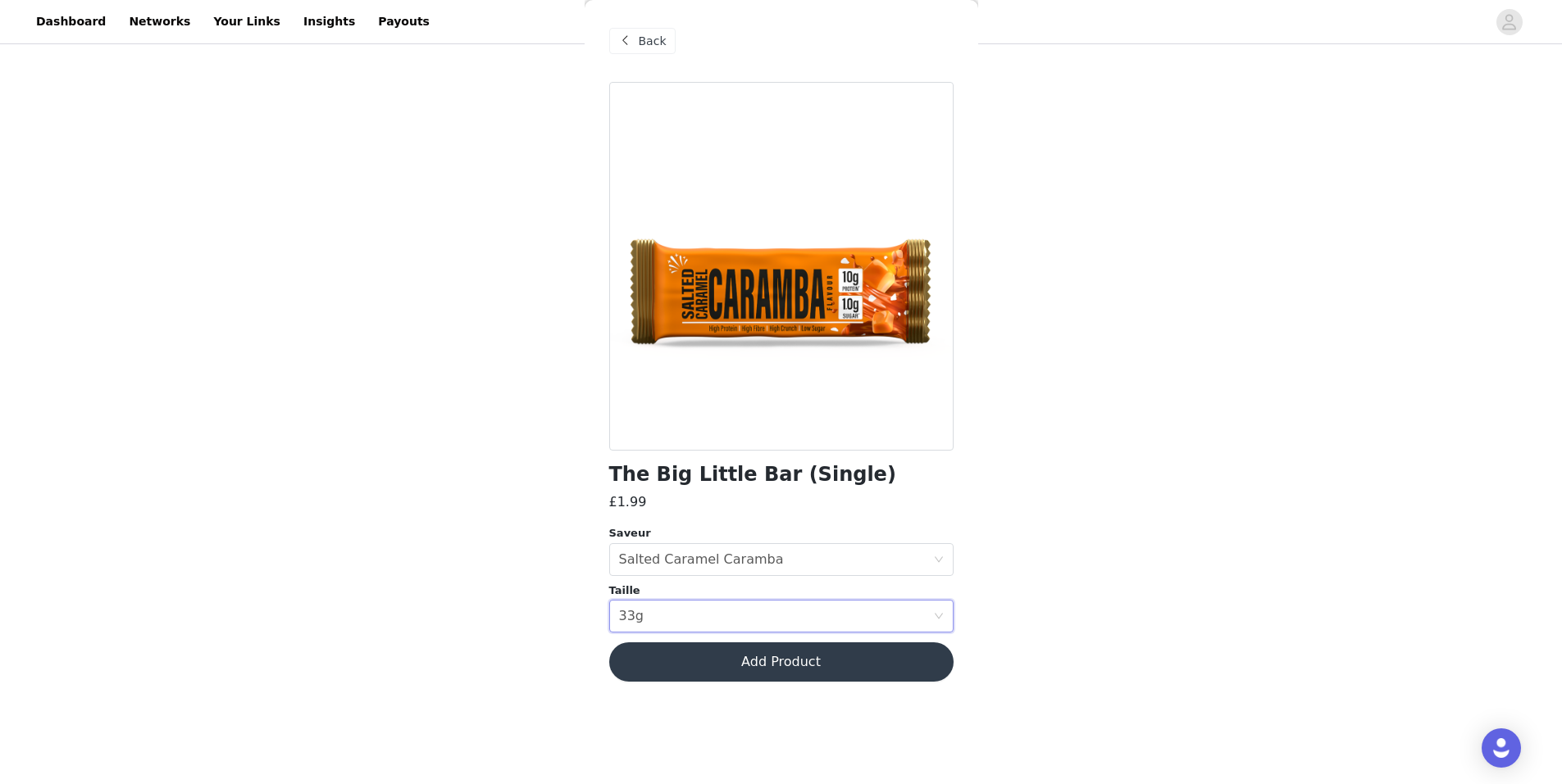
click at [716, 670] on button "Add Product" at bounding box center [781, 662] width 344 height 40
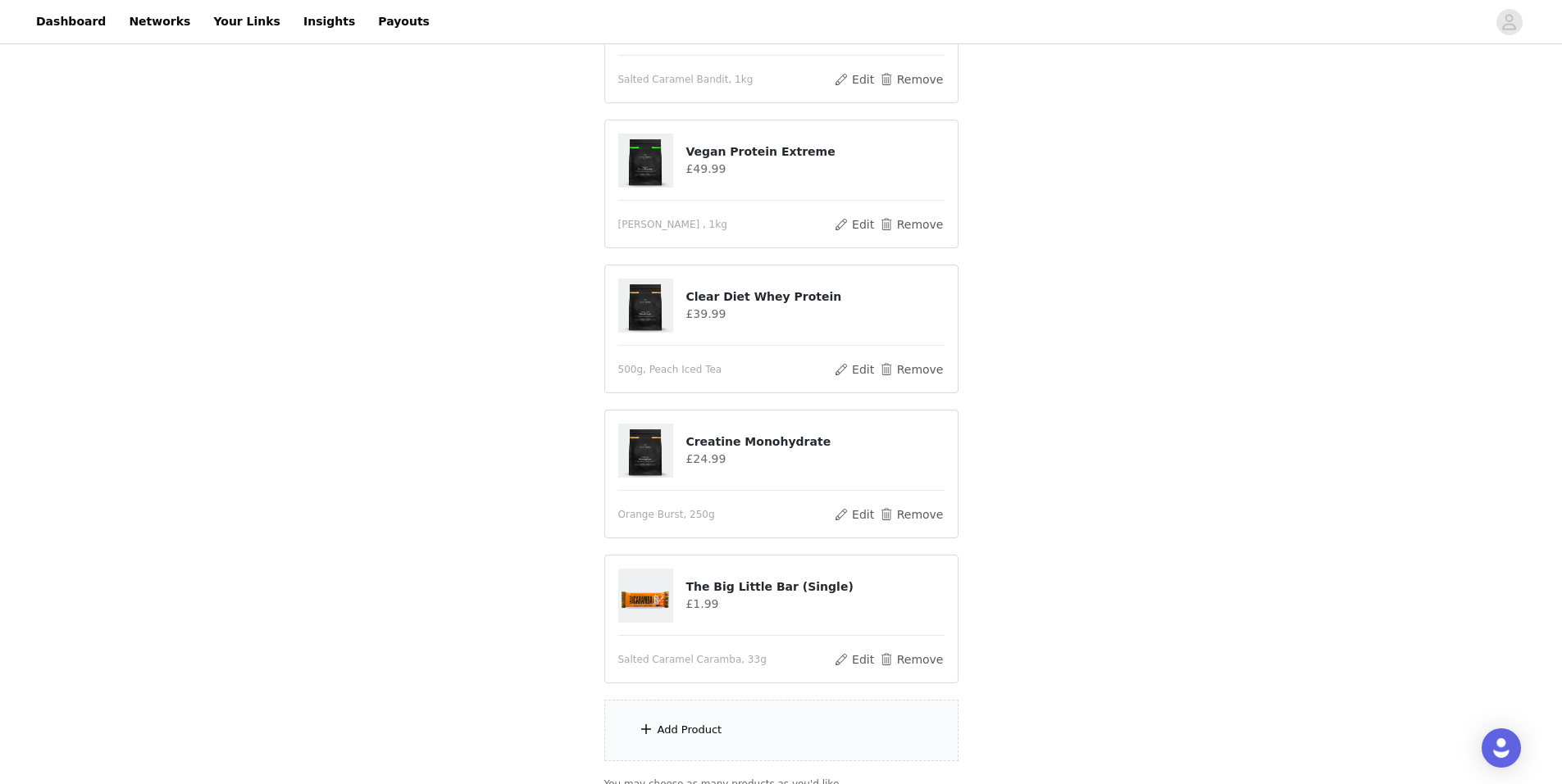
click at [689, 728] on div "Add Product" at bounding box center [689, 729] width 64 height 17
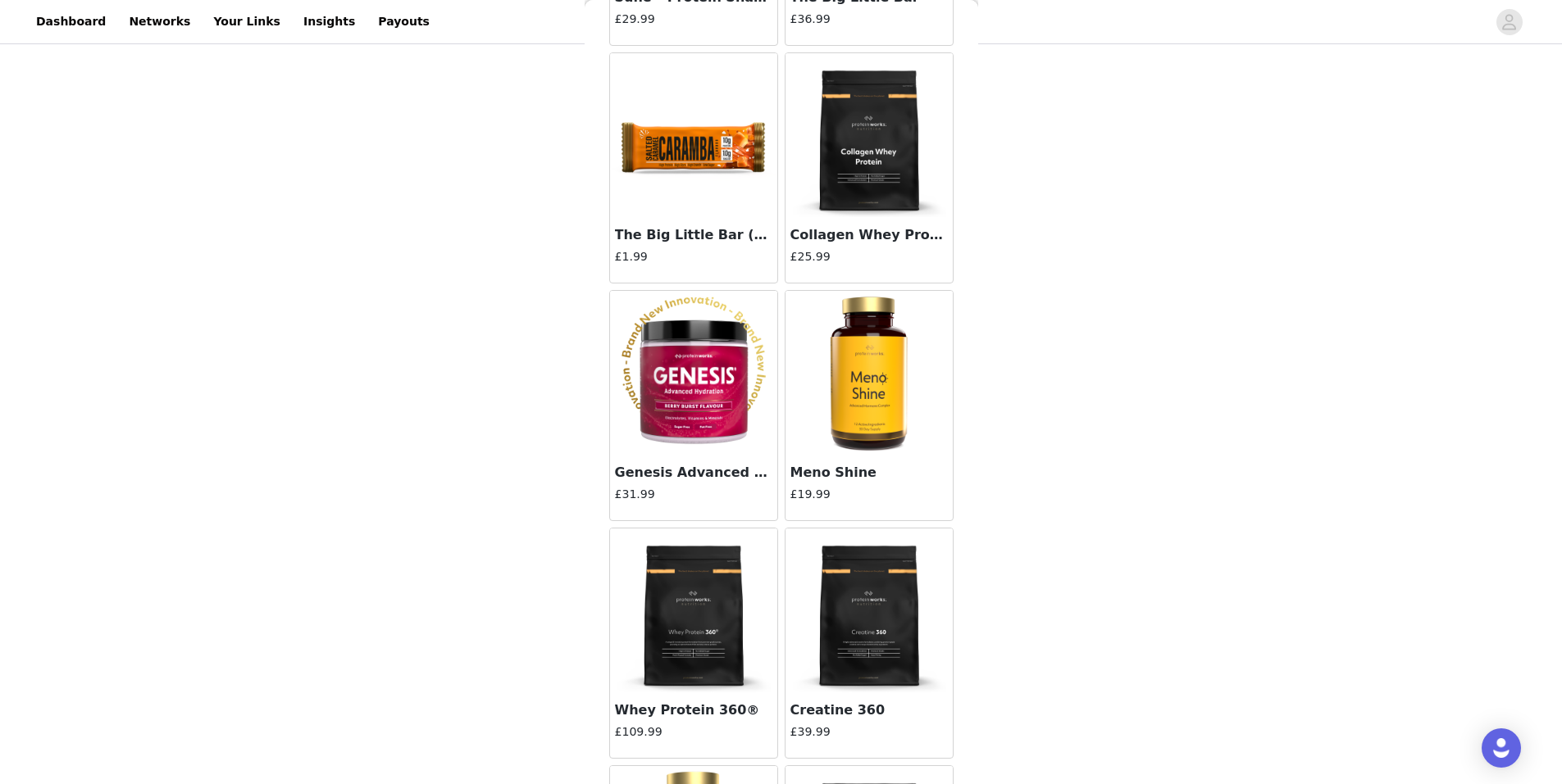
scroll to position [5820, 0]
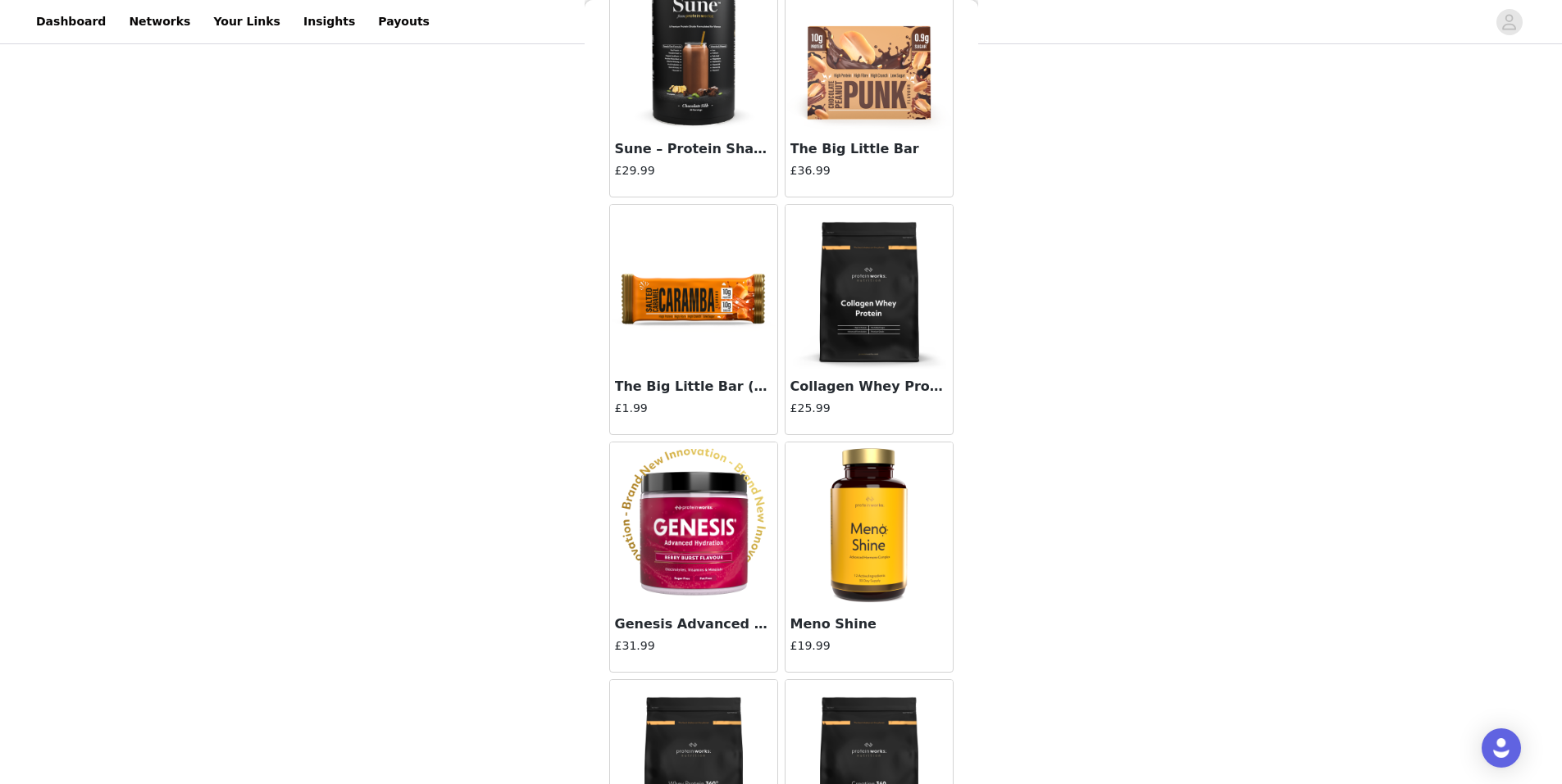
click at [741, 299] on img at bounding box center [693, 286] width 164 height 164
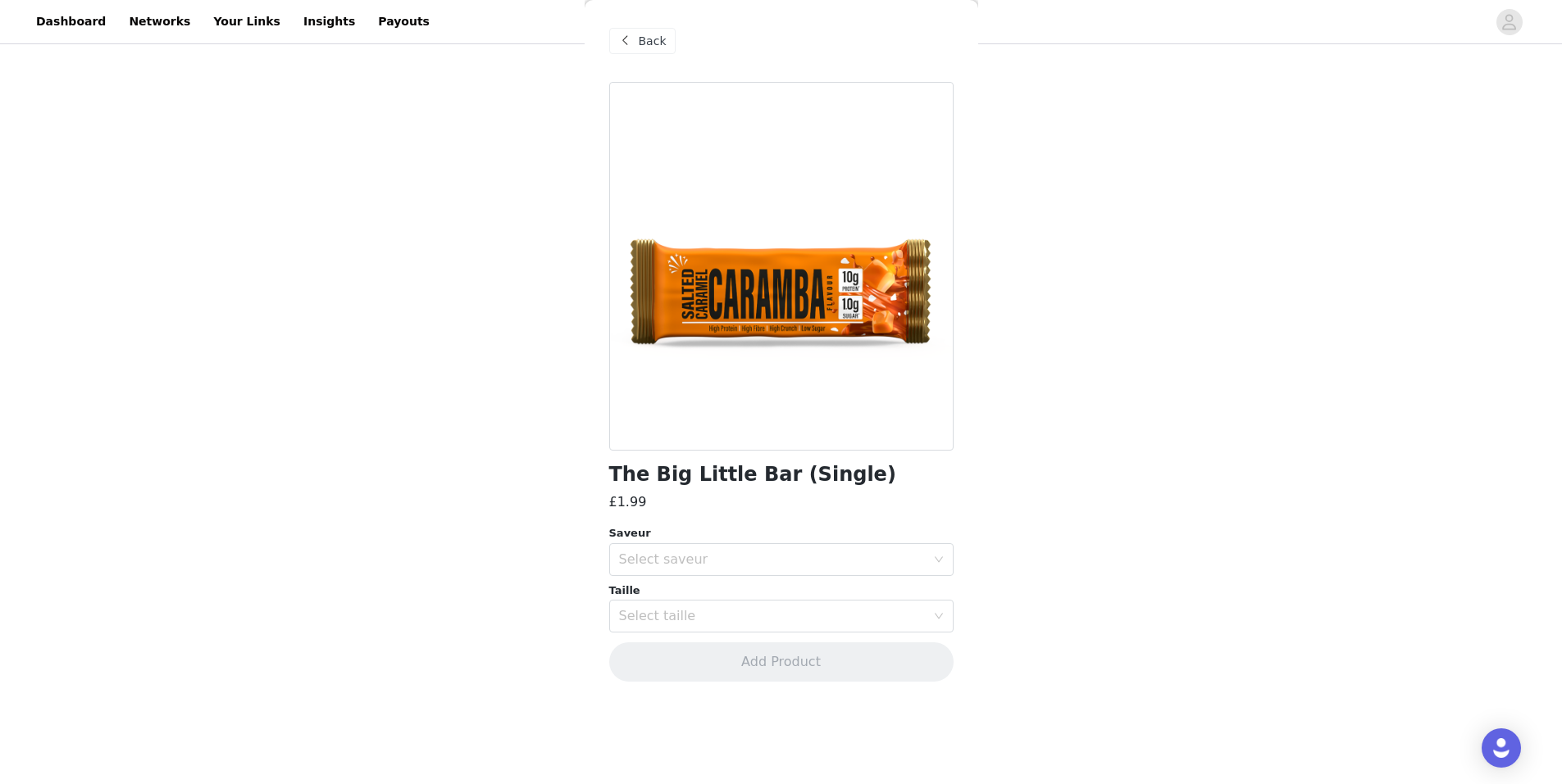
scroll to position [0, 0]
click at [729, 554] on div "Select saveur" at bounding box center [772, 559] width 306 height 17
click at [714, 592] on li "Chocolate Peanut Punk" at bounding box center [781, 596] width 344 height 26
click at [713, 618] on div "Select taille" at bounding box center [772, 616] width 306 height 17
click at [677, 645] on li "33g" at bounding box center [781, 652] width 344 height 26
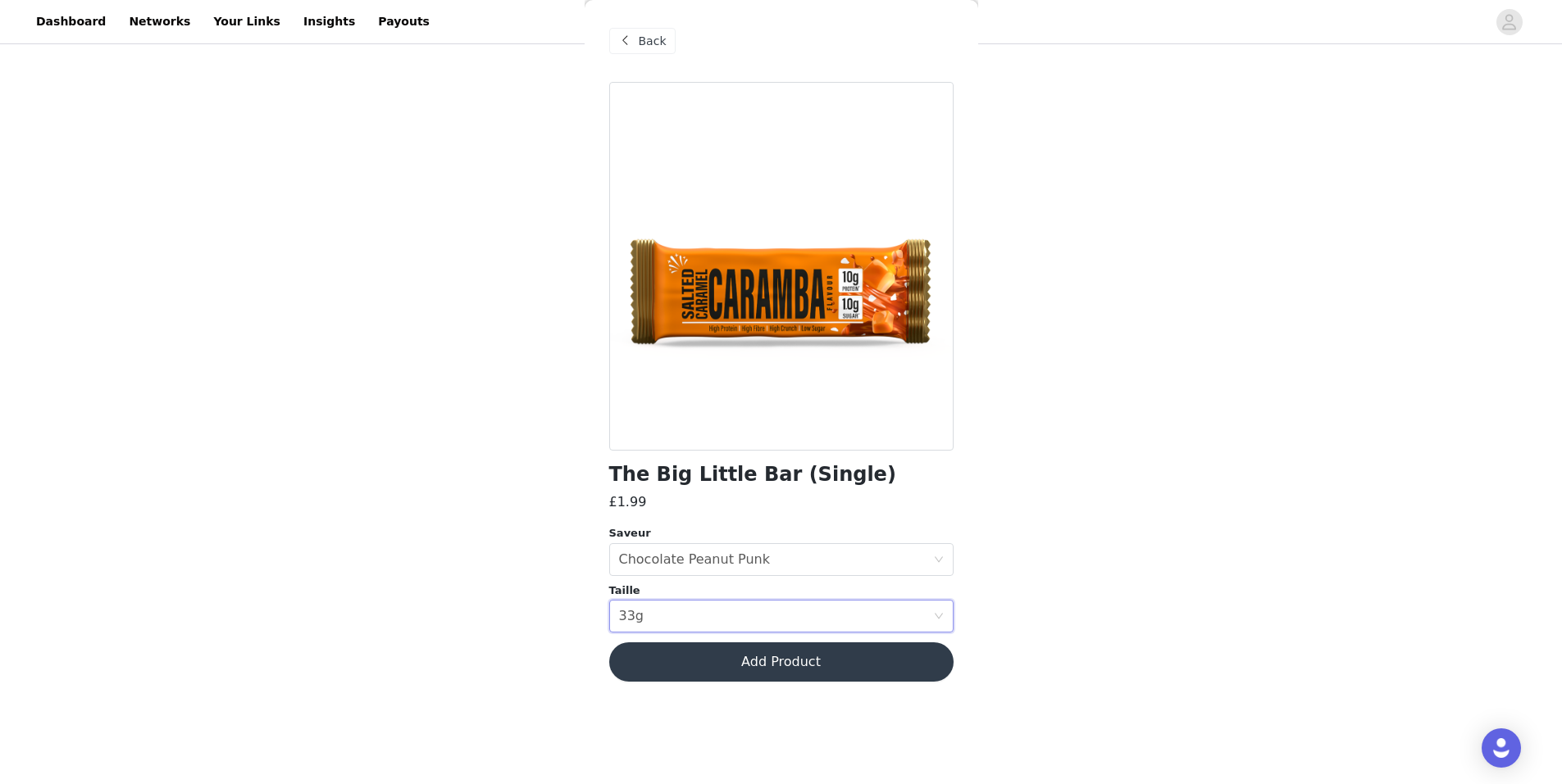
click at [729, 672] on button "Add Product" at bounding box center [781, 662] width 344 height 40
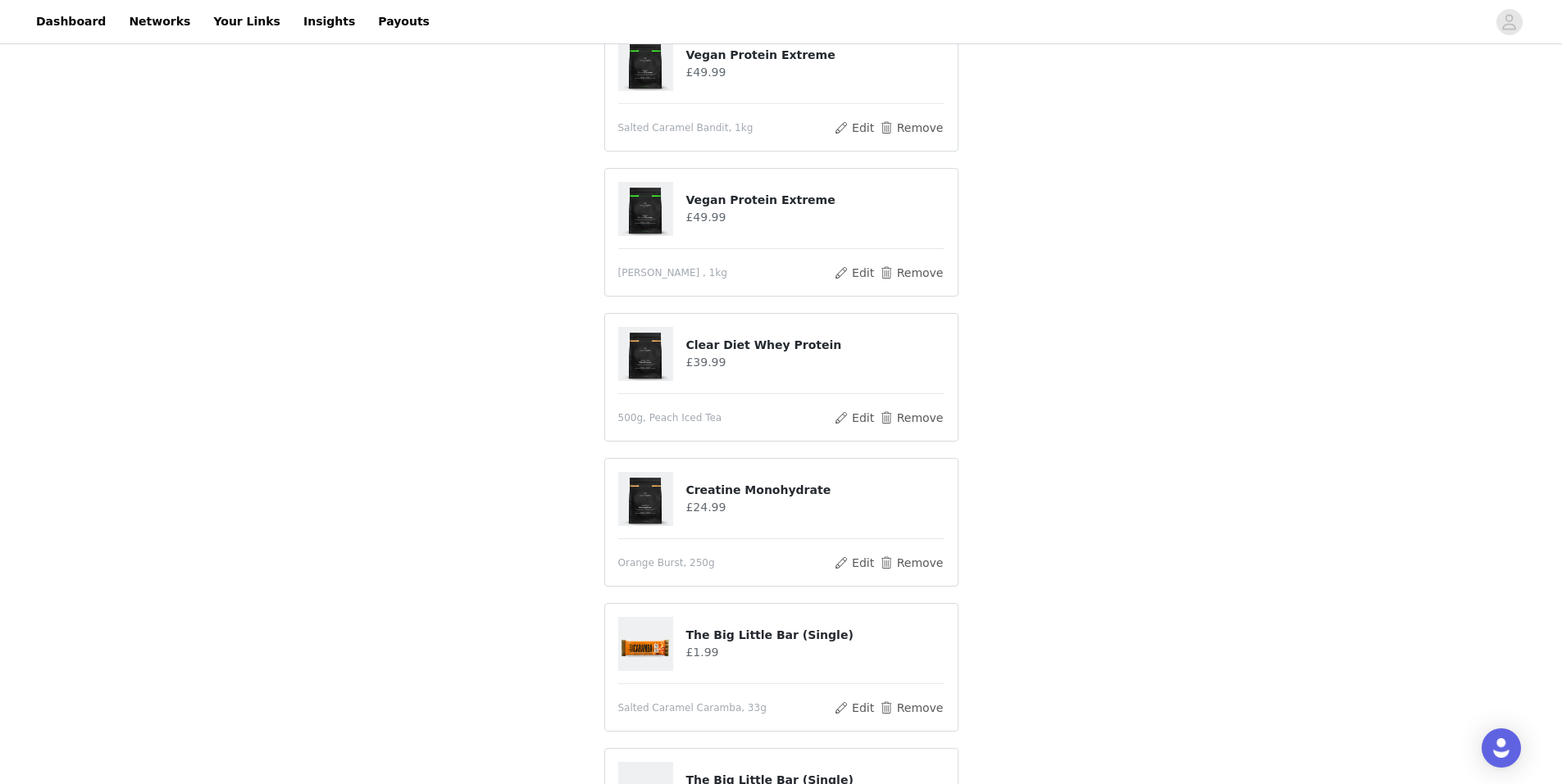
scroll to position [994, 0]
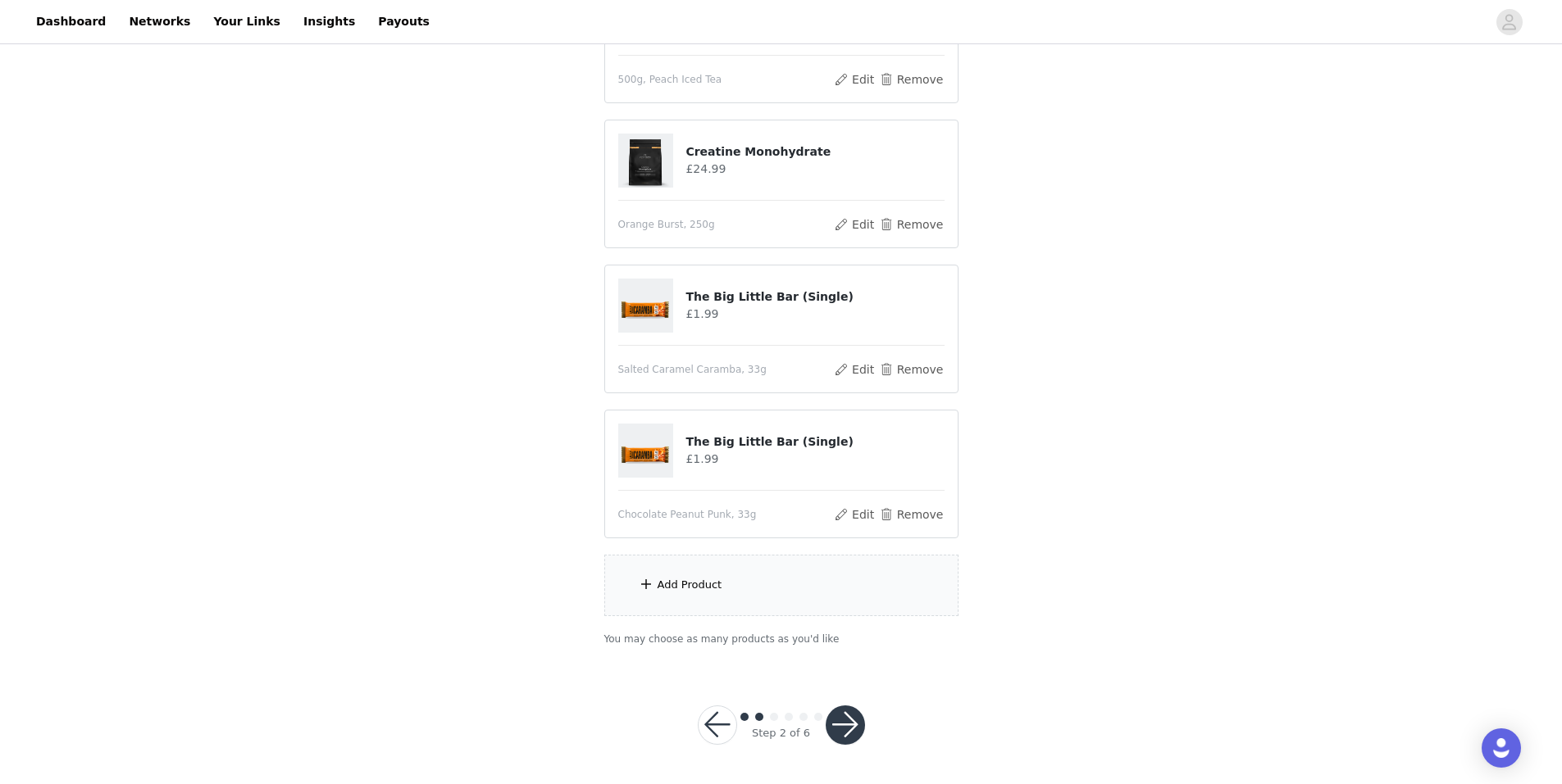
click at [865, 722] on button "button" at bounding box center [846, 726] width 40 height 40
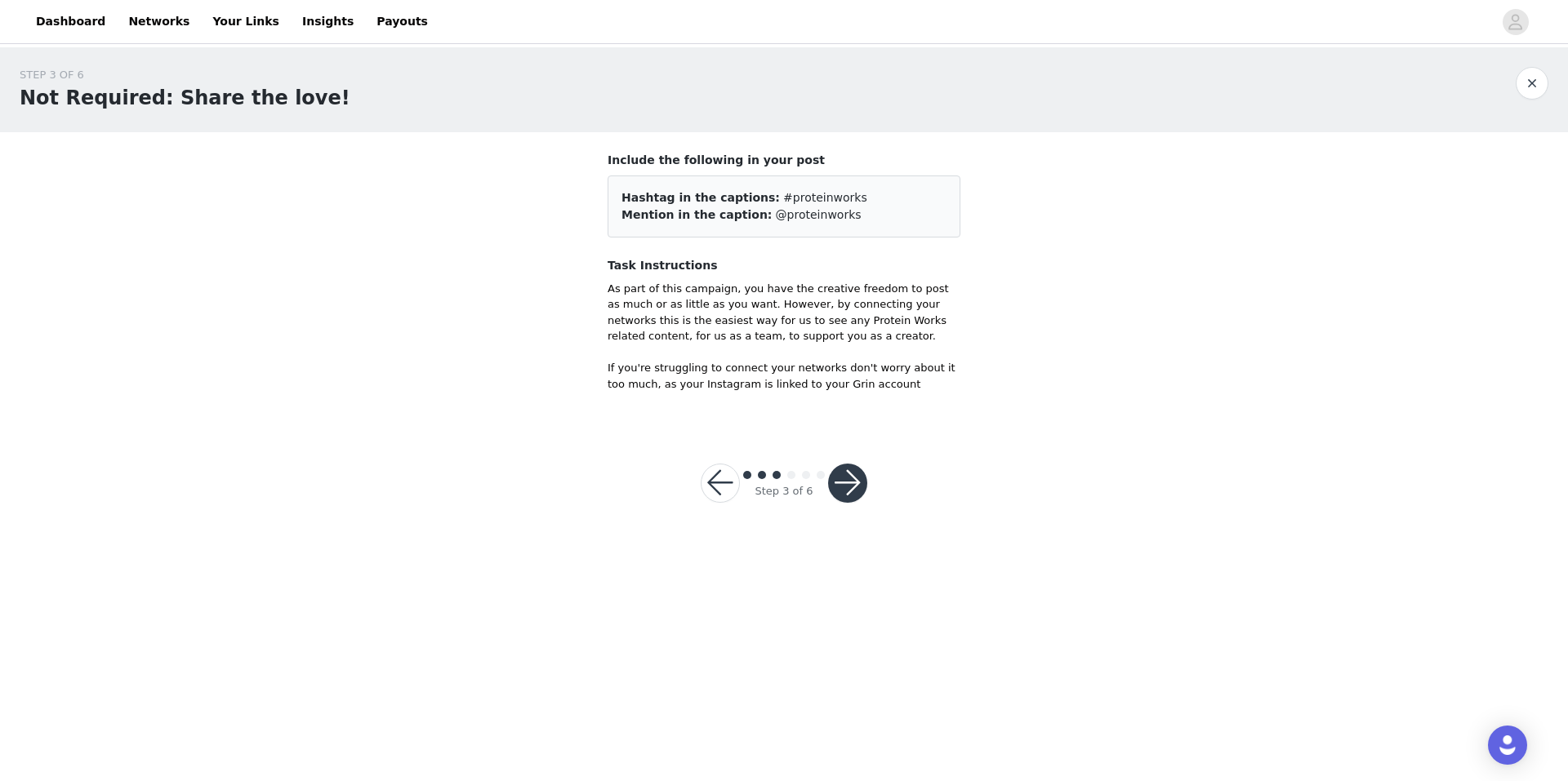
click at [849, 488] on button "button" at bounding box center [847, 484] width 39 height 39
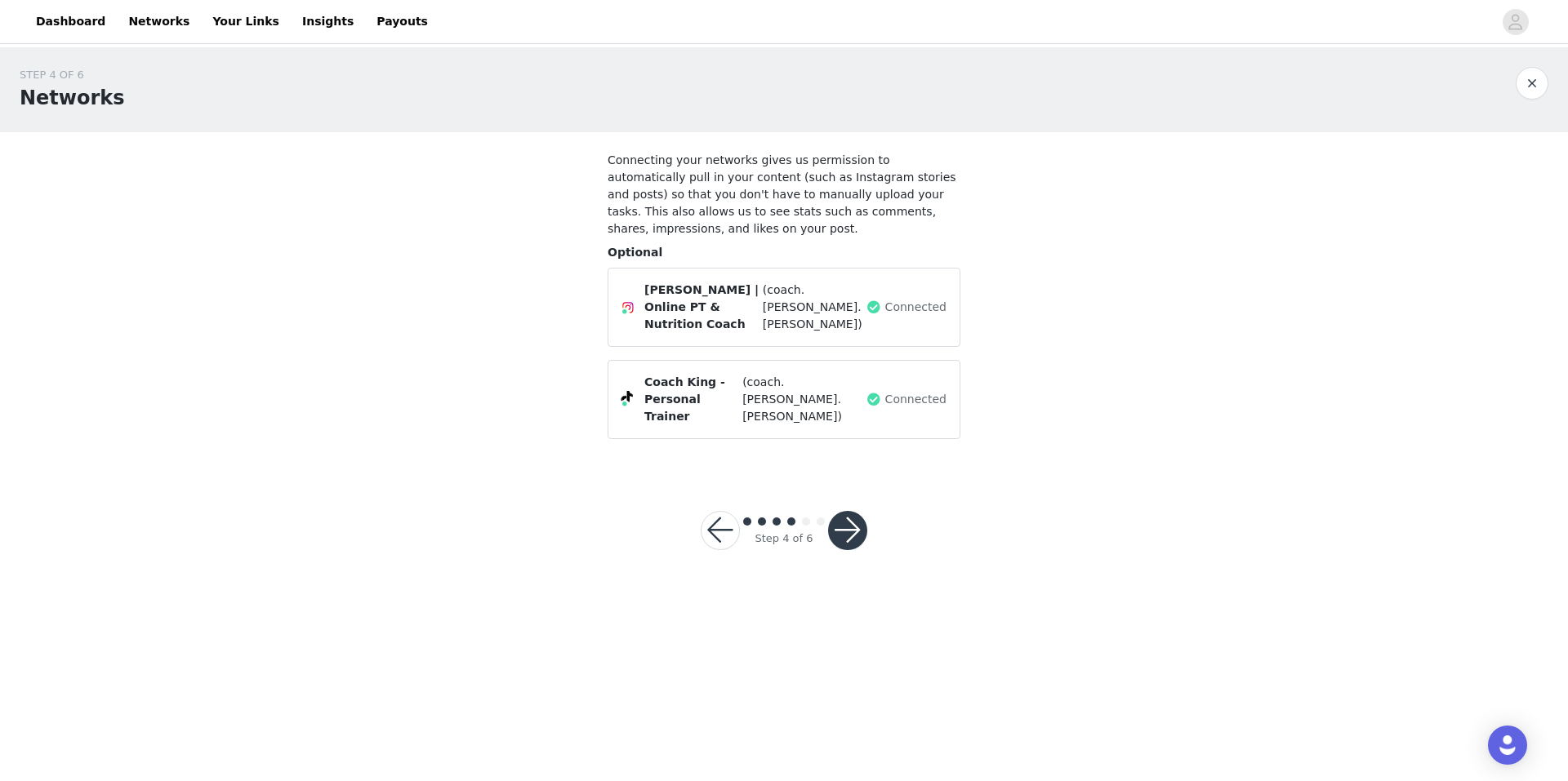
click at [847, 511] on button "button" at bounding box center [847, 531] width 39 height 39
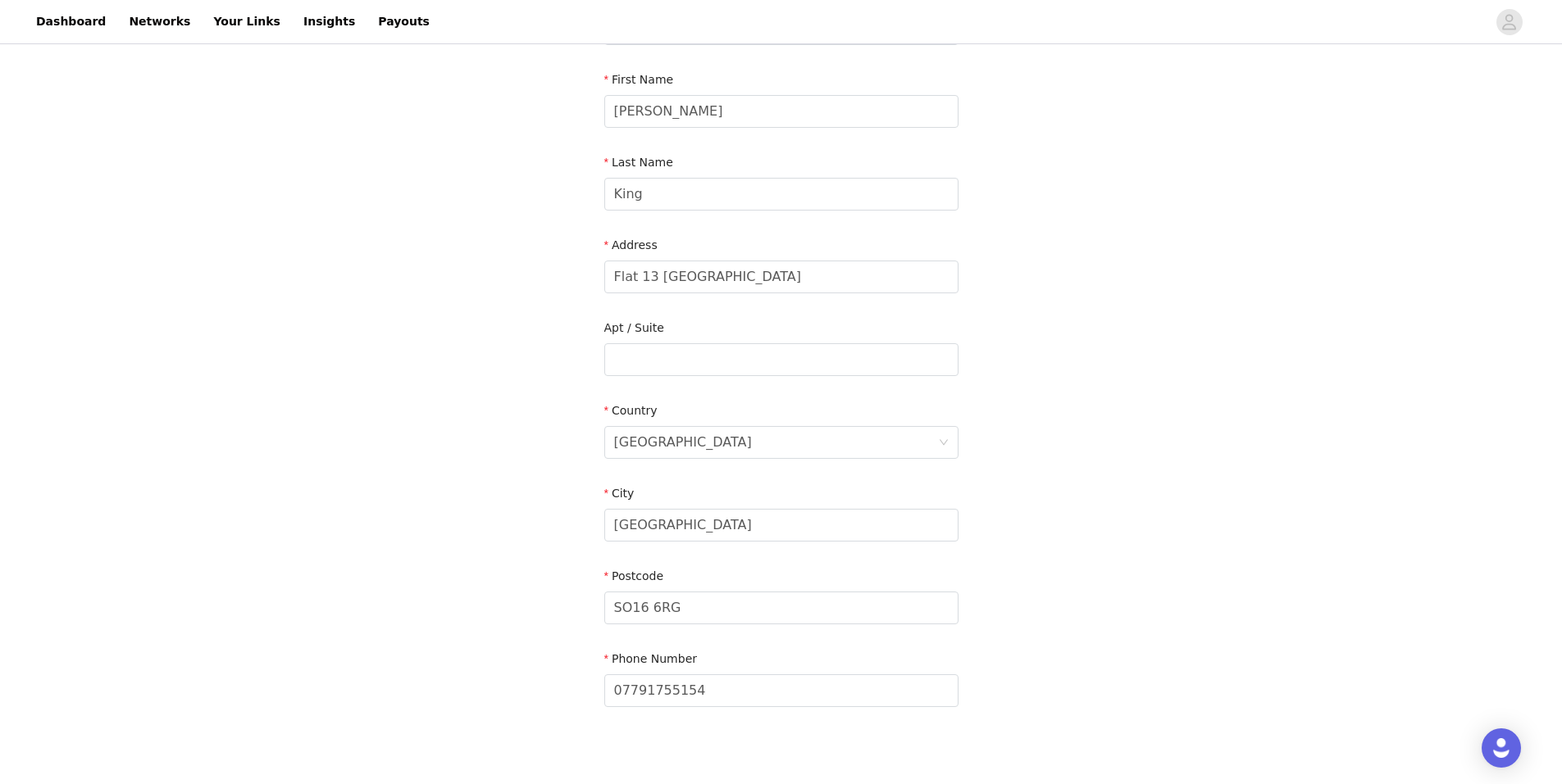
scroll to position [251, 0]
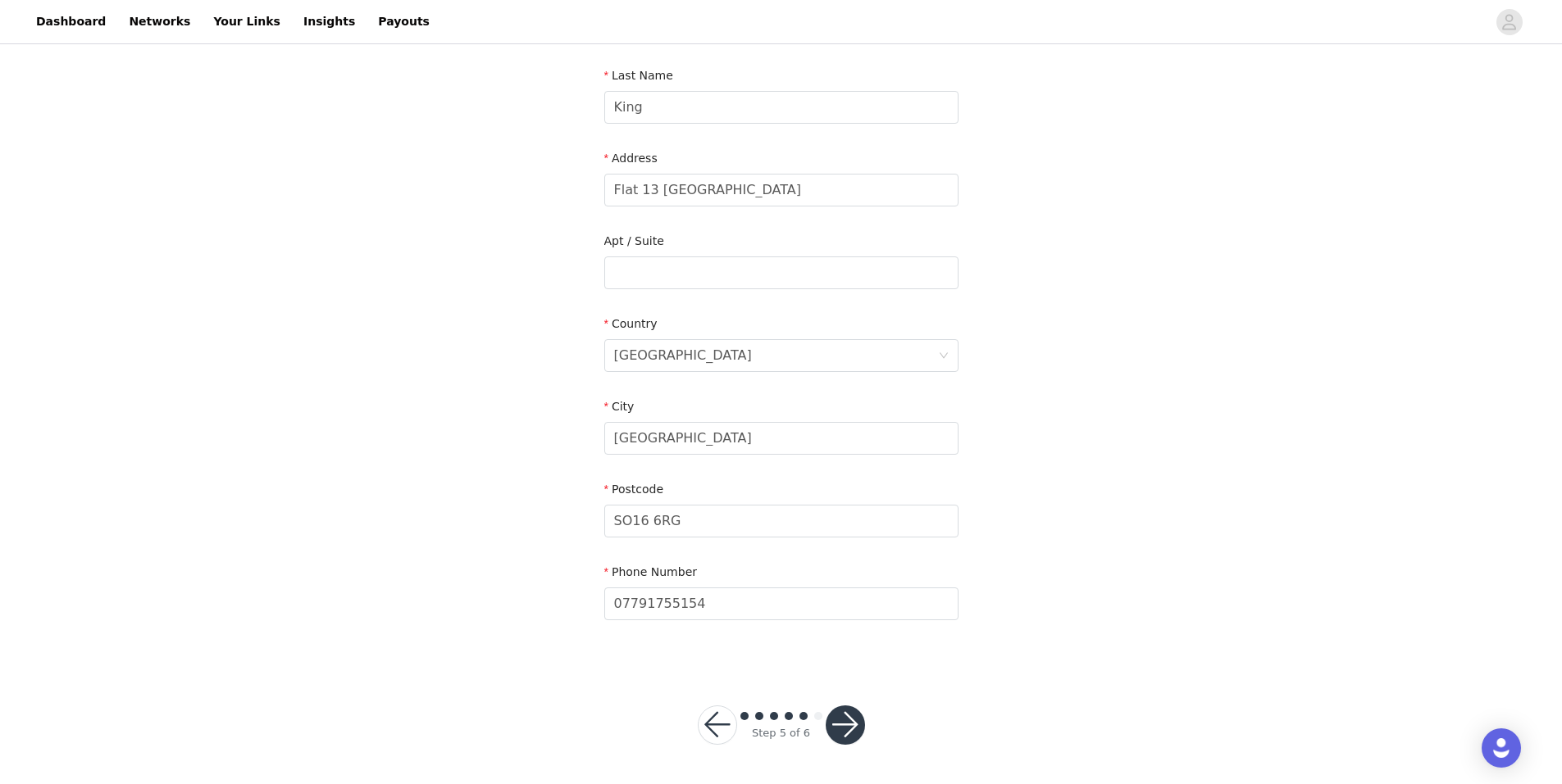
click at [848, 728] on button "button" at bounding box center [846, 726] width 40 height 40
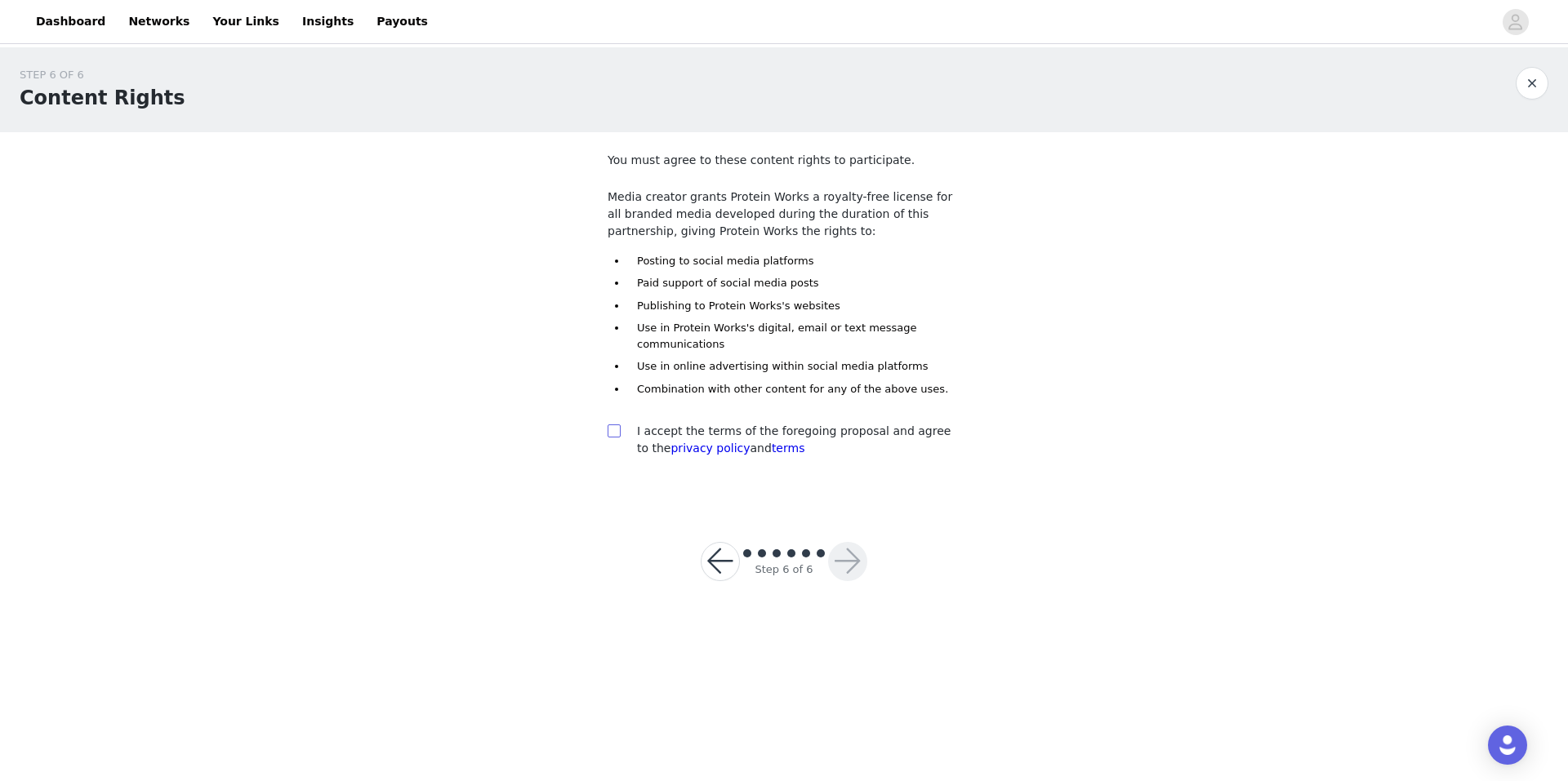
click at [619, 437] on span at bounding box center [613, 430] width 13 height 13
click at [619, 436] on input "checkbox" at bounding box center [613, 430] width 12 height 12
checkbox input "true"
click at [829, 560] on button "button" at bounding box center [847, 562] width 39 height 39
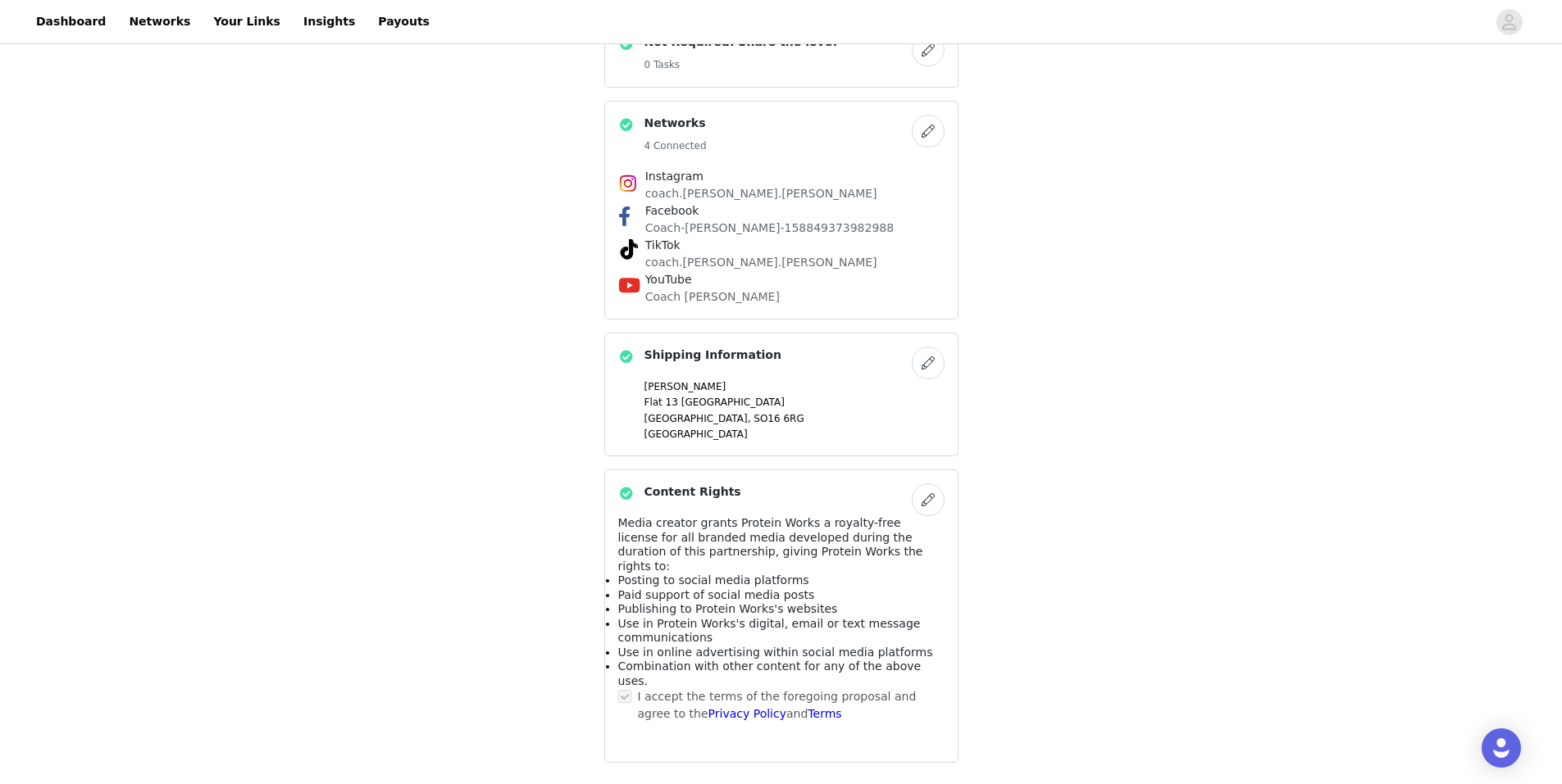
scroll to position [1154, 0]
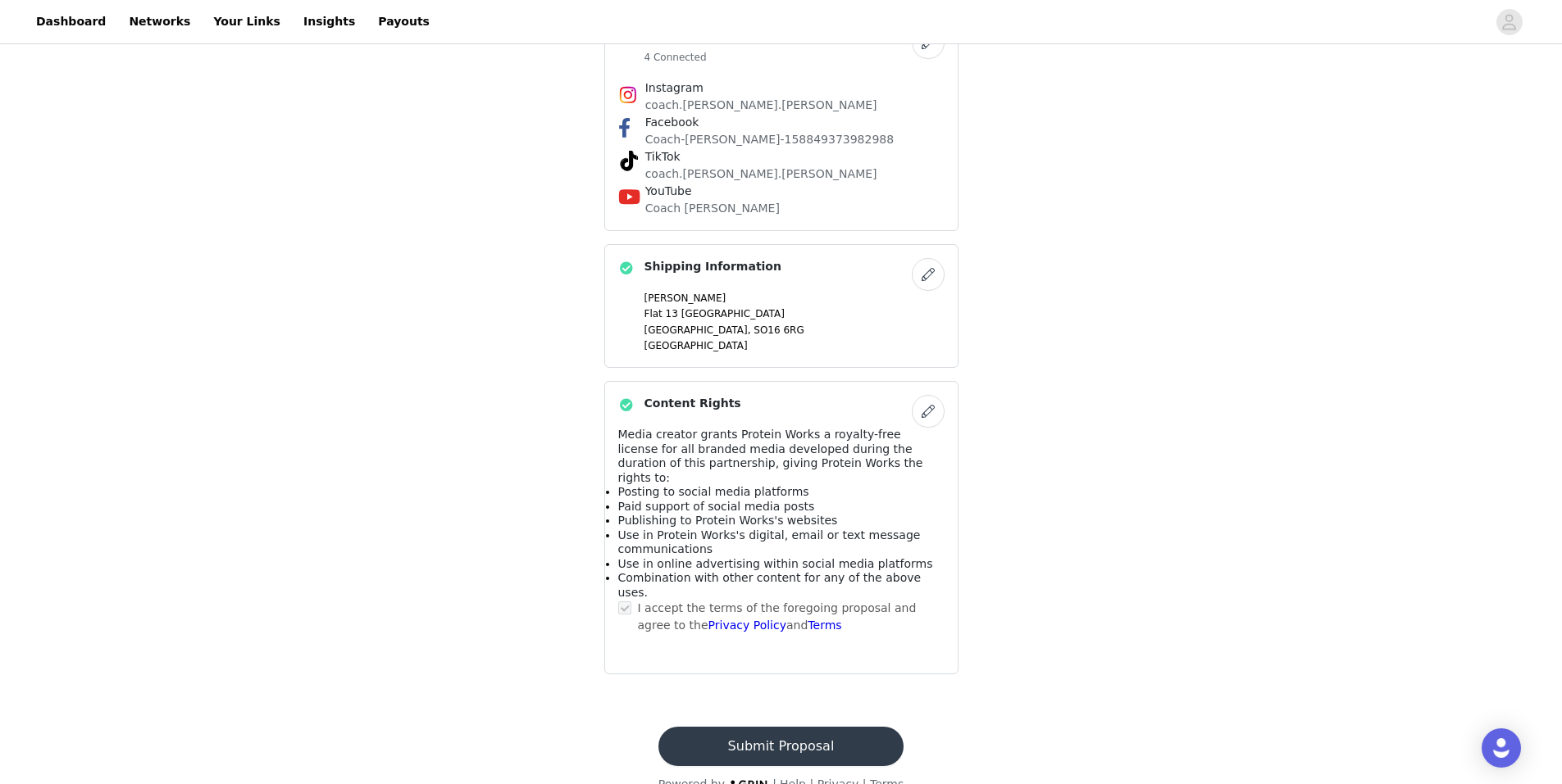
click at [771, 727] on button "Submit Proposal" at bounding box center [781, 746] width 245 height 40
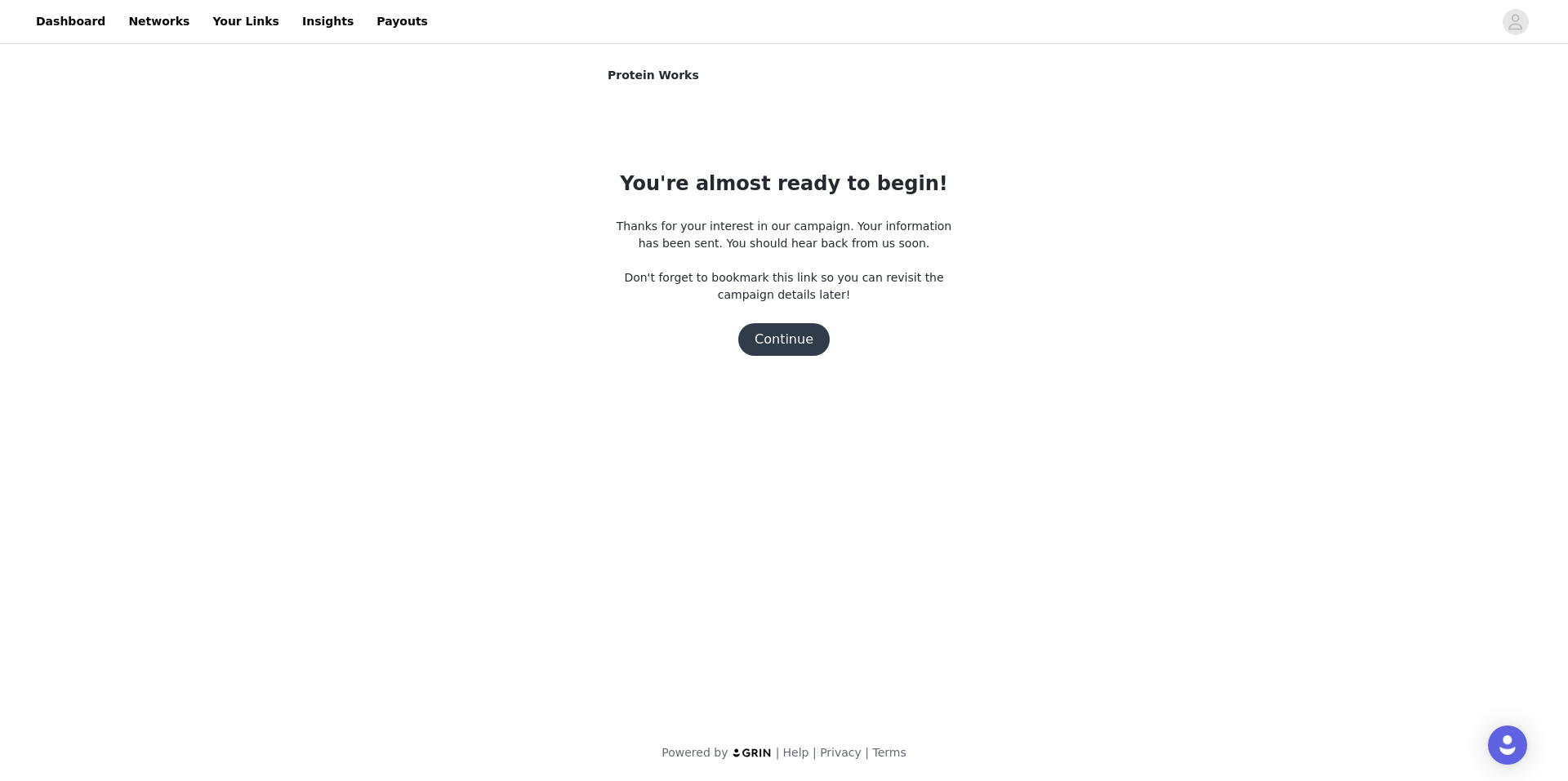
click at [784, 358] on section "Protein Works You're almost ready to begin! Thanks for your interest in our cam…" at bounding box center [783, 238] width 392 height 342
click at [791, 342] on button "Continue" at bounding box center [784, 339] width 92 height 33
